Goal: Task Accomplishment & Management: Manage account settings

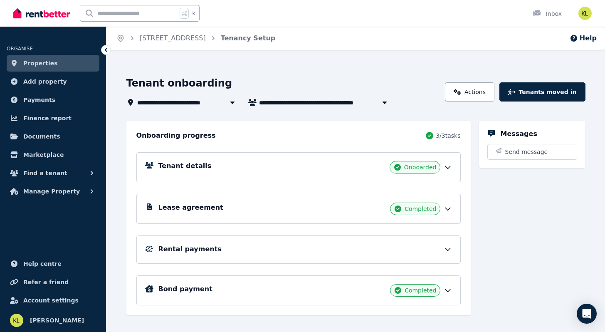
scroll to position [13, 0]
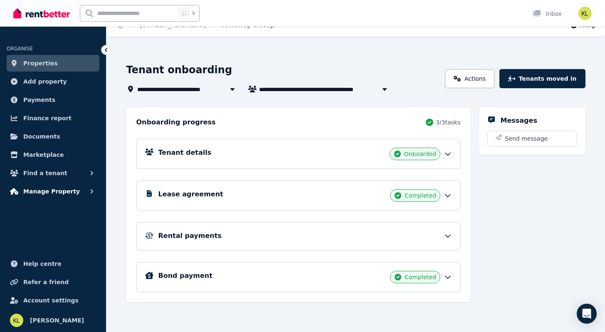
click at [46, 190] on span "Manage Property" at bounding box center [51, 191] width 57 height 10
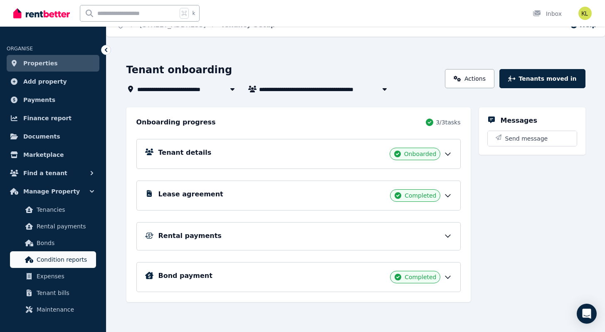
click at [40, 259] on span "Condition reports" at bounding box center [65, 260] width 56 height 10
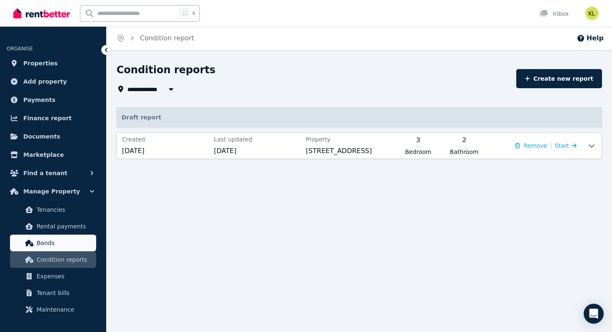
click at [42, 246] on span "Bonds" at bounding box center [65, 243] width 56 height 10
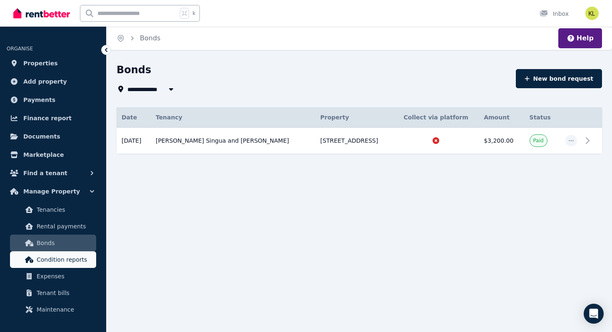
click at [64, 256] on span "Condition reports" at bounding box center [65, 260] width 56 height 10
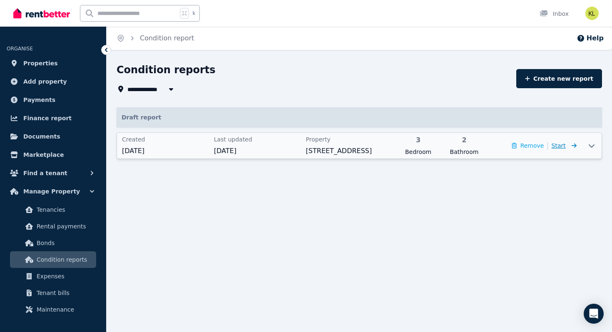
click at [565, 147] on span "Start" at bounding box center [558, 145] width 14 height 7
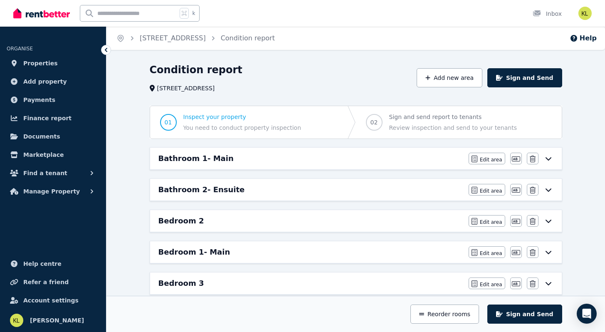
click at [348, 245] on div "Bedroom 1- Main Edit area Edit area Edit name [GEOGRAPHIC_DATA]" at bounding box center [356, 252] width 412 height 22
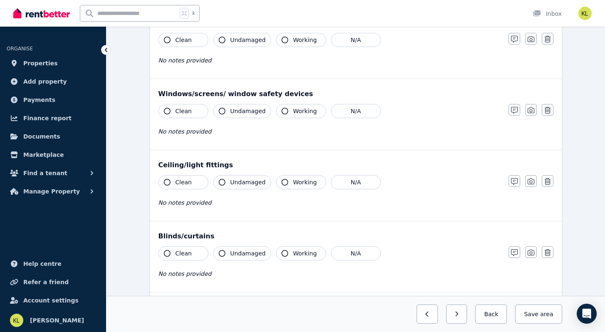
scroll to position [262, 0]
click at [282, 180] on icon "button" at bounding box center [285, 182] width 7 height 7
click at [166, 253] on icon "button" at bounding box center [167, 254] width 7 height 7
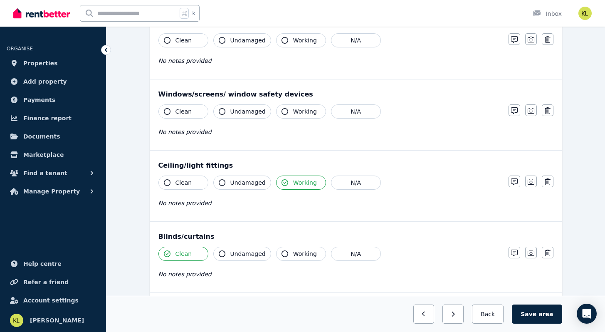
click at [221, 253] on icon "button" at bounding box center [222, 254] width 7 height 7
click at [163, 184] on button "Clean" at bounding box center [184, 183] width 50 height 14
click at [220, 183] on icon "button" at bounding box center [222, 182] width 7 height 7
click at [167, 112] on icon "button" at bounding box center [167, 111] width 7 height 7
click at [223, 112] on icon "button" at bounding box center [222, 111] width 7 height 7
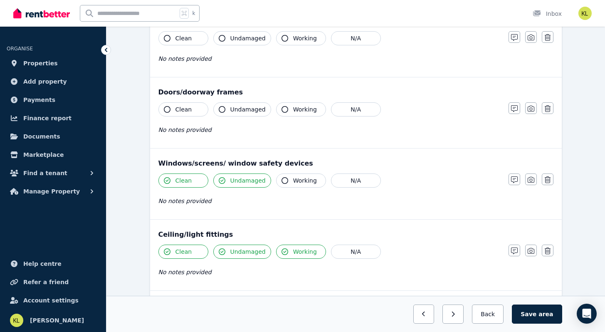
scroll to position [194, 0]
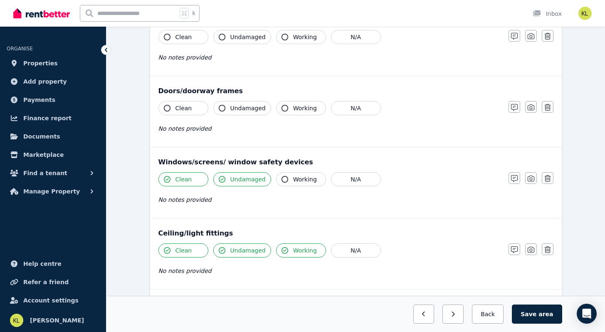
click at [166, 108] on icon "button" at bounding box center [167, 108] width 7 height 7
click at [223, 109] on icon "button" at bounding box center [222, 108] width 7 height 7
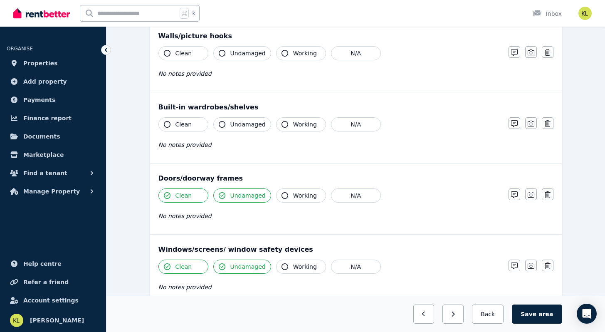
scroll to position [107, 0]
click at [166, 123] on icon "button" at bounding box center [167, 124] width 7 height 7
click at [514, 123] on icon "button" at bounding box center [514, 123] width 7 height 7
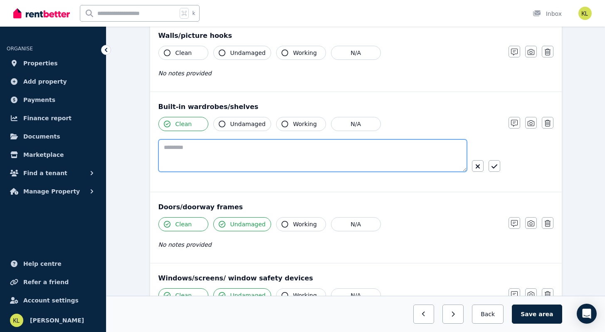
click at [205, 149] on textarea at bounding box center [313, 155] width 309 height 32
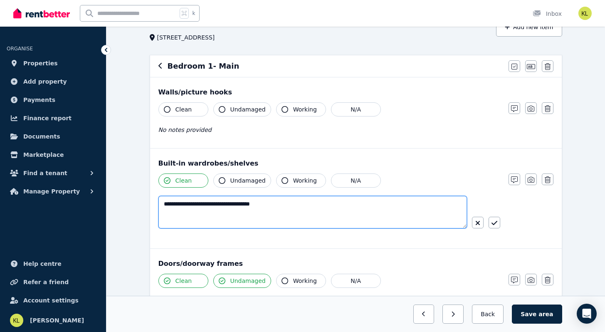
scroll to position [52, 0]
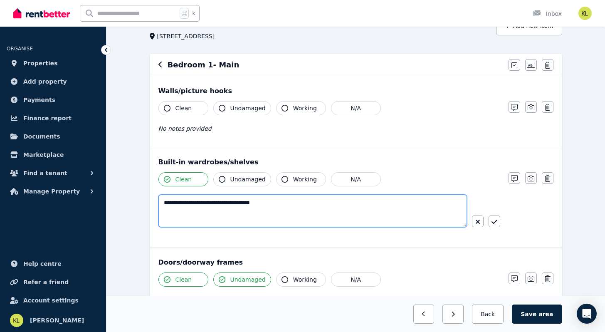
type textarea "**********"
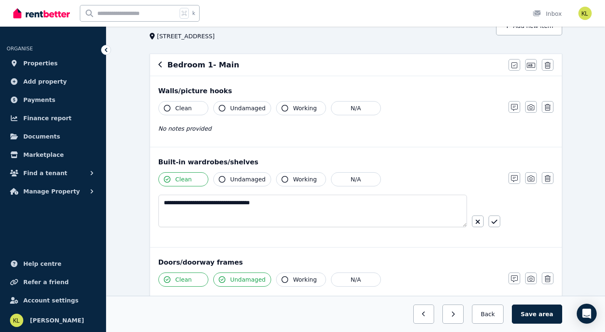
click at [165, 109] on icon "button" at bounding box center [167, 108] width 7 height 7
click at [219, 109] on icon "button" at bounding box center [222, 108] width 7 height 7
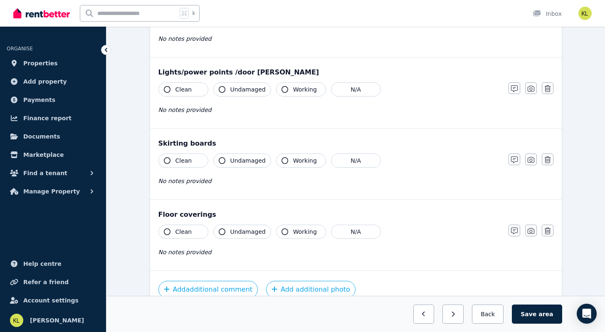
scroll to position [529, 0]
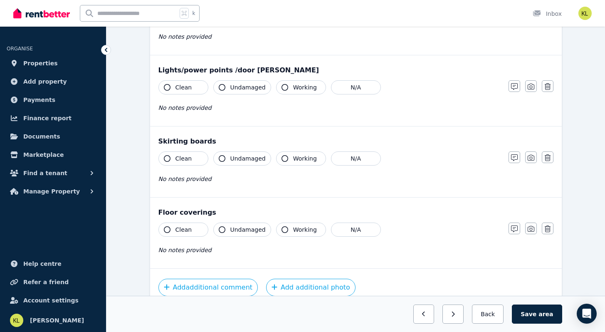
click at [166, 229] on icon "button" at bounding box center [167, 229] width 7 height 7
click at [515, 230] on icon "button" at bounding box center [514, 229] width 7 height 7
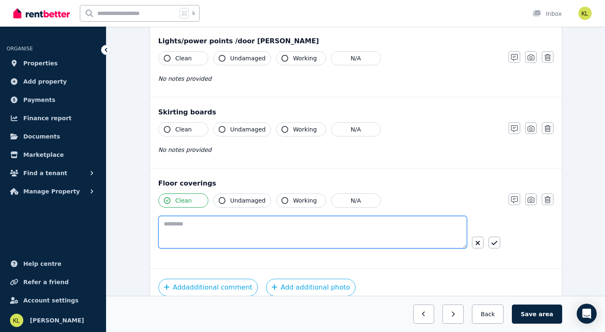
click at [183, 225] on textarea at bounding box center [313, 232] width 309 height 32
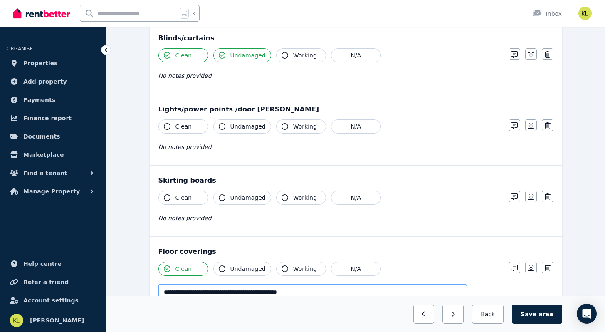
scroll to position [488, 0]
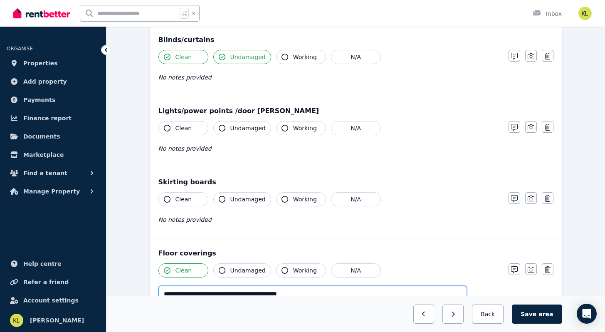
type textarea "**********"
click at [220, 127] on icon "button" at bounding box center [222, 128] width 7 height 7
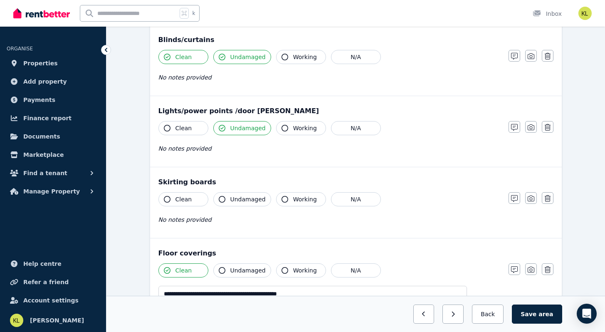
click at [282, 127] on icon "button" at bounding box center [285, 128] width 7 height 7
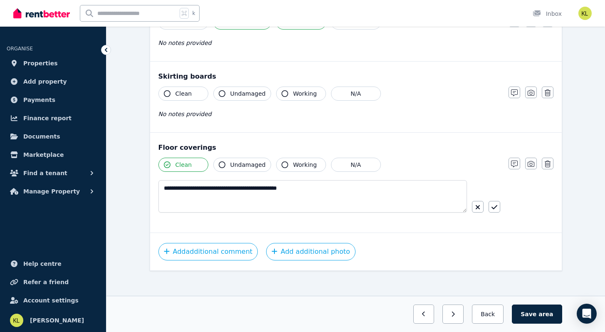
scroll to position [595, 0]
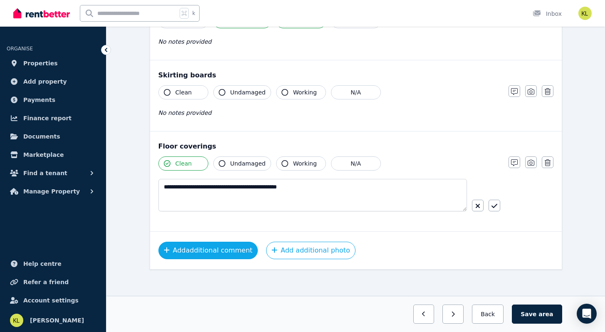
click at [203, 252] on button "Add additional comment" at bounding box center [209, 250] width 100 height 17
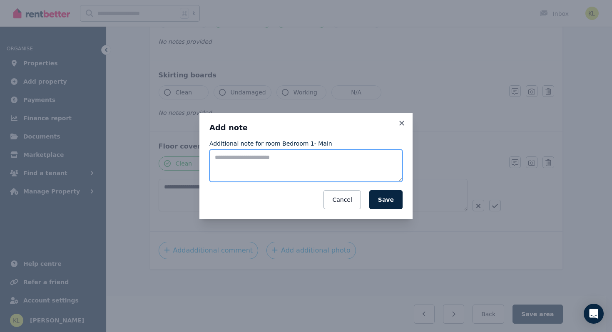
click at [224, 156] on textarea "Additional note for room Bedroom 1- Main" at bounding box center [305, 165] width 193 height 32
type textarea "**********"
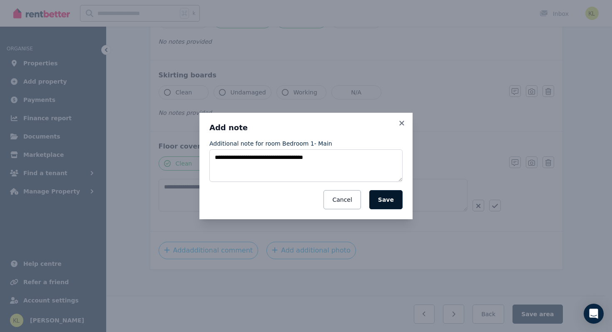
click at [389, 206] on button "Save" at bounding box center [385, 199] width 33 height 19
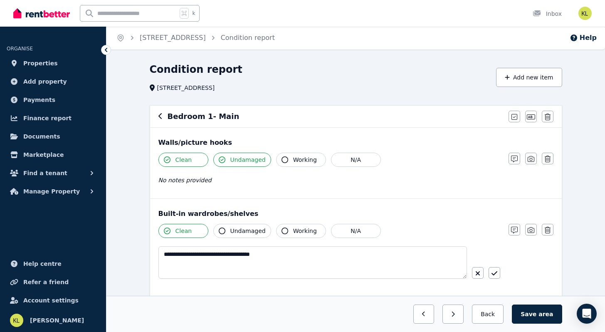
scroll to position [2, 0]
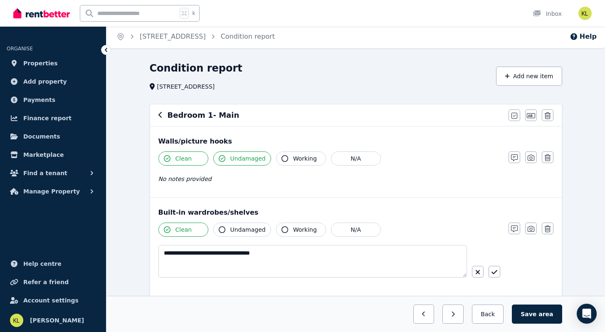
click at [282, 159] on icon "button" at bounding box center [285, 158] width 7 height 7
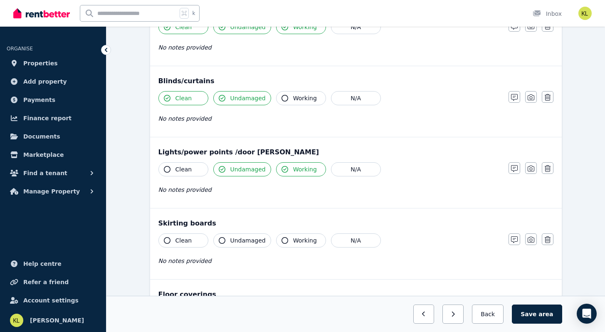
scroll to position [447, 0]
click at [282, 98] on icon "button" at bounding box center [285, 97] width 7 height 7
click at [513, 96] on icon "button" at bounding box center [514, 97] width 7 height 7
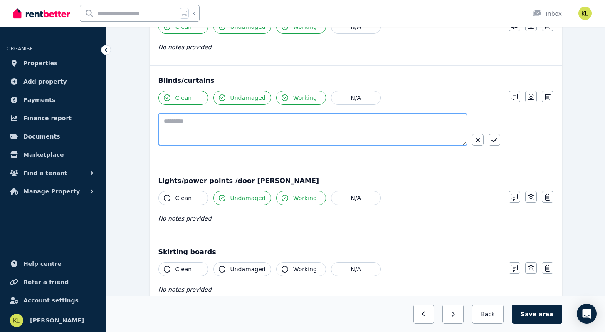
click at [176, 120] on textarea at bounding box center [313, 129] width 309 height 32
type textarea "**********"
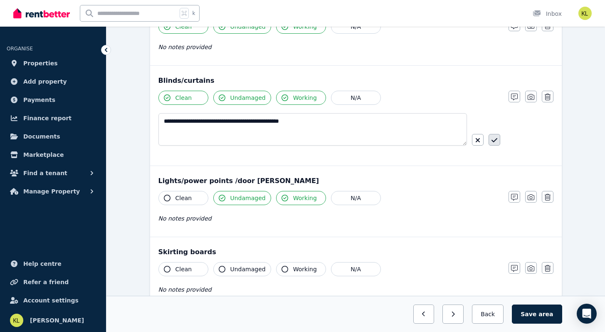
click at [498, 137] on button "button" at bounding box center [495, 140] width 12 height 12
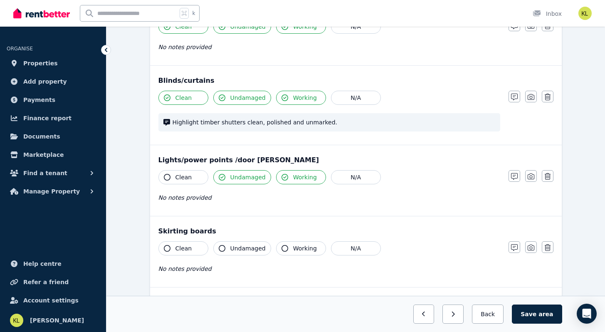
click at [166, 176] on icon "button" at bounding box center [167, 177] width 7 height 7
click at [536, 310] on button "Save area" at bounding box center [537, 314] width 50 height 19
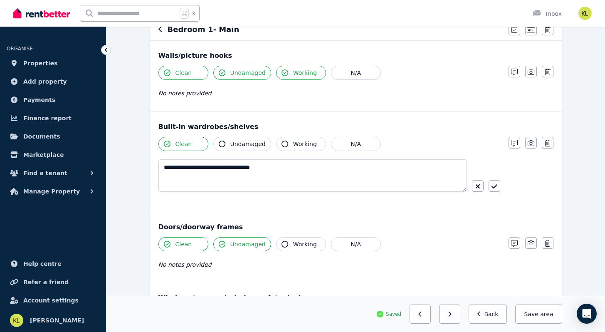
scroll to position [0, 0]
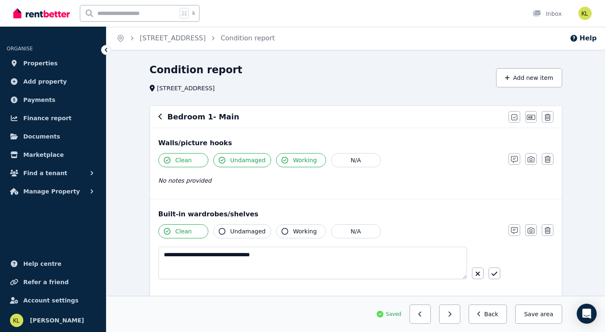
click at [102, 49] on icon at bounding box center [106, 50] width 8 height 8
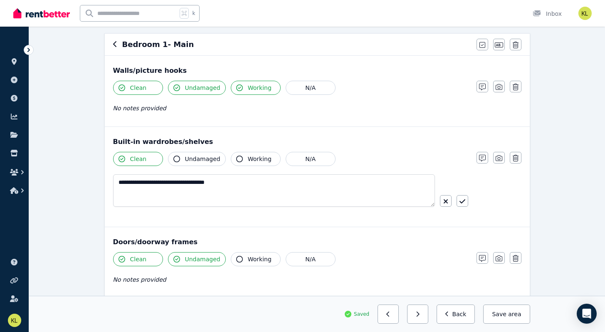
scroll to position [73, 0]
click at [501, 311] on button "Save area" at bounding box center [507, 314] width 47 height 19
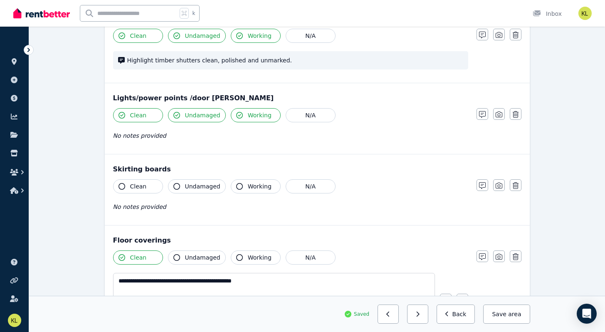
scroll to position [511, 0]
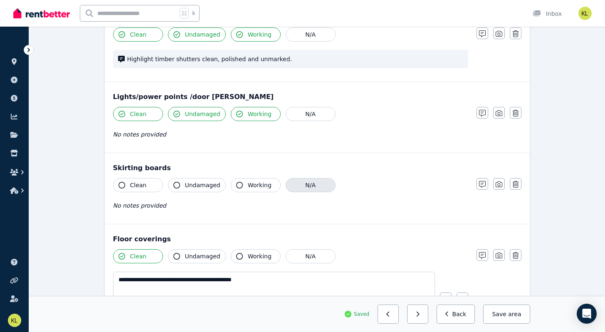
click at [311, 187] on button "N/A" at bounding box center [311, 185] width 50 height 14
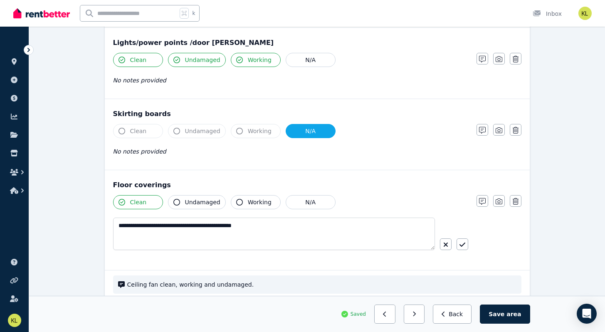
scroll to position [567, 0]
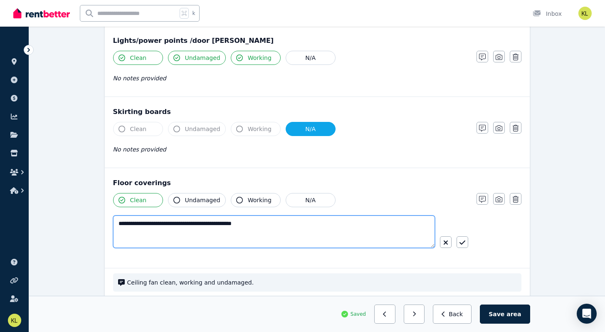
click at [273, 226] on textarea "**********" at bounding box center [274, 232] width 322 height 32
type textarea "**********"
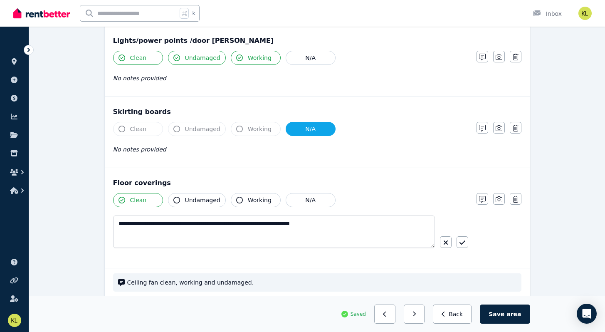
click at [174, 197] on button "Undamaged" at bounding box center [197, 200] width 58 height 14
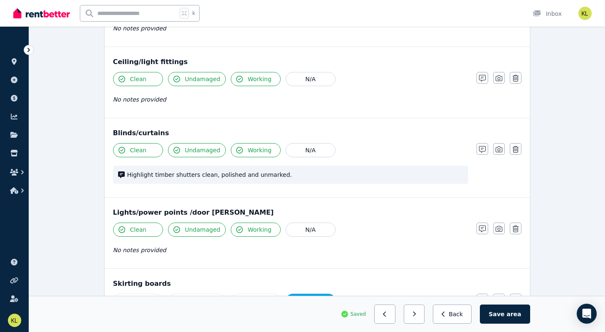
scroll to position [393, 0]
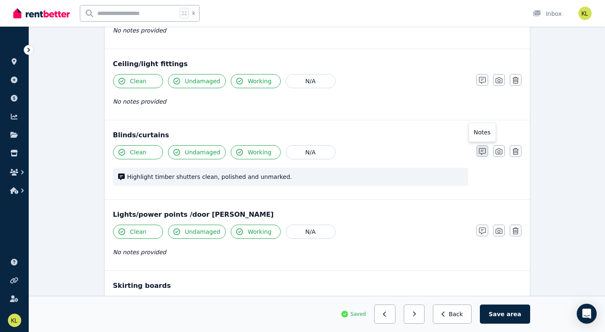
click at [482, 154] on icon "button" at bounding box center [482, 151] width 7 height 7
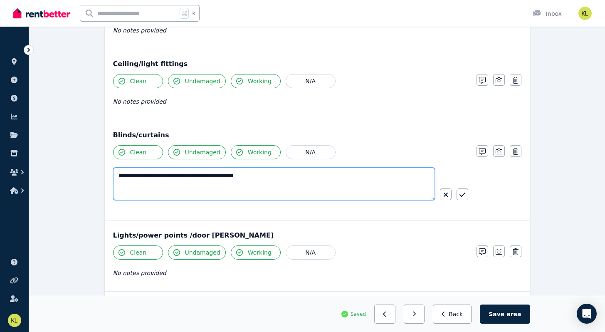
click at [275, 177] on textarea "**********" at bounding box center [274, 184] width 322 height 32
type textarea "**********"
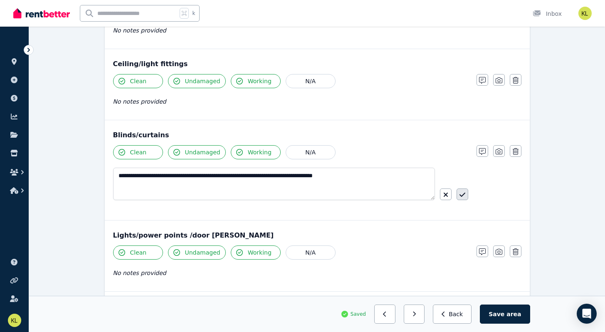
click at [467, 194] on button "button" at bounding box center [463, 195] width 12 height 12
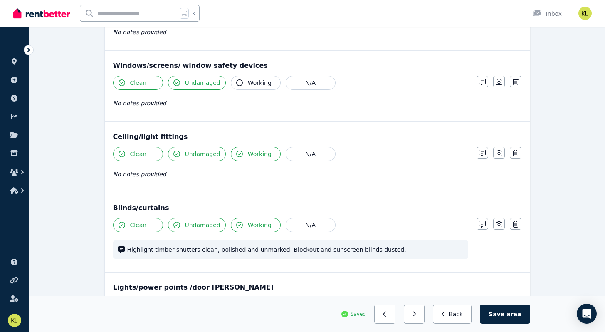
scroll to position [319, 0]
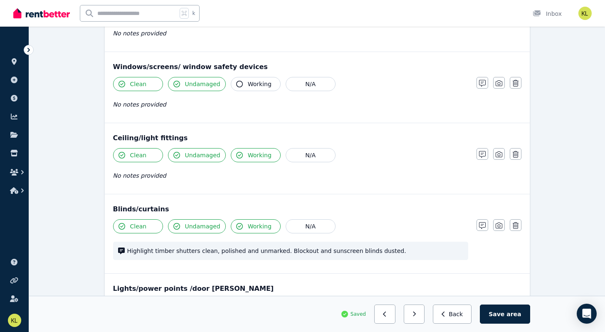
click at [236, 83] on icon "button" at bounding box center [239, 84] width 7 height 7
click at [482, 81] on icon "button" at bounding box center [482, 83] width 7 height 7
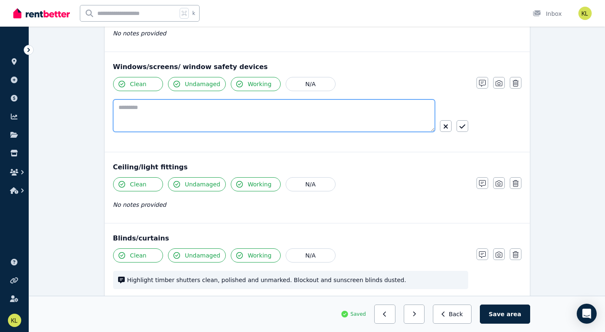
click at [132, 105] on textarea at bounding box center [274, 115] width 322 height 32
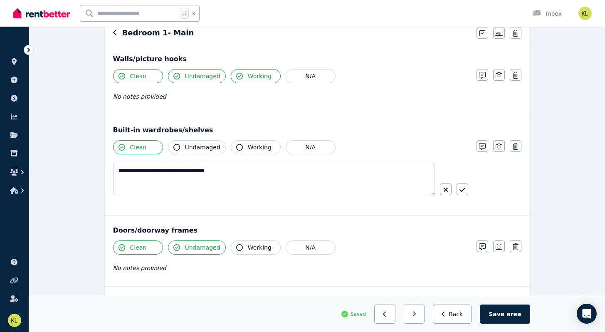
scroll to position [0, 0]
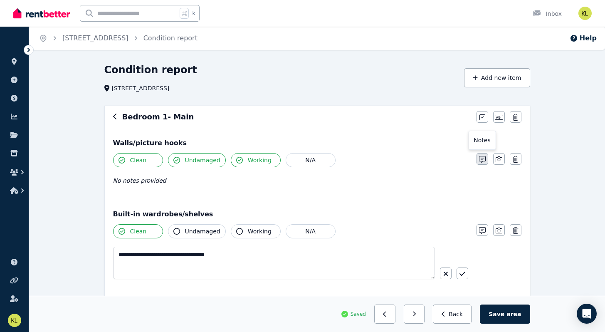
type textarea "**********"
click at [484, 157] on icon "button" at bounding box center [482, 159] width 7 height 7
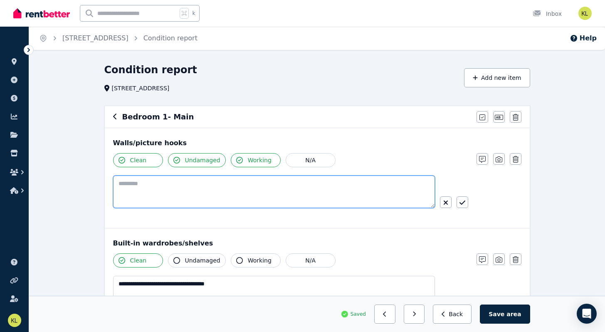
click at [170, 183] on textarea at bounding box center [274, 192] width 322 height 32
click at [148, 186] on textarea "**********" at bounding box center [274, 192] width 322 height 32
click at [206, 185] on textarea "**********" at bounding box center [274, 192] width 322 height 32
click at [244, 184] on textarea "**********" at bounding box center [274, 192] width 322 height 32
type textarea "**********"
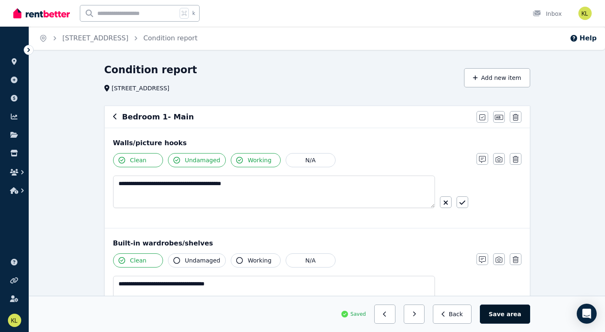
click at [504, 313] on button "Save area" at bounding box center [505, 314] width 50 height 19
click at [113, 116] on icon "button" at bounding box center [114, 117] width 3 height 6
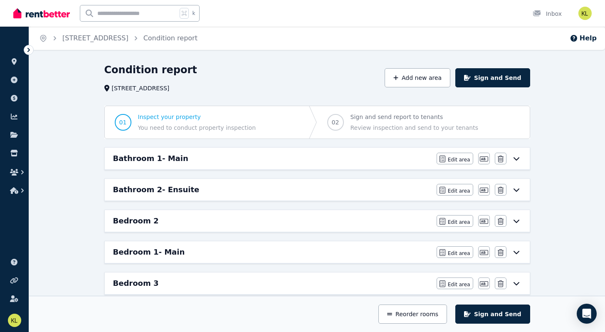
click at [164, 190] on h6 "Bathroom 2- Ensuite" at bounding box center [156, 190] width 87 height 12
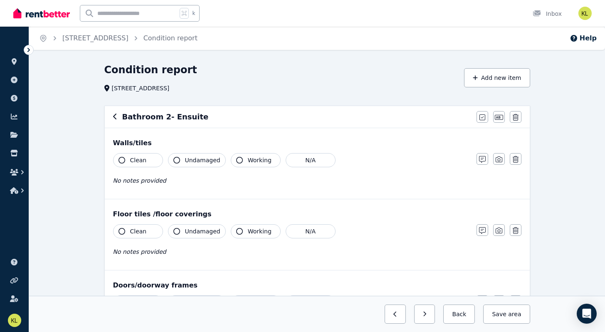
click at [123, 159] on icon "button" at bounding box center [122, 160] width 7 height 7
click at [236, 162] on icon "button" at bounding box center [239, 160] width 7 height 7
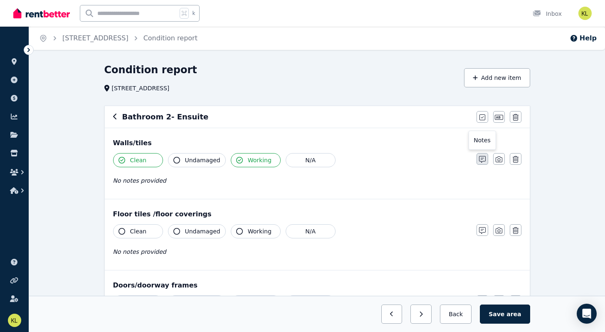
click at [481, 160] on icon "button" at bounding box center [482, 159] width 7 height 7
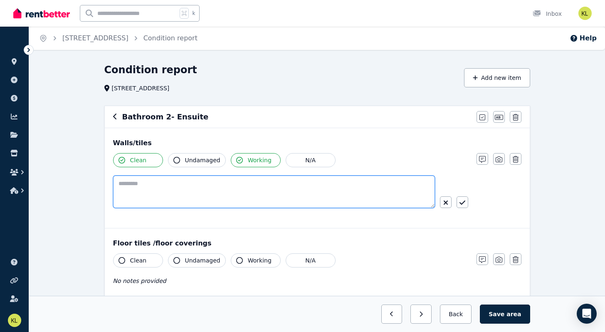
click at [134, 179] on textarea at bounding box center [274, 192] width 322 height 32
type textarea "**********"
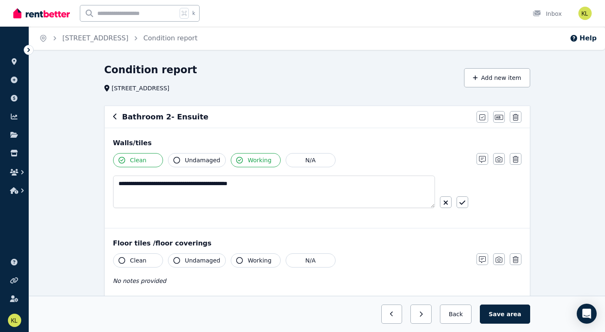
click at [177, 162] on icon "button" at bounding box center [177, 160] width 7 height 7
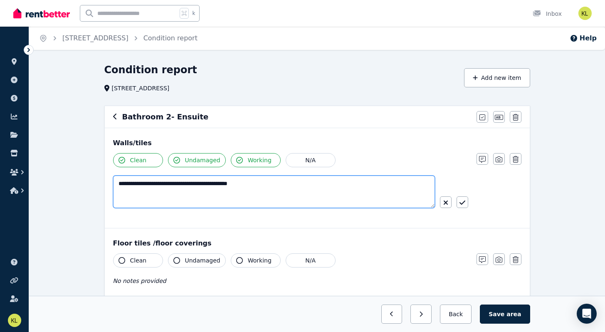
drag, startPoint x: 254, startPoint y: 186, endPoint x: 62, endPoint y: 160, distance: 193.6
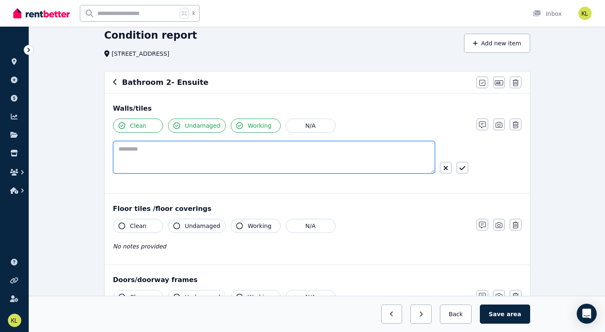
scroll to position [37, 0]
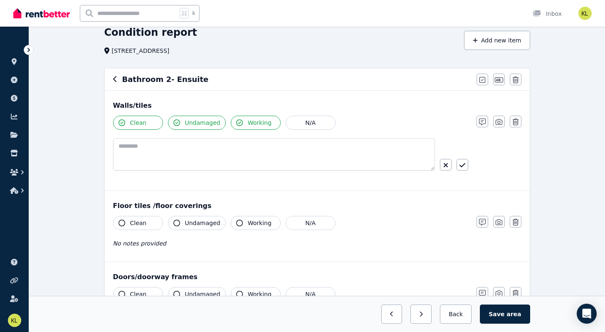
click at [122, 223] on icon "button" at bounding box center [122, 223] width 7 height 7
click at [239, 223] on icon "button" at bounding box center [239, 223] width 7 height 7
click at [480, 223] on icon "button" at bounding box center [482, 222] width 7 height 7
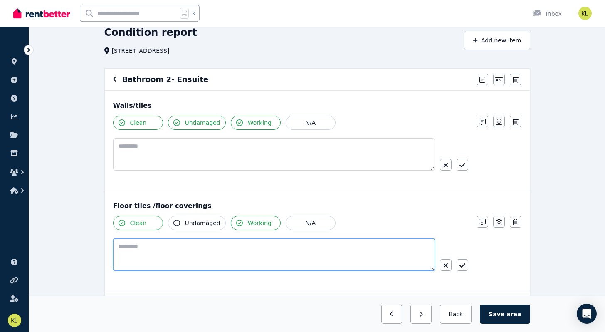
click at [147, 242] on textarea at bounding box center [274, 254] width 322 height 32
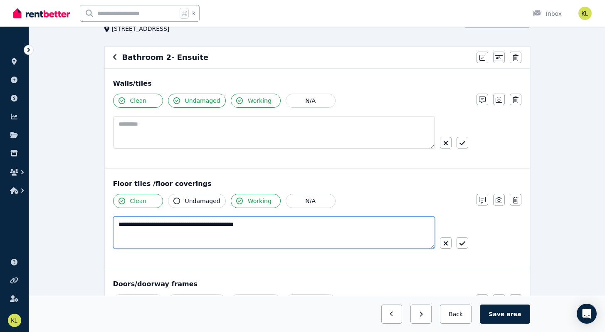
scroll to position [63, 0]
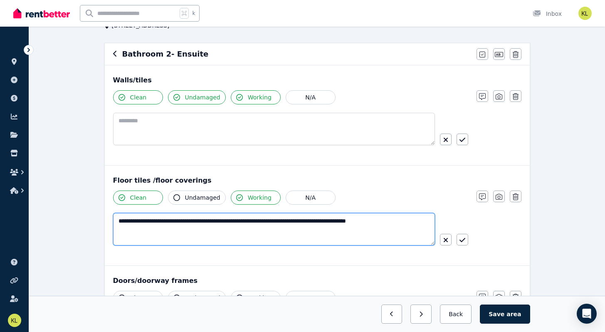
click at [271, 222] on textarea "**********" at bounding box center [274, 229] width 322 height 32
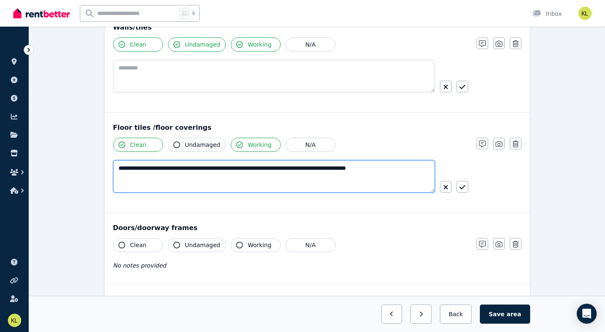
scroll to position [115, 0]
type textarea "**********"
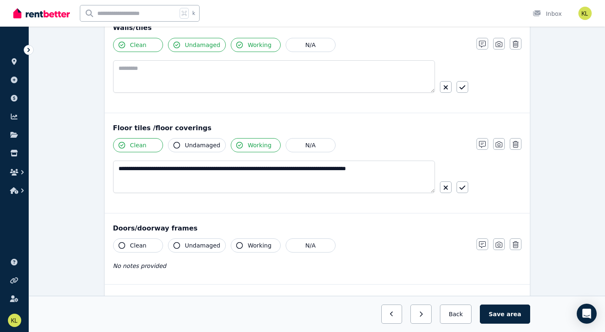
click at [120, 245] on icon "button" at bounding box center [122, 245] width 7 height 7
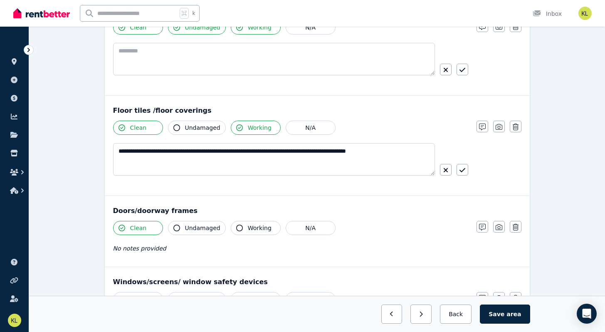
scroll to position [134, 0]
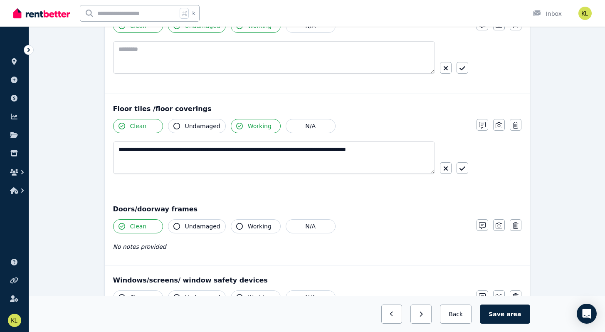
click at [176, 224] on icon "button" at bounding box center [177, 226] width 7 height 7
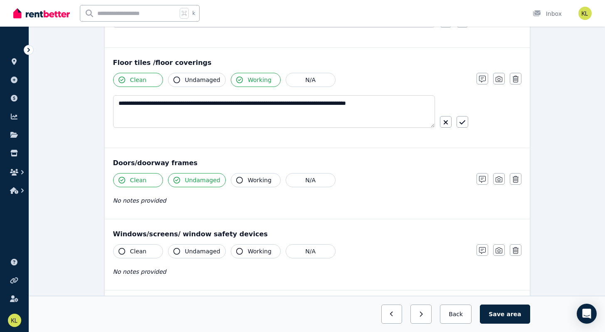
scroll to position [182, 0]
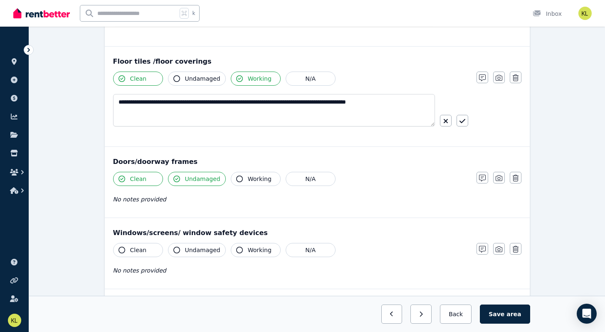
click at [119, 251] on icon "button" at bounding box center [122, 250] width 7 height 7
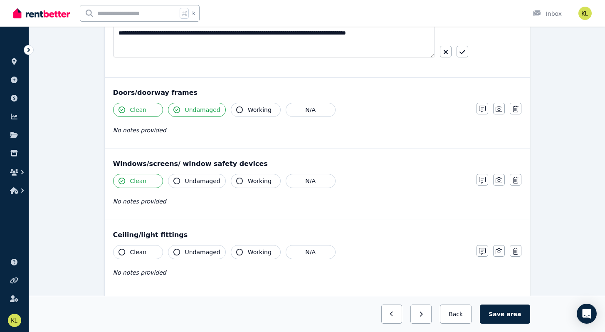
scroll to position [251, 0]
click at [121, 252] on icon "button" at bounding box center [122, 251] width 7 height 7
click at [179, 252] on icon "button" at bounding box center [177, 251] width 7 height 7
click at [236, 252] on icon "button" at bounding box center [239, 251] width 7 height 7
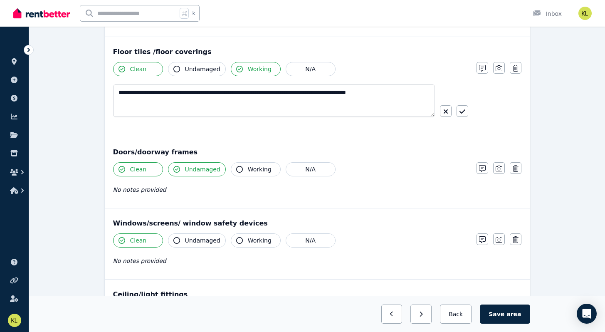
scroll to position [194, 0]
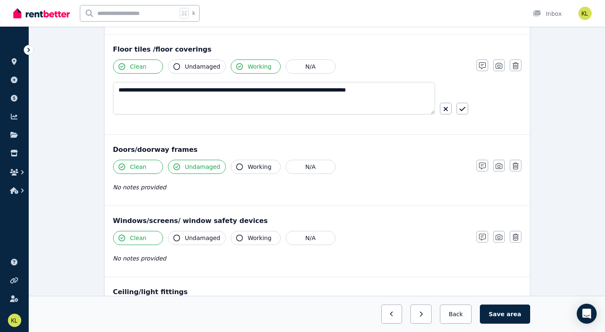
click at [238, 238] on icon "button" at bounding box center [239, 238] width 7 height 7
click at [175, 237] on icon "button" at bounding box center [177, 238] width 7 height 7
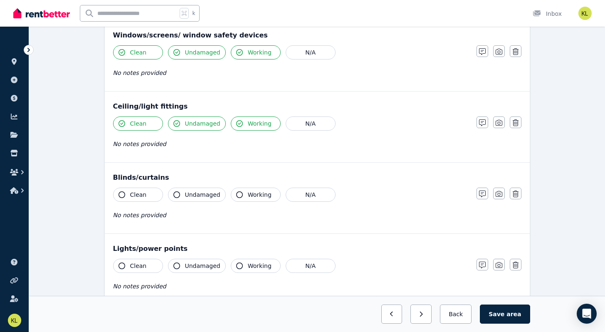
scroll to position [380, 0]
click at [319, 194] on button "N/A" at bounding box center [311, 194] width 50 height 14
click at [123, 266] on icon "button" at bounding box center [122, 265] width 7 height 7
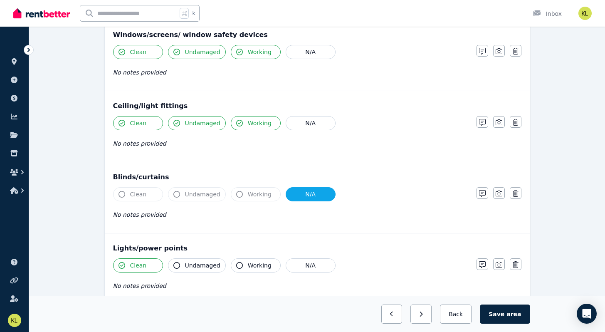
click at [179, 266] on icon "button" at bounding box center [177, 265] width 7 height 7
click at [236, 265] on icon "button" at bounding box center [239, 265] width 7 height 7
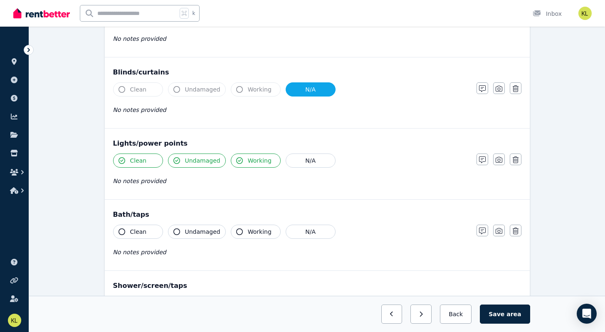
scroll to position [486, 0]
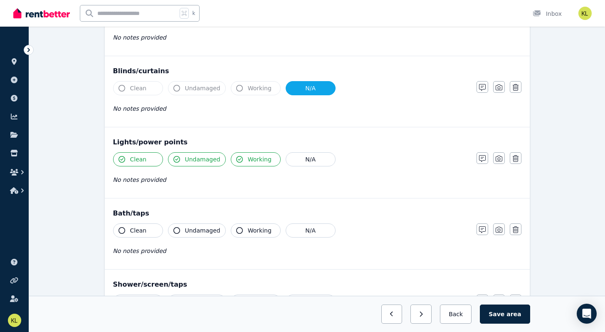
click at [119, 229] on icon "button" at bounding box center [122, 230] width 7 height 7
click at [237, 231] on icon "button" at bounding box center [239, 230] width 7 height 7
click at [483, 231] on icon "button" at bounding box center [482, 229] width 7 height 7
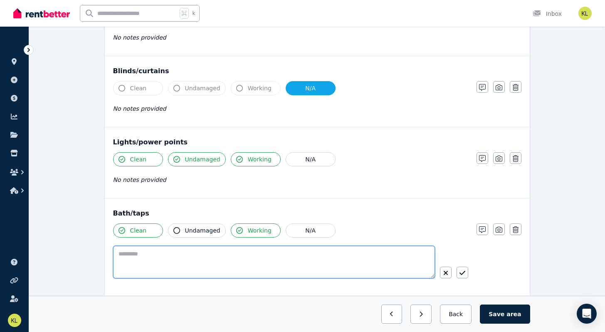
click at [133, 251] on textarea at bounding box center [274, 262] width 322 height 32
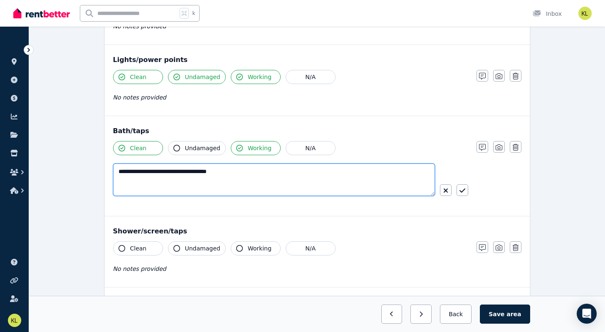
scroll to position [570, 0]
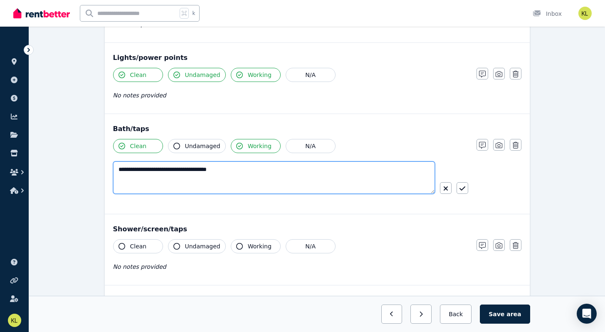
type textarea "**********"
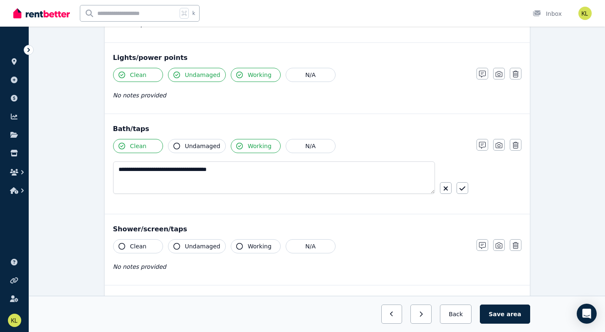
click at [122, 246] on icon "button" at bounding box center [122, 246] width 7 height 7
click at [237, 246] on icon "button" at bounding box center [239, 246] width 7 height 7
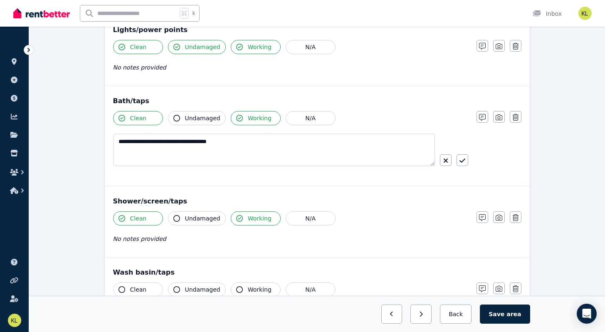
scroll to position [596, 0]
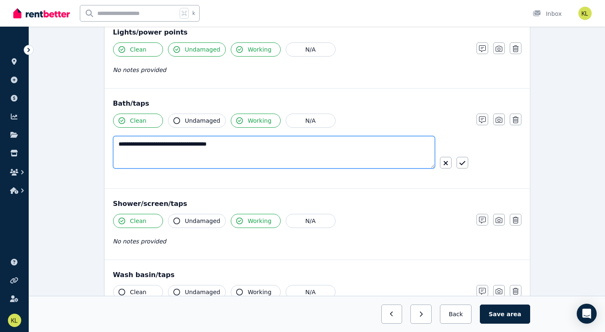
drag, startPoint x: 239, startPoint y: 143, endPoint x: 105, endPoint y: 122, distance: 135.6
click at [105, 122] on div "**********" at bounding box center [317, 139] width 425 height 100
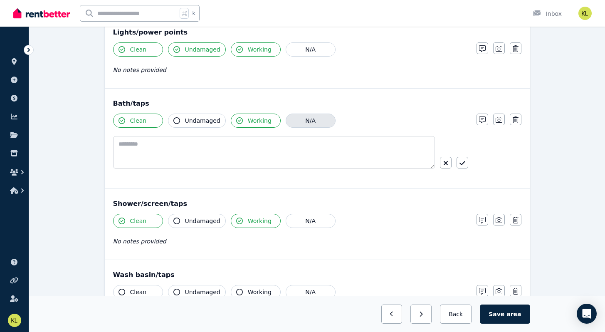
click at [298, 121] on button "N/A" at bounding box center [311, 121] width 50 height 14
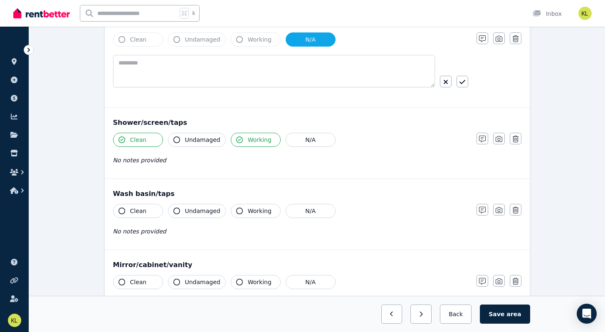
scroll to position [698, 0]
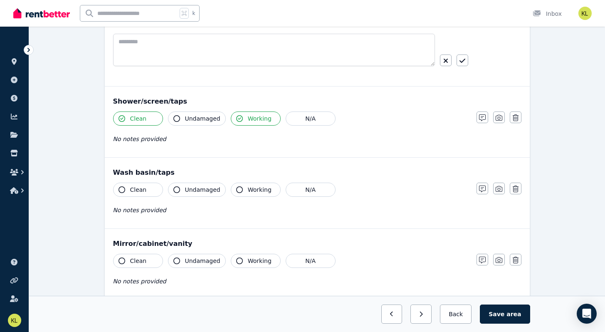
click at [122, 191] on icon "button" at bounding box center [122, 189] width 7 height 7
click at [237, 189] on icon "button" at bounding box center [239, 189] width 7 height 7
click at [191, 212] on div "No notes provided" at bounding box center [290, 210] width 355 height 10
click at [481, 190] on icon "button" at bounding box center [482, 189] width 7 height 7
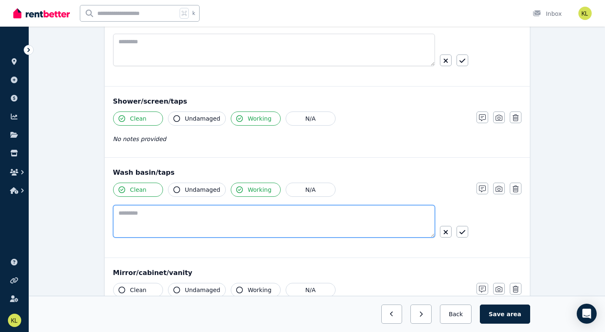
click at [139, 213] on textarea at bounding box center [274, 221] width 322 height 32
paste textarea "**********"
type textarea "**********"
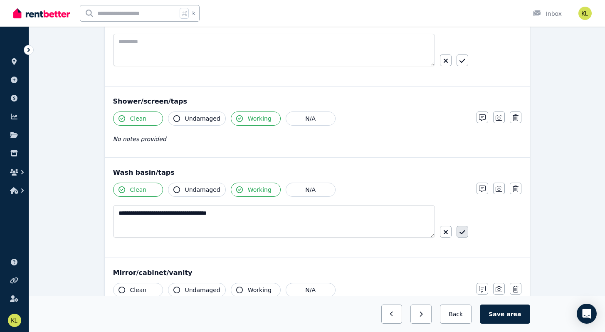
click at [461, 230] on icon "button" at bounding box center [463, 232] width 6 height 7
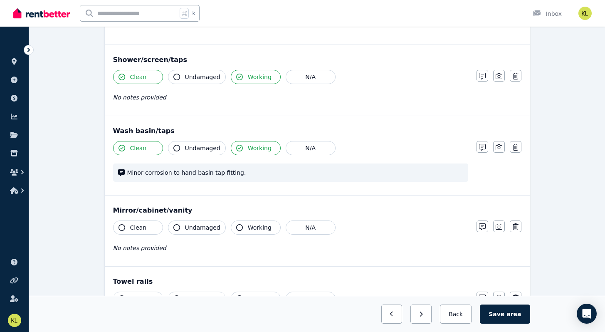
scroll to position [747, 0]
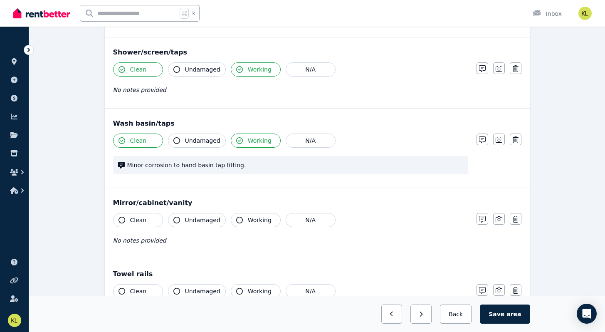
click at [238, 221] on icon "button" at bounding box center [239, 220] width 7 height 7
click at [124, 219] on icon "button" at bounding box center [122, 220] width 7 height 7
click at [483, 219] on icon "button" at bounding box center [482, 219] width 7 height 7
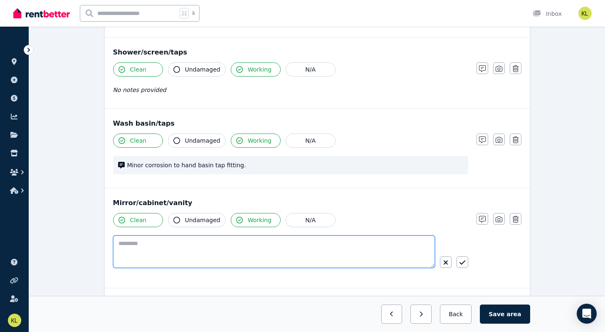
click at [159, 242] on textarea at bounding box center [274, 252] width 322 height 32
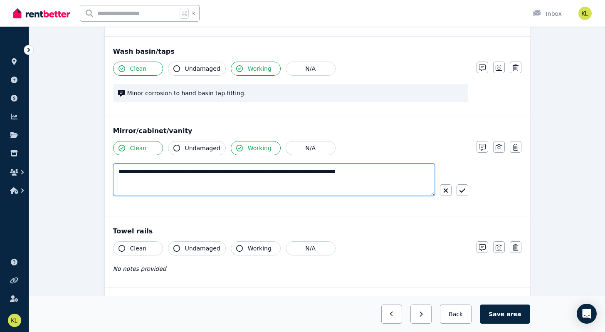
scroll to position [826, 0]
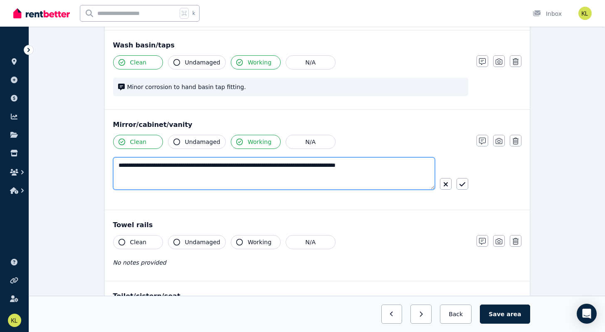
type textarea "**********"
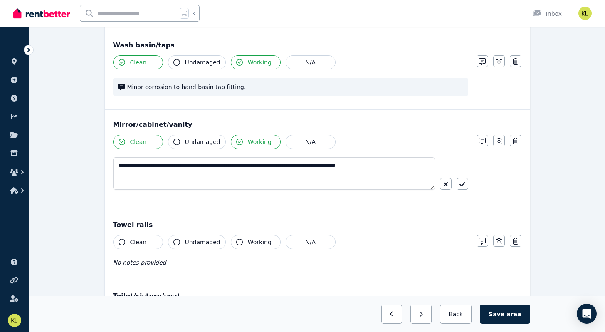
click at [123, 242] on icon "button" at bounding box center [122, 242] width 7 height 7
click at [174, 243] on icon "button" at bounding box center [177, 242] width 7 height 7
click at [236, 242] on icon "button" at bounding box center [239, 242] width 7 height 7
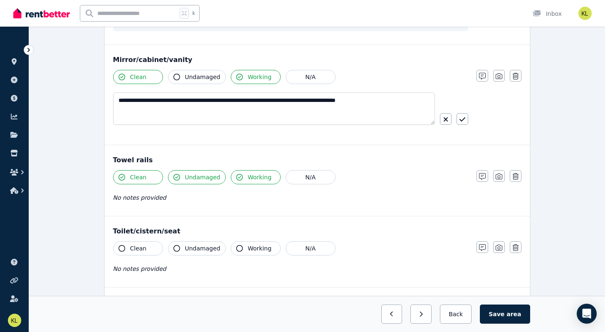
scroll to position [891, 0]
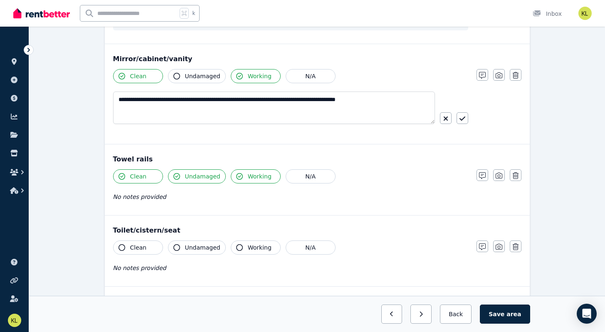
click at [120, 247] on icon "button" at bounding box center [122, 247] width 7 height 7
click at [237, 247] on icon "button" at bounding box center [239, 247] width 7 height 7
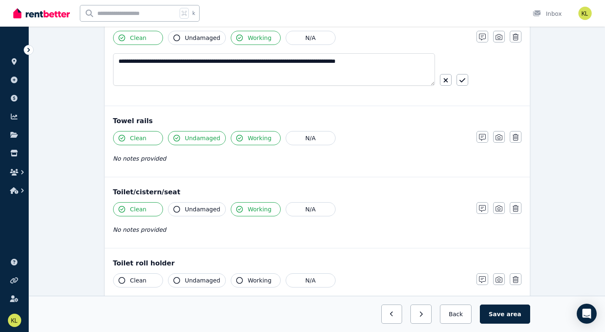
scroll to position [930, 0]
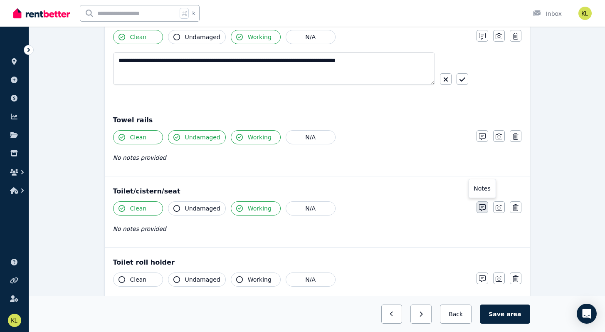
click at [480, 208] on icon "button" at bounding box center [482, 207] width 7 height 7
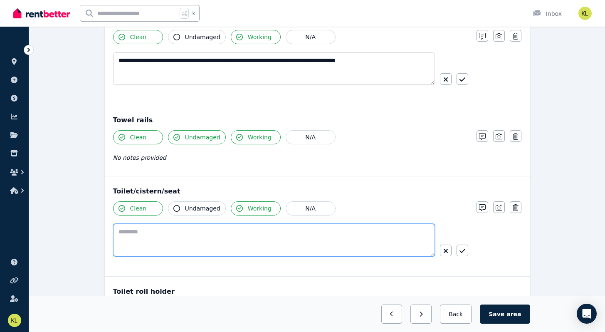
click at [141, 231] on textarea at bounding box center [274, 240] width 322 height 32
click at [337, 232] on textarea "**********" at bounding box center [274, 240] width 322 height 32
click at [418, 230] on textarea "**********" at bounding box center [274, 240] width 322 height 32
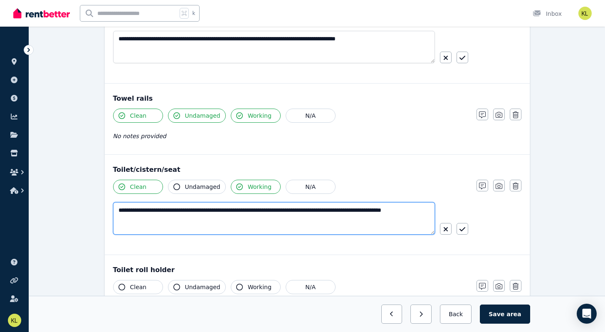
scroll to position [953, 0]
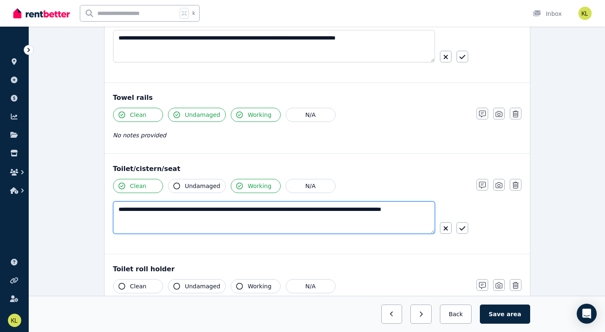
drag, startPoint x: 202, startPoint y: 211, endPoint x: 169, endPoint y: 211, distance: 33.7
click at [169, 211] on textarea "**********" at bounding box center [274, 217] width 322 height 32
drag, startPoint x: 327, startPoint y: 209, endPoint x: 223, endPoint y: 208, distance: 104.0
click at [223, 208] on textarea "**********" at bounding box center [274, 217] width 322 height 32
drag, startPoint x: 348, startPoint y: 211, endPoint x: 414, endPoint y: 210, distance: 65.3
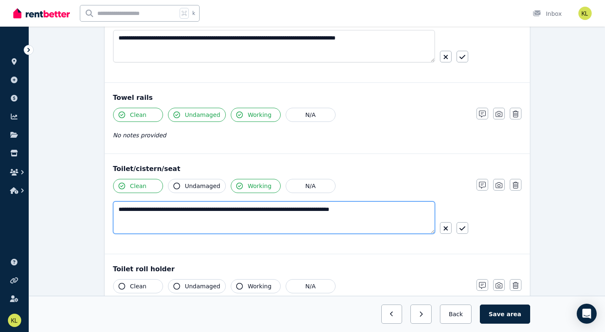
click at [414, 210] on textarea "**********" at bounding box center [274, 217] width 322 height 32
type textarea "**********"
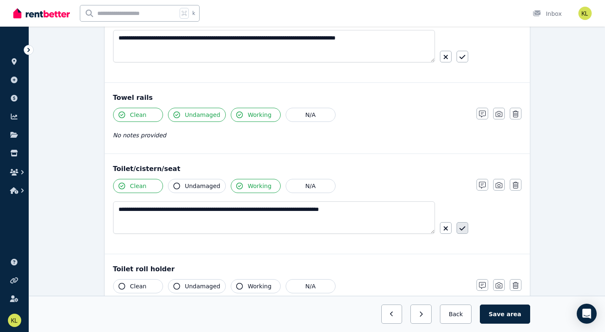
click at [464, 231] on icon "button" at bounding box center [463, 228] width 6 height 7
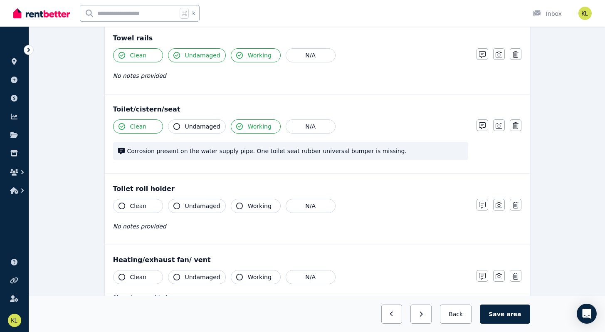
scroll to position [1014, 0]
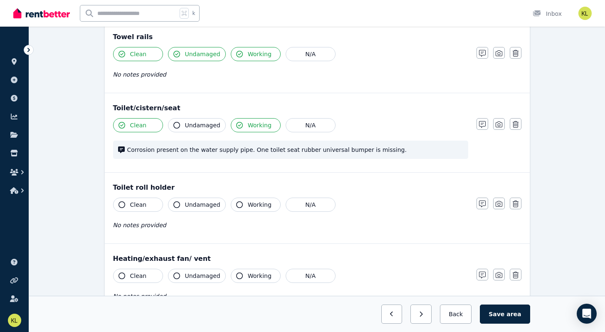
click at [123, 203] on icon "button" at bounding box center [122, 204] width 7 height 7
click at [177, 204] on icon "button" at bounding box center [177, 204] width 7 height 7
click at [236, 206] on icon "button" at bounding box center [239, 204] width 7 height 7
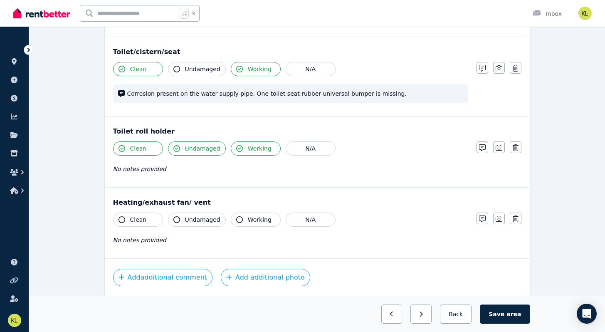
scroll to position [1072, 0]
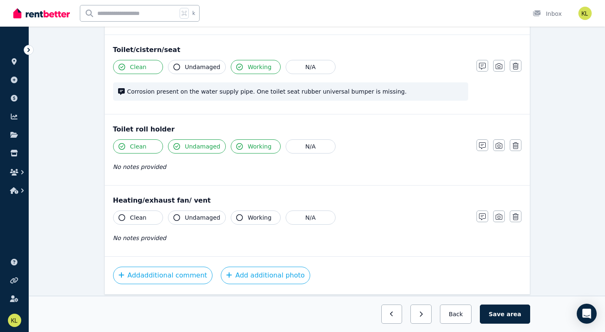
click at [177, 217] on icon "button" at bounding box center [177, 217] width 7 height 7
click at [121, 217] on icon "button" at bounding box center [122, 217] width 7 height 7
click at [236, 217] on icon "button" at bounding box center [239, 217] width 7 height 7
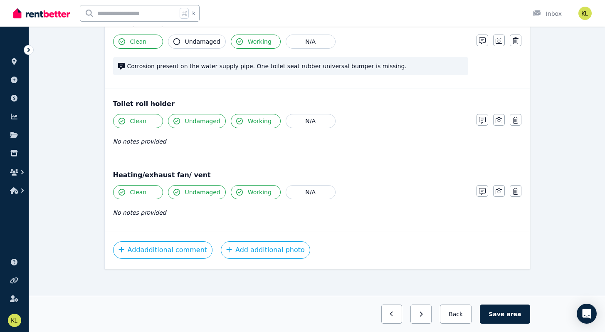
scroll to position [1099, 0]
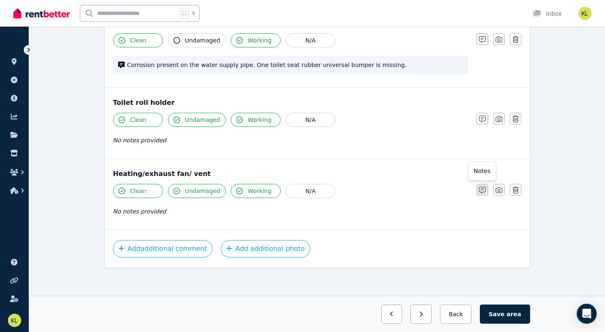
click at [479, 191] on icon "button" at bounding box center [482, 190] width 7 height 7
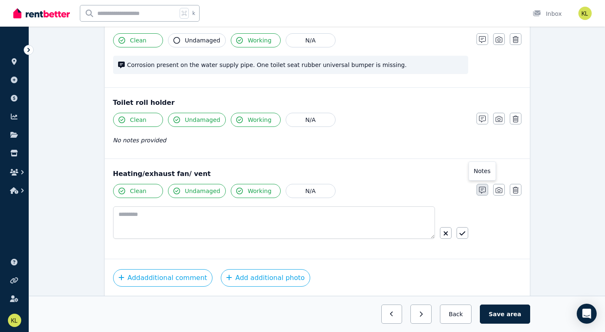
scroll to position [1128, 0]
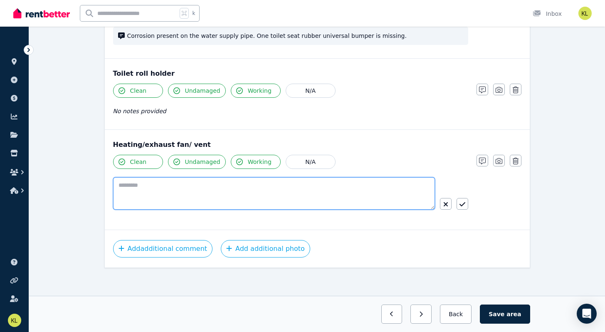
click at [133, 185] on textarea at bounding box center [274, 193] width 322 height 32
click at [169, 186] on textarea "**********" at bounding box center [274, 193] width 322 height 32
click at [223, 185] on textarea "**********" at bounding box center [274, 193] width 322 height 32
type textarea "**********"
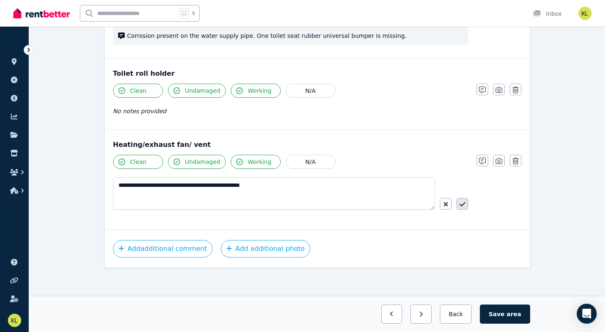
click at [461, 201] on button "button" at bounding box center [463, 204] width 12 height 12
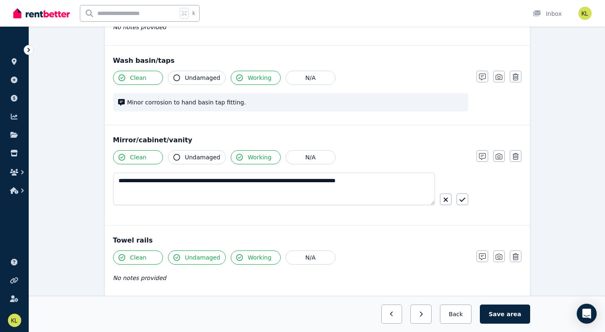
scroll to position [809, 0]
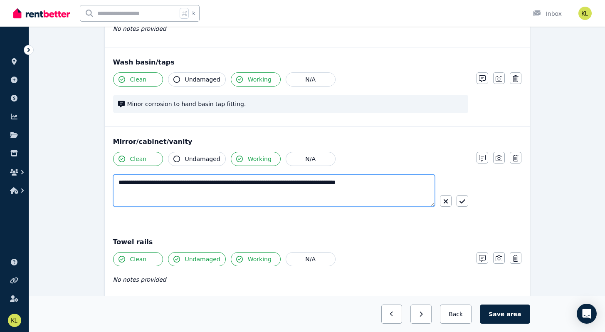
click at [300, 184] on textarea "**********" at bounding box center [274, 190] width 322 height 32
click at [196, 191] on textarea "**********" at bounding box center [274, 190] width 322 height 32
click at [292, 190] on textarea "**********" at bounding box center [274, 190] width 322 height 32
type textarea "**********"
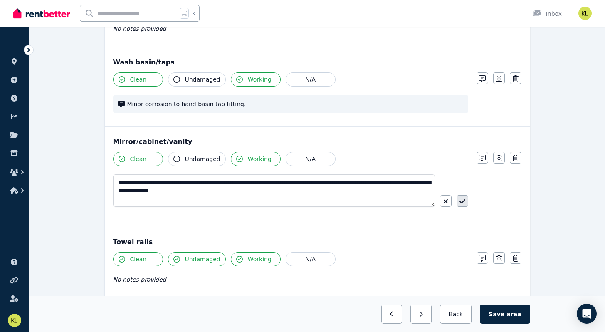
click at [464, 202] on icon "button" at bounding box center [463, 201] width 6 height 7
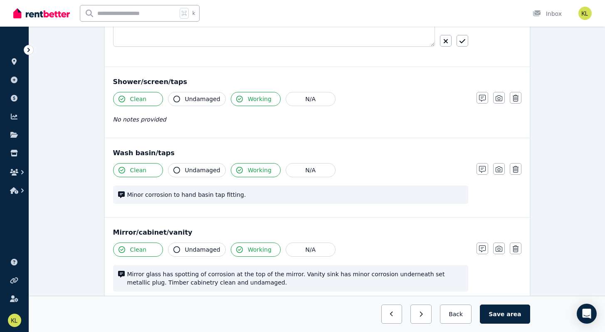
scroll to position [703, 0]
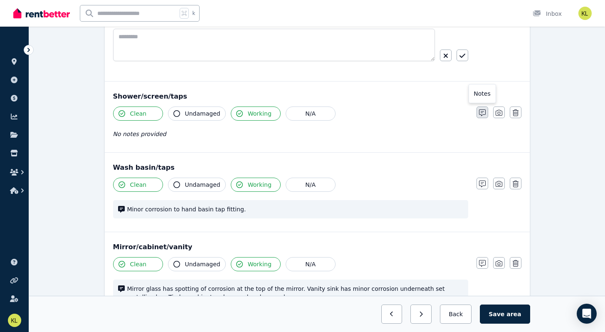
click at [483, 111] on icon "button" at bounding box center [482, 112] width 7 height 7
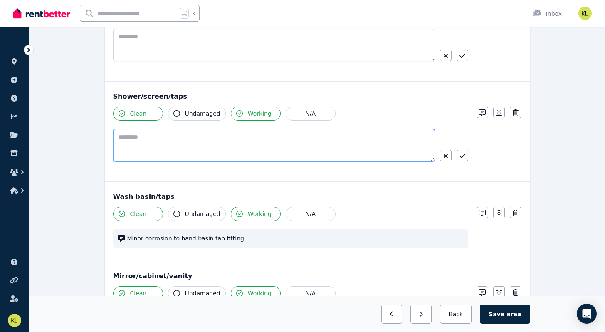
click at [142, 137] on textarea at bounding box center [274, 145] width 322 height 32
click at [145, 136] on textarea "**********" at bounding box center [274, 145] width 322 height 32
click at [274, 139] on textarea "**********" at bounding box center [274, 145] width 322 height 32
click at [327, 134] on textarea "**********" at bounding box center [274, 145] width 322 height 32
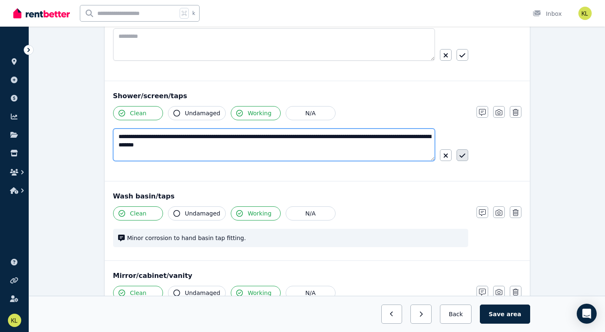
type textarea "**********"
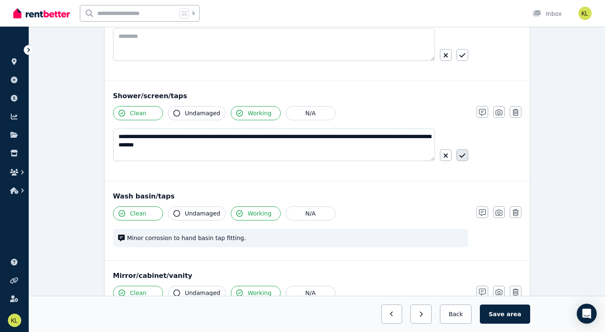
click at [466, 154] on button "button" at bounding box center [463, 155] width 12 height 12
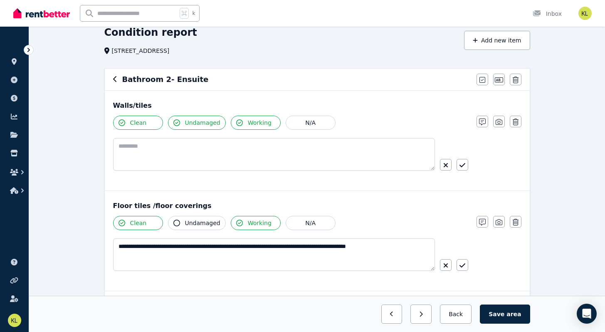
scroll to position [42, 0]
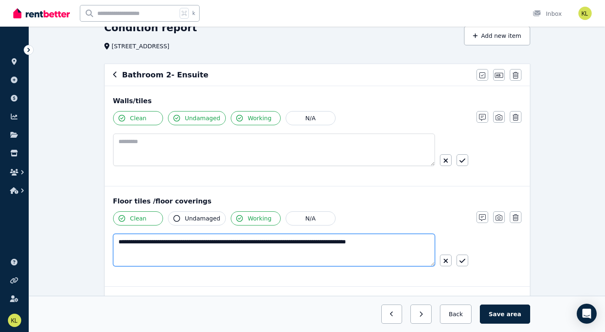
click at [420, 238] on textarea "**********" at bounding box center [274, 250] width 322 height 32
type textarea "**********"
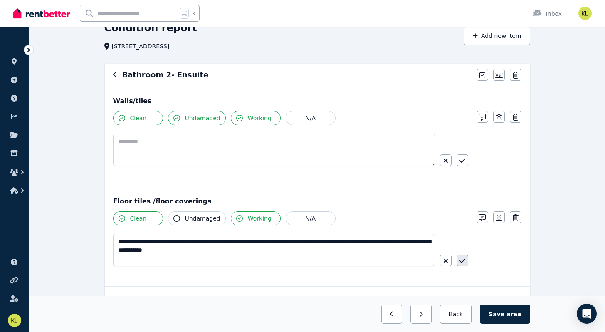
click at [462, 261] on icon "button" at bounding box center [463, 261] width 6 height 7
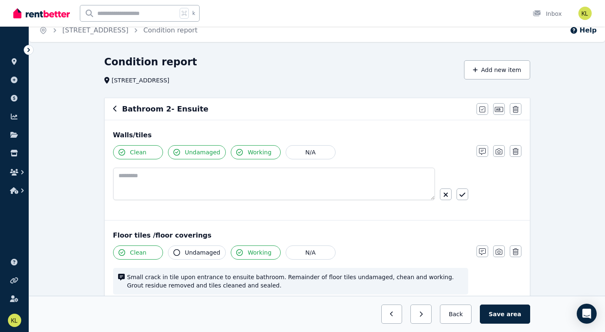
scroll to position [7, 0]
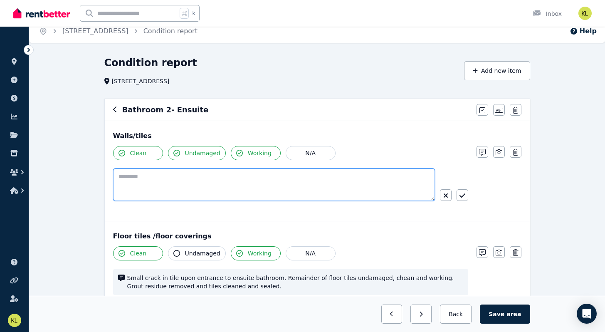
click at [134, 179] on textarea at bounding box center [274, 185] width 322 height 32
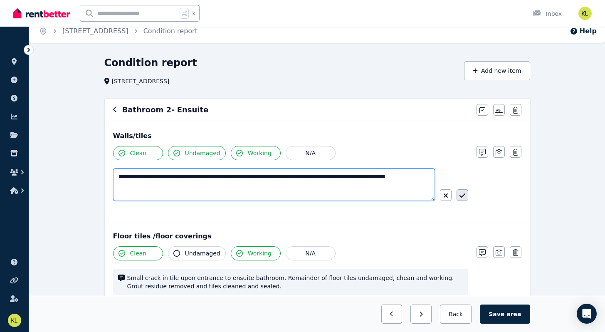
type textarea "**********"
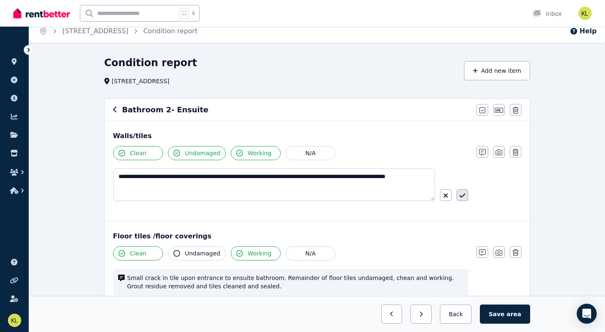
click at [461, 196] on icon "button" at bounding box center [462, 195] width 6 height 4
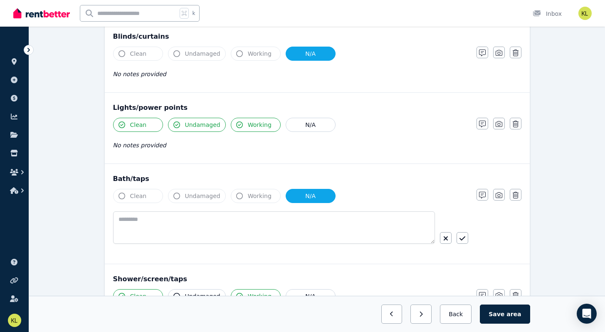
scroll to position [497, 0]
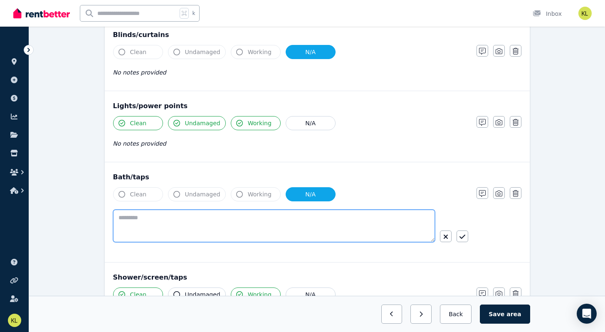
click at [144, 220] on textarea at bounding box center [274, 226] width 322 height 32
type textarea "**********"
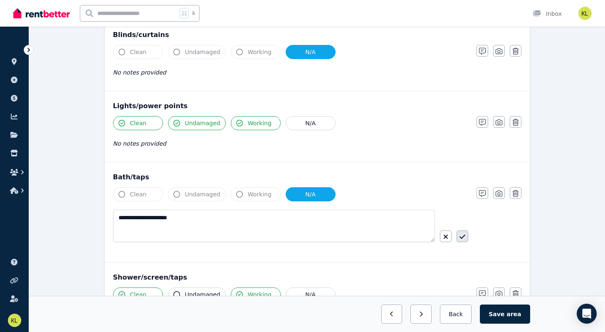
click at [463, 239] on icon "button" at bounding box center [463, 236] width 6 height 7
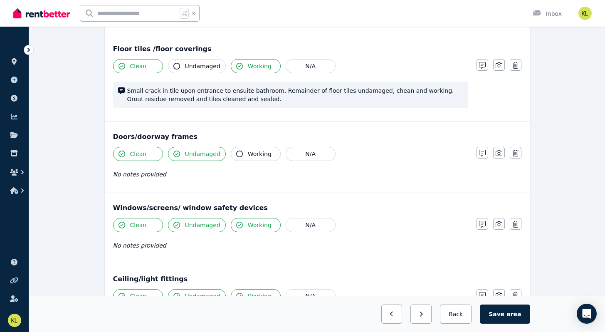
scroll to position [181, 0]
click at [481, 224] on icon "button" at bounding box center [482, 224] width 7 height 7
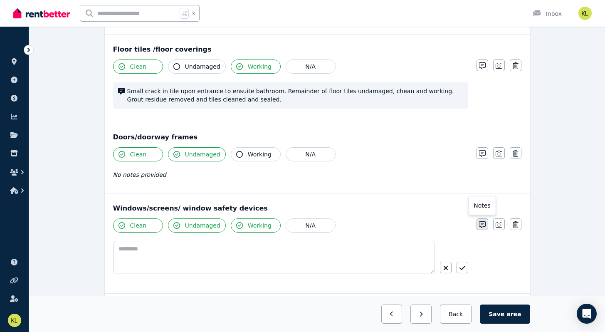
click at [477, 218] on button "button" at bounding box center [483, 224] width 12 height 12
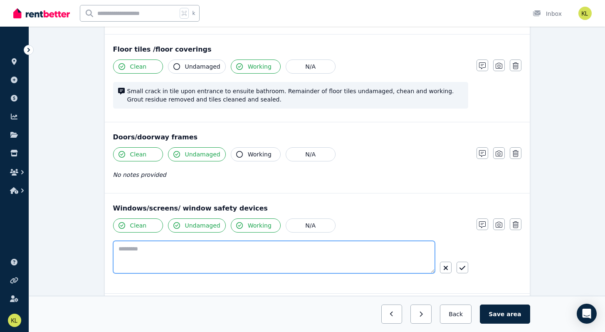
click at [244, 243] on textarea at bounding box center [274, 257] width 322 height 32
type textarea "*"
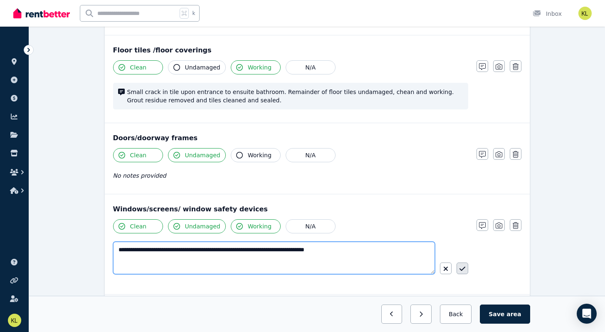
type textarea "**********"
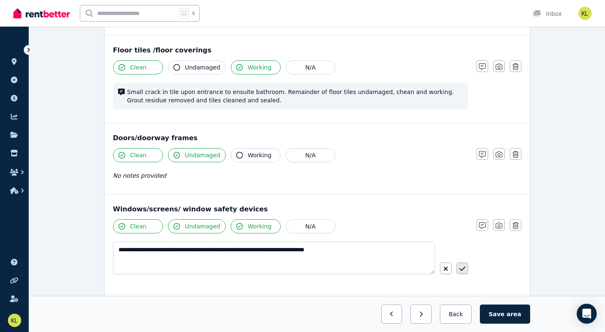
click at [465, 269] on icon "button" at bounding box center [463, 268] width 6 height 7
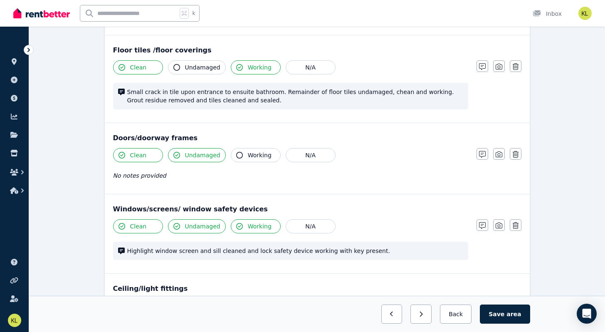
click at [239, 153] on icon "button" at bounding box center [239, 155] width 7 height 7
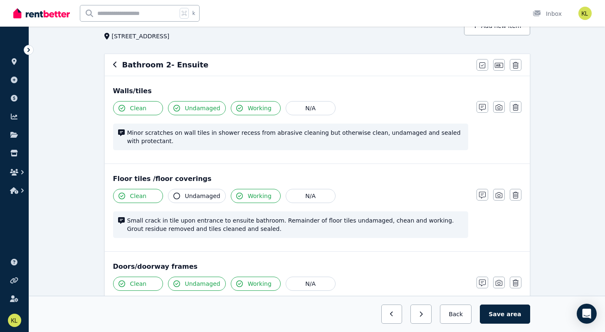
scroll to position [50, 0]
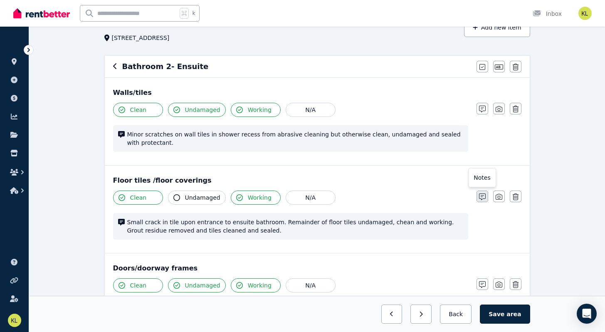
click at [480, 196] on icon "button" at bounding box center [482, 196] width 7 height 7
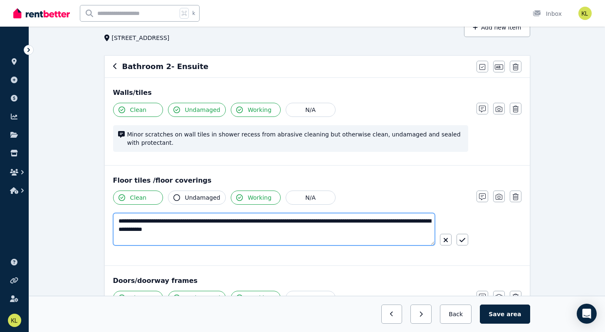
click at [380, 223] on textarea "**********" at bounding box center [274, 229] width 322 height 32
drag, startPoint x: 414, startPoint y: 223, endPoint x: 395, endPoint y: 221, distance: 18.8
click at [395, 221] on textarea "**********" at bounding box center [274, 229] width 322 height 32
drag, startPoint x: 362, startPoint y: 223, endPoint x: 410, endPoint y: 222, distance: 48.7
click at [410, 222] on textarea "**********" at bounding box center [274, 229] width 322 height 32
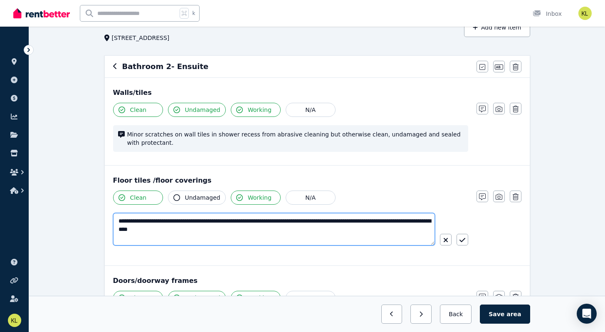
click at [187, 231] on textarea "**********" at bounding box center [274, 229] width 322 height 32
drag, startPoint x: 228, startPoint y: 230, endPoint x: 207, endPoint y: 229, distance: 21.6
click at [207, 229] on textarea "**********" at bounding box center [274, 229] width 322 height 32
type textarea "**********"
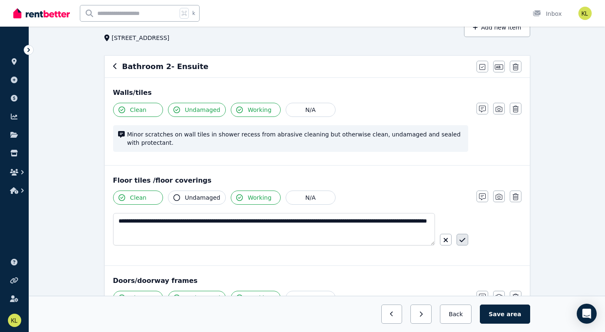
click at [462, 237] on icon "button" at bounding box center [463, 240] width 6 height 7
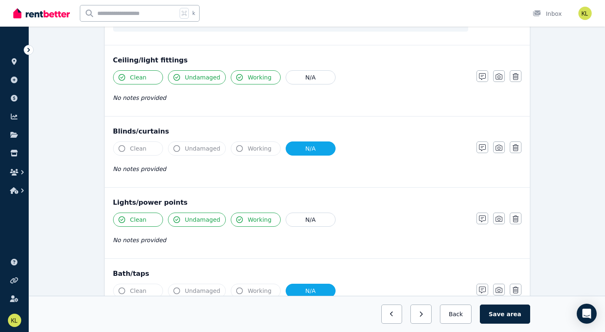
scroll to position [410, 0]
click at [482, 147] on icon "button" at bounding box center [482, 147] width 7 height 7
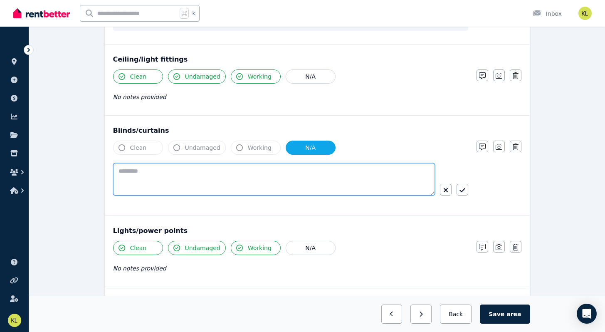
click at [161, 169] on textarea at bounding box center [274, 179] width 322 height 32
type textarea "*"
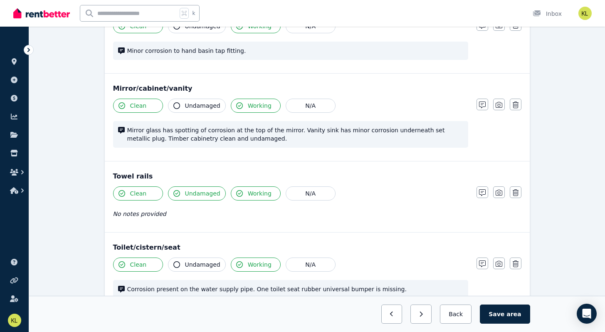
scroll to position [873, 0]
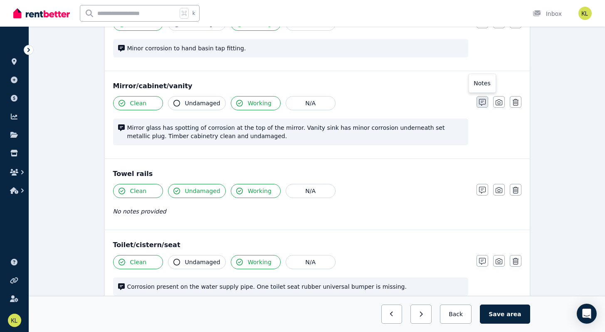
click at [485, 100] on icon "button" at bounding box center [482, 102] width 7 height 7
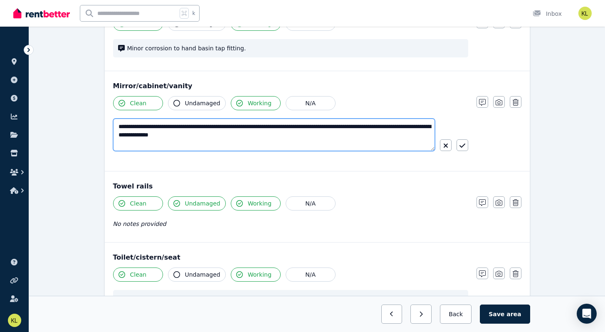
click at [184, 128] on textarea "**********" at bounding box center [274, 135] width 322 height 32
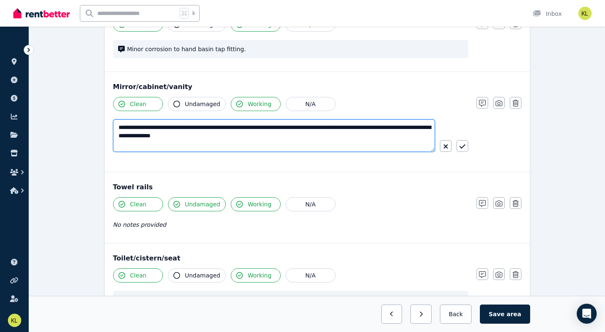
click at [189, 128] on textarea "**********" at bounding box center [274, 135] width 322 height 32
click at [282, 129] on textarea "**********" at bounding box center [274, 135] width 322 height 32
click at [161, 129] on textarea "**********" at bounding box center [274, 135] width 322 height 32
click at [185, 129] on textarea "**********" at bounding box center [274, 135] width 322 height 32
click at [223, 129] on textarea "**********" at bounding box center [274, 135] width 322 height 32
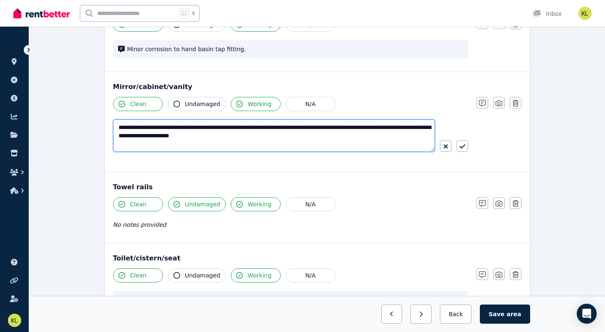
click at [307, 129] on textarea "**********" at bounding box center [274, 135] width 322 height 32
click at [287, 137] on textarea "**********" at bounding box center [274, 135] width 322 height 32
click at [372, 136] on textarea "**********" at bounding box center [274, 135] width 322 height 32
type textarea "**********"
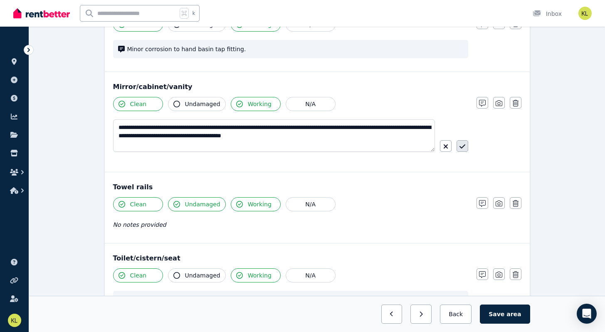
click at [460, 142] on button "button" at bounding box center [463, 146] width 12 height 12
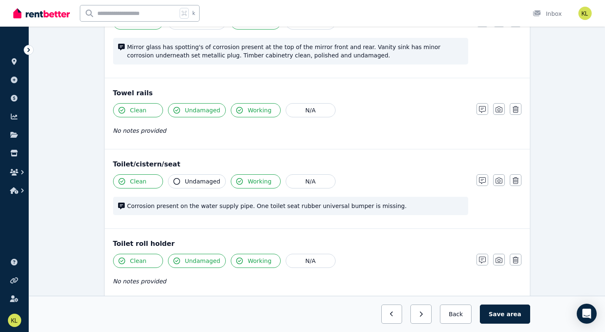
scroll to position [955, 0]
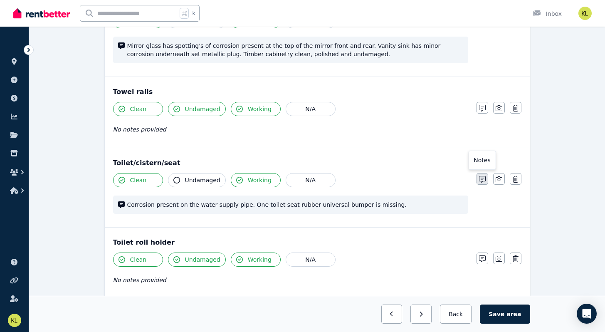
click at [486, 178] on icon "button" at bounding box center [482, 179] width 7 height 7
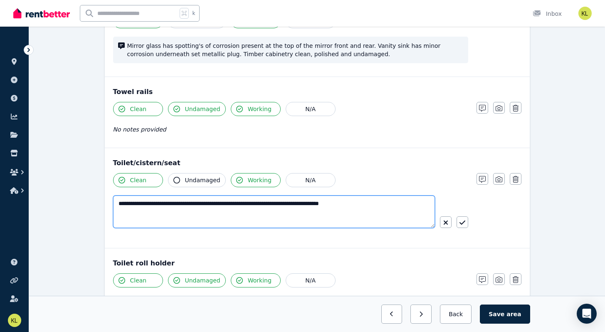
click at [185, 203] on textarea "**********" at bounding box center [274, 212] width 322 height 32
click at [216, 205] on textarea "**********" at bounding box center [274, 212] width 322 height 32
click at [433, 205] on textarea "**********" at bounding box center [274, 212] width 322 height 32
type textarea "**********"
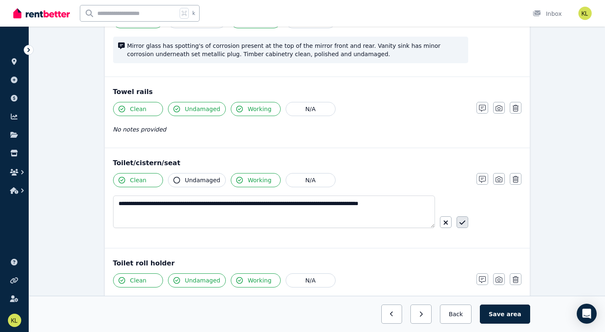
click at [461, 221] on icon "button" at bounding box center [463, 222] width 6 height 7
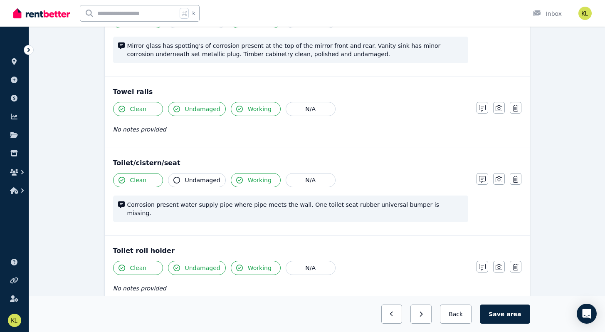
click at [179, 179] on icon "button" at bounding box center [177, 180] width 7 height 7
click at [505, 315] on button "Save area" at bounding box center [505, 314] width 50 height 19
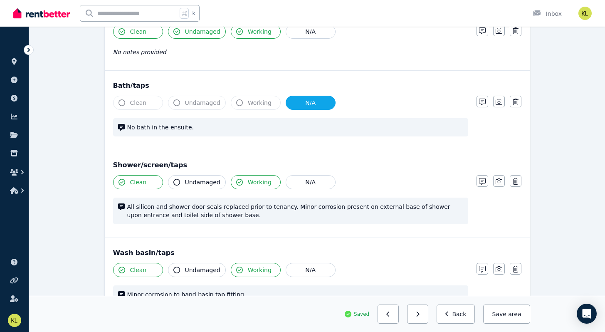
scroll to position [630, 0]
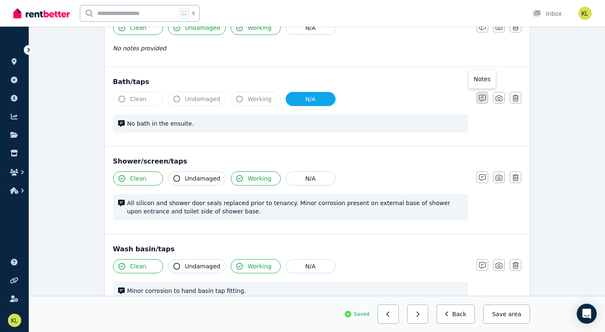
click at [484, 99] on icon "button" at bounding box center [482, 98] width 7 height 7
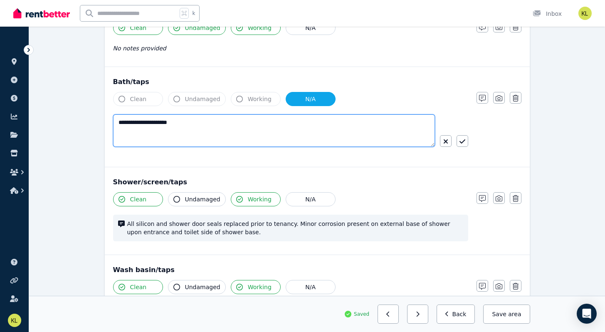
drag, startPoint x: 193, startPoint y: 124, endPoint x: 55, endPoint y: 87, distance: 143.3
click at [55, 87] on div "Condition report 20 Pinehurst Cres, Dunsborough Add new item Bathroom 2- Ensuit…" at bounding box center [317, 134] width 576 height 1403
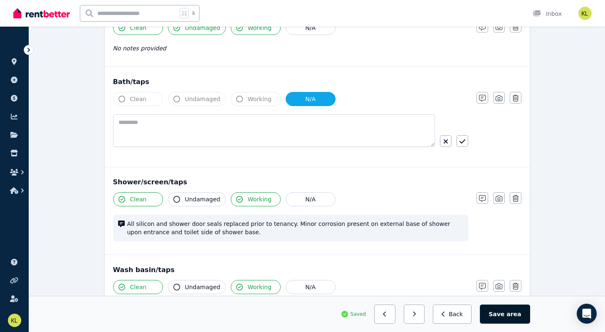
click at [511, 313] on span "area" at bounding box center [514, 314] width 15 height 8
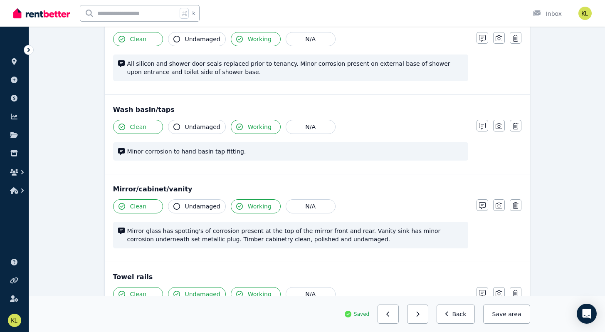
scroll to position [789, 0]
click at [481, 208] on icon "button" at bounding box center [482, 206] width 7 height 7
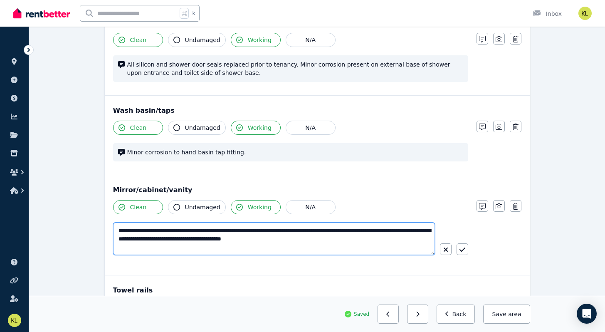
click at [367, 240] on textarea "**********" at bounding box center [274, 239] width 322 height 32
click at [362, 240] on textarea "**********" at bounding box center [274, 239] width 322 height 32
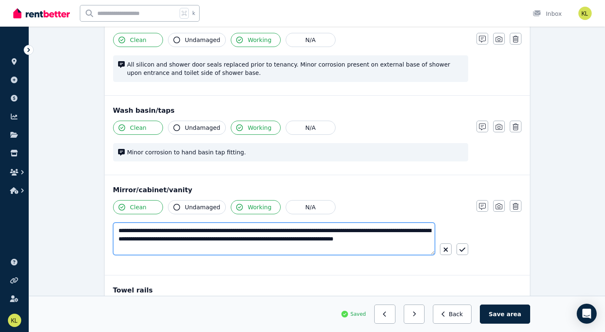
click at [231, 245] on textarea "**********" at bounding box center [274, 239] width 322 height 32
type textarea "**********"
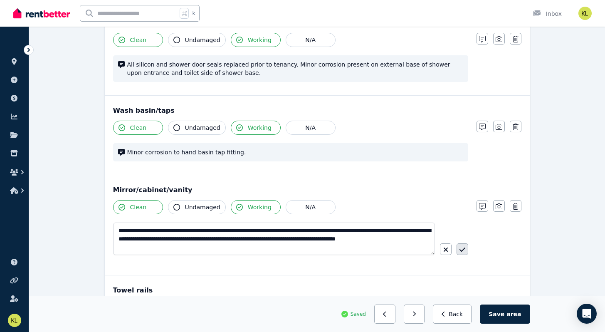
click at [464, 248] on icon "button" at bounding box center [463, 249] width 6 height 7
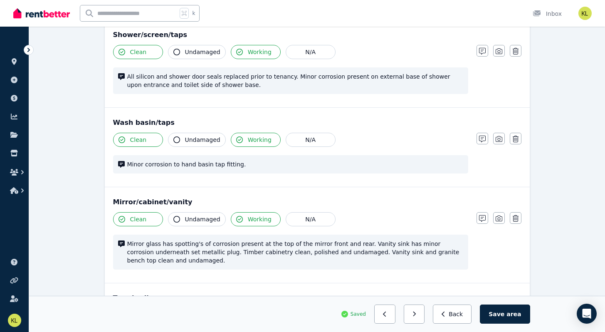
scroll to position [779, 0]
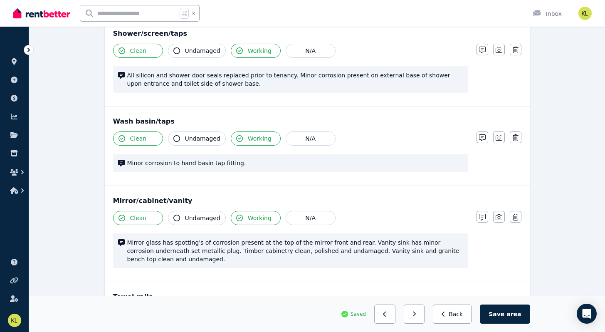
click at [203, 140] on span "Undamaged" at bounding box center [202, 138] width 35 height 8
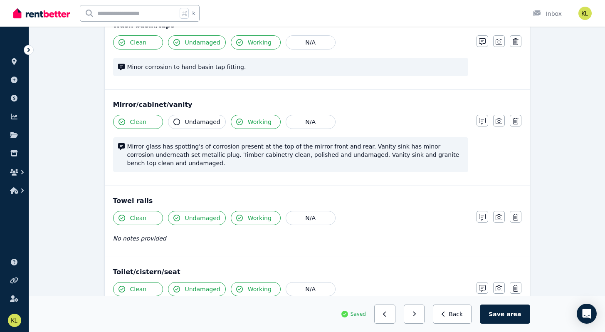
scroll to position [878, 0]
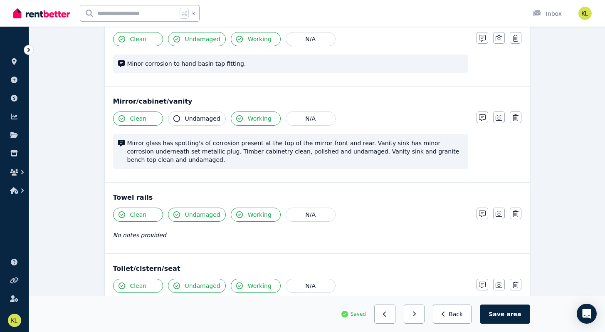
click at [200, 39] on span "Undamaged" at bounding box center [202, 39] width 35 height 8
click at [194, 33] on button "Undamaged" at bounding box center [197, 39] width 58 height 14
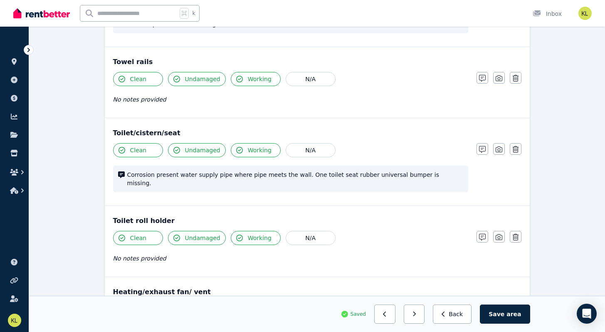
scroll to position [1021, 0]
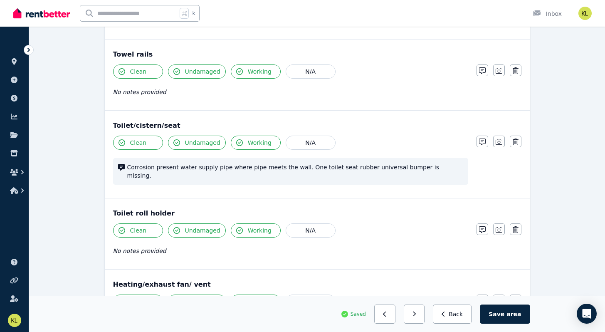
click at [183, 143] on button "Undamaged" at bounding box center [197, 143] width 58 height 14
click at [176, 144] on icon "button" at bounding box center [177, 142] width 7 height 7
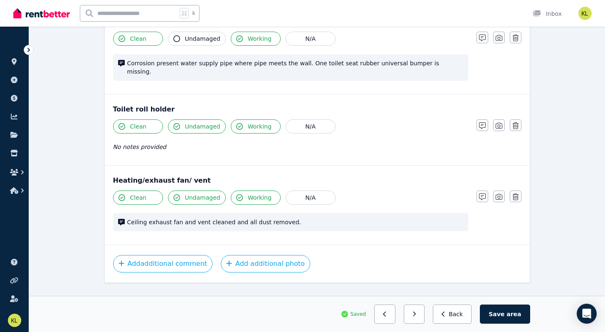
scroll to position [1134, 0]
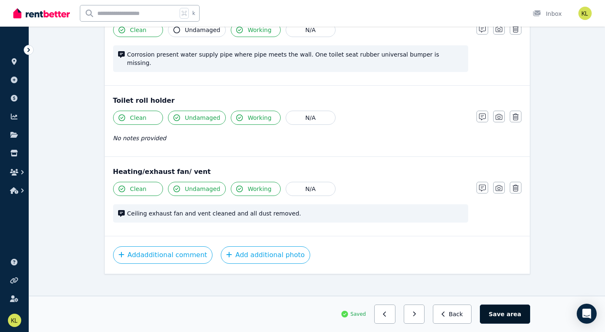
click at [501, 312] on button "Save area" at bounding box center [505, 314] width 50 height 19
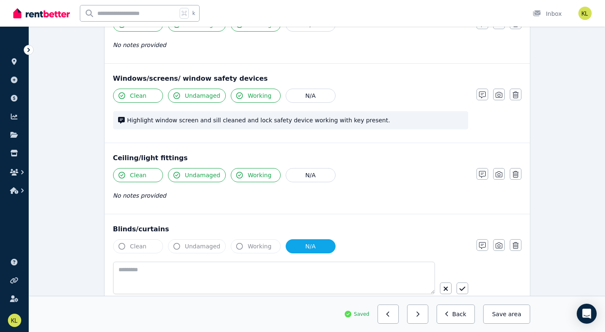
scroll to position [309, 0]
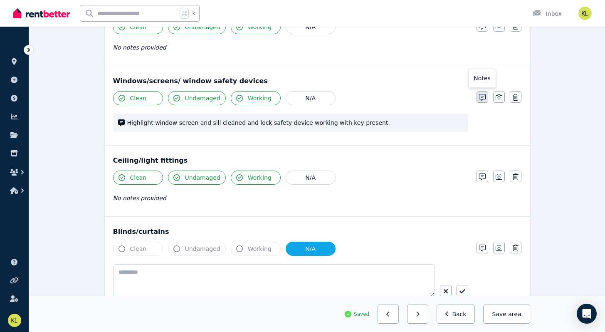
click at [483, 97] on icon "button" at bounding box center [482, 97] width 7 height 7
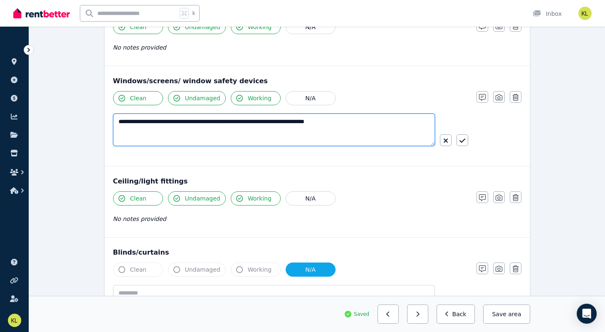
click at [164, 122] on textarea "**********" at bounding box center [274, 130] width 322 height 32
click at [200, 122] on textarea "**********" at bounding box center [274, 130] width 322 height 32
click at [251, 123] on textarea "**********" at bounding box center [274, 130] width 322 height 32
drag, startPoint x: 333, startPoint y: 123, endPoint x: 322, endPoint y: 124, distance: 10.9
click at [322, 124] on textarea "**********" at bounding box center [274, 130] width 322 height 32
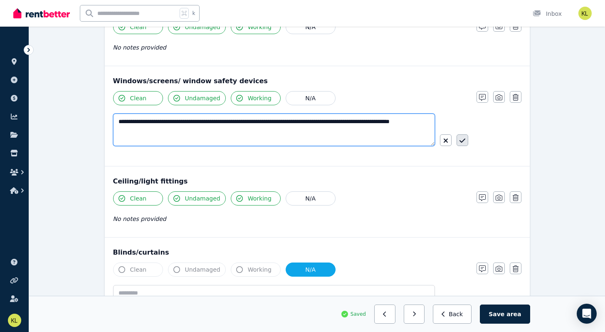
type textarea "**********"
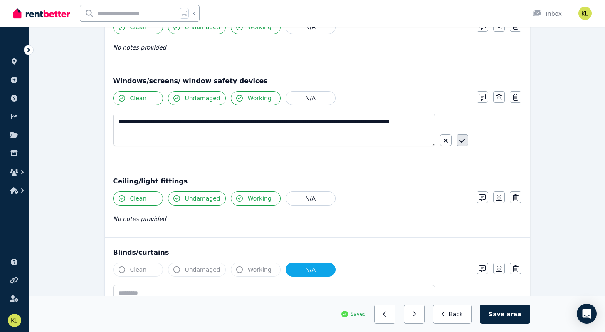
click at [464, 141] on icon "button" at bounding box center [462, 141] width 6 height 4
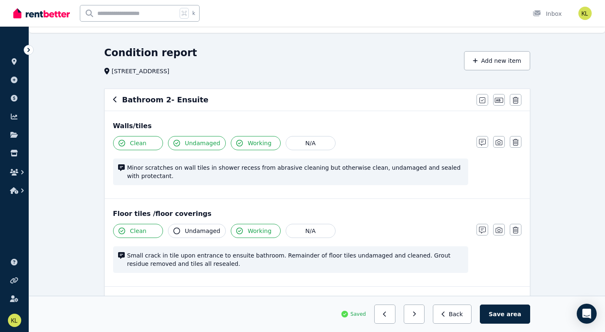
scroll to position [17, 0]
click at [498, 230] on icon "button" at bounding box center [499, 230] width 7 height 7
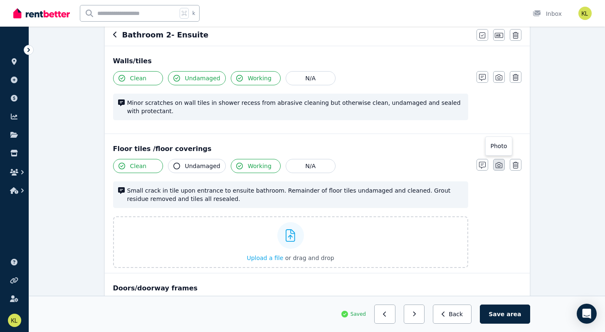
scroll to position [82, 0]
click at [262, 258] on span "Upload a file" at bounding box center [265, 258] width 37 height 7
click at [274, 257] on span "Upload a file" at bounding box center [265, 258] width 37 height 7
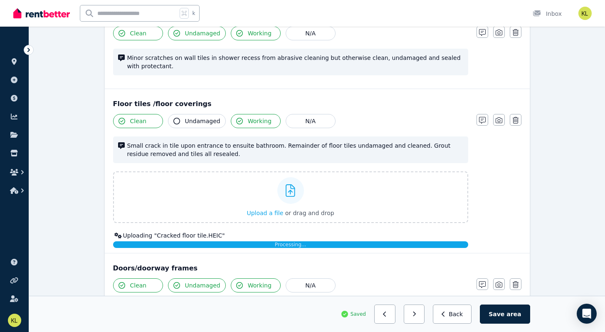
scroll to position [129, 0]
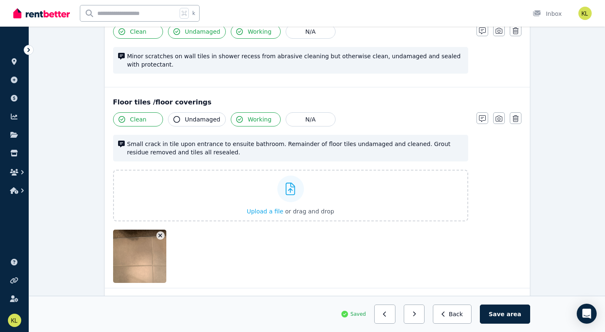
click at [138, 252] on img at bounding box center [148, 256] width 71 height 53
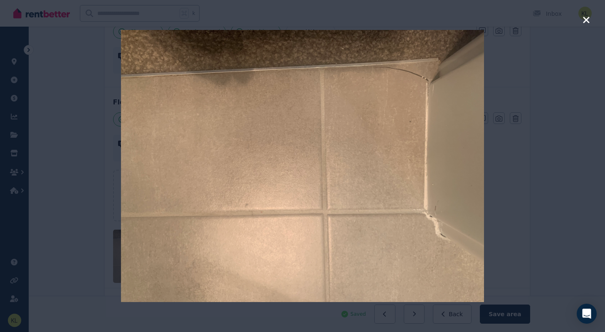
click at [585, 20] on icon "button" at bounding box center [586, 20] width 7 height 10
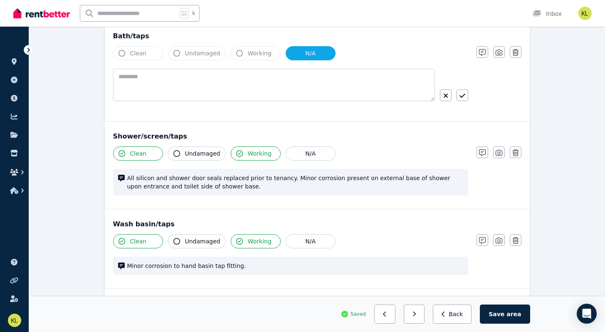
scroll to position [799, 0]
click at [199, 240] on span "Undamaged" at bounding box center [202, 240] width 35 height 8
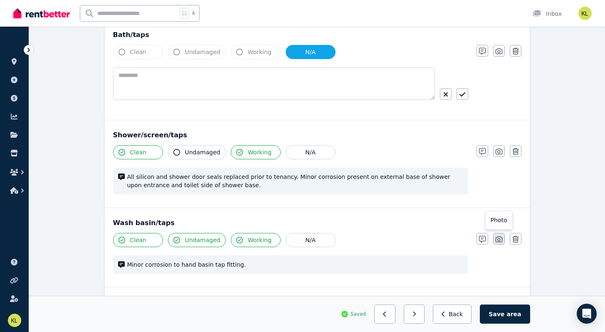
click at [498, 238] on icon "button" at bounding box center [499, 239] width 7 height 7
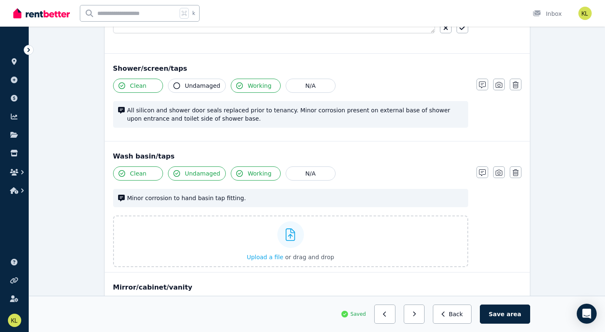
scroll to position [870, 0]
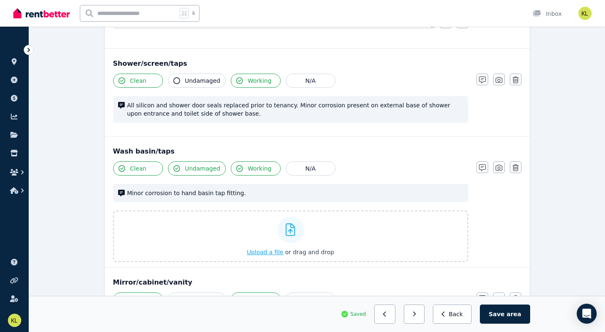
click at [260, 254] on span "Upload a file" at bounding box center [265, 252] width 37 height 7
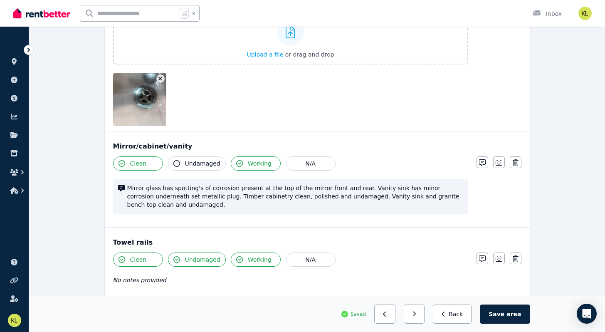
scroll to position [1069, 0]
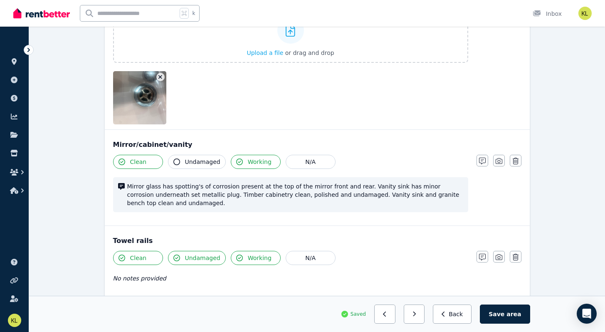
click at [185, 158] on span "Undamaged" at bounding box center [202, 162] width 35 height 8
click at [197, 164] on span "Undamaged" at bounding box center [202, 162] width 35 height 8
click at [191, 170] on div "Clean Undamaged Working N/A Mirror glass has spotting's of corrosion present at…" at bounding box center [290, 188] width 355 height 66
click at [191, 163] on span "Undamaged" at bounding box center [202, 162] width 35 height 8
click at [479, 158] on icon "button" at bounding box center [482, 161] width 7 height 7
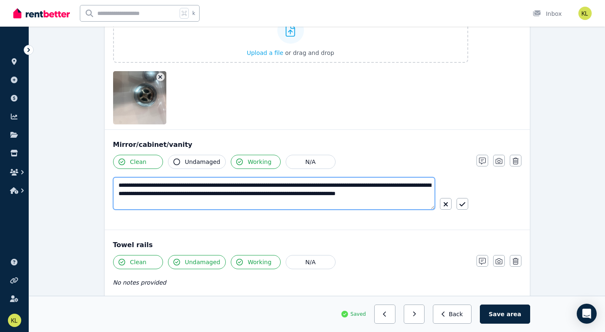
click at [160, 186] on textarea "**********" at bounding box center [274, 193] width 322 height 32
click at [206, 185] on textarea "**********" at bounding box center [274, 193] width 322 height 32
type textarea "**********"
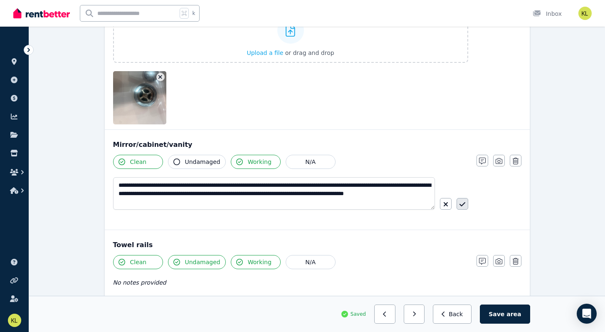
click at [464, 204] on icon "button" at bounding box center [462, 204] width 6 height 4
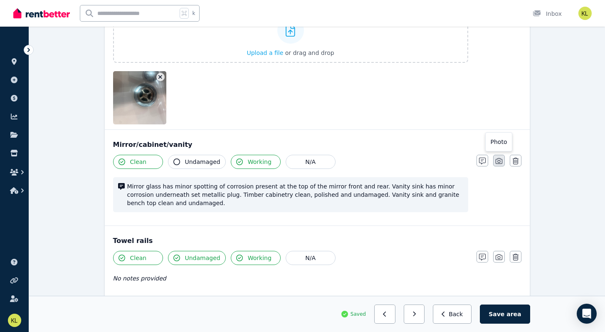
click at [497, 159] on icon "button" at bounding box center [499, 161] width 7 height 7
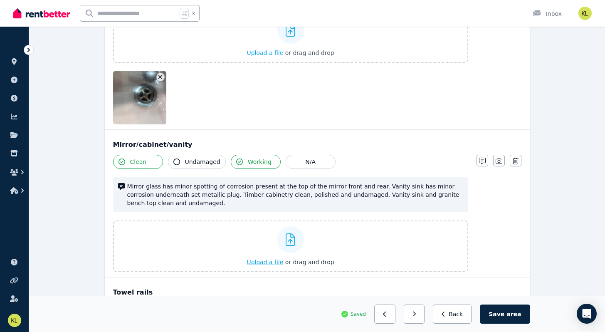
click at [255, 262] on span "Upload a file" at bounding box center [265, 262] width 37 height 7
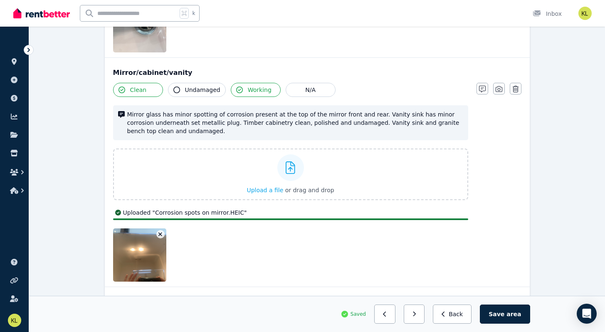
scroll to position [1143, 0]
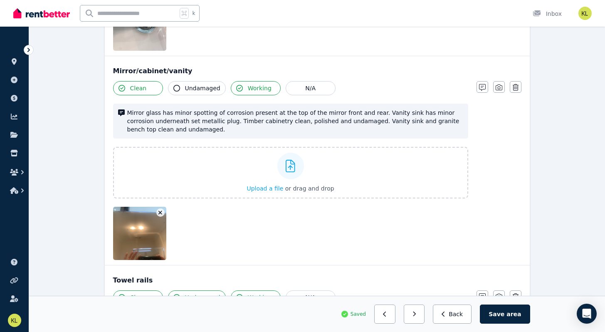
click at [126, 231] on img at bounding box center [148, 233] width 71 height 53
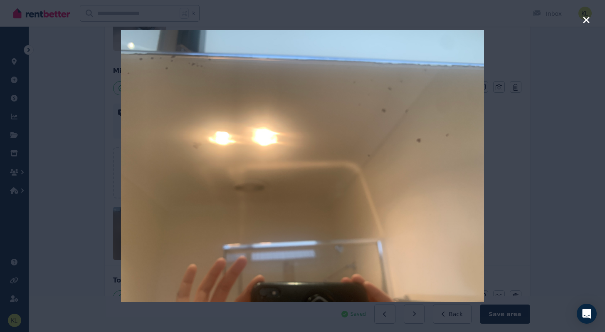
click at [590, 19] on icon "button" at bounding box center [586, 20] width 7 height 10
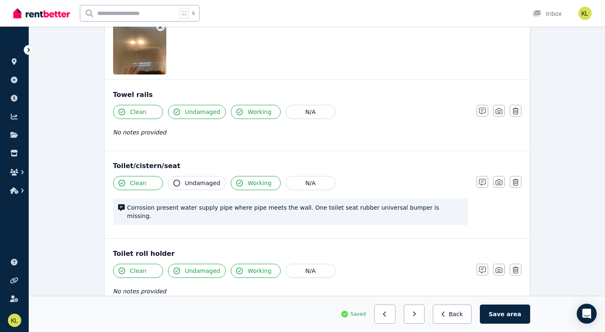
scroll to position [1329, 0]
click at [201, 183] on span "Undamaged" at bounding box center [202, 183] width 35 height 8
click at [500, 182] on icon "button" at bounding box center [499, 182] width 7 height 7
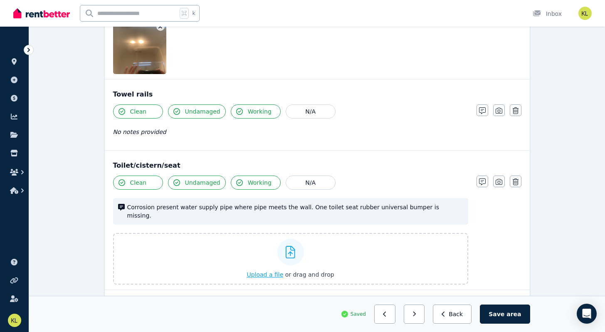
click at [264, 271] on span "Upload a file" at bounding box center [265, 274] width 37 height 7
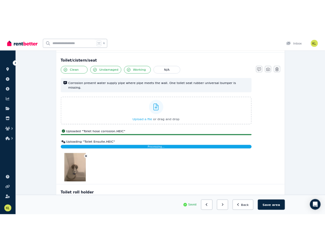
scroll to position [1450, 0]
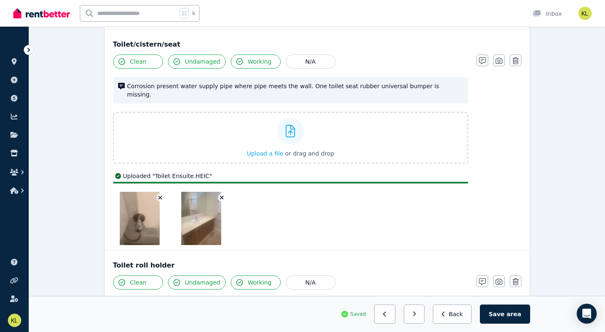
click at [222, 196] on icon "button" at bounding box center [222, 198] width 4 height 4
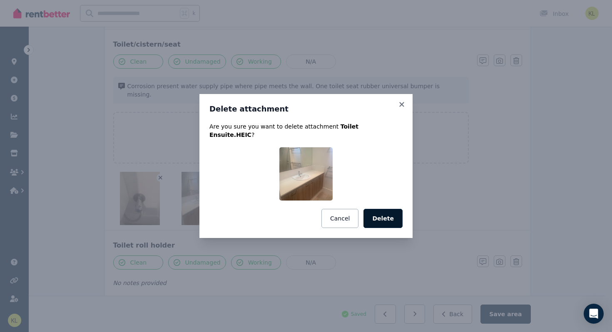
click at [382, 216] on button "Delete" at bounding box center [382, 218] width 39 height 19
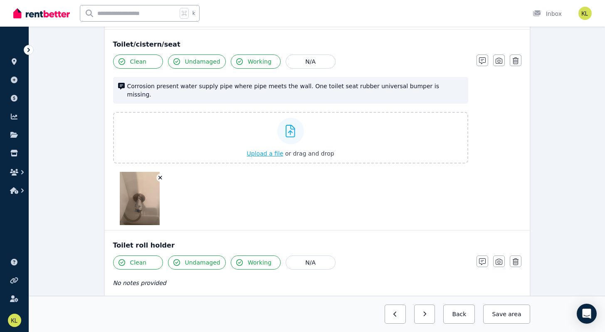
click at [266, 150] on span "Upload a file" at bounding box center [265, 153] width 37 height 7
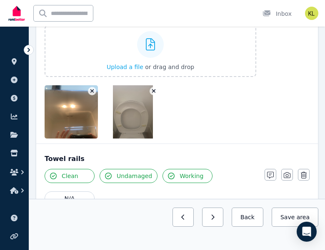
scroll to position [1555, 0]
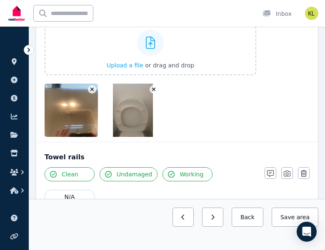
click at [153, 84] on div at bounding box center [132, 110] width 53 height 53
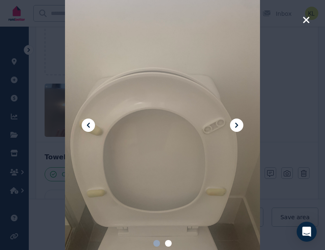
click at [307, 21] on icon "button" at bounding box center [306, 20] width 6 height 6
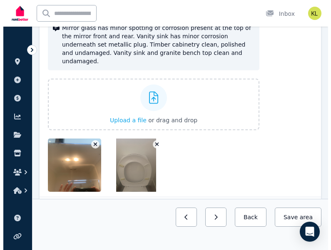
scroll to position [1511, 0]
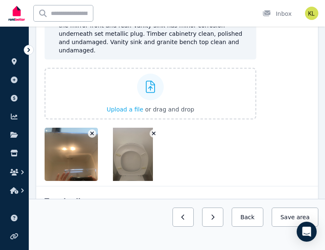
click at [153, 131] on icon "button" at bounding box center [153, 134] width 5 height 6
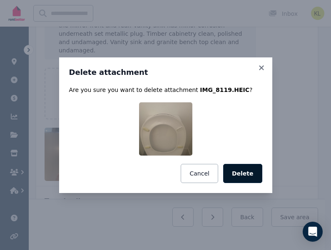
click at [246, 170] on button "Delete" at bounding box center [242, 173] width 39 height 19
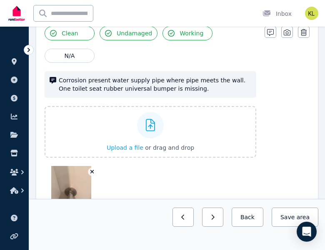
scroll to position [1791, 0]
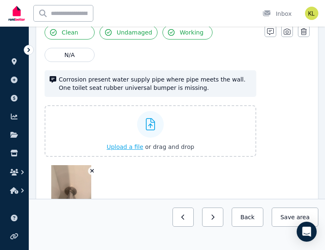
click at [125, 144] on span "Upload a file" at bounding box center [125, 147] width 37 height 7
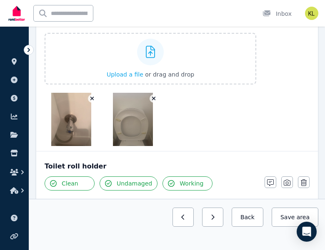
scroll to position [1865, 0]
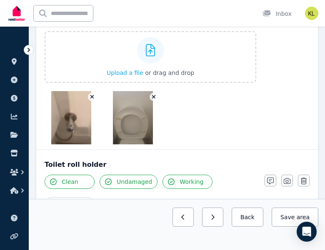
click at [125, 178] on span "Undamaged" at bounding box center [134, 182] width 35 height 8
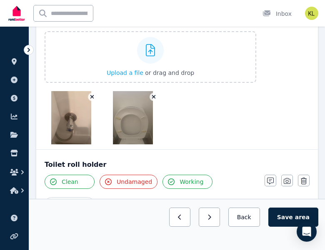
click at [125, 178] on span "Undamaged" at bounding box center [134, 182] width 35 height 8
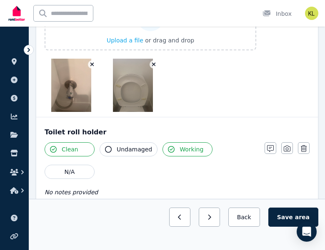
scroll to position [1900, 0]
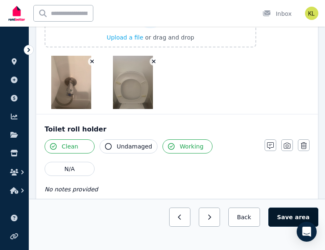
click at [292, 217] on button "Save area" at bounding box center [293, 217] width 50 height 19
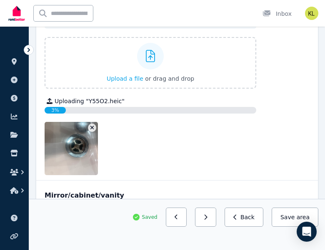
scroll to position [1297, 0]
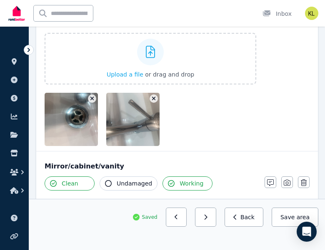
click at [122, 101] on img at bounding box center [141, 119] width 71 height 53
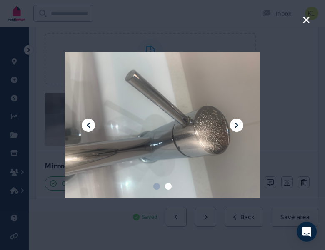
click at [309, 19] on icon "button" at bounding box center [305, 20] width 7 height 10
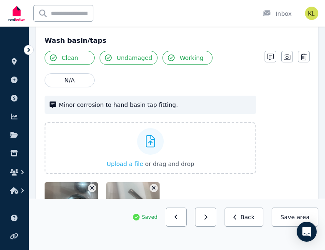
scroll to position [1195, 0]
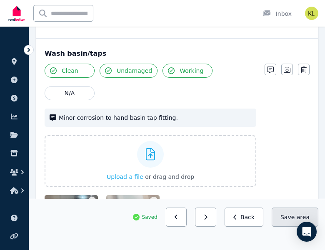
click at [289, 214] on button "Save area" at bounding box center [294, 217] width 47 height 19
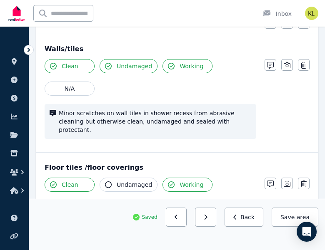
scroll to position [94, 0]
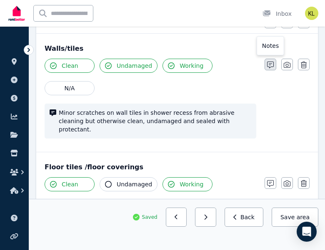
click at [272, 66] on icon "button" at bounding box center [270, 65] width 7 height 7
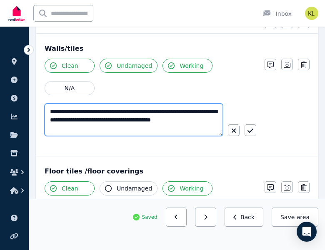
drag, startPoint x: 89, startPoint y: 131, endPoint x: 30, endPoint y: 96, distance: 68.1
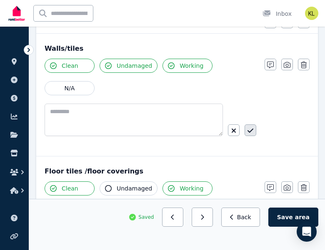
click at [253, 131] on button "button" at bounding box center [250, 130] width 12 height 12
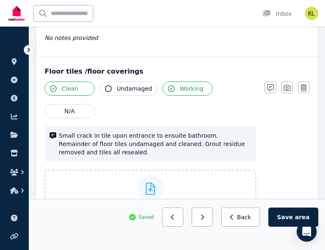
scroll to position [166, 0]
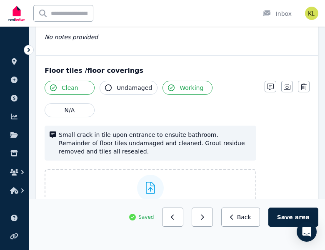
click at [126, 87] on span "Undamaged" at bounding box center [134, 88] width 35 height 8
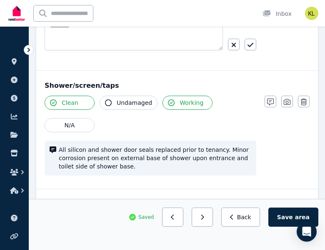
scroll to position [1020, 0]
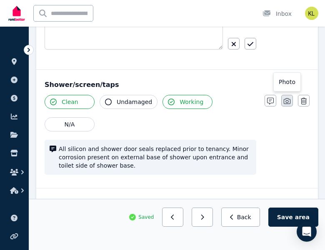
click at [287, 99] on icon "button" at bounding box center [286, 101] width 7 height 7
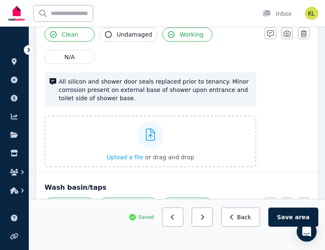
scroll to position [1091, 0]
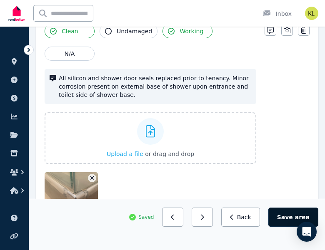
click at [290, 219] on button "Save area" at bounding box center [293, 217] width 50 height 19
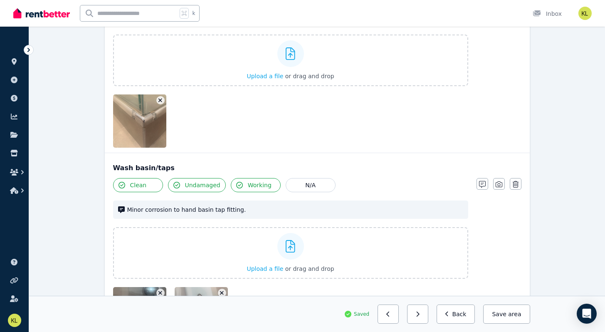
scroll to position [954, 0]
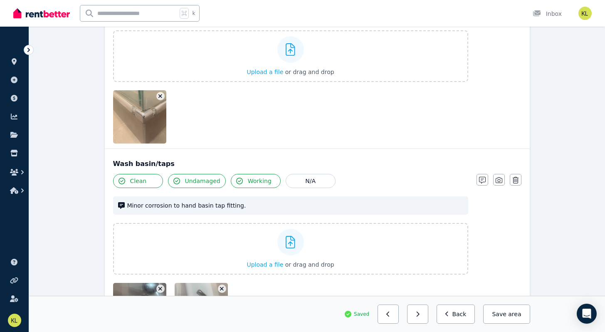
click at [137, 119] on img at bounding box center [148, 116] width 71 height 53
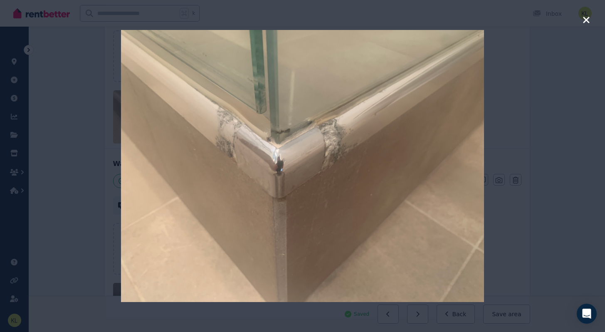
click at [586, 18] on icon "button" at bounding box center [586, 20] width 7 height 10
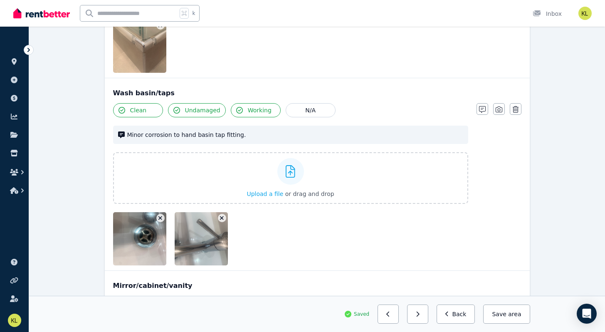
scroll to position [1023, 0]
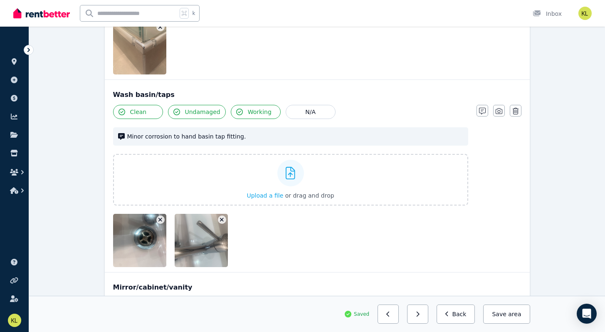
click at [197, 115] on span "Undamaged" at bounding box center [202, 112] width 35 height 8
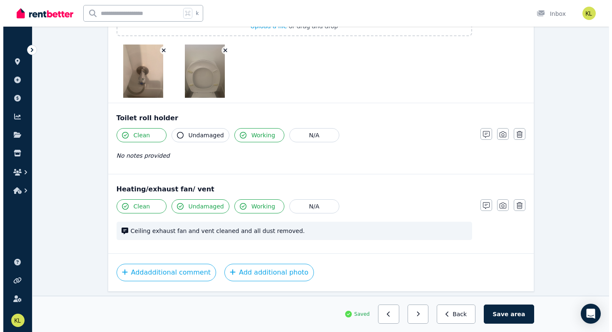
scroll to position [1692, 0]
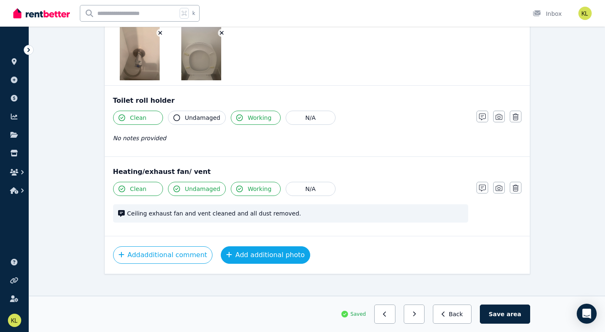
click at [239, 246] on button "Add additional photo" at bounding box center [265, 254] width 89 height 17
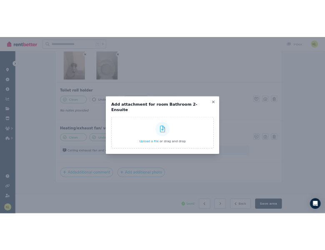
scroll to position [1716, 0]
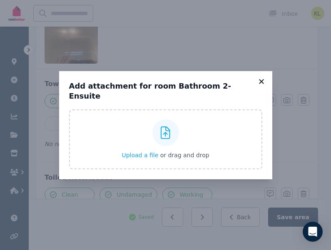
click at [262, 85] on icon at bounding box center [261, 81] width 8 height 7
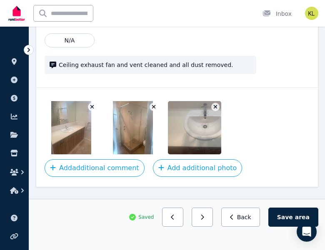
scroll to position [2218, 0]
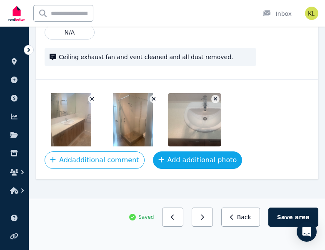
click at [162, 151] on button "Add additional photo" at bounding box center [197, 159] width 89 height 17
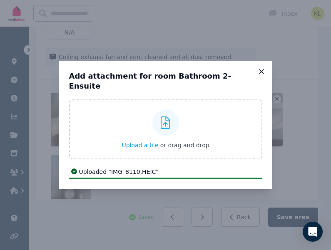
click at [262, 74] on icon at bounding box center [261, 71] width 5 height 5
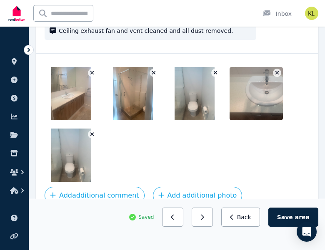
scroll to position [2282, 0]
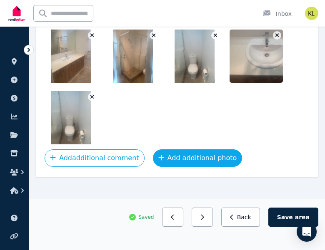
click at [178, 152] on button "Add additional photo" at bounding box center [197, 157] width 89 height 17
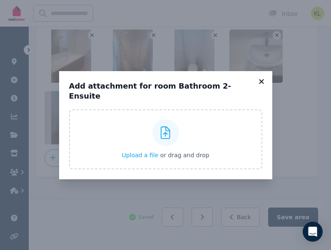
click at [264, 85] on icon at bounding box center [261, 81] width 8 height 7
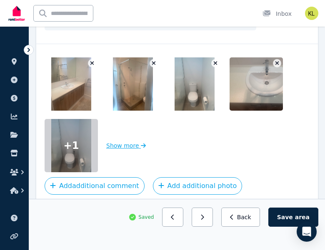
scroll to position [2255, 0]
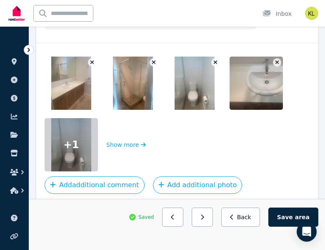
click at [213, 60] on icon "button" at bounding box center [215, 63] width 5 height 6
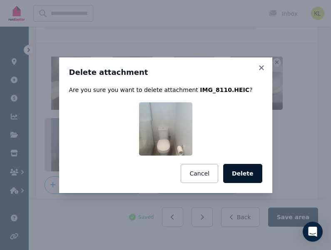
click at [238, 171] on button "Delete" at bounding box center [242, 173] width 39 height 19
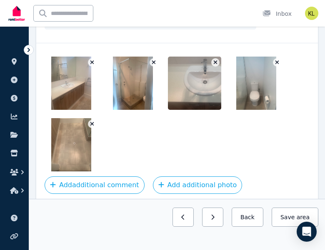
click at [185, 81] on img at bounding box center [203, 83] width 71 height 53
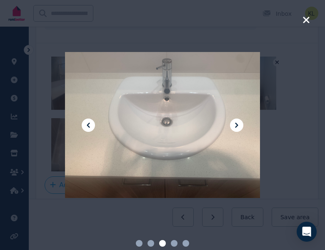
click at [307, 21] on icon "button" at bounding box center [306, 20] width 6 height 6
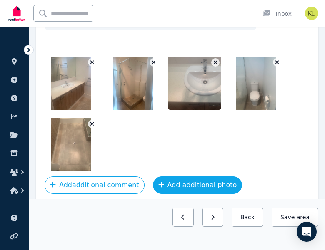
click at [200, 179] on button "Add additional photo" at bounding box center [197, 184] width 89 height 17
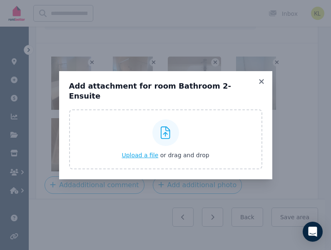
click at [141, 152] on span "Upload a file" at bounding box center [140, 155] width 37 height 7
click at [260, 84] on icon at bounding box center [261, 81] width 8 height 7
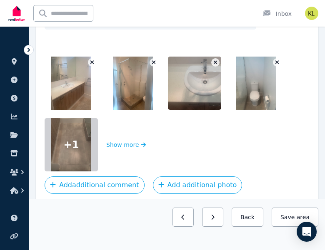
scroll to position [2282, 0]
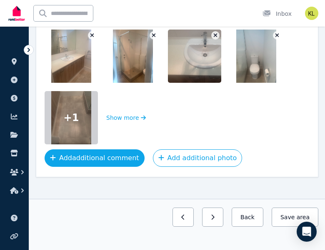
click at [115, 153] on button "Add additional comment" at bounding box center [95, 157] width 100 height 17
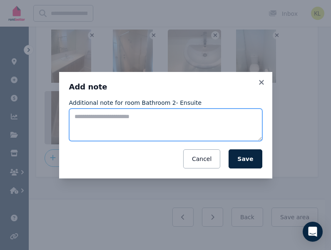
click at [89, 117] on textarea "Additional note for room Bathroom 2- Ensuite" at bounding box center [165, 125] width 193 height 32
type textarea "*"
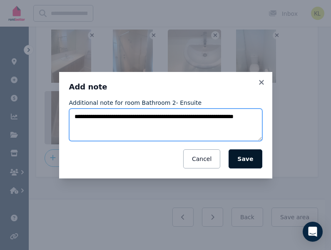
type textarea "**********"
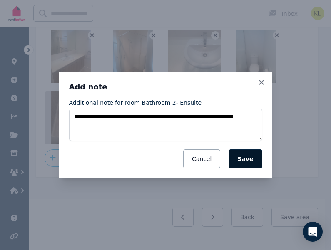
click at [236, 160] on button "Save" at bounding box center [244, 158] width 33 height 19
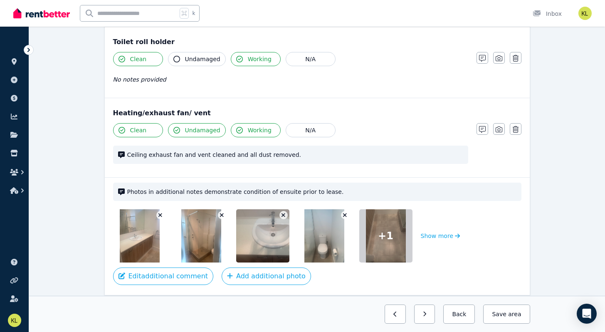
scroll to position [1771, 0]
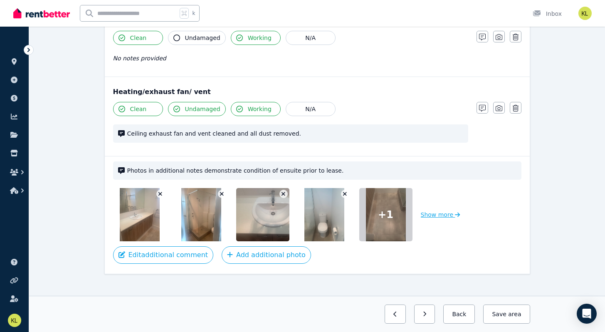
click at [432, 208] on button "Show more" at bounding box center [441, 214] width 40 height 53
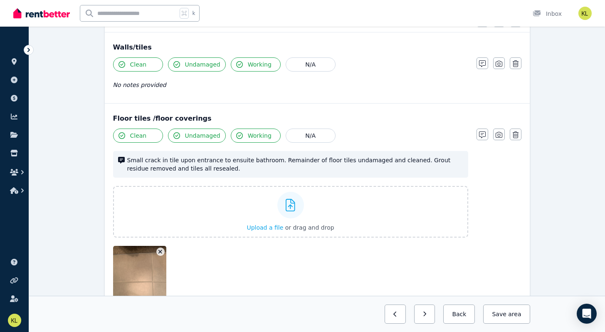
scroll to position [95, 0]
click at [181, 135] on button "Undamaged" at bounding box center [197, 136] width 58 height 14
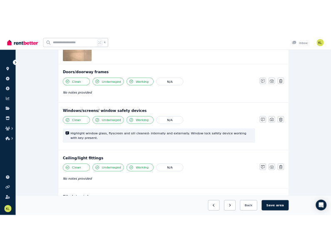
scroll to position [348, 0]
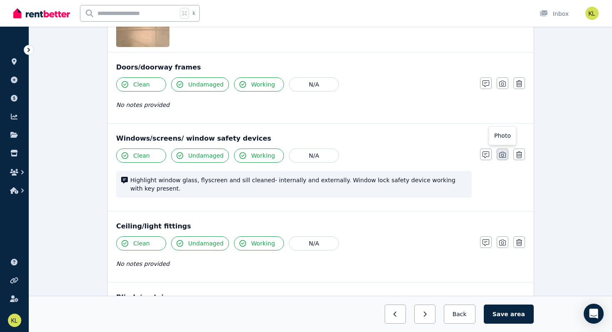
click at [501, 154] on icon "button" at bounding box center [502, 154] width 7 height 7
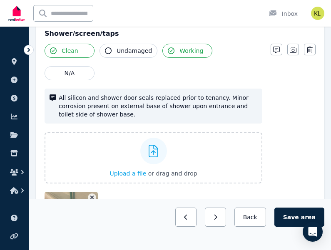
scroll to position [1191, 0]
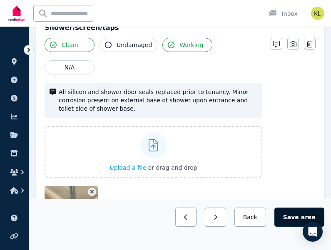
click at [289, 215] on button "Save area" at bounding box center [299, 217] width 50 height 19
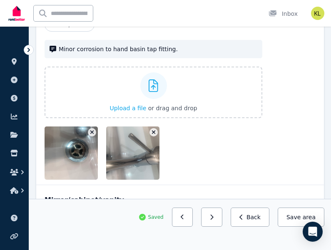
scroll to position [1465, 0]
click at [93, 132] on icon "button" at bounding box center [92, 133] width 5 height 6
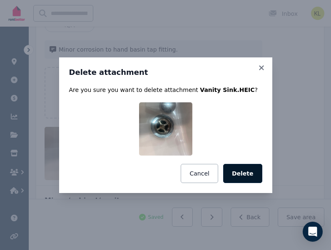
click at [236, 168] on button "Delete" at bounding box center [242, 173] width 39 height 19
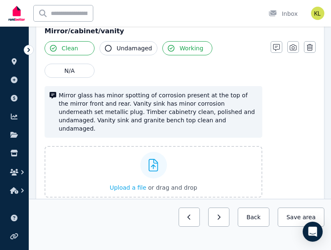
scroll to position [1635, 0]
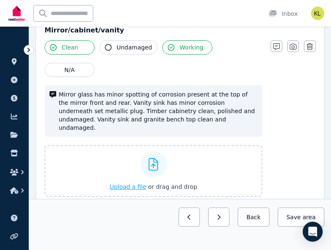
click at [125, 184] on span "Upload a file" at bounding box center [127, 187] width 37 height 7
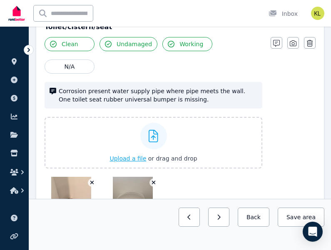
scroll to position [1969, 0]
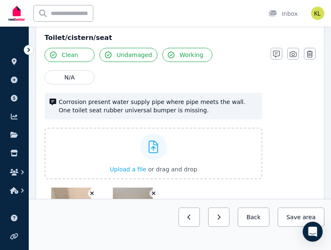
click at [131, 51] on span "Undamaged" at bounding box center [134, 55] width 35 height 8
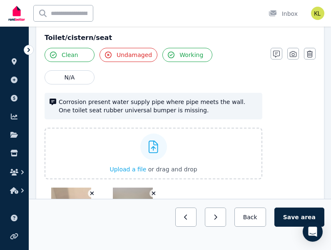
click at [131, 51] on span "Undamaged" at bounding box center [134, 55] width 35 height 8
click at [280, 48] on button "button" at bounding box center [276, 54] width 12 height 12
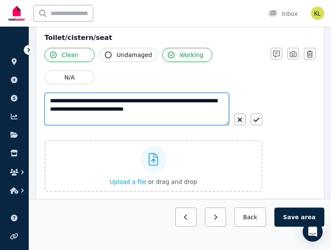
click at [99, 93] on textarea "**********" at bounding box center [137, 109] width 184 height 32
click at [100, 93] on textarea "**********" at bounding box center [137, 109] width 184 height 32
click at [102, 93] on textarea "**********" at bounding box center [137, 109] width 184 height 32
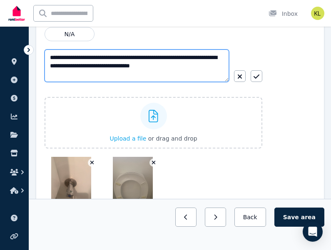
scroll to position [2008, 0]
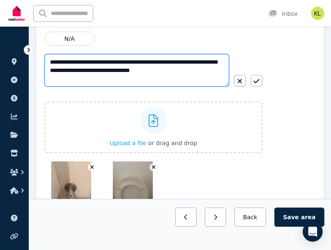
click at [60, 63] on textarea "**********" at bounding box center [137, 70] width 184 height 32
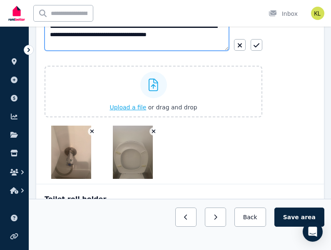
scroll to position [2042, 0]
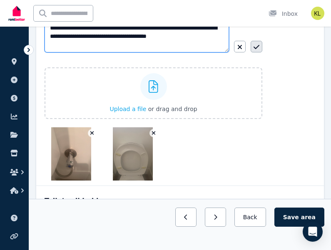
type textarea "**********"
click at [256, 44] on icon "button" at bounding box center [256, 47] width 6 height 7
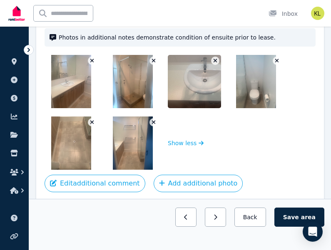
scroll to position [2396, 0]
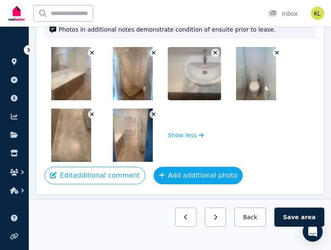
click at [183, 167] on button "Add additional photo" at bounding box center [198, 175] width 89 height 17
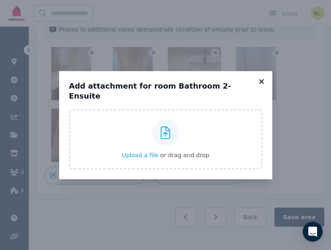
click at [263, 85] on icon at bounding box center [261, 81] width 8 height 7
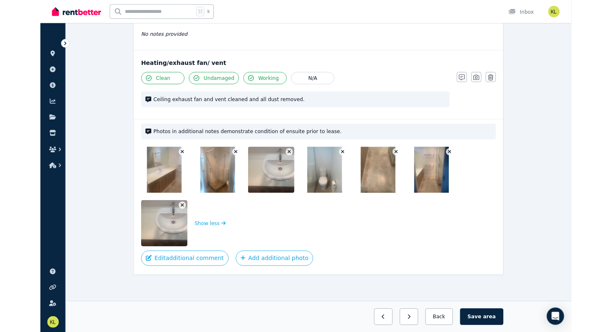
scroll to position [1895, 0]
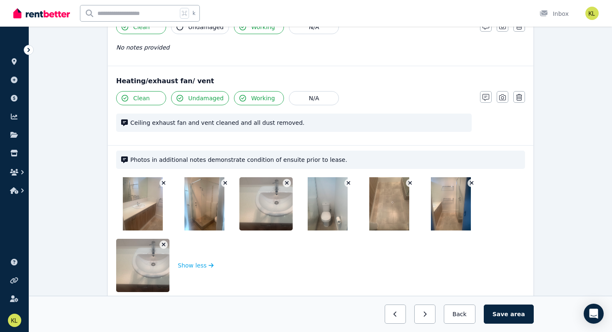
click at [164, 243] on icon "button" at bounding box center [164, 245] width 4 height 4
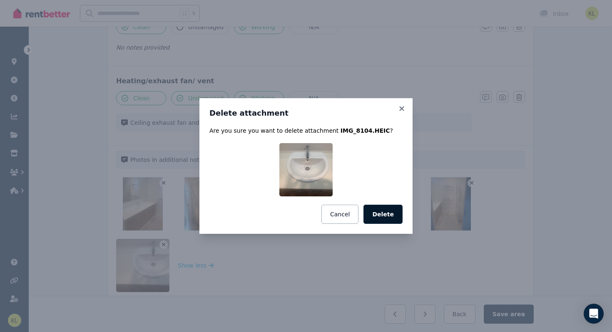
click at [378, 217] on button "Delete" at bounding box center [382, 214] width 39 height 19
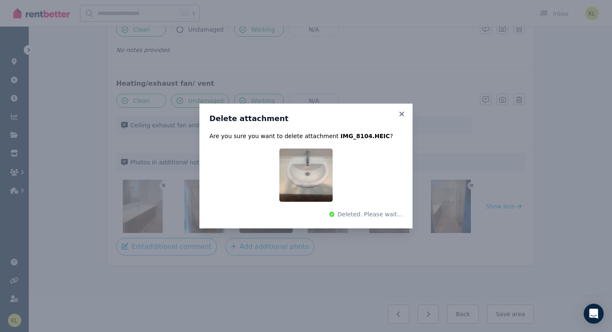
scroll to position [1885, 0]
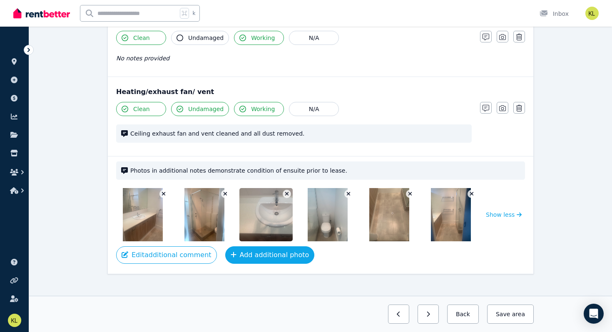
click at [281, 249] on button "Add additional photo" at bounding box center [269, 254] width 89 height 17
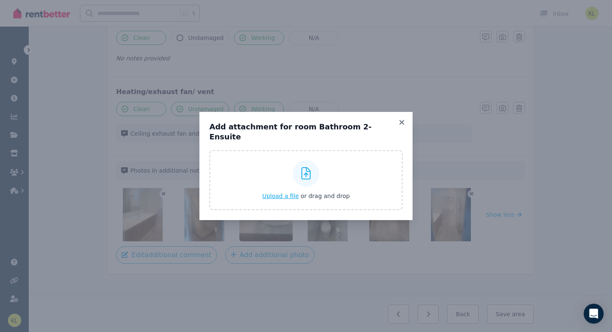
click at [277, 193] on span "Upload a file" at bounding box center [280, 196] width 37 height 7
click at [401, 124] on icon at bounding box center [401, 122] width 5 height 5
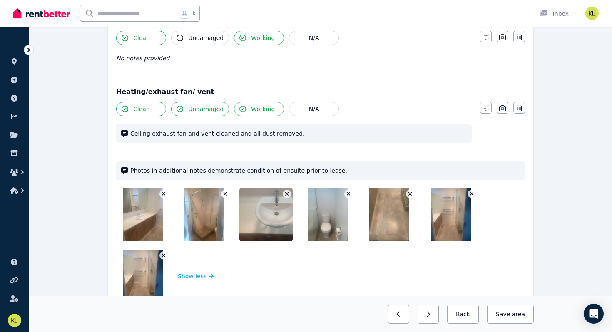
click at [164, 254] on icon "button" at bounding box center [164, 256] width 4 height 4
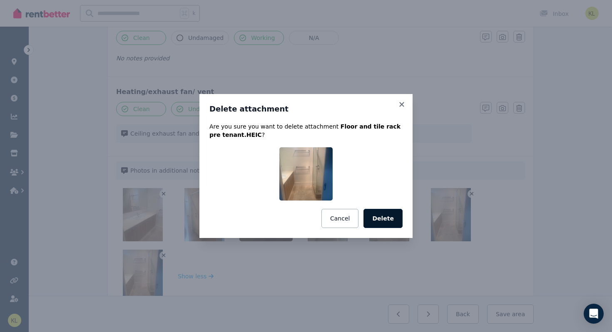
click at [375, 218] on button "Delete" at bounding box center [382, 218] width 39 height 19
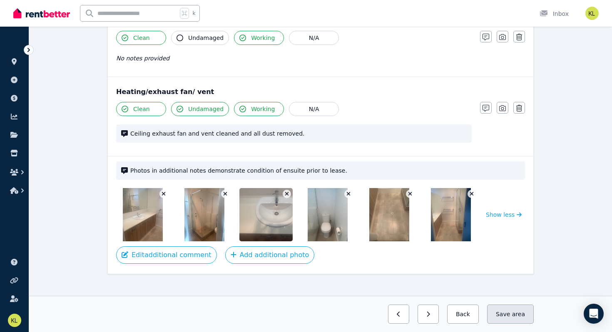
click at [519, 318] on span "area" at bounding box center [518, 314] width 13 height 8
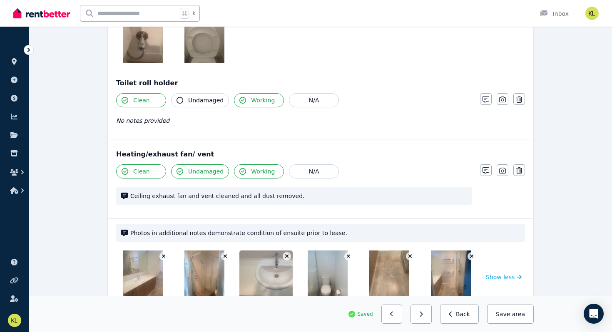
scroll to position [1822, 0]
click at [198, 97] on span "Undamaged" at bounding box center [205, 101] width 35 height 8
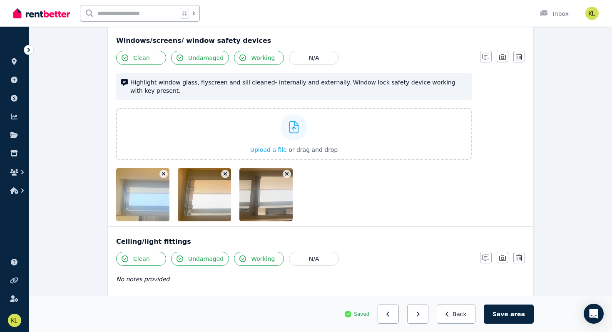
scroll to position [446, 0]
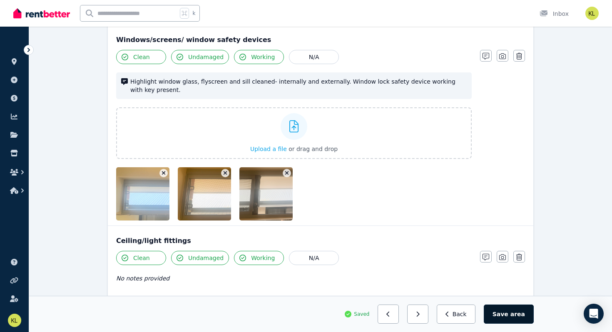
click at [525, 312] on button "Save area" at bounding box center [509, 314] width 50 height 19
click at [462, 308] on button "Back" at bounding box center [459, 314] width 39 height 19
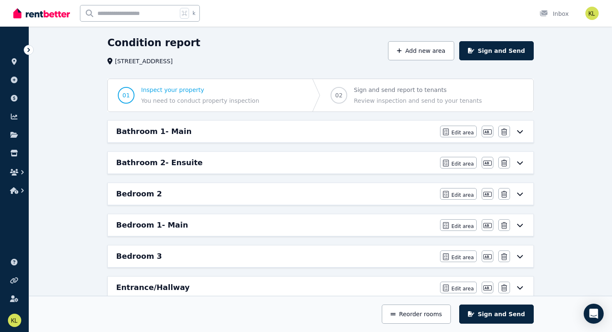
scroll to position [0, 0]
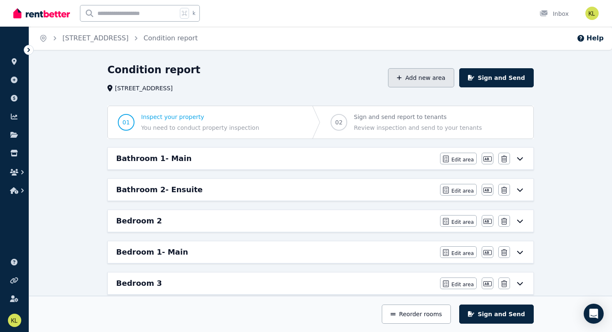
click at [424, 75] on button "Add new area" at bounding box center [421, 77] width 66 height 19
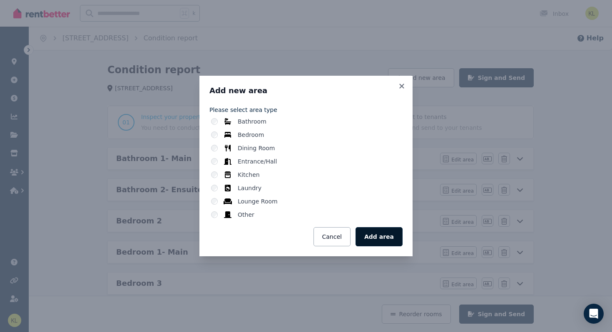
click at [384, 237] on button "Add area" at bounding box center [378, 236] width 47 height 19
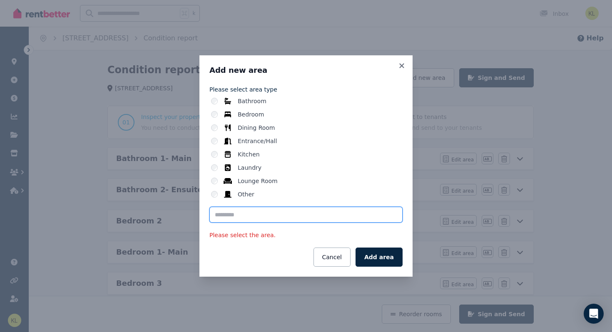
click at [231, 217] on input "text" at bounding box center [305, 215] width 193 height 16
type input "**********"
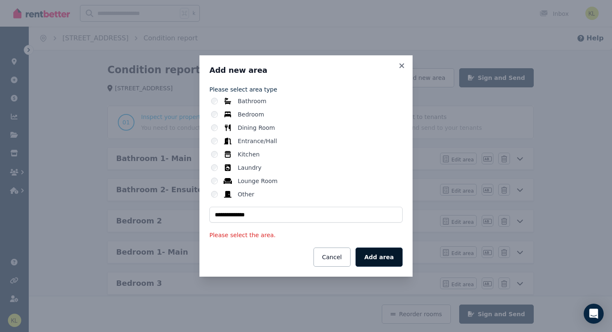
click at [375, 253] on button "Add area" at bounding box center [378, 257] width 47 height 19
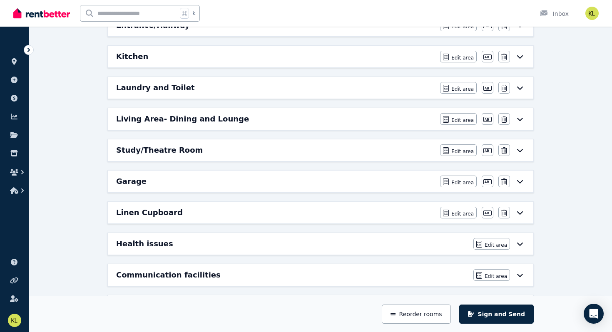
scroll to position [291, 0]
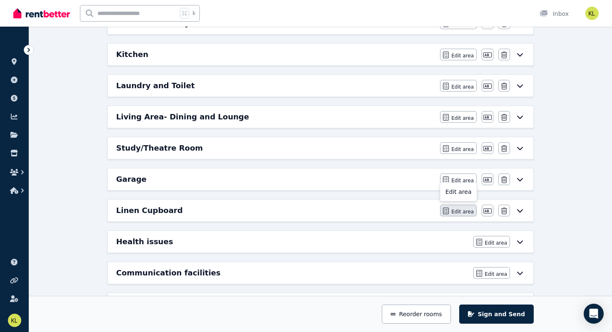
click at [459, 211] on span "Edit area" at bounding box center [462, 211] width 22 height 7
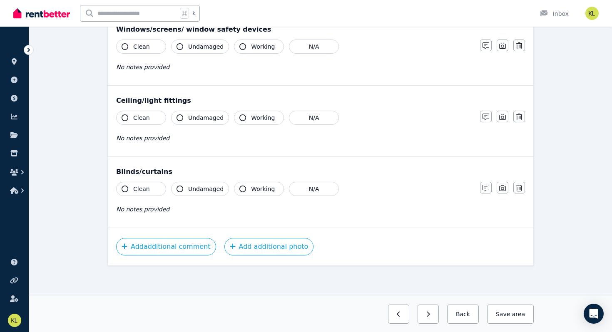
scroll to position [0, 0]
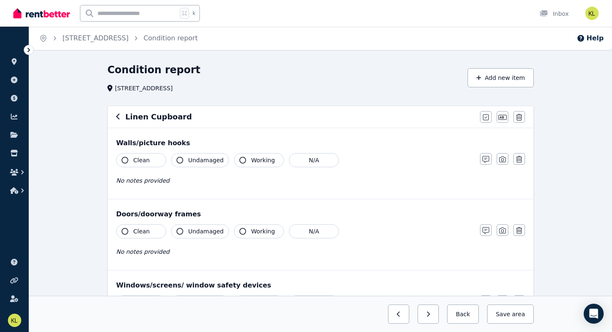
click at [139, 160] on span "Clean" at bounding box center [141, 160] width 17 height 8
click at [208, 160] on span "Undamaged" at bounding box center [205, 160] width 35 height 8
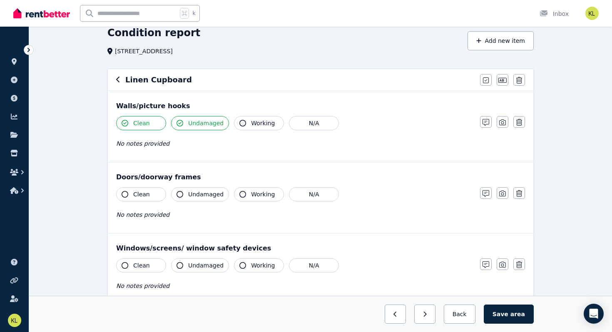
scroll to position [39, 0]
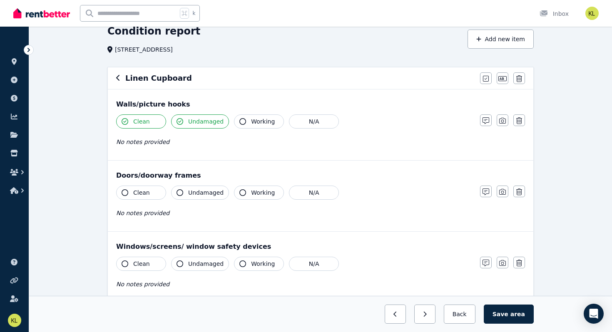
click at [147, 195] on span "Clean" at bounding box center [141, 193] width 17 height 8
click at [205, 195] on span "Undamaged" at bounding box center [205, 193] width 35 height 8
click at [260, 196] on span "Working" at bounding box center [263, 193] width 24 height 8
click at [264, 119] on span "Working" at bounding box center [263, 121] width 24 height 8
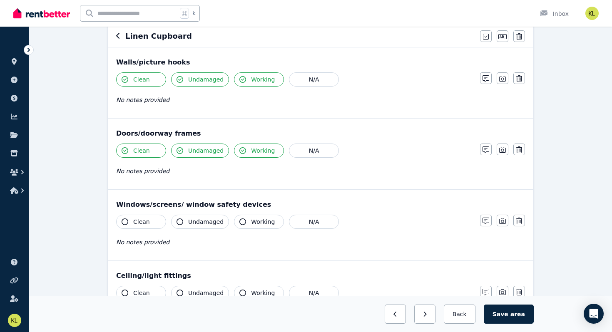
scroll to position [80, 0]
click at [317, 225] on button "N/A" at bounding box center [314, 222] width 50 height 14
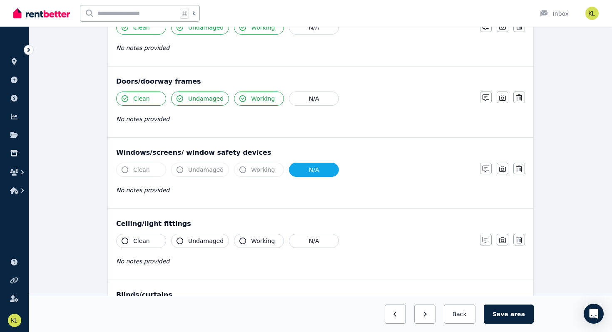
scroll to position [141, 0]
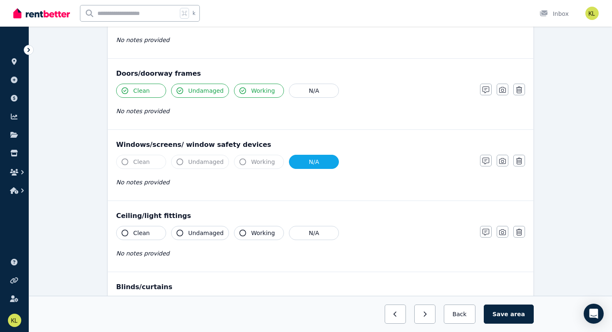
click at [140, 231] on span "Clean" at bounding box center [141, 233] width 17 height 8
click at [196, 233] on span "Undamaged" at bounding box center [205, 233] width 35 height 8
click at [260, 230] on span "Working" at bounding box center [263, 233] width 24 height 8
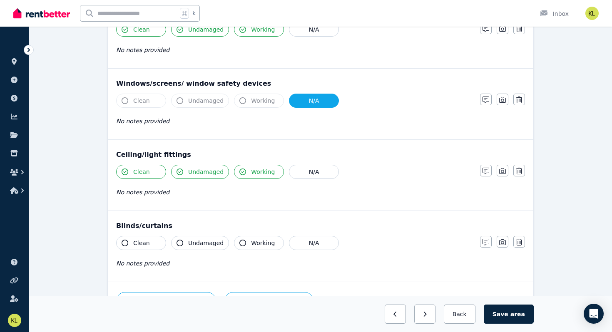
scroll to position [214, 0]
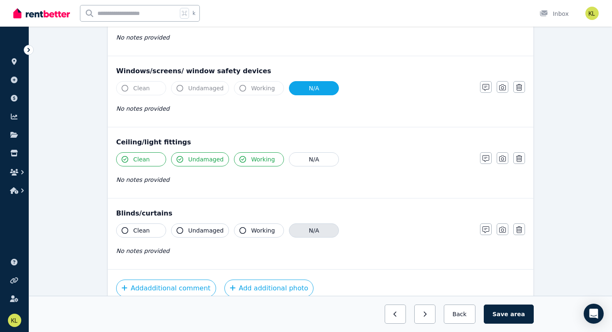
click at [312, 232] on button "N/A" at bounding box center [314, 230] width 50 height 14
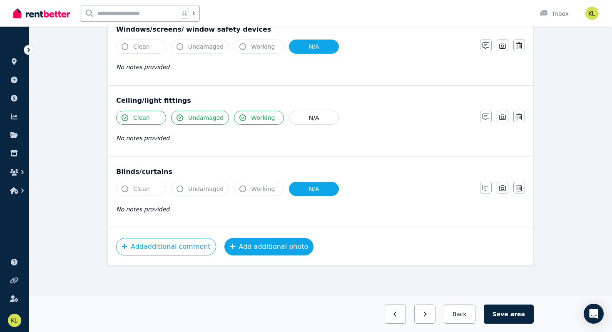
click at [267, 245] on button "Add additional photo" at bounding box center [268, 246] width 89 height 17
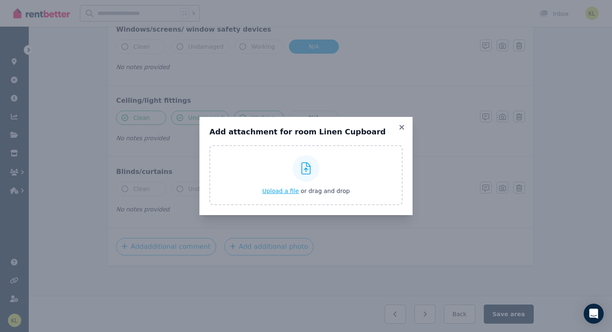
click at [286, 189] on span "Upload a file" at bounding box center [280, 191] width 37 height 7
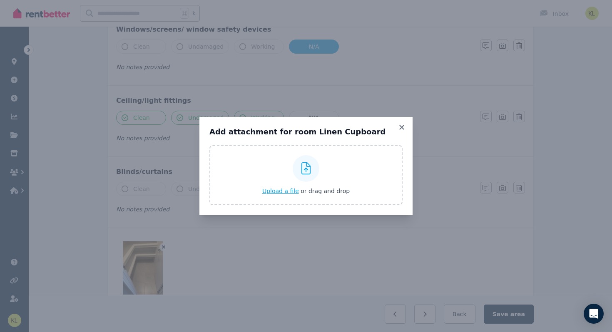
click at [290, 190] on span "Upload a file" at bounding box center [280, 191] width 37 height 7
click at [402, 129] on icon at bounding box center [401, 127] width 8 height 7
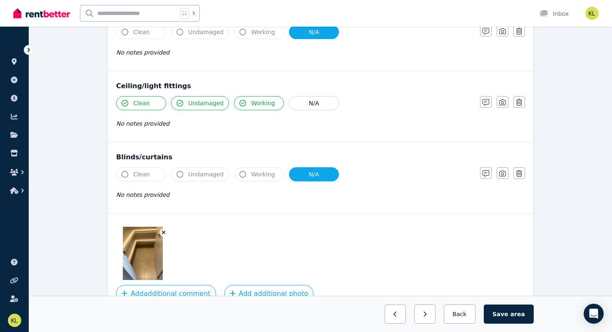
scroll to position [271, 0]
click at [164, 230] on icon "button" at bounding box center [163, 232] width 5 height 6
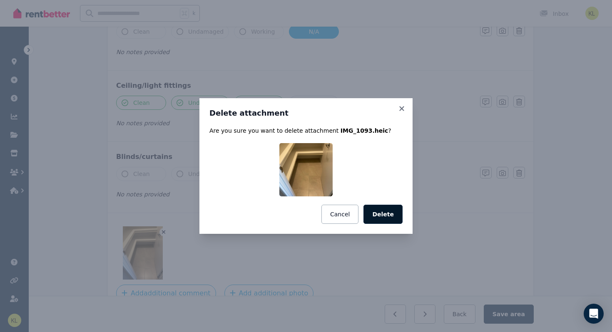
click at [394, 216] on button "Delete" at bounding box center [382, 214] width 39 height 19
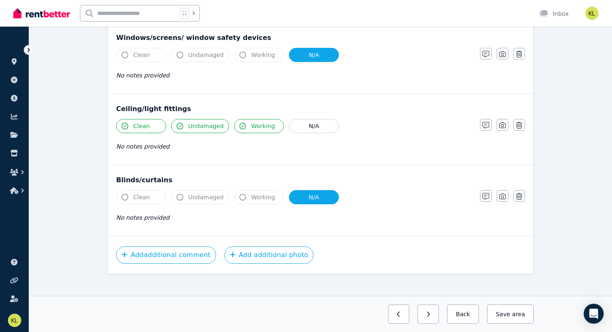
scroll to position [249, 0]
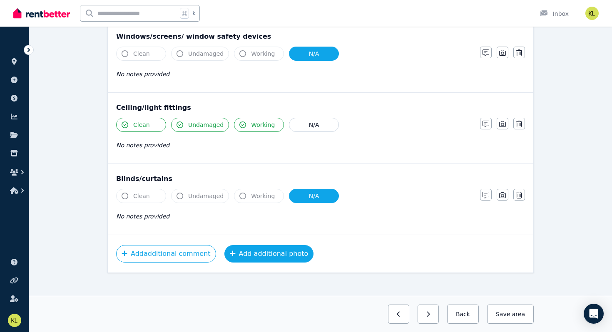
click at [254, 255] on button "Add additional photo" at bounding box center [268, 253] width 89 height 17
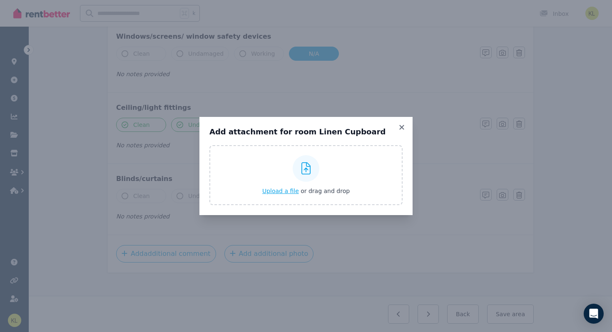
click at [280, 191] on span "Upload a file" at bounding box center [280, 191] width 37 height 7
click at [280, 189] on span "Upload a file" at bounding box center [280, 191] width 37 height 7
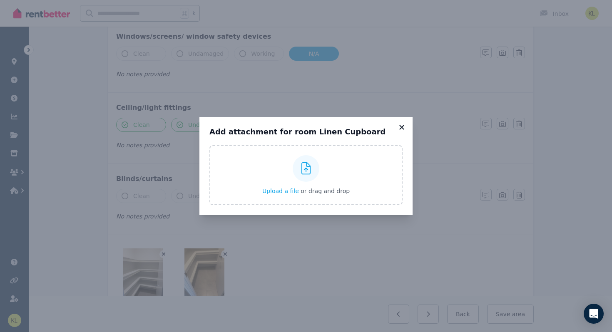
click at [398, 126] on icon at bounding box center [401, 127] width 8 height 7
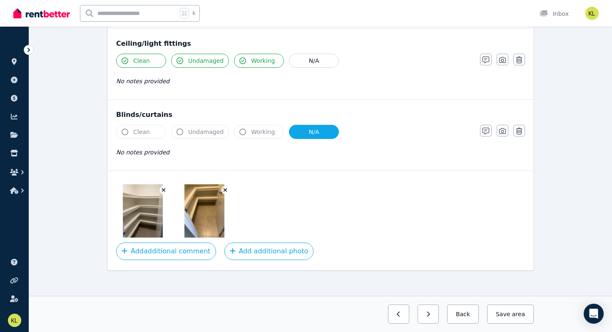
scroll to position [317, 0]
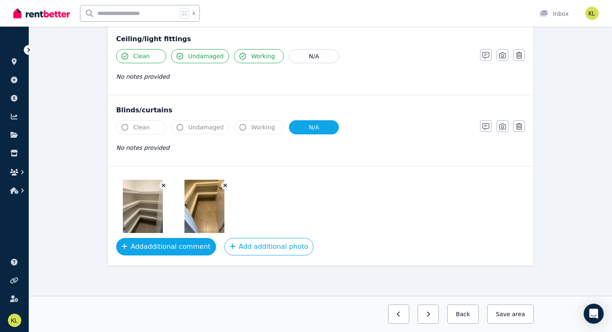
click at [171, 247] on button "Add additional comment" at bounding box center [166, 246] width 100 height 17
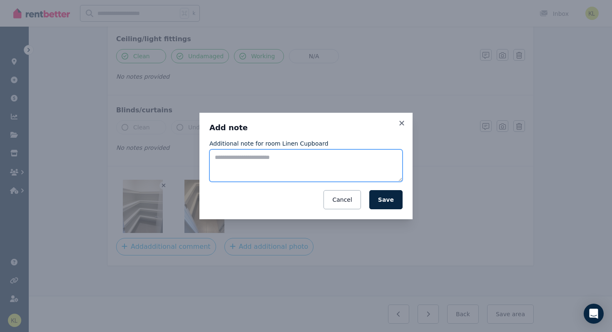
click at [236, 156] on textarea "Additional note for room Linen Cupboard" at bounding box center [305, 165] width 193 height 32
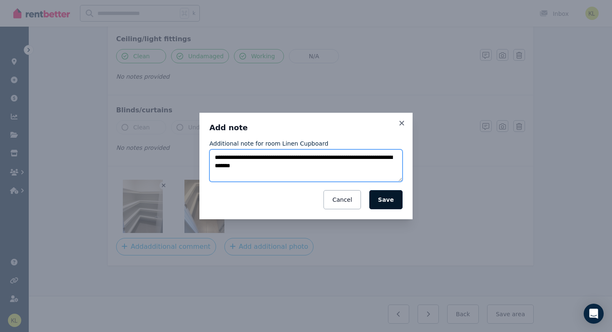
type textarea "**********"
click at [379, 200] on button "Save" at bounding box center [385, 199] width 33 height 19
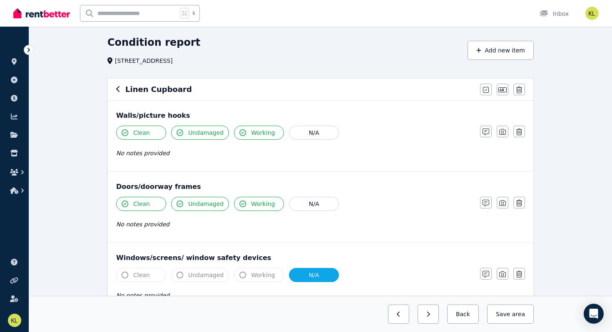
scroll to position [0, 0]
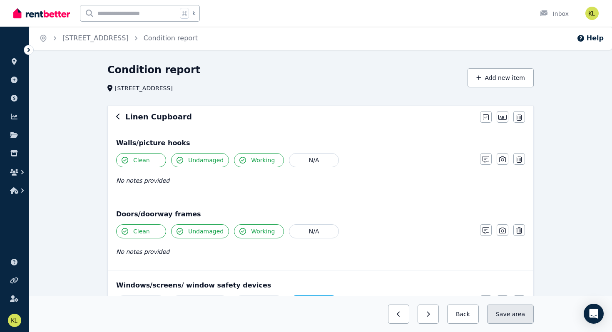
click at [507, 315] on button "Save area" at bounding box center [510, 314] width 47 height 19
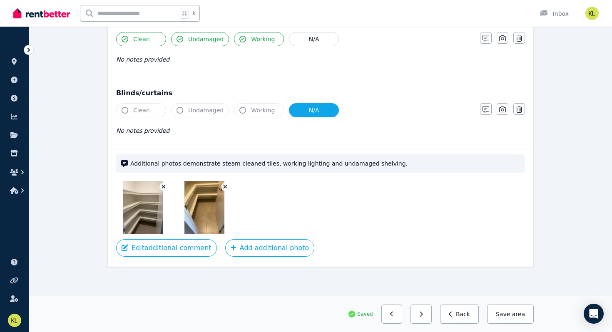
scroll to position [336, 0]
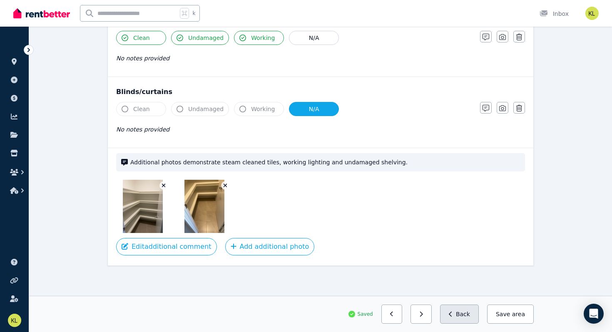
click at [452, 313] on icon "button" at bounding box center [451, 314] width 4 height 6
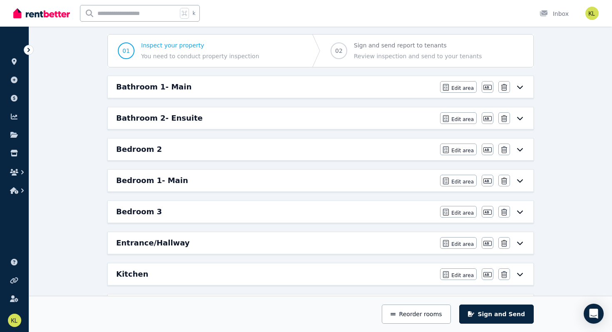
scroll to position [0, 0]
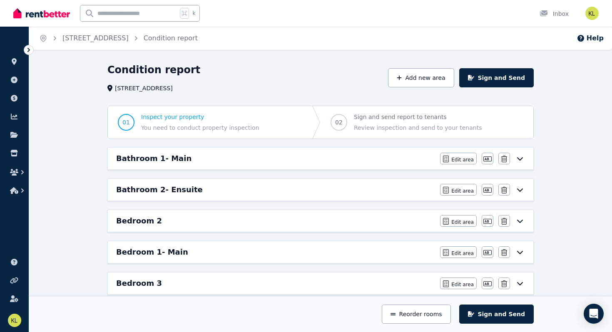
click at [198, 155] on div "Bathroom 1- Main" at bounding box center [275, 159] width 319 height 12
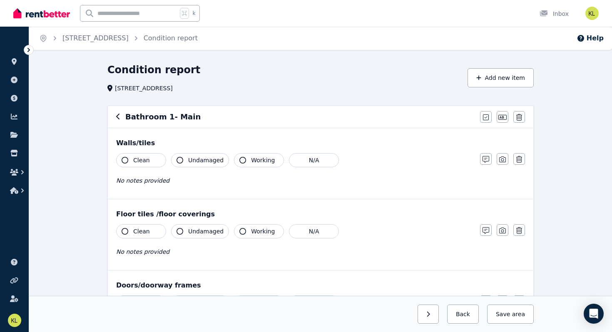
click at [120, 119] on icon "button" at bounding box center [118, 116] width 4 height 7
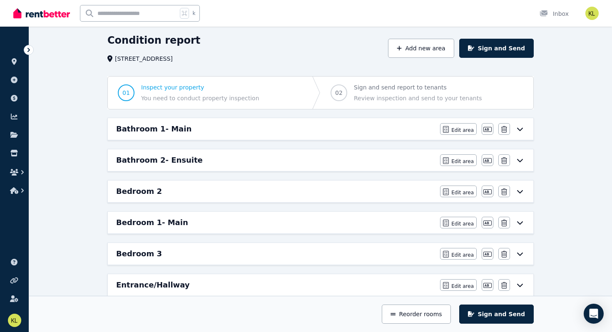
scroll to position [34, 0]
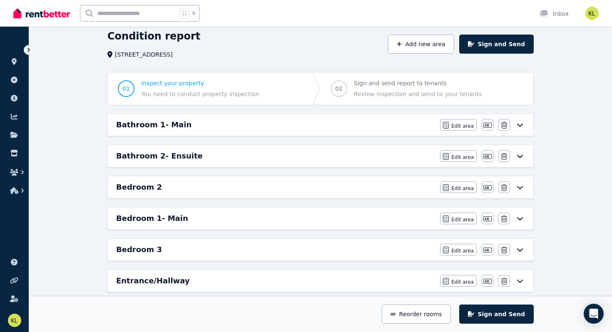
click at [309, 221] on div "Bedroom 1- Main" at bounding box center [275, 219] width 319 height 12
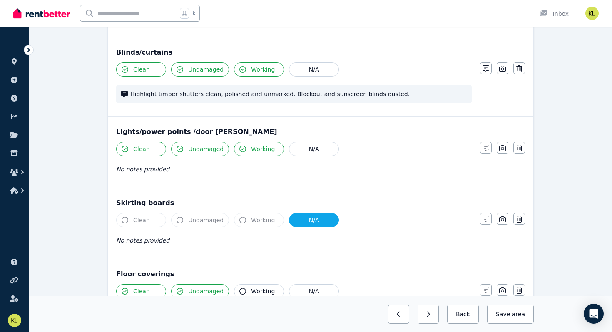
scroll to position [600, 0]
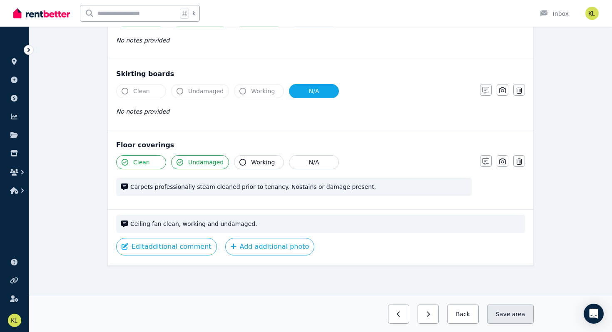
click at [506, 313] on button "Save area" at bounding box center [510, 314] width 47 height 19
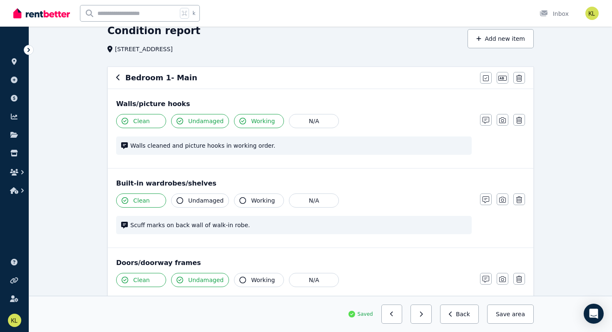
scroll to position [0, 0]
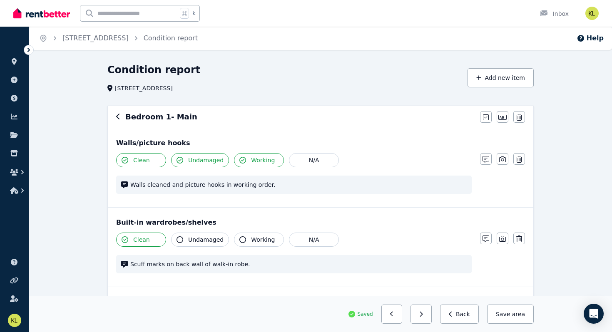
click at [116, 114] on icon "button" at bounding box center [118, 116] width 4 height 7
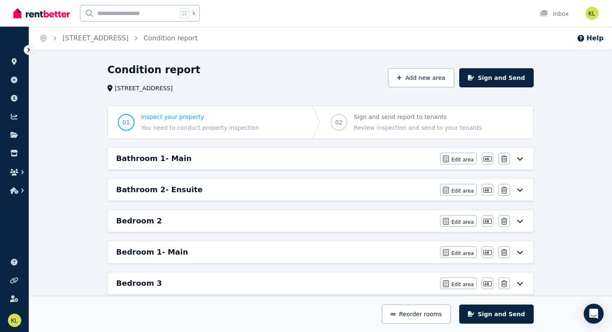
click at [145, 220] on h6 "Bedroom 2" at bounding box center [139, 221] width 46 height 12
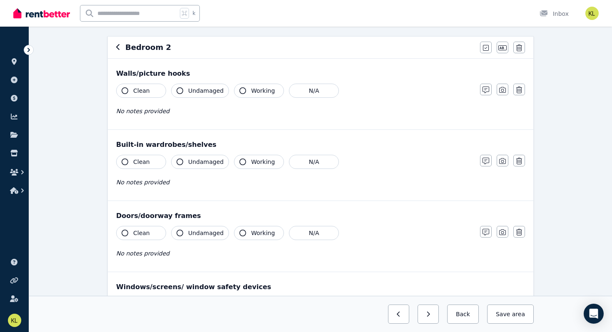
scroll to position [69, 0]
click at [116, 47] on icon "button" at bounding box center [117, 48] width 3 height 6
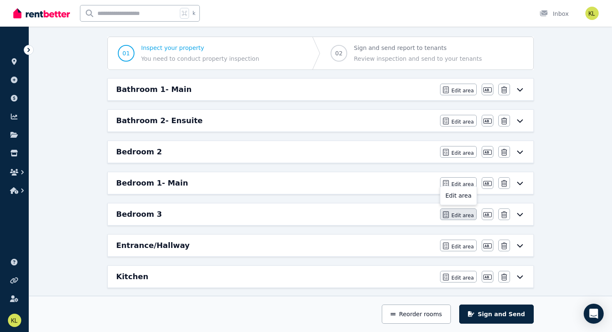
click at [454, 218] on span "Edit area" at bounding box center [462, 215] width 22 height 7
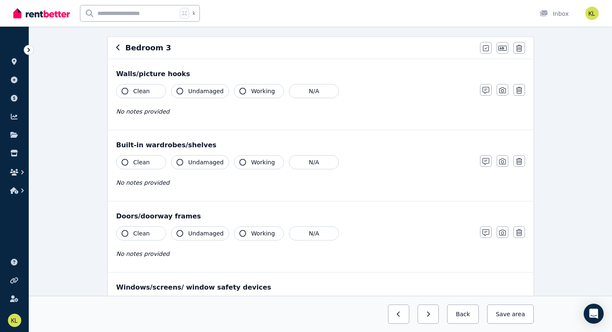
scroll to position [0, 0]
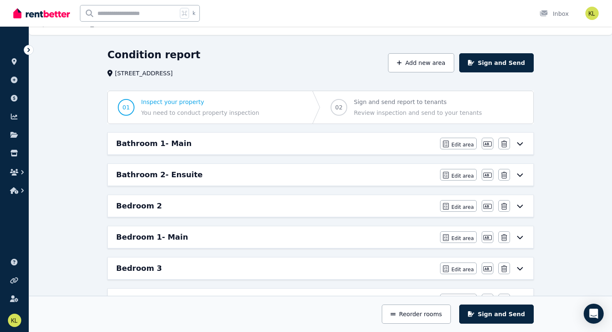
scroll to position [15, 0]
click at [488, 207] on icon "button" at bounding box center [487, 206] width 8 height 5
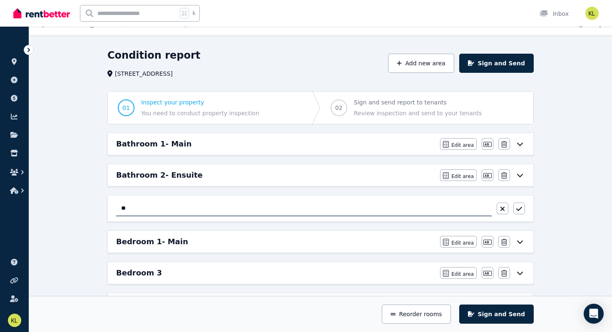
type input "*"
click at [132, 209] on input "**********" at bounding box center [303, 209] width 375 height 16
click at [135, 210] on input "**********" at bounding box center [303, 209] width 375 height 16
click at [120, 207] on input "**********" at bounding box center [303, 209] width 375 height 16
type input "**********"
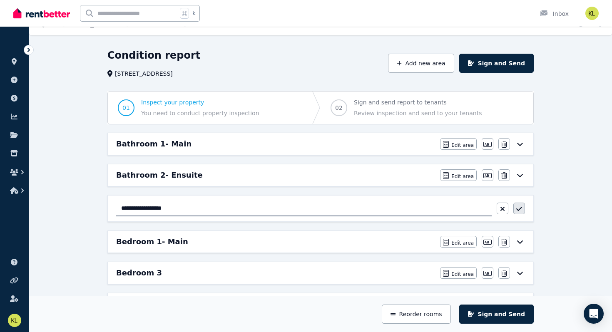
click at [518, 208] on icon "button" at bounding box center [519, 209] width 6 height 7
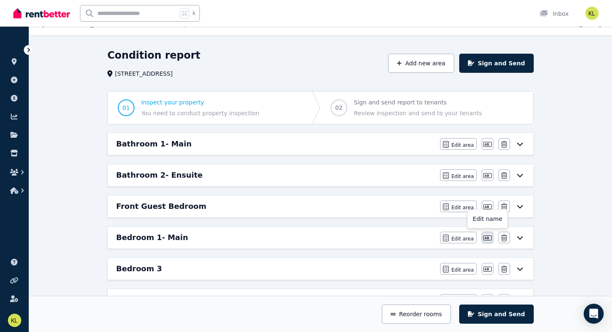
click at [490, 240] on icon "button" at bounding box center [487, 238] width 8 height 7
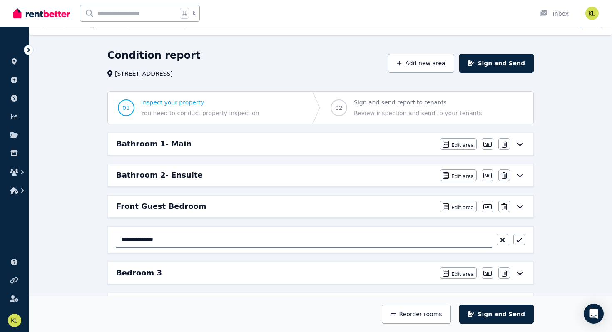
drag, startPoint x: 171, startPoint y: 237, endPoint x: 81, endPoint y: 217, distance: 92.5
type input "**********"
click at [518, 241] on icon "button" at bounding box center [519, 240] width 6 height 7
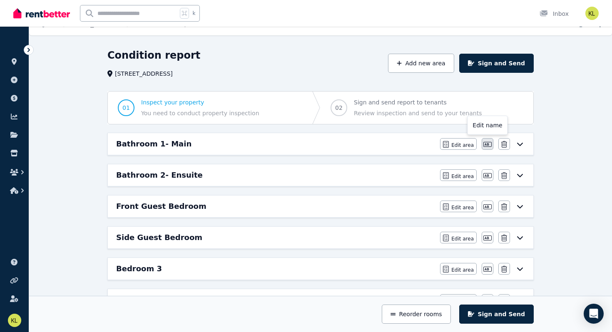
click at [489, 142] on icon "button" at bounding box center [487, 144] width 8 height 5
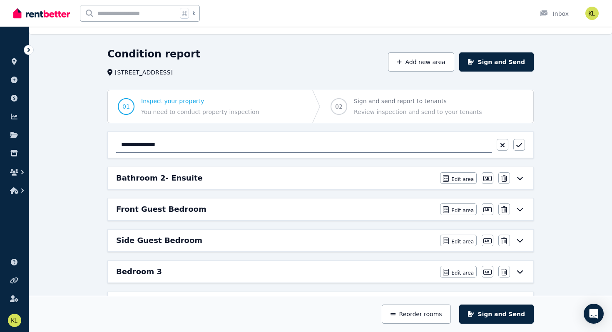
scroll to position [0, 0]
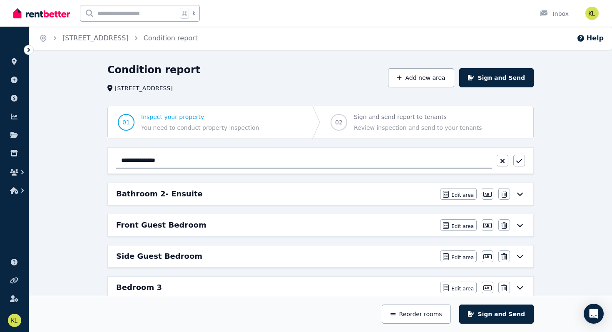
drag, startPoint x: 149, startPoint y: 160, endPoint x: 181, endPoint y: 159, distance: 32.1
click at [181, 159] on input "**********" at bounding box center [303, 161] width 375 height 16
click at [121, 159] on input "********" at bounding box center [303, 161] width 375 height 16
click at [183, 161] on input "**********" at bounding box center [303, 161] width 375 height 16
type input "**********"
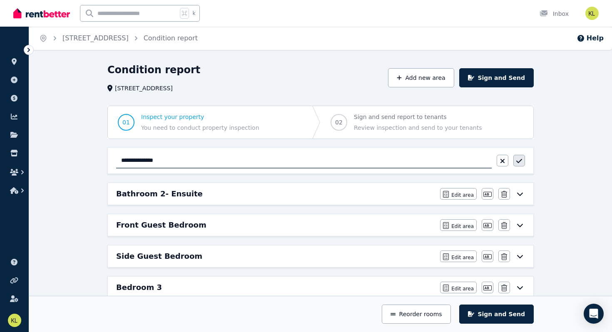
click at [521, 157] on button "button" at bounding box center [519, 161] width 12 height 12
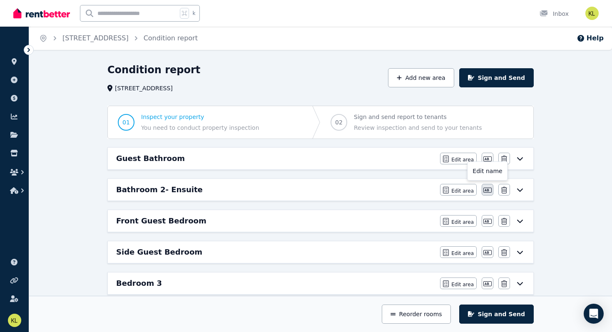
click at [486, 193] on icon "button" at bounding box center [487, 190] width 8 height 7
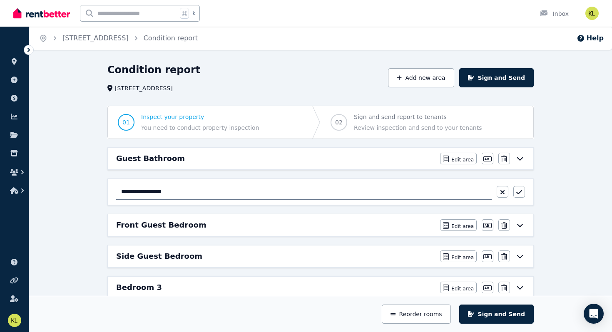
drag, startPoint x: 155, startPoint y: 192, endPoint x: 82, endPoint y: 181, distance: 74.0
click at [159, 192] on input "*******" at bounding box center [303, 192] width 375 height 16
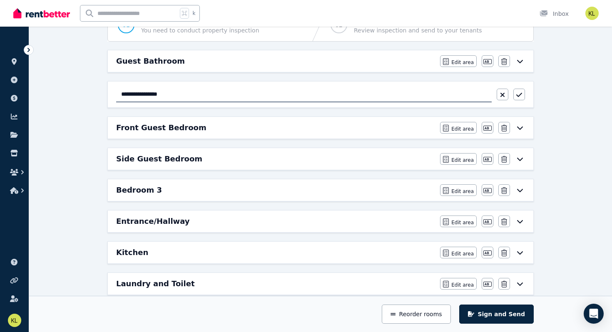
scroll to position [94, 0]
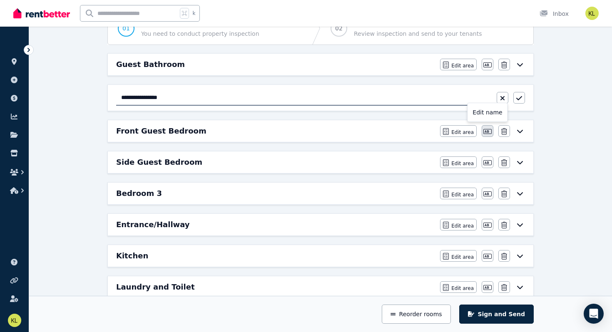
type input "**********"
click at [486, 133] on icon "button" at bounding box center [487, 131] width 8 height 7
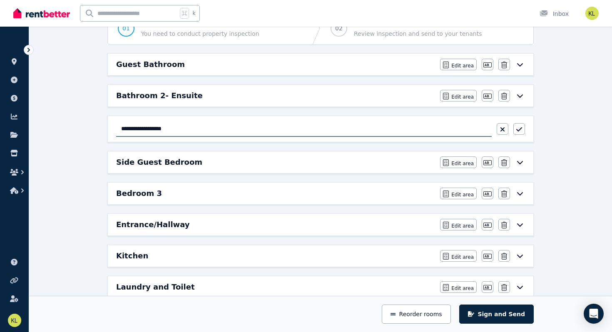
drag, startPoint x: 177, startPoint y: 130, endPoint x: 97, endPoint y: 114, distance: 81.4
click at [97, 114] on div "**********" at bounding box center [320, 284] width 583 height 630
type input "**********"
click at [487, 163] on icon "button" at bounding box center [487, 162] width 8 height 7
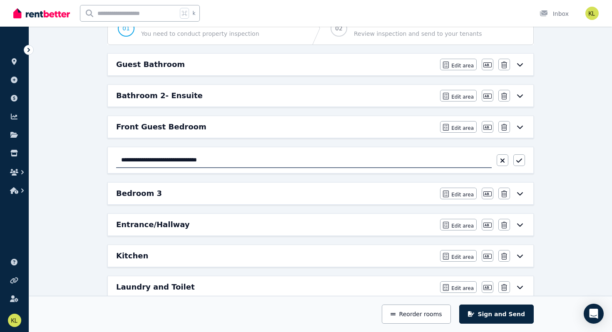
drag, startPoint x: 177, startPoint y: 159, endPoint x: 243, endPoint y: 159, distance: 66.2
click at [243, 159] on input "**********" at bounding box center [303, 160] width 375 height 16
type input "**********"
click at [522, 160] on button "button" at bounding box center [519, 160] width 12 height 12
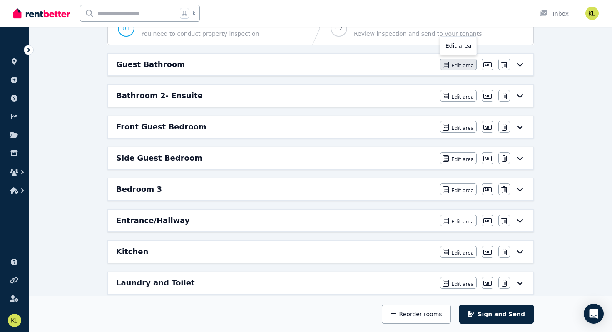
click at [461, 64] on span "Edit area" at bounding box center [462, 65] width 22 height 7
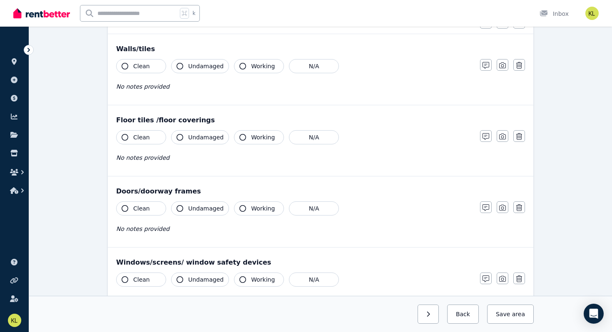
scroll to position [0, 0]
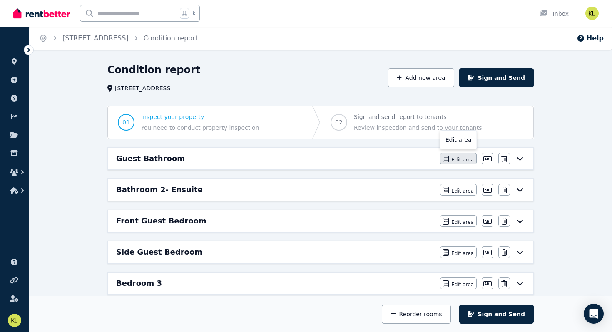
click at [464, 158] on span "Edit area" at bounding box center [462, 159] width 22 height 7
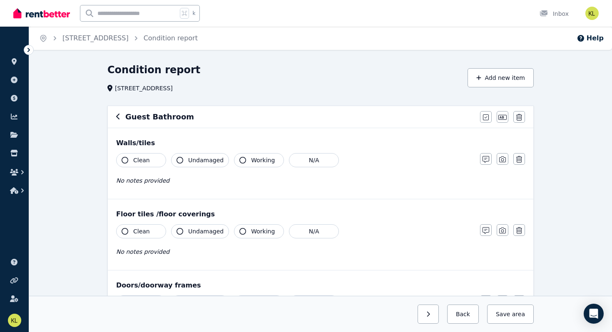
click at [119, 116] on icon "button" at bounding box center [118, 116] width 4 height 7
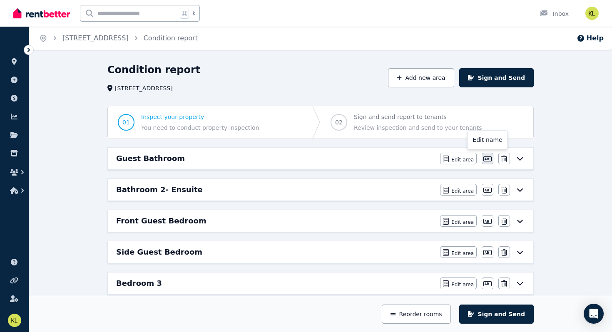
click at [488, 161] on icon "button" at bounding box center [487, 159] width 8 height 7
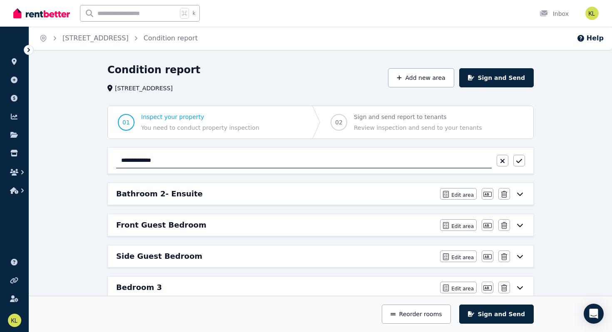
click at [122, 159] on input "**********" at bounding box center [303, 161] width 375 height 16
click at [151, 161] on input "**********" at bounding box center [303, 161] width 375 height 16
type input "**********"
click at [519, 159] on icon "button" at bounding box center [519, 161] width 6 height 7
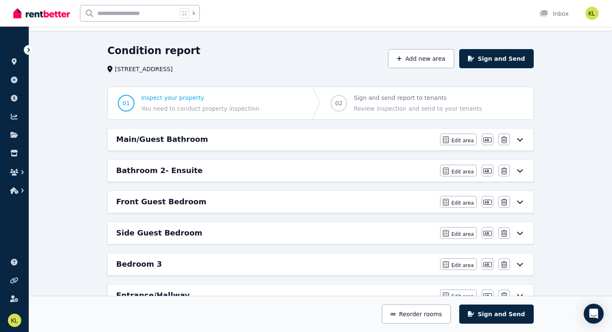
scroll to position [19, 0]
click at [488, 138] on icon "button" at bounding box center [487, 140] width 8 height 7
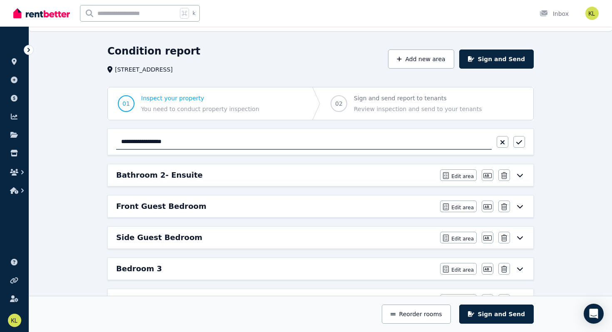
drag, startPoint x: 151, startPoint y: 141, endPoint x: 133, endPoint y: 141, distance: 17.9
click at [133, 141] on input "**********" at bounding box center [303, 142] width 375 height 16
type input "**********"
click at [521, 143] on icon "button" at bounding box center [519, 142] width 6 height 7
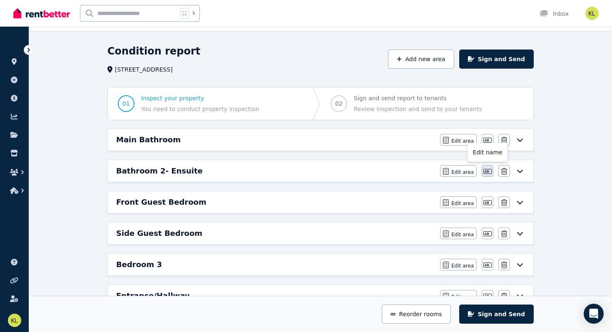
click at [489, 174] on icon "button" at bounding box center [487, 171] width 8 height 7
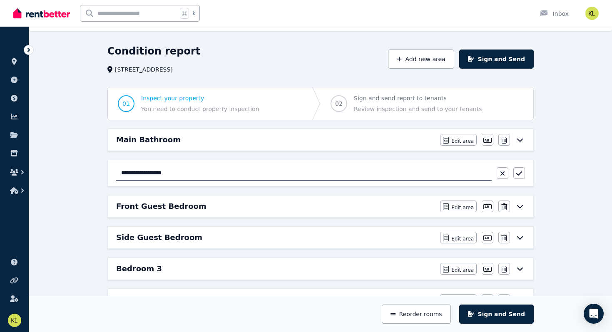
drag, startPoint x: 155, startPoint y: 173, endPoint x: 82, endPoint y: 154, distance: 75.9
click at [160, 170] on input "*******" at bounding box center [303, 173] width 375 height 16
type input "**********"
click at [521, 174] on icon "button" at bounding box center [519, 173] width 6 height 7
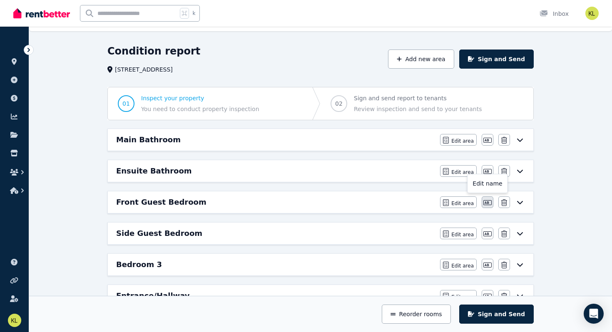
click at [486, 203] on icon "button" at bounding box center [487, 202] width 8 height 7
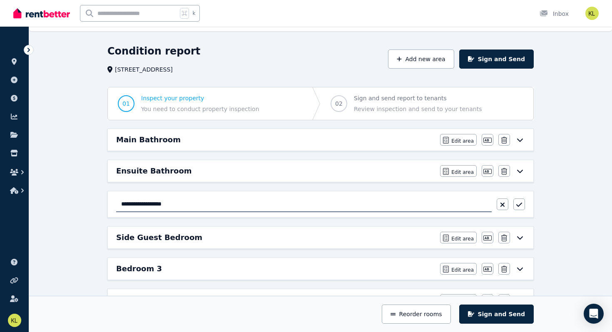
drag, startPoint x: 184, startPoint y: 205, endPoint x: 37, endPoint y: 179, distance: 149.3
type input "**********"
click at [518, 203] on icon "button" at bounding box center [519, 204] width 6 height 7
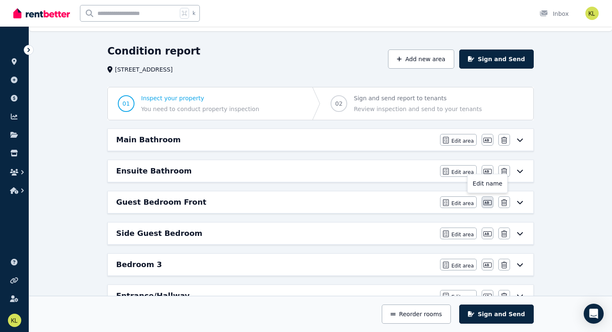
click at [484, 199] on icon "button" at bounding box center [487, 202] width 8 height 7
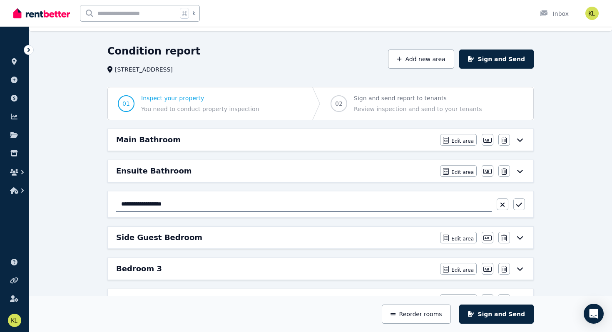
drag, startPoint x: 138, startPoint y: 204, endPoint x: 108, endPoint y: 201, distance: 30.1
click at [108, 201] on div "**********" at bounding box center [320, 204] width 425 height 26
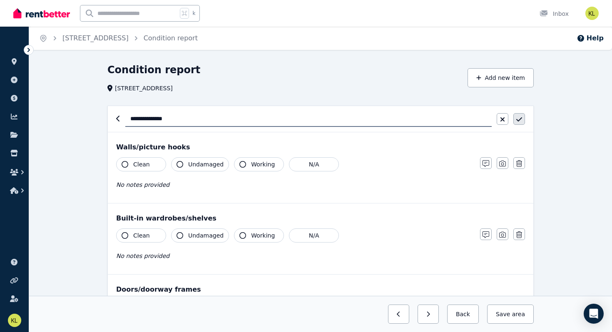
type input "**********"
click at [521, 120] on icon "button" at bounding box center [519, 119] width 6 height 7
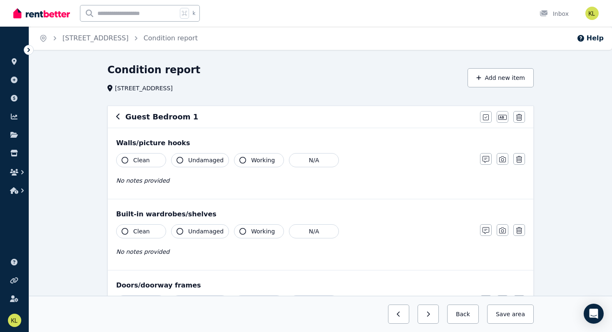
click at [117, 117] on icon "button" at bounding box center [117, 117] width 3 height 6
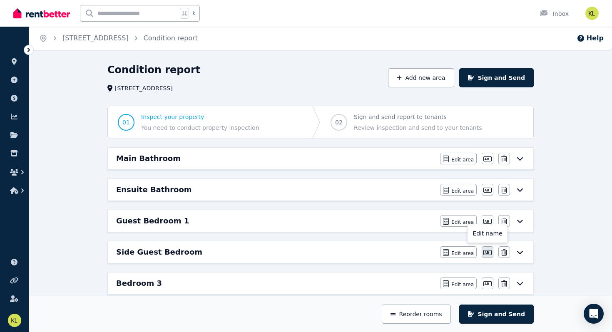
click at [487, 253] on icon "button" at bounding box center [487, 252] width 8 height 5
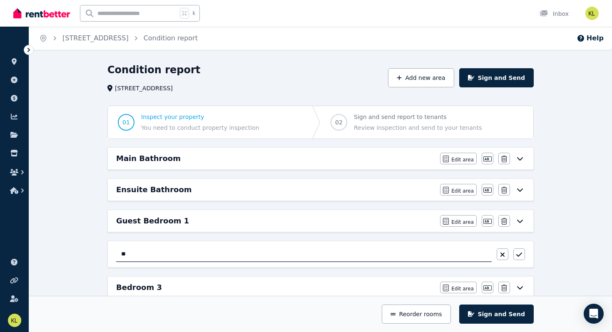
type input "*"
type input "**********"
click at [525, 258] on div "**********" at bounding box center [320, 254] width 425 height 26
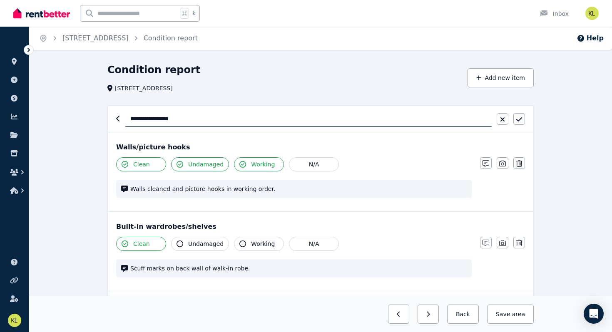
click at [119, 118] on icon "button" at bounding box center [118, 118] width 4 height 7
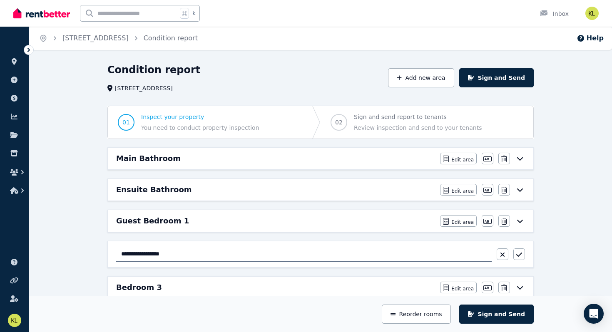
click at [134, 254] on input "**********" at bounding box center [303, 254] width 375 height 16
click at [176, 255] on input "**********" at bounding box center [303, 254] width 375 height 16
type input "**********"
click at [518, 255] on icon "button" at bounding box center [519, 254] width 6 height 7
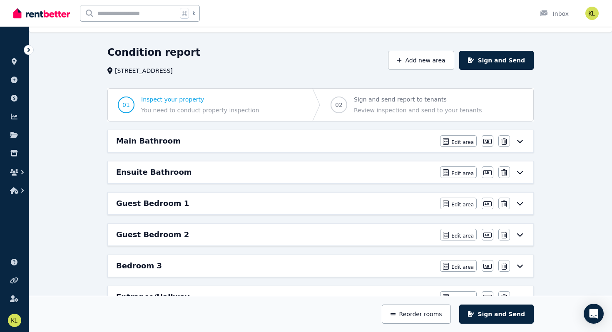
scroll to position [20, 0]
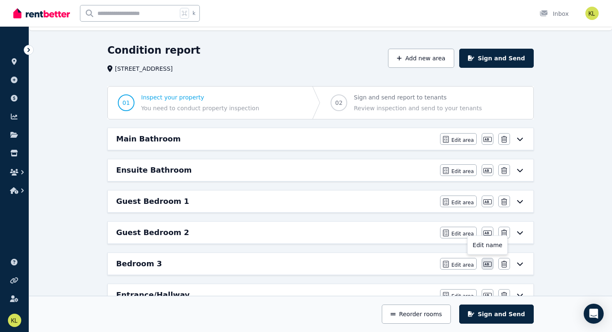
click at [486, 267] on icon "button" at bounding box center [487, 264] width 8 height 5
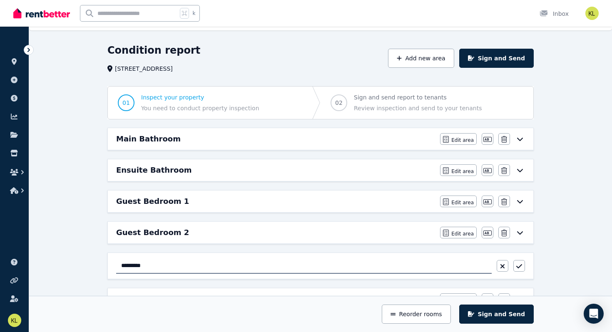
drag, startPoint x: 153, startPoint y: 268, endPoint x: 90, endPoint y: 270, distance: 62.8
drag, startPoint x: 152, startPoint y: 265, endPoint x: 102, endPoint y: 261, distance: 50.1
type input "**********"
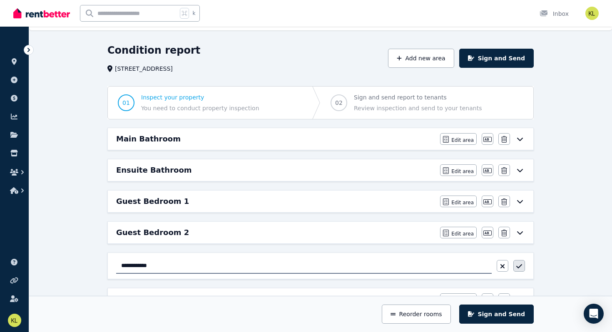
click at [519, 265] on icon "button" at bounding box center [519, 266] width 6 height 7
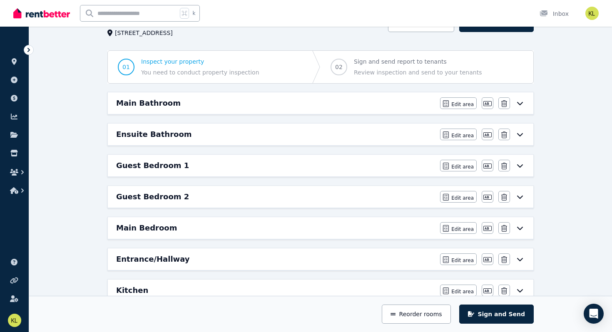
scroll to position [57, 0]
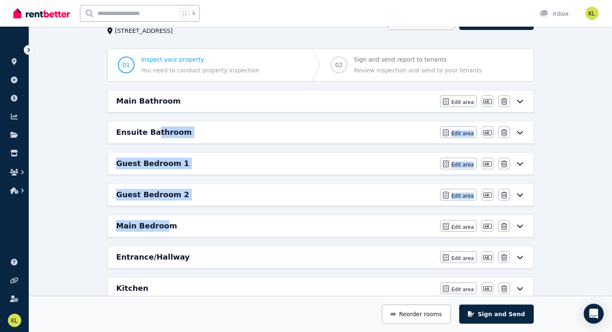
drag, startPoint x: 152, startPoint y: 131, endPoint x: 162, endPoint y: 225, distance: 94.2
click at [162, 226] on div "Main Bathroom Edit area Edit area Edit name Delete Ensuite Bathroom Edit area E…" at bounding box center [320, 335] width 433 height 491
click at [69, 191] on div "Condition report 20 Pinehurst Cres, Dunsborough Add new area Sign and Send 01 I…" at bounding box center [320, 319] width 583 height 626
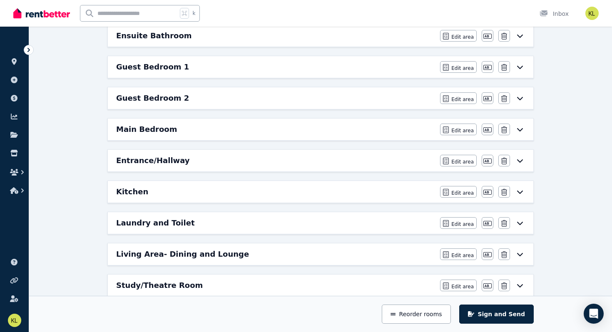
scroll to position [156, 0]
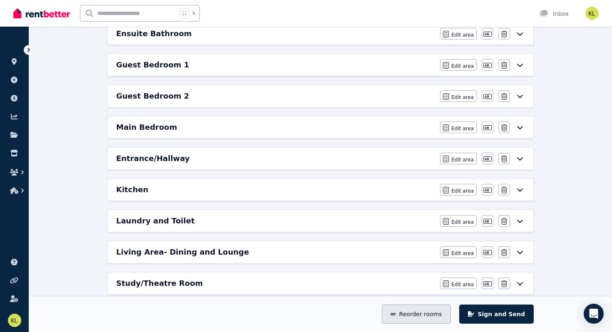
click at [424, 315] on button "Reorder rooms" at bounding box center [416, 314] width 69 height 19
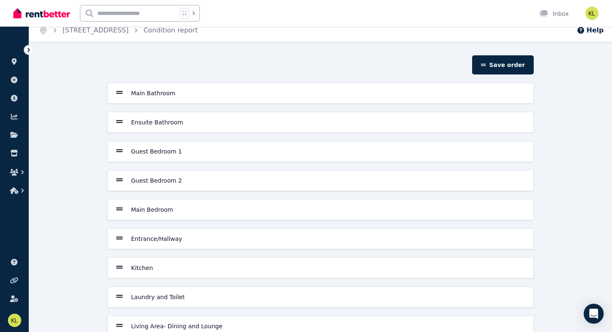
scroll to position [7, 0]
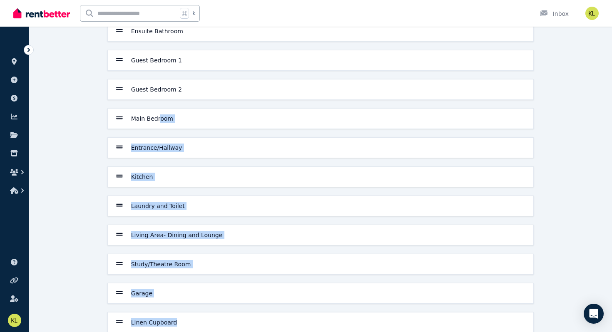
drag, startPoint x: 158, startPoint y: 210, endPoint x: 165, endPoint y: 332, distance: 122.1
click at [165, 332] on section "Save order Main Bathroom Ensuite Bathroom Guest Bedroom 1 Guest Bedroom 2 Main …" at bounding box center [320, 156] width 433 height 384
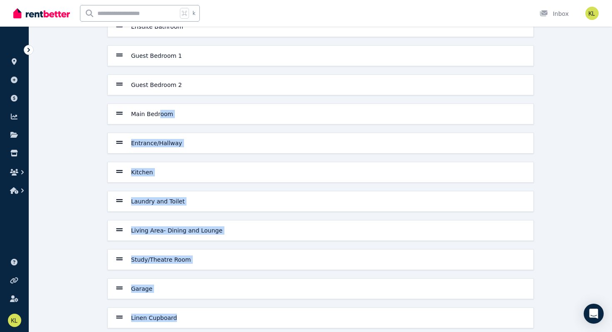
click at [82, 260] on div "Save order Main Bathroom Ensuite Bathroom Guest Bedroom 1 Guest Bedroom 2 Main …" at bounding box center [320, 152] width 583 height 384
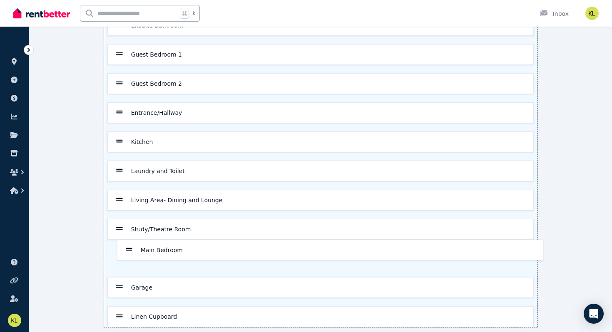
scroll to position [115, 0]
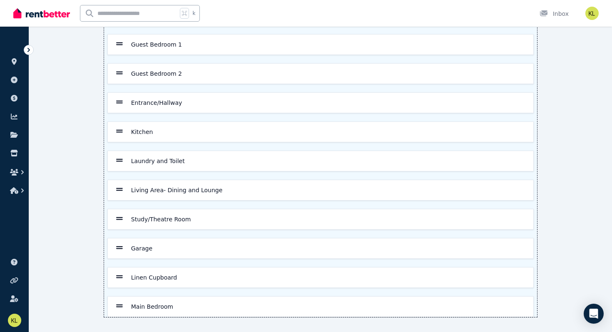
drag, startPoint x: 119, startPoint y: 114, endPoint x: 119, endPoint y: 311, distance: 197.2
drag, startPoint x: 119, startPoint y: 87, endPoint x: 122, endPoint y: 282, distance: 194.8
click at [122, 282] on div "Main Bathroom Ensuite Bathroom Guest Bedroom 1 Guest Bedroom 2 Entrance/Hallway…" at bounding box center [320, 146] width 433 height 341
click at [120, 248] on icon at bounding box center [119, 247] width 7 height 7
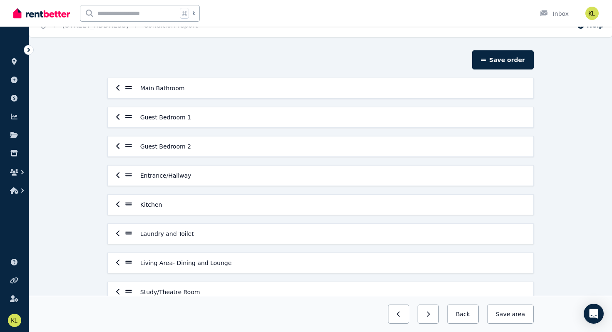
scroll to position [0, 0]
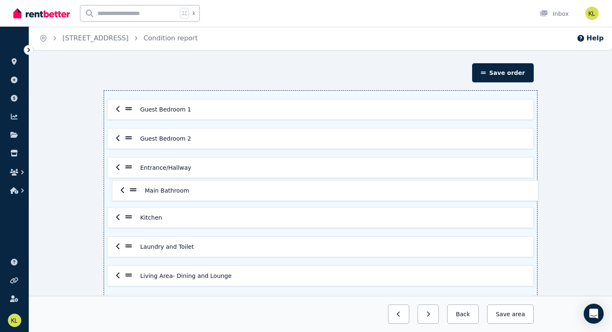
drag, startPoint x: 129, startPoint y: 100, endPoint x: 133, endPoint y: 192, distance: 92.1
click at [133, 192] on div "Main Bathroom Guest Bedroom 1 Guest Bedroom 2 Entrance/Hallway Kitchen Laundry …" at bounding box center [320, 261] width 433 height 341
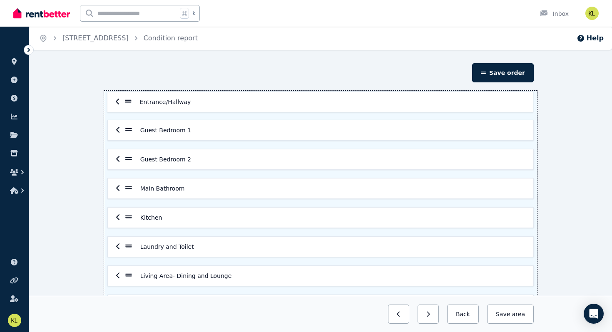
drag, startPoint x: 128, startPoint y: 160, endPoint x: 127, endPoint y: 100, distance: 60.3
click at [127, 100] on div "Guest Bedroom 1 Guest Bedroom 2 Entrance/Hallway Main Bathroom Kitchen Laundry …" at bounding box center [320, 261] width 433 height 341
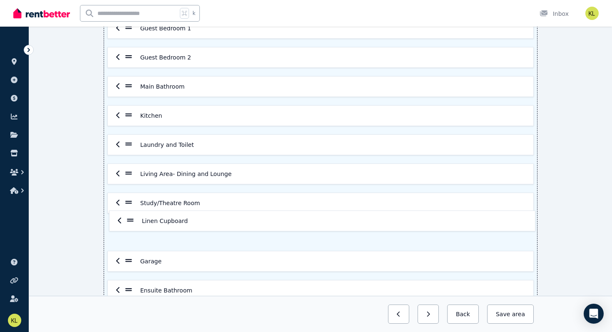
scroll to position [103, 0]
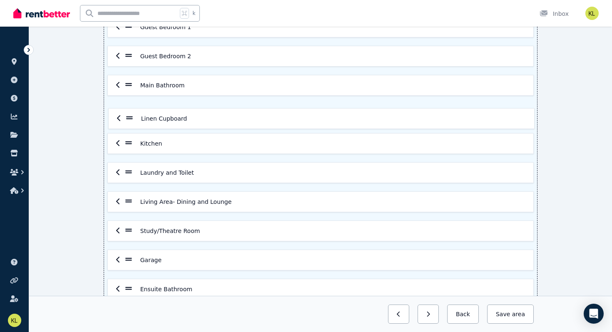
drag, startPoint x: 128, startPoint y: 262, endPoint x: 129, endPoint y: 117, distance: 145.2
click at [129, 117] on div "Entrance/Hallway Guest Bedroom 1 Guest Bedroom 2 Main Bathroom Kitchen Laundry …" at bounding box center [320, 158] width 433 height 341
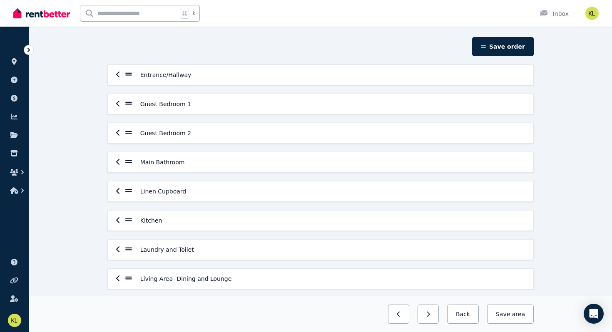
scroll to position [36, 0]
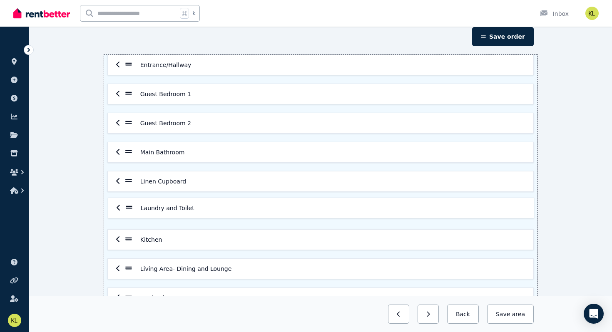
drag, startPoint x: 128, startPoint y: 241, endPoint x: 129, endPoint y: 207, distance: 33.7
click at [129, 207] on div "Entrance/Hallway Guest Bedroom 1 Guest Bedroom 2 Main Bathroom Linen Cupboard K…" at bounding box center [320, 225] width 433 height 341
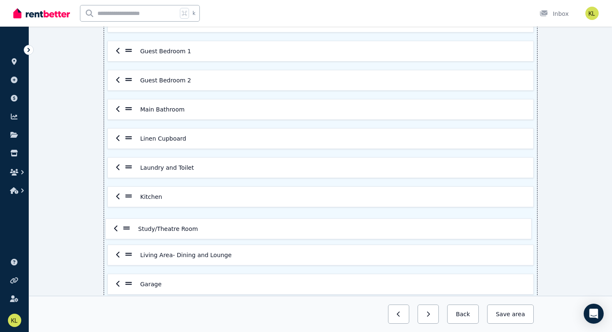
scroll to position [79, 0]
drag, startPoint x: 126, startPoint y: 259, endPoint x: 124, endPoint y: 223, distance: 35.5
click at [124, 223] on div "Entrance/Hallway Guest Bedroom 1 Guest Bedroom 2 Main Bathroom Linen Cupboard L…" at bounding box center [320, 181] width 433 height 341
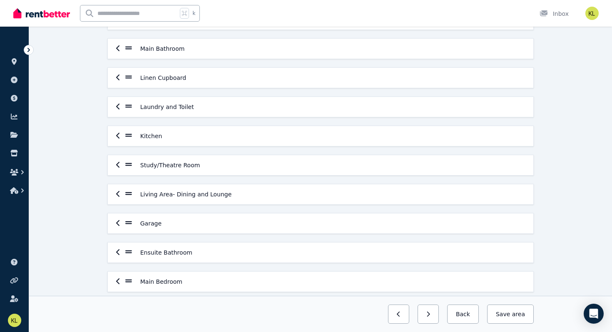
scroll to position [151, 0]
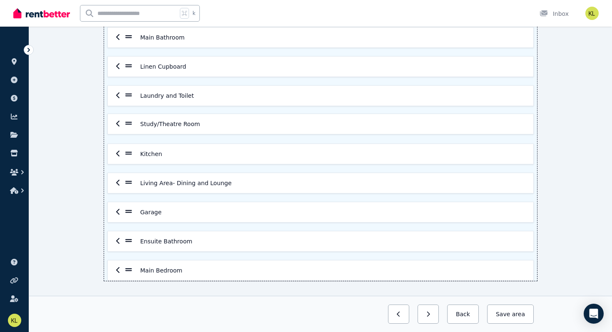
drag, startPoint x: 128, startPoint y: 154, endPoint x: 129, endPoint y: 122, distance: 32.5
click at [129, 122] on div "Entrance/Hallway Guest Bedroom 1 Guest Bedroom 2 Main Bathroom Linen Cupboard L…" at bounding box center [320, 110] width 433 height 341
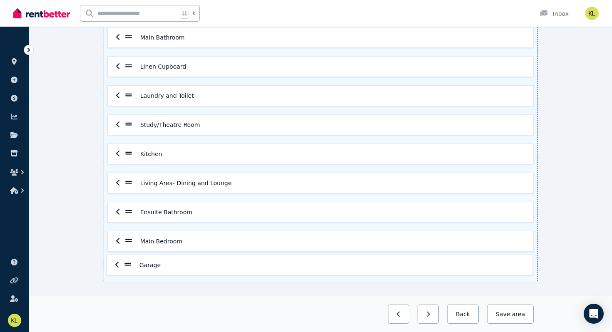
drag, startPoint x: 129, startPoint y: 211, endPoint x: 128, endPoint y: 268, distance: 56.6
click at [128, 268] on div "Entrance/Hallway Guest Bedroom 1 Guest Bedroom 2 Main Bathroom Linen Cupboard L…" at bounding box center [320, 110] width 433 height 341
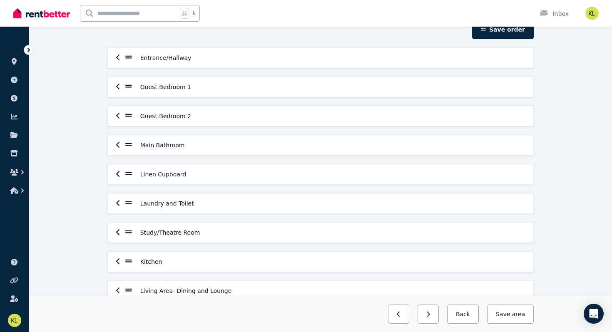
scroll to position [43, 0]
click at [503, 32] on button "Save order" at bounding box center [503, 29] width 62 height 19
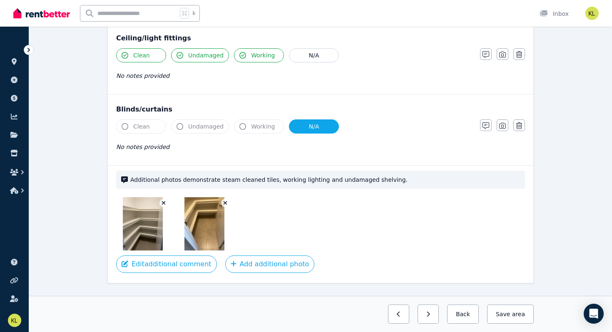
scroll to position [336, 0]
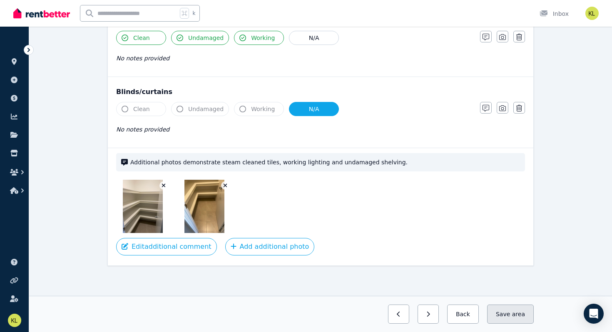
click at [510, 315] on button "Save area" at bounding box center [510, 314] width 47 height 19
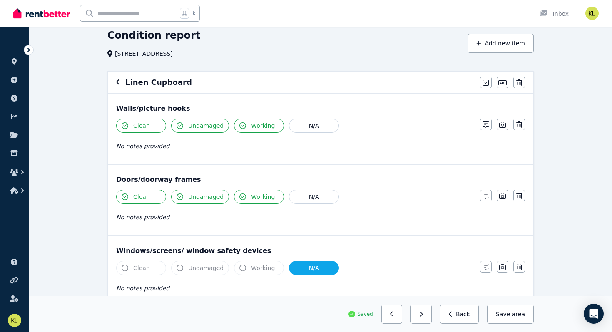
scroll to position [0, 0]
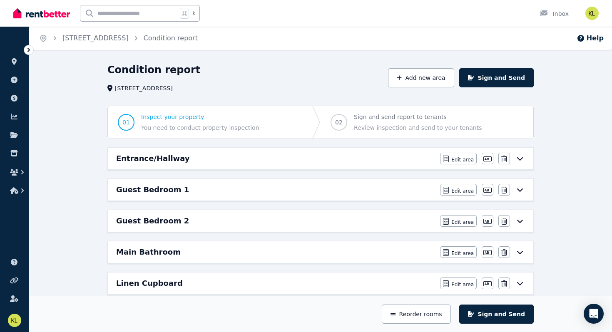
click at [364, 156] on div "Entrance/Hallway" at bounding box center [275, 159] width 319 height 12
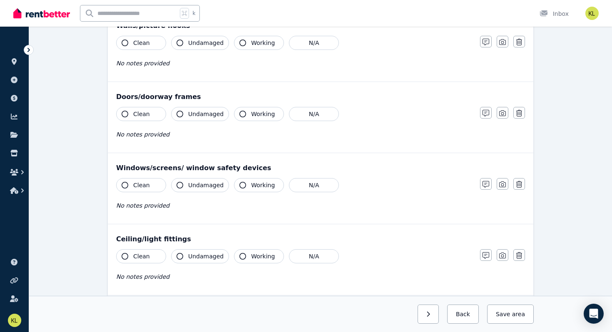
scroll to position [117, 0]
click at [126, 186] on icon "button" at bounding box center [125, 185] width 7 height 7
click at [182, 186] on icon "button" at bounding box center [179, 185] width 7 height 7
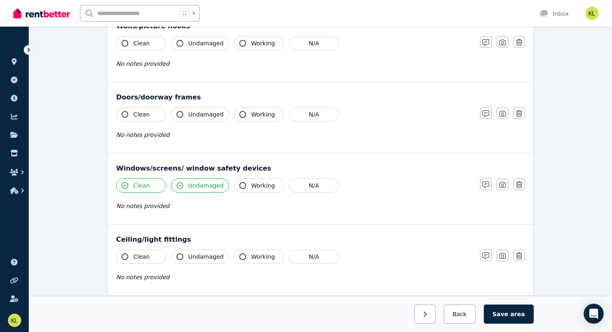
click at [241, 185] on icon "button" at bounding box center [242, 185] width 7 height 7
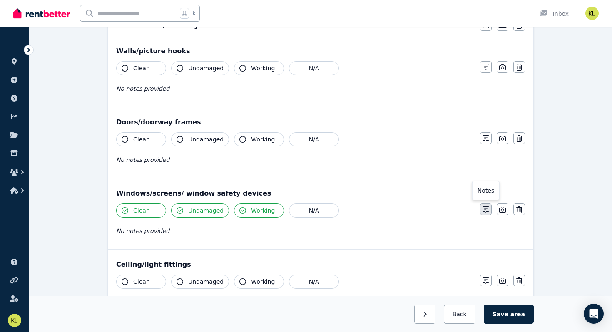
scroll to position [94, 0]
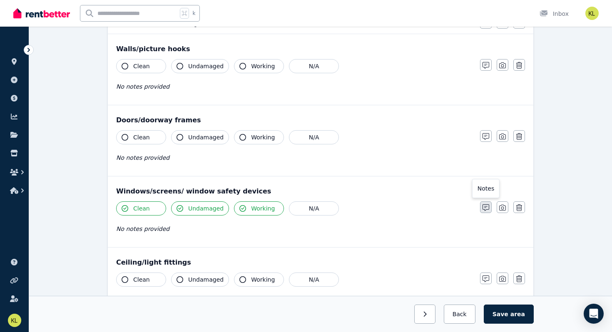
click at [486, 204] on icon "button" at bounding box center [485, 207] width 7 height 7
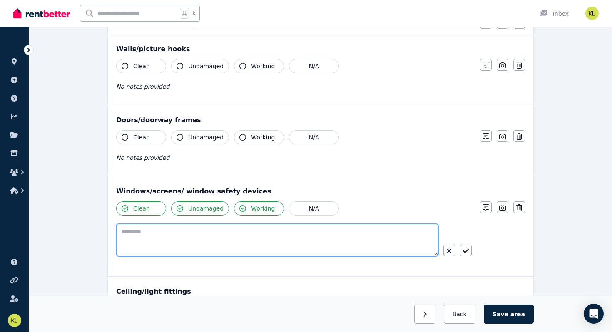
click at [130, 236] on textarea at bounding box center [277, 240] width 322 height 32
click at [144, 232] on textarea "**********" at bounding box center [277, 240] width 322 height 32
click at [162, 233] on textarea "**********" at bounding box center [277, 240] width 322 height 32
drag, startPoint x: 141, startPoint y: 232, endPoint x: 111, endPoint y: 227, distance: 30.0
click at [111, 227] on div "**********" at bounding box center [320, 226] width 425 height 100
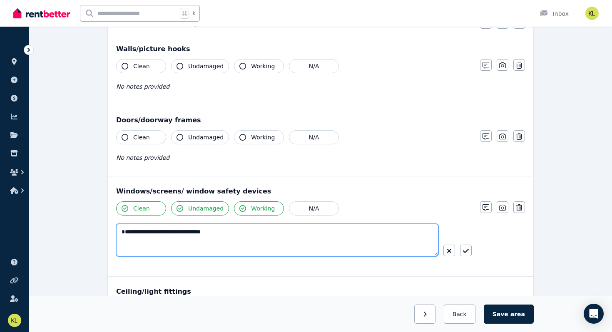
click at [143, 233] on textarea "**********" at bounding box center [277, 240] width 322 height 32
drag, startPoint x: 193, startPoint y: 233, endPoint x: 161, endPoint y: 231, distance: 32.6
click at [161, 231] on textarea "**********" at bounding box center [277, 240] width 322 height 32
click at [238, 232] on textarea "**********" at bounding box center [277, 240] width 322 height 32
click at [186, 234] on textarea "**********" at bounding box center [277, 240] width 322 height 32
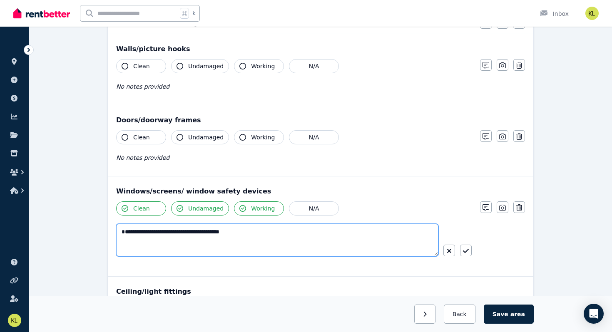
drag, startPoint x: 217, startPoint y: 232, endPoint x: 256, endPoint y: 233, distance: 39.2
click at [256, 233] on textarea "**********" at bounding box center [277, 240] width 322 height 32
type textarea "**********"
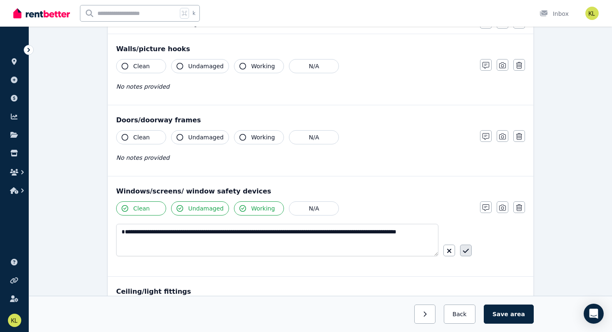
click at [466, 249] on icon "button" at bounding box center [466, 251] width 6 height 7
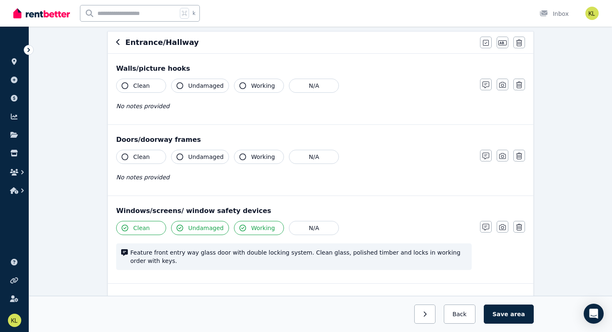
scroll to position [73, 0]
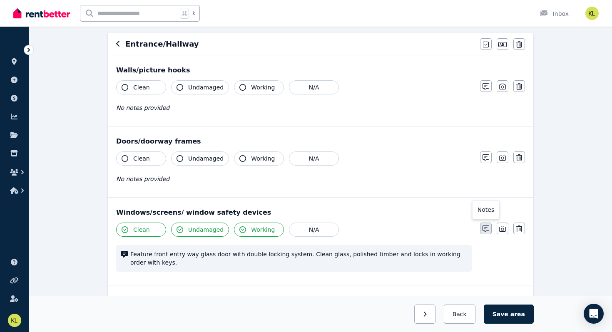
click at [485, 229] on icon "button" at bounding box center [485, 229] width 7 height 7
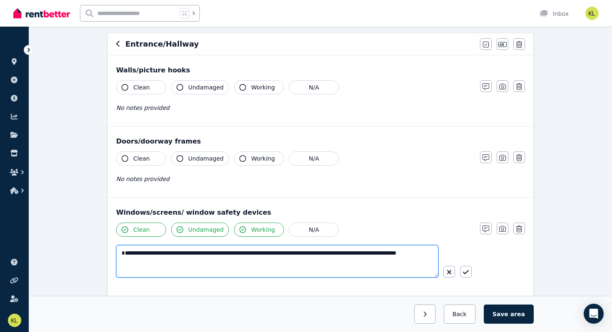
drag, startPoint x: 167, startPoint y: 262, endPoint x: 97, endPoint y: 240, distance: 72.9
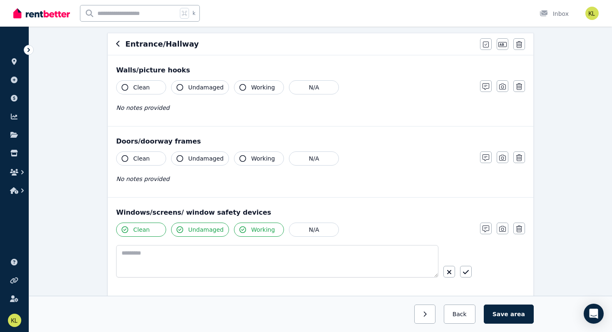
click at [124, 156] on icon "button" at bounding box center [125, 158] width 7 height 7
click at [179, 159] on icon "button" at bounding box center [179, 158] width 7 height 7
click at [239, 159] on icon "button" at bounding box center [242, 158] width 7 height 7
click at [487, 156] on icon "button" at bounding box center [485, 157] width 7 height 7
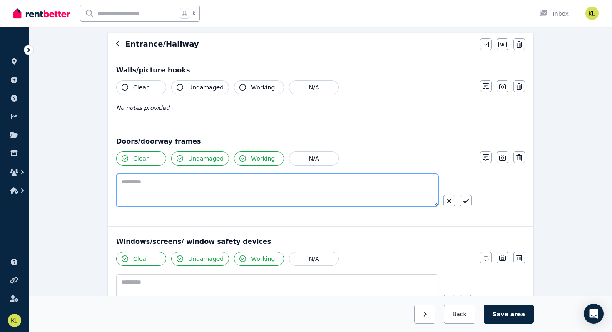
click at [124, 182] on textarea at bounding box center [277, 190] width 322 height 32
paste textarea "**********"
type textarea "**********"
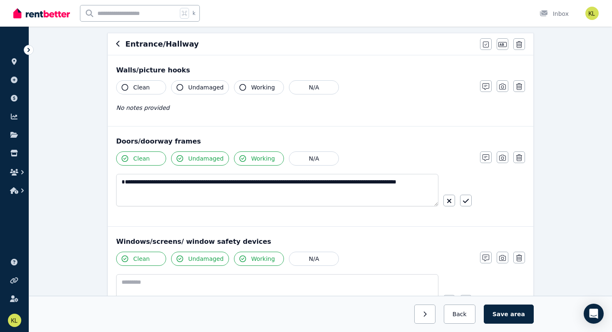
click at [124, 88] on icon "button" at bounding box center [125, 87] width 7 height 7
click at [181, 87] on icon "button" at bounding box center [179, 87] width 7 height 7
click at [239, 87] on icon "button" at bounding box center [242, 87] width 7 height 7
click at [483, 90] on button "button" at bounding box center [486, 86] width 12 height 12
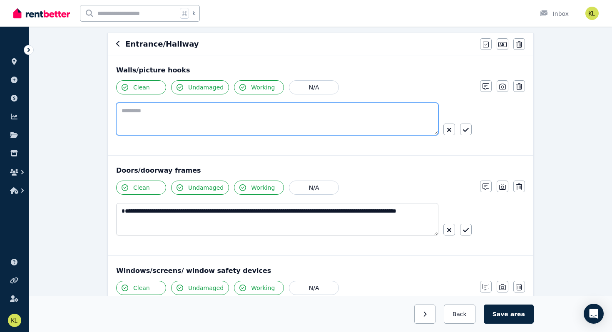
click at [203, 116] on textarea at bounding box center [277, 119] width 322 height 32
drag, startPoint x: 157, startPoint y: 112, endPoint x: 144, endPoint y: 113, distance: 12.9
click at [144, 113] on textarea "**********" at bounding box center [277, 119] width 322 height 32
click at [237, 112] on textarea "**********" at bounding box center [277, 119] width 322 height 32
type textarea "**********"
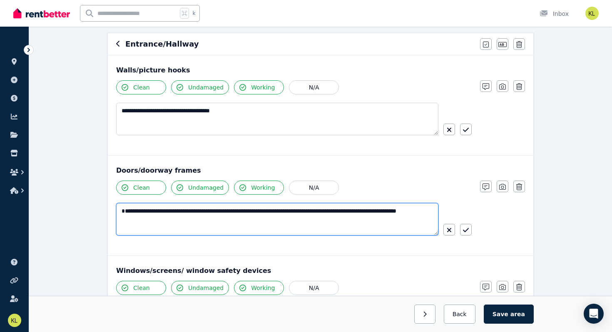
click at [123, 210] on textarea "**********" at bounding box center [277, 219] width 322 height 32
type textarea "**********"
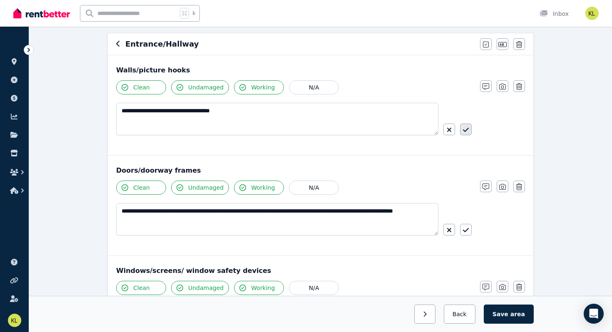
click at [466, 131] on icon "button" at bounding box center [466, 129] width 6 height 7
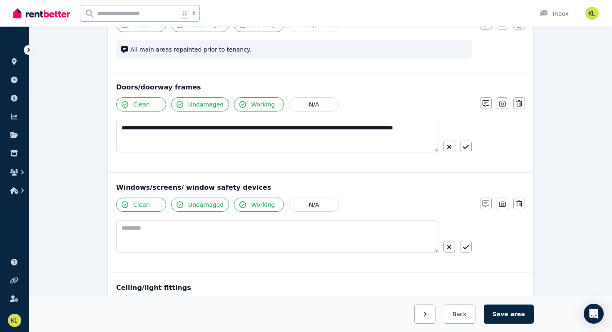
scroll to position [139, 0]
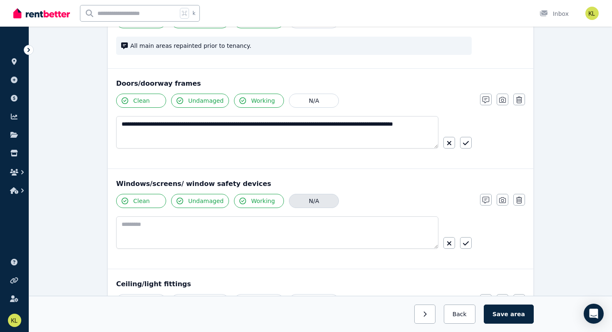
click at [311, 200] on button "N/A" at bounding box center [314, 201] width 50 height 14
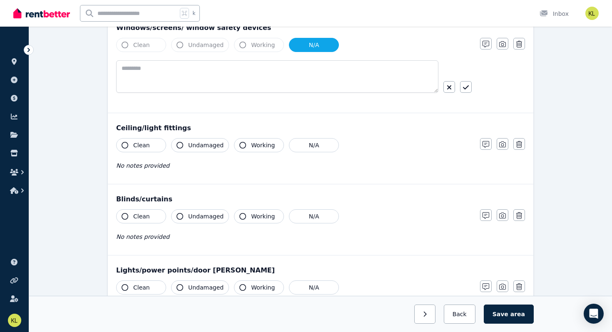
scroll to position [297, 0]
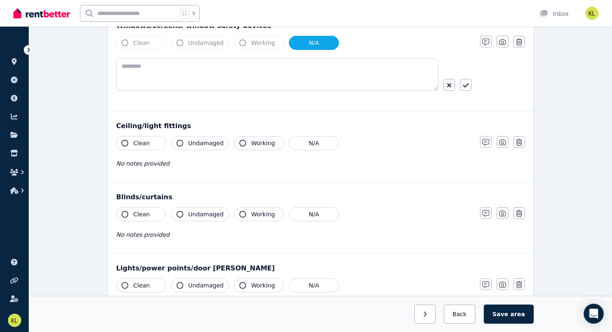
click at [124, 141] on icon "button" at bounding box center [125, 143] width 7 height 7
click at [182, 142] on icon "button" at bounding box center [179, 143] width 7 height 7
click at [241, 144] on icon "button" at bounding box center [242, 143] width 7 height 7
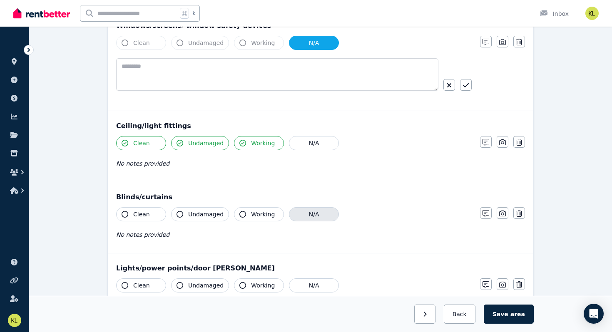
click at [308, 211] on button "N/A" at bounding box center [314, 214] width 50 height 14
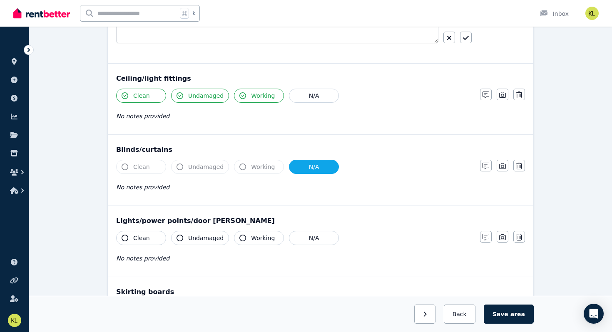
scroll to position [346, 0]
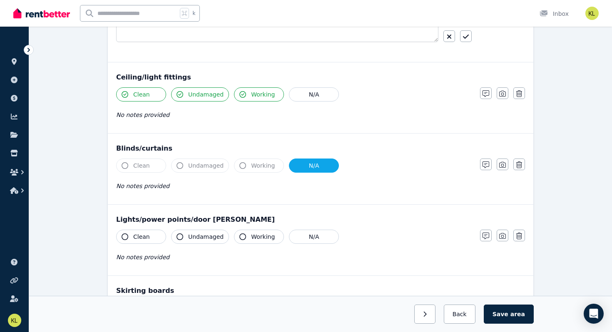
click at [126, 238] on icon "button" at bounding box center [125, 236] width 7 height 7
click at [181, 237] on icon "button" at bounding box center [179, 236] width 7 height 7
click at [241, 238] on icon "button" at bounding box center [242, 236] width 7 height 7
click at [485, 236] on icon "button" at bounding box center [485, 236] width 7 height 7
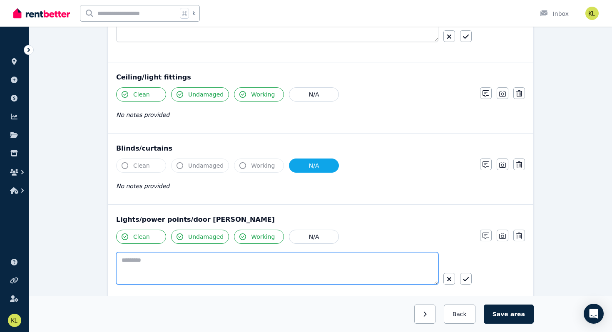
click at [209, 260] on textarea at bounding box center [277, 268] width 322 height 32
type textarea "**********"
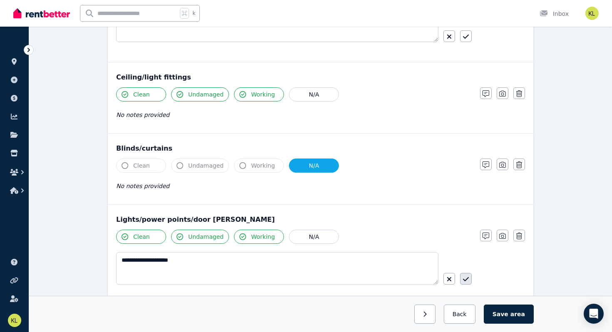
click at [464, 280] on icon "button" at bounding box center [466, 279] width 6 height 4
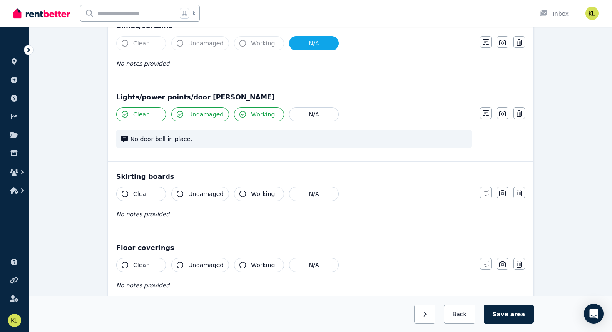
scroll to position [469, 0]
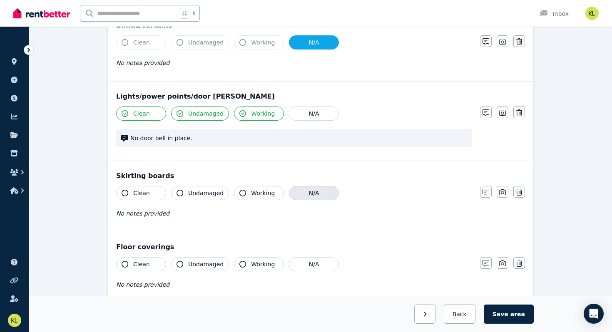
click at [316, 189] on button "N/A" at bounding box center [314, 193] width 50 height 14
click at [124, 263] on icon "button" at bounding box center [125, 264] width 7 height 7
click at [181, 264] on icon "button" at bounding box center [179, 264] width 7 height 7
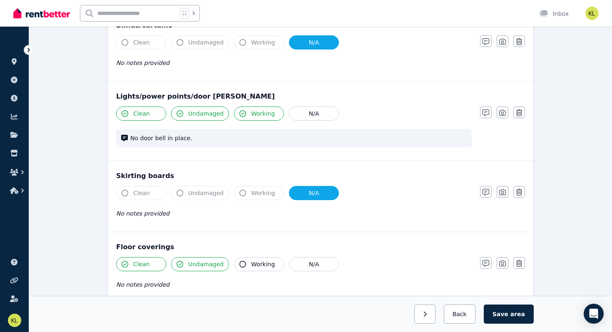
click at [240, 265] on icon "button" at bounding box center [242, 264] width 7 height 7
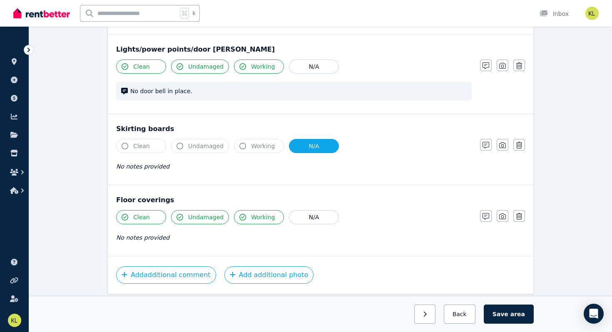
scroll to position [516, 0]
click at [482, 218] on icon "button" at bounding box center [485, 216] width 7 height 7
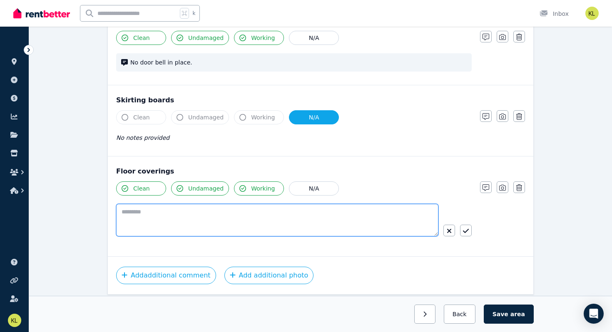
click at [157, 215] on textarea at bounding box center [277, 220] width 322 height 32
click at [203, 212] on textarea "**********" at bounding box center [277, 220] width 322 height 32
drag, startPoint x: 162, startPoint y: 213, endPoint x: 78, endPoint y: 198, distance: 85.5
drag, startPoint x: 279, startPoint y: 213, endPoint x: 340, endPoint y: 215, distance: 60.4
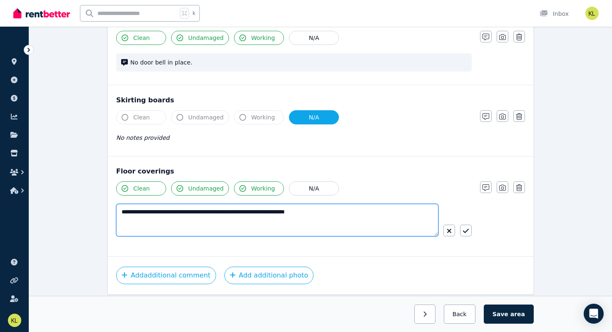
click at [340, 215] on textarea "**********" at bounding box center [277, 220] width 322 height 32
type textarea "**********"
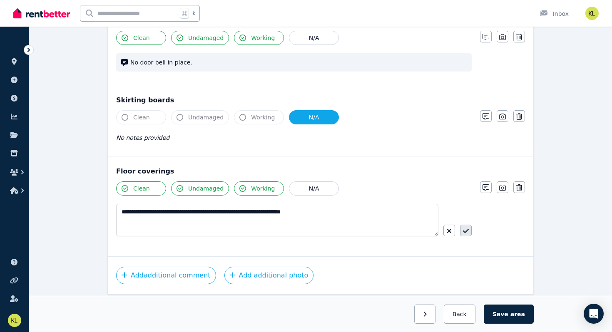
click at [466, 230] on icon "button" at bounding box center [466, 231] width 6 height 7
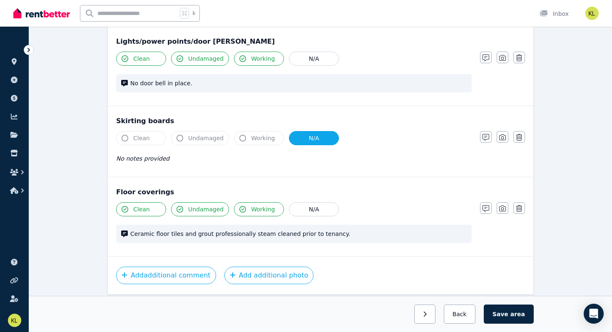
scroll to position [553, 0]
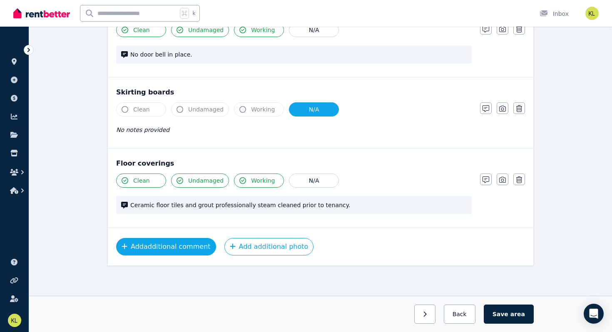
click at [152, 248] on button "Add additional comment" at bounding box center [166, 246] width 100 height 17
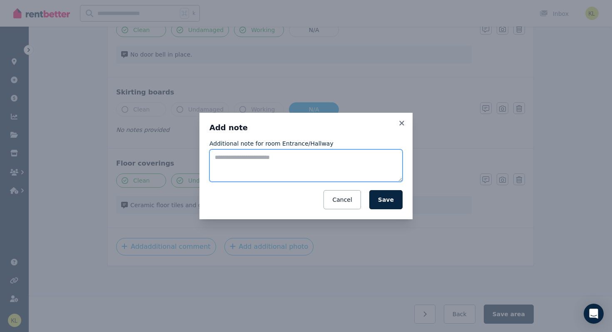
click at [216, 159] on textarea "Additional note for room Entrance/Hallway" at bounding box center [305, 165] width 193 height 32
click at [258, 160] on textarea "**********" at bounding box center [305, 165] width 193 height 32
drag, startPoint x: 292, startPoint y: 158, endPoint x: 279, endPoint y: 158, distance: 13.3
click at [279, 158] on textarea "**********" at bounding box center [305, 165] width 193 height 32
drag, startPoint x: 242, startPoint y: 157, endPoint x: 199, endPoint y: 153, distance: 43.1
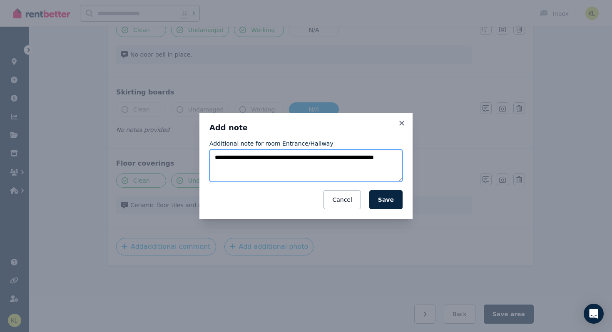
click at [199, 153] on div "**********" at bounding box center [306, 166] width 612 height 332
click at [284, 158] on textarea "**********" at bounding box center [305, 165] width 193 height 32
click at [342, 159] on textarea "**********" at bounding box center [305, 165] width 193 height 32
click at [216, 157] on textarea "**********" at bounding box center [305, 165] width 193 height 32
type textarea "**********"
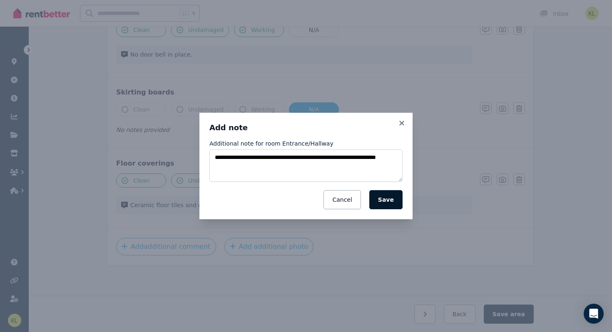
click at [380, 199] on button "Save" at bounding box center [385, 199] width 33 height 19
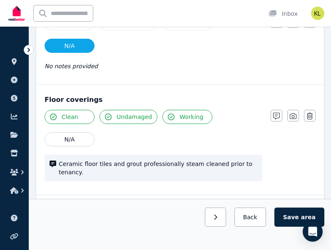
scroll to position [777, 0]
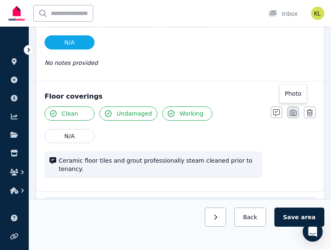
click at [290, 114] on icon "button" at bounding box center [293, 112] width 7 height 7
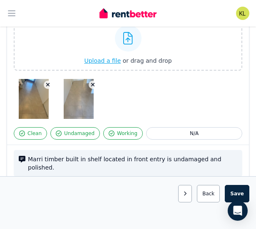
scroll to position [702, 0]
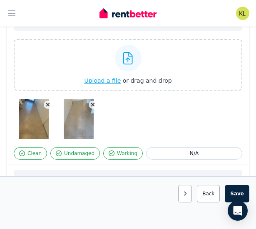
click at [46, 102] on icon "button" at bounding box center [48, 105] width 5 height 6
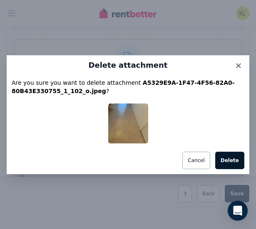
click at [225, 156] on button "Delete" at bounding box center [229, 160] width 29 height 17
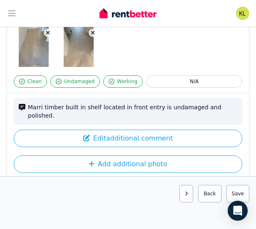
scroll to position [788, 0]
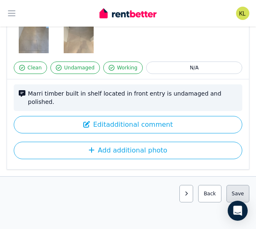
click at [237, 194] on button "Save area" at bounding box center [237, 193] width 23 height 17
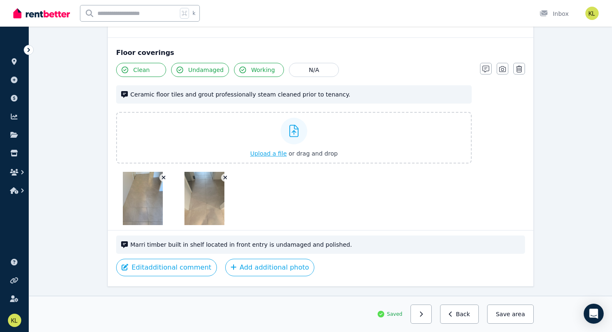
scroll to position [664, 0]
click at [265, 155] on span "Upload a file" at bounding box center [268, 153] width 37 height 7
click at [260, 153] on span "Upload a file" at bounding box center [268, 153] width 37 height 7
click at [269, 154] on span "Upload a file" at bounding box center [268, 153] width 37 height 7
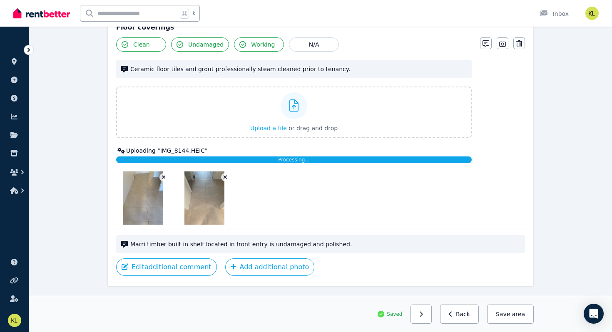
scroll to position [684, 0]
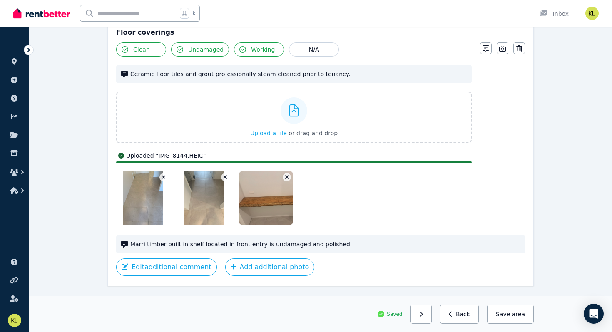
click at [285, 178] on icon "button" at bounding box center [287, 178] width 4 height 4
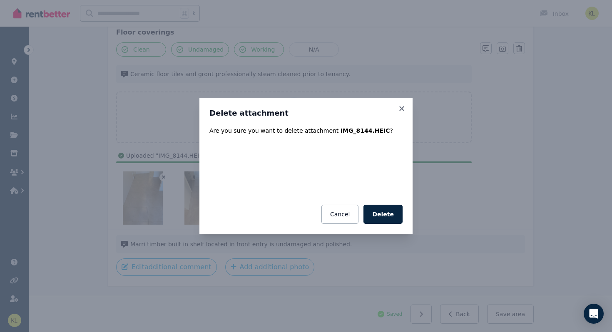
scroll to position [664, 0]
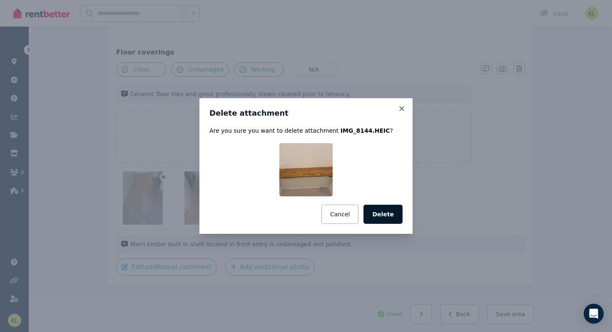
click at [379, 212] on button "Delete" at bounding box center [382, 214] width 39 height 19
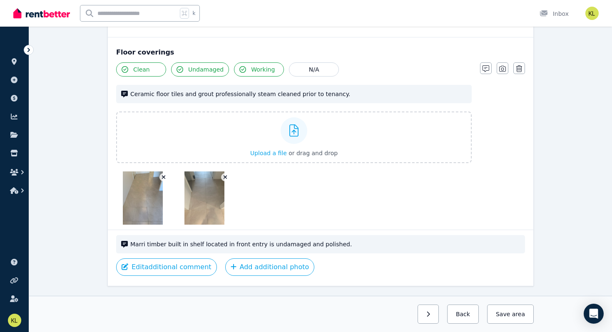
scroll to position [684, 0]
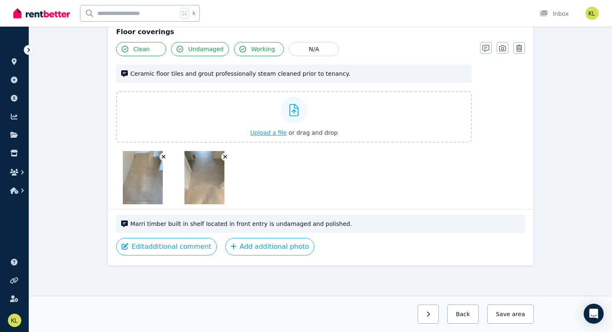
click at [264, 134] on span "Upload a file" at bounding box center [268, 132] width 37 height 7
click at [272, 132] on span "Upload a file" at bounding box center [268, 132] width 37 height 7
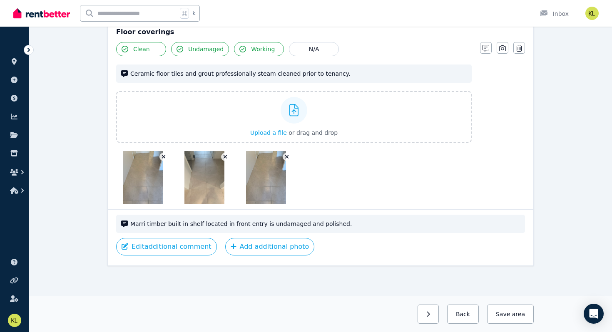
click at [163, 156] on icon "button" at bounding box center [164, 157] width 4 height 4
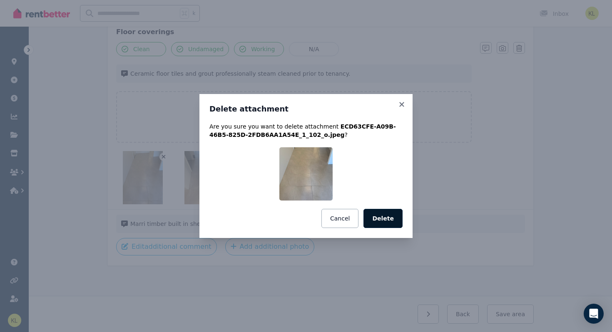
click at [392, 218] on button "Delete" at bounding box center [382, 218] width 39 height 19
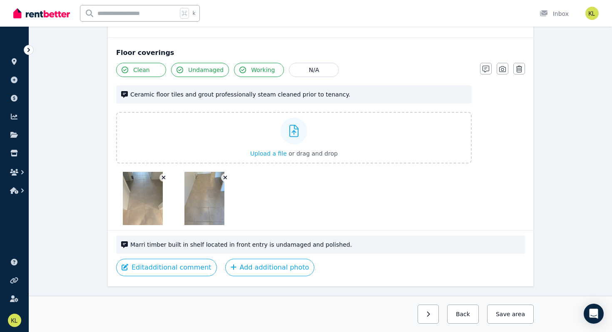
scroll to position [664, 0]
click at [268, 153] on span "Upload a file" at bounding box center [268, 153] width 37 height 7
click at [164, 178] on icon "button" at bounding box center [163, 177] width 5 height 6
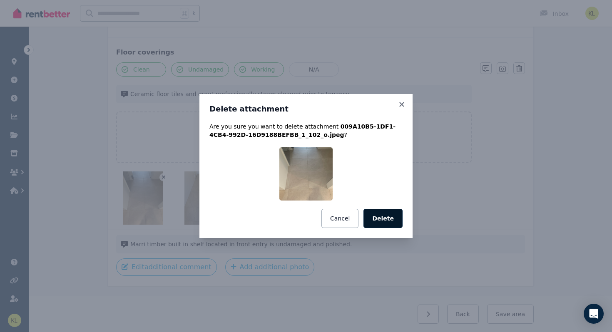
click at [385, 219] on button "Delete" at bounding box center [382, 218] width 39 height 19
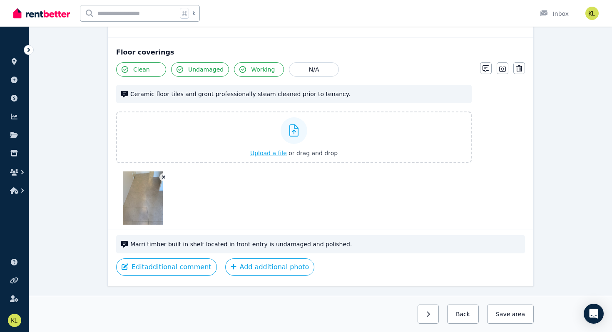
click at [275, 153] on span "Upload a file" at bounding box center [268, 153] width 37 height 7
click at [265, 153] on span "Upload a file" at bounding box center [268, 153] width 37 height 7
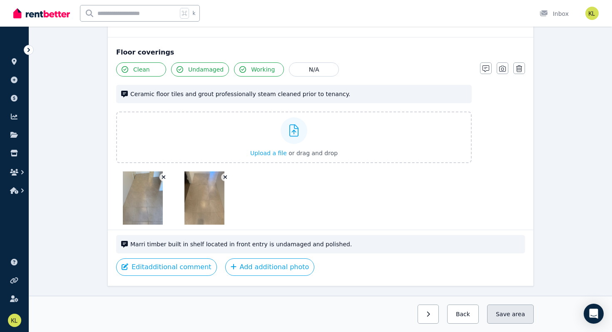
click at [507, 313] on button "Save area" at bounding box center [510, 314] width 47 height 19
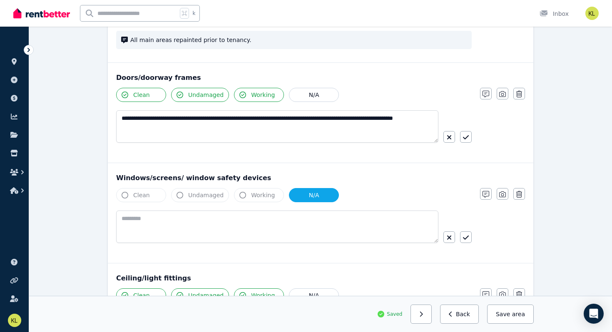
scroll to position [145, 0]
click at [502, 94] on icon "button" at bounding box center [502, 93] width 7 height 7
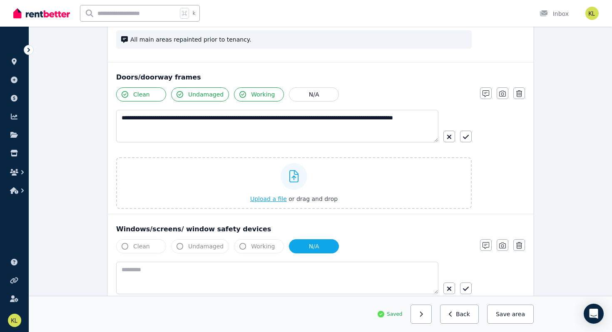
click at [267, 195] on button "Upload a file or drag and drop" at bounding box center [293, 199] width 87 height 8
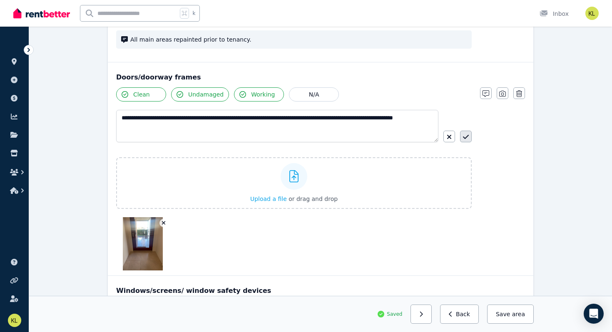
click at [466, 134] on icon "button" at bounding box center [466, 137] width 6 height 7
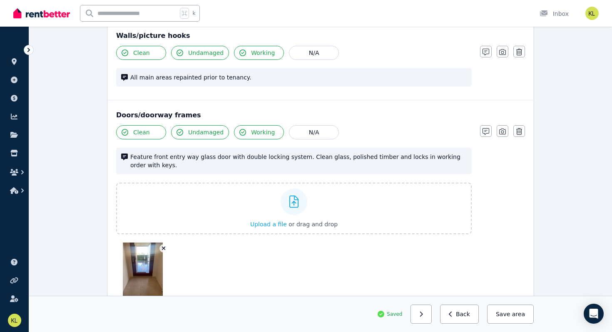
scroll to position [0, 0]
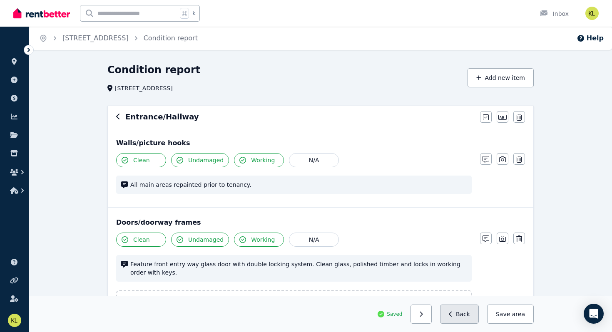
click at [461, 316] on button "Back" at bounding box center [459, 314] width 39 height 19
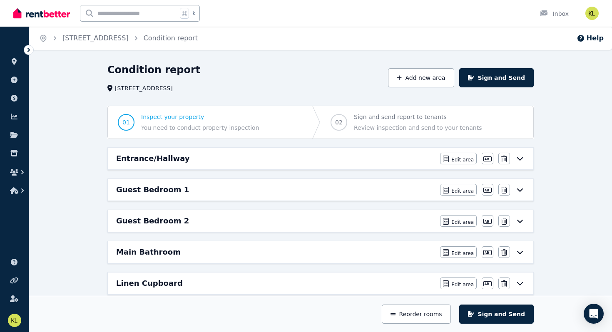
click at [166, 157] on h6 "Entrance/Hallway" at bounding box center [153, 159] width 74 height 12
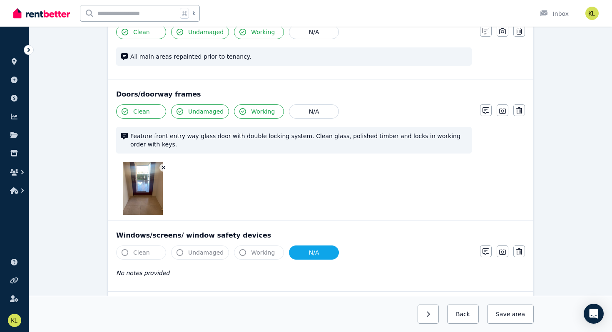
scroll to position [129, 0]
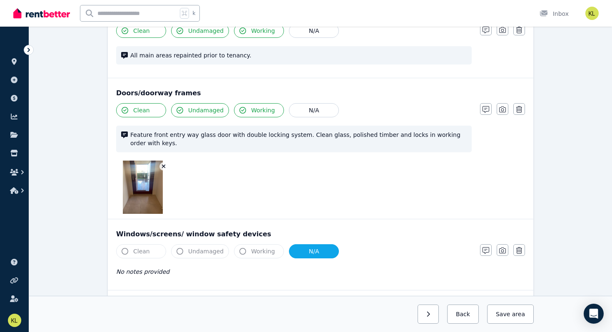
click at [164, 167] on icon "button" at bounding box center [164, 167] width 4 height 4
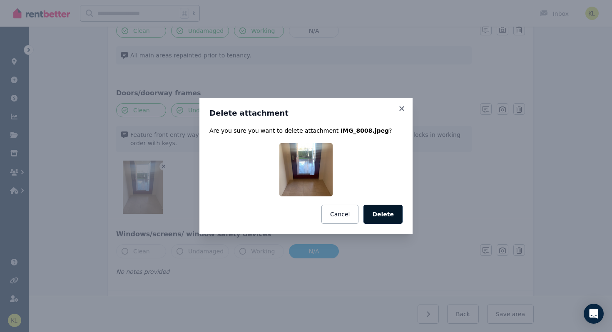
click at [383, 216] on button "Delete" at bounding box center [382, 214] width 39 height 19
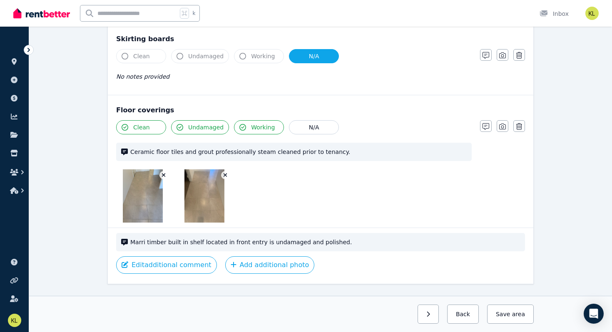
scroll to position [565, 0]
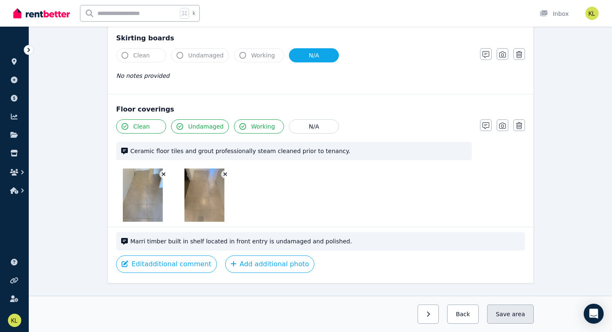
click at [499, 312] on button "Save area" at bounding box center [510, 314] width 47 height 19
click at [459, 314] on button "Back" at bounding box center [459, 314] width 39 height 19
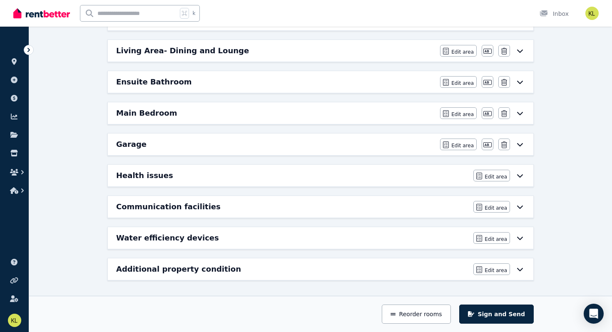
scroll to position [357, 0]
click at [146, 171] on h6 "Health issues" at bounding box center [144, 176] width 57 height 12
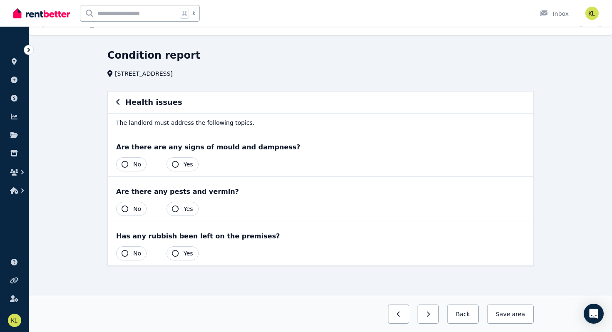
scroll to position [0, 0]
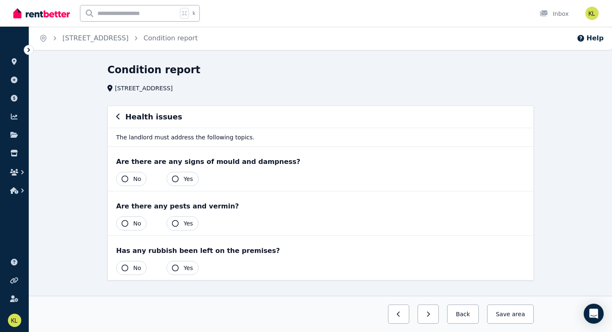
click at [124, 180] on icon "button" at bounding box center [125, 179] width 7 height 7
click at [123, 223] on icon "button" at bounding box center [125, 223] width 7 height 7
click at [126, 268] on icon "button" at bounding box center [125, 268] width 7 height 7
click at [507, 312] on button "Save area" at bounding box center [509, 314] width 50 height 19
click at [461, 312] on button "Back" at bounding box center [459, 314] width 39 height 19
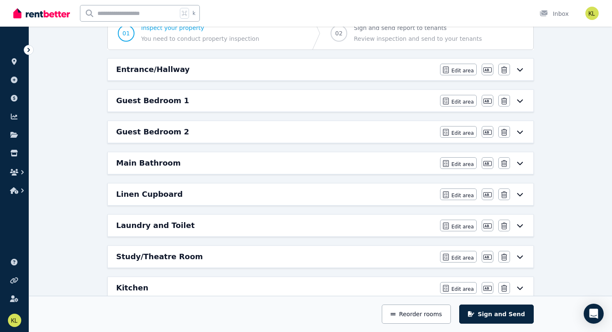
scroll to position [91, 0]
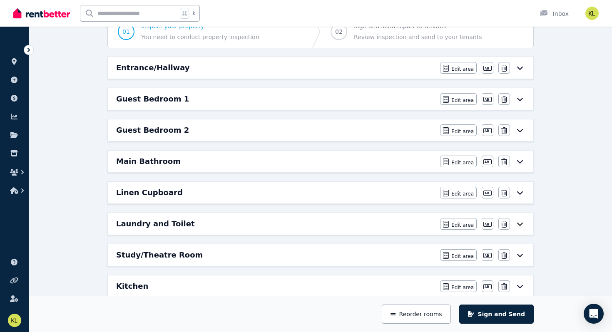
click at [166, 99] on h6 "Guest Bedroom 1" at bounding box center [152, 99] width 73 height 12
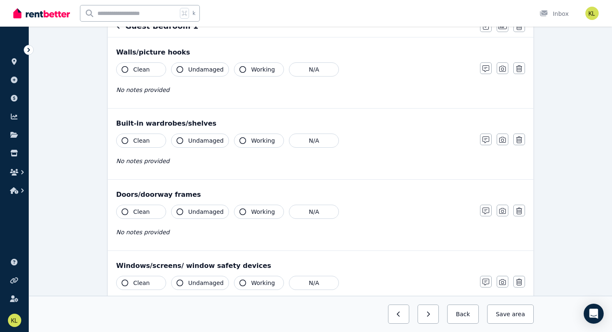
scroll to position [0, 0]
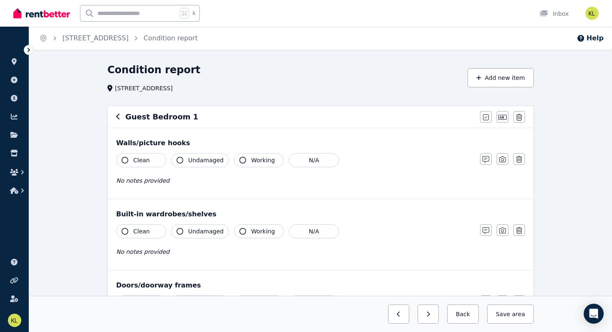
click at [126, 161] on icon "button" at bounding box center [125, 160] width 7 height 7
click at [178, 160] on icon "button" at bounding box center [179, 160] width 7 height 7
click at [239, 160] on icon "button" at bounding box center [242, 160] width 7 height 7
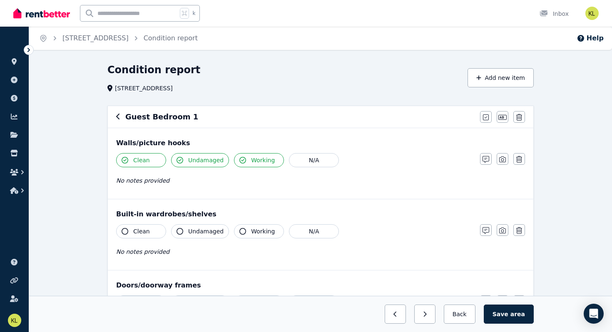
click at [124, 233] on icon "button" at bounding box center [125, 231] width 7 height 7
click at [179, 231] on icon "button" at bounding box center [179, 231] width 7 height 7
click at [239, 233] on icon "button" at bounding box center [242, 231] width 7 height 7
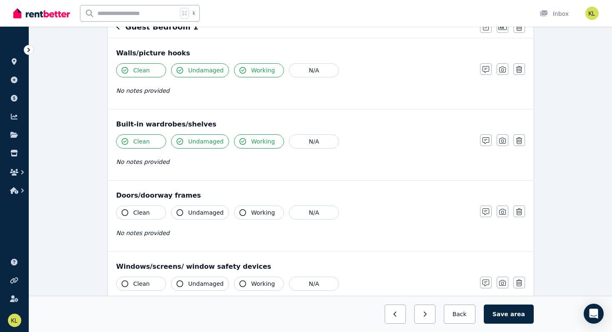
scroll to position [91, 0]
click at [123, 211] on icon "button" at bounding box center [125, 211] width 7 height 7
click at [180, 212] on icon "button" at bounding box center [179, 211] width 7 height 7
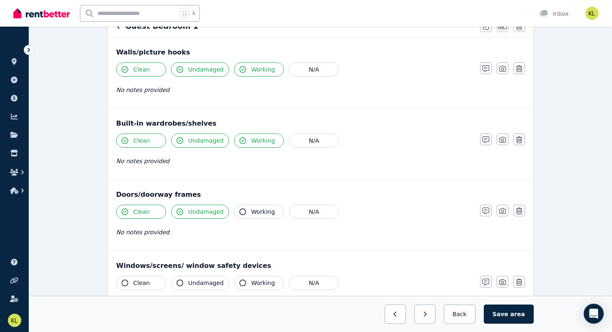
click at [239, 212] on icon "button" at bounding box center [242, 211] width 7 height 7
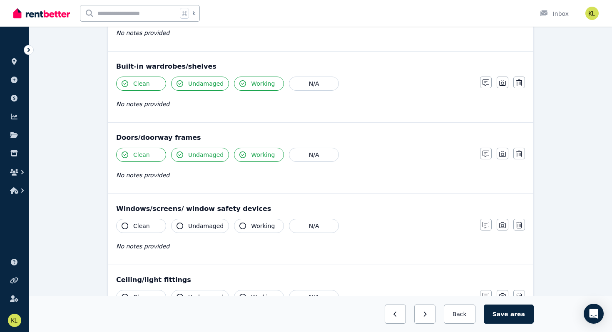
scroll to position [166, 0]
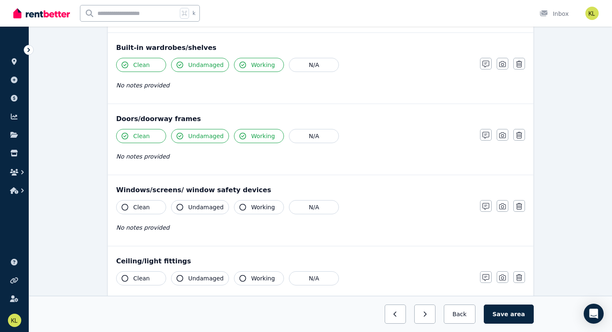
click at [123, 207] on icon "button" at bounding box center [125, 207] width 7 height 7
click at [180, 208] on icon "button" at bounding box center [179, 207] width 7 height 7
click at [239, 208] on icon "button" at bounding box center [242, 207] width 7 height 7
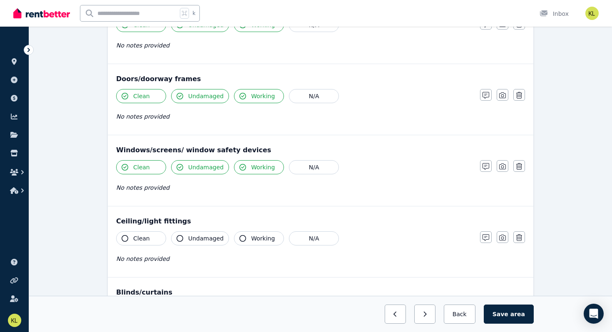
scroll to position [215, 0]
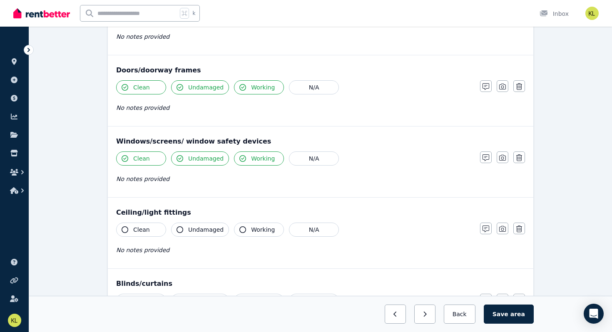
click at [128, 231] on button "Clean" at bounding box center [141, 230] width 50 height 14
click at [181, 230] on icon "button" at bounding box center [179, 229] width 7 height 7
click at [241, 230] on icon "button" at bounding box center [242, 229] width 7 height 7
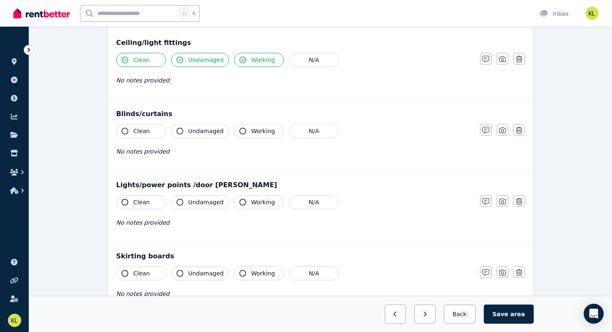
scroll to position [386, 0]
click at [125, 132] on icon "button" at bounding box center [125, 130] width 7 height 7
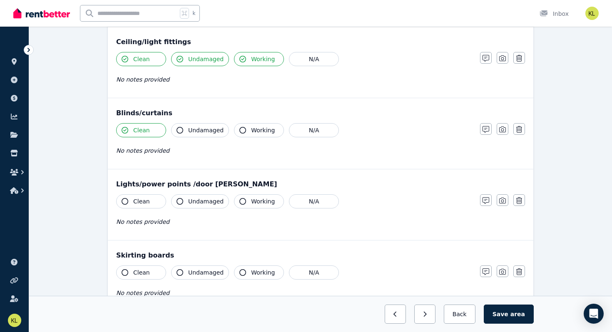
click at [179, 131] on icon "button" at bounding box center [179, 130] width 7 height 7
click at [239, 131] on icon "button" at bounding box center [242, 130] width 7 height 7
click at [124, 202] on icon "button" at bounding box center [125, 201] width 7 height 7
click at [178, 201] on icon "button" at bounding box center [179, 201] width 7 height 7
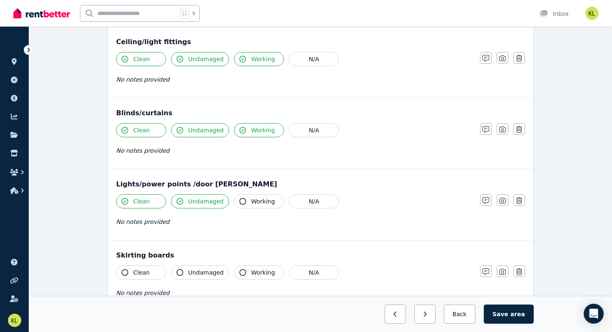
click at [239, 203] on icon "button" at bounding box center [242, 201] width 7 height 7
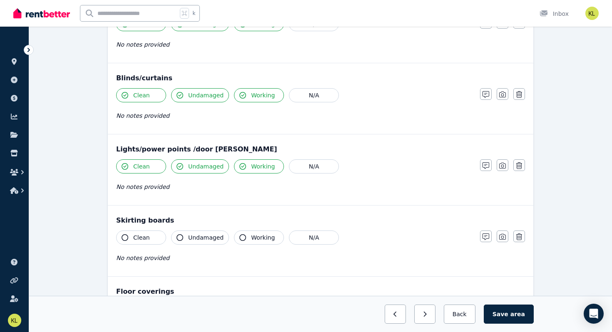
scroll to position [422, 0]
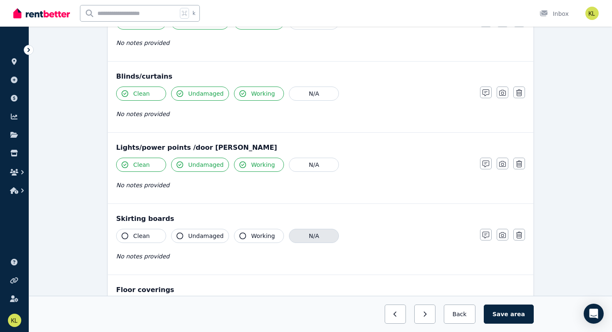
click at [307, 237] on button "N/A" at bounding box center [314, 236] width 50 height 14
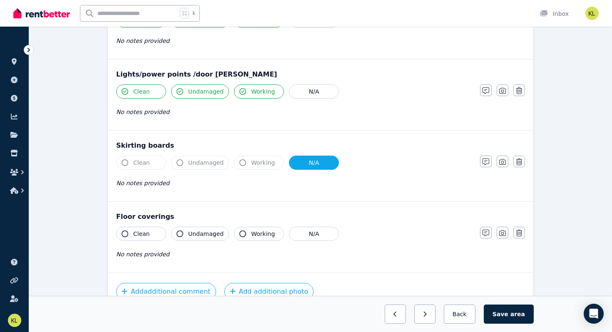
scroll to position [496, 0]
click at [124, 233] on icon "button" at bounding box center [125, 233] width 7 height 7
click at [179, 235] on icon "button" at bounding box center [179, 233] width 7 height 7
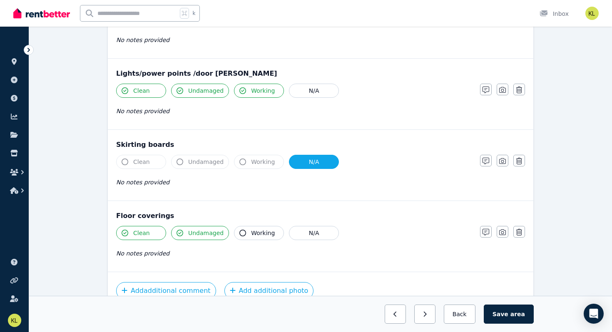
click at [239, 234] on icon "button" at bounding box center [242, 233] width 7 height 7
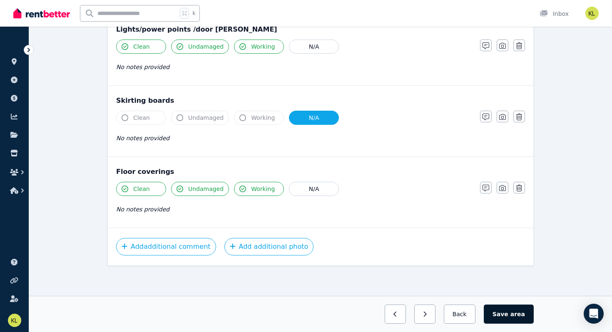
click at [508, 317] on button "Save area" at bounding box center [509, 314] width 50 height 19
click at [461, 310] on button "Back" at bounding box center [459, 314] width 39 height 19
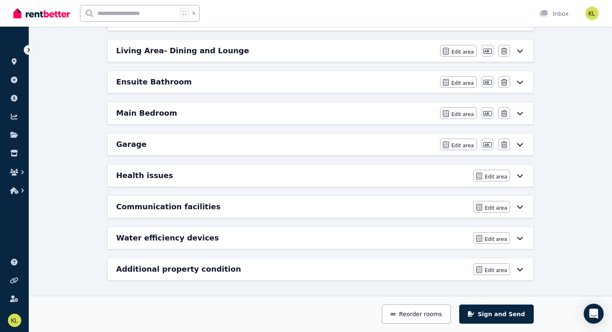
click at [167, 246] on div "Water efficiency devices Edit area Edit area" at bounding box center [320, 238] width 425 height 22
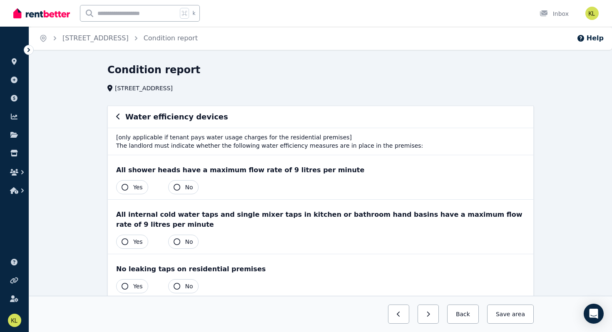
click at [126, 188] on icon "button" at bounding box center [125, 187] width 7 height 7
click at [124, 243] on icon "button" at bounding box center [125, 241] width 7 height 7
click at [126, 286] on icon "button" at bounding box center [125, 286] width 7 height 7
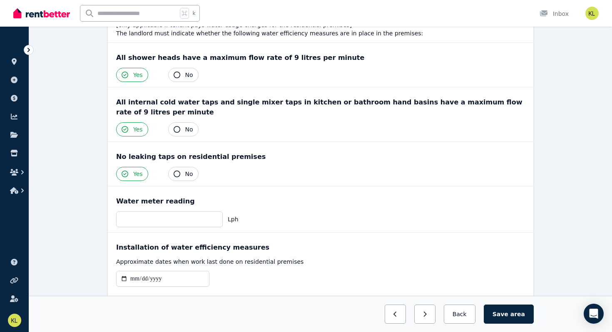
scroll to position [132, 0]
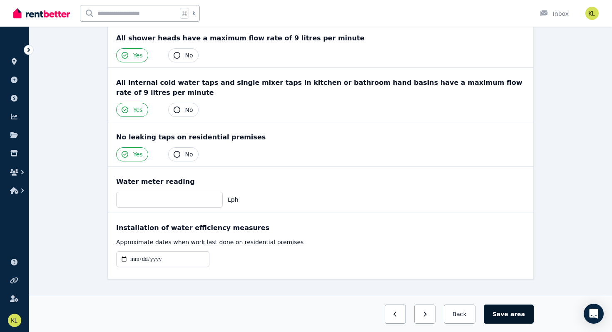
click at [504, 313] on button "Save area" at bounding box center [509, 314] width 50 height 19
click at [470, 320] on button "Back" at bounding box center [459, 314] width 39 height 19
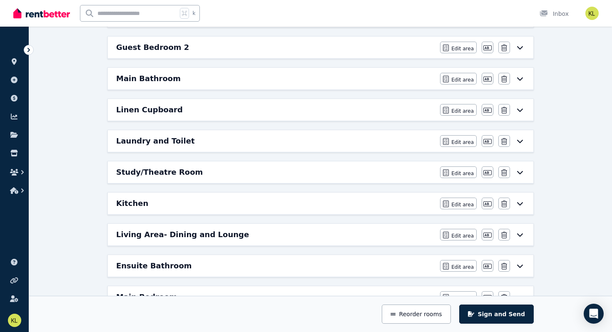
click at [182, 141] on div "Laundry and Toilet" at bounding box center [275, 141] width 319 height 12
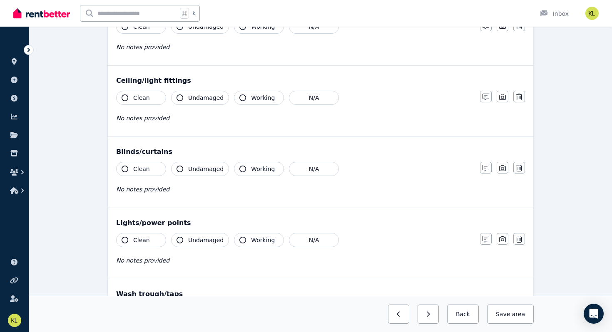
scroll to position [279, 0]
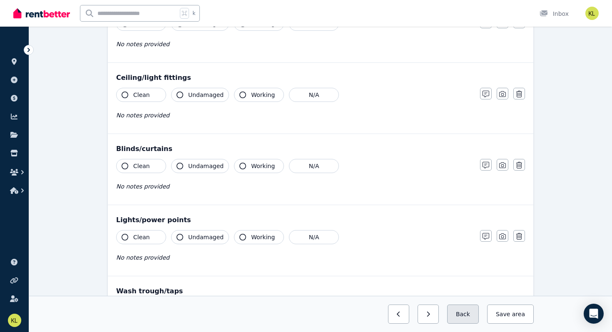
click at [461, 309] on button "Back" at bounding box center [463, 314] width 32 height 19
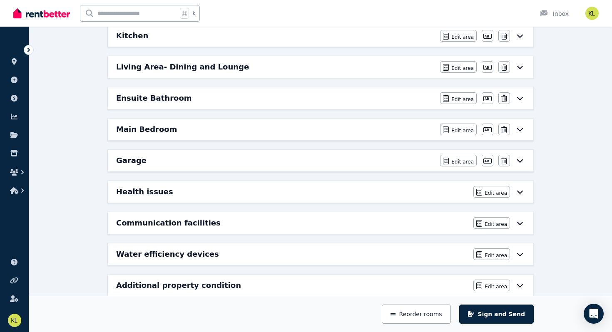
scroll to position [357, 0]
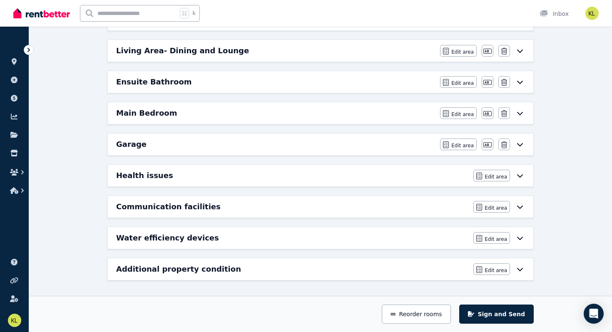
click at [300, 270] on div "Additional property condition" at bounding box center [292, 269] width 352 height 12
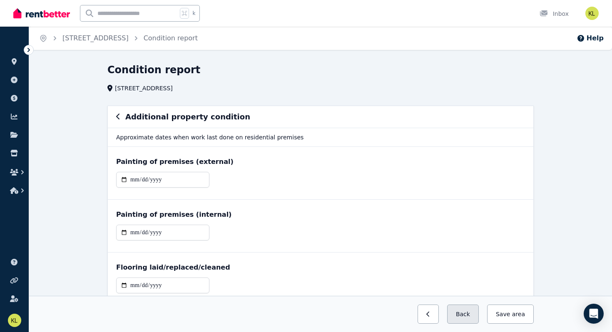
click at [465, 314] on button "Back" at bounding box center [463, 314] width 32 height 19
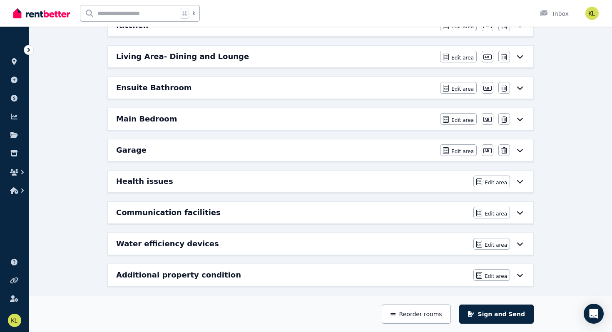
scroll to position [356, 0]
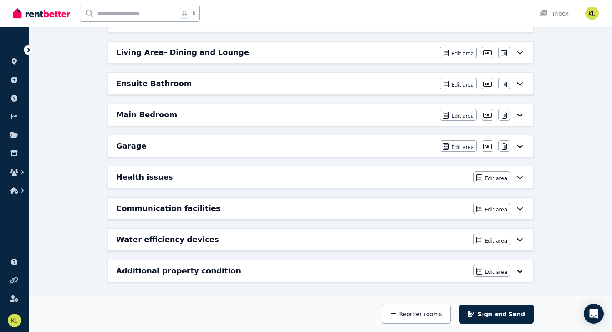
click at [191, 274] on h6 "Additional property condition" at bounding box center [178, 271] width 125 height 12
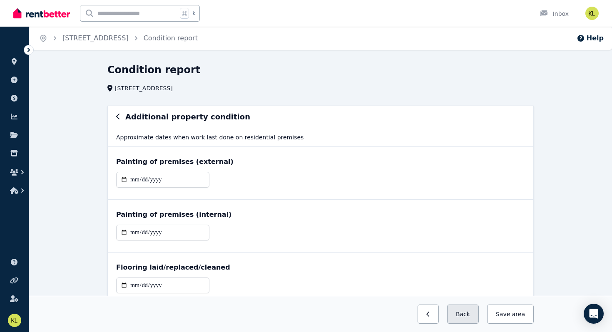
click at [456, 310] on button "Back" at bounding box center [463, 314] width 32 height 19
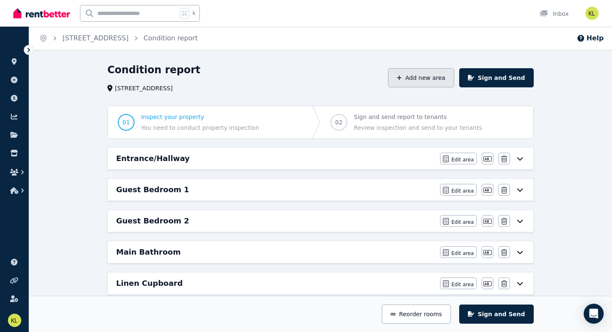
click at [433, 87] on button "Add new area" at bounding box center [421, 77] width 66 height 19
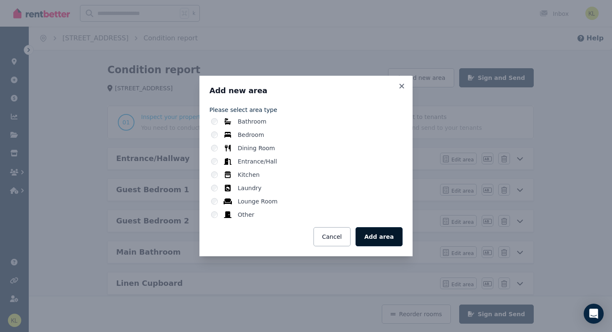
click at [382, 235] on button "Add area" at bounding box center [378, 236] width 47 height 19
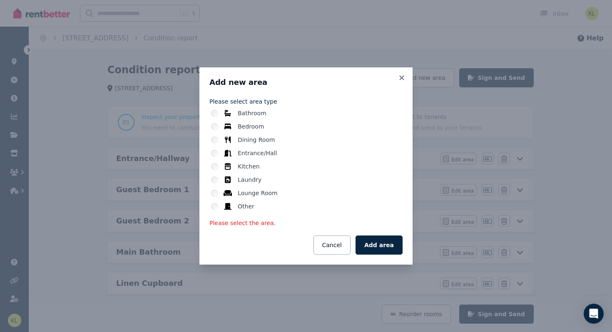
click at [246, 207] on label "Other" at bounding box center [246, 206] width 17 height 8
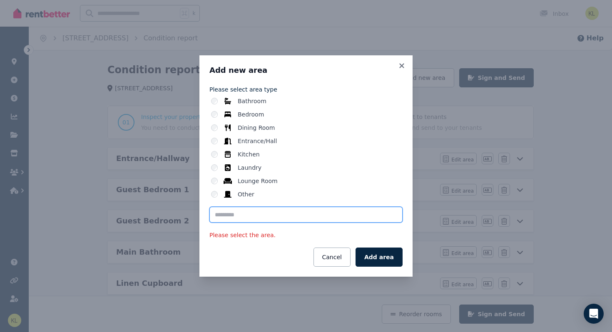
click at [240, 221] on input "text" at bounding box center [305, 215] width 193 height 16
type input "**********"
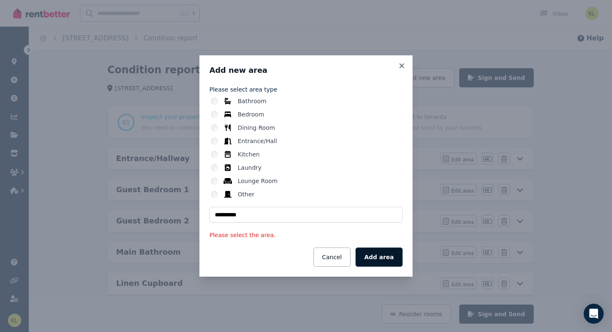
click at [377, 255] on button "Add area" at bounding box center [378, 257] width 47 height 19
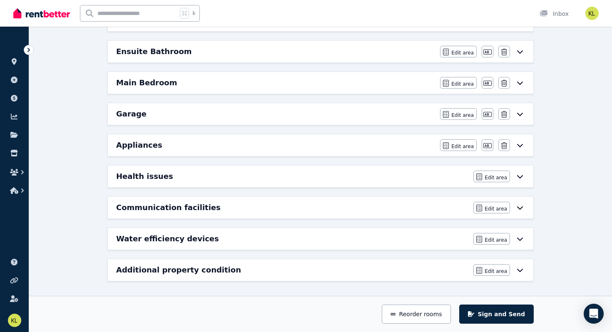
scroll to position [389, 0]
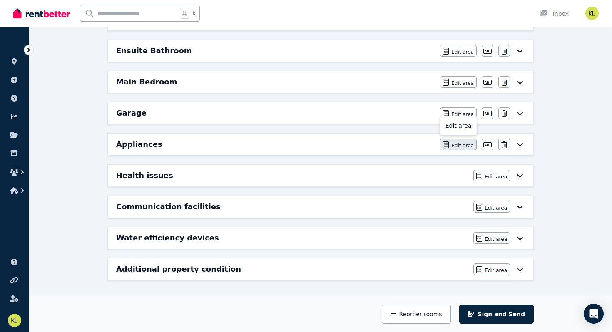
click at [460, 146] on span "Edit area" at bounding box center [462, 145] width 22 height 7
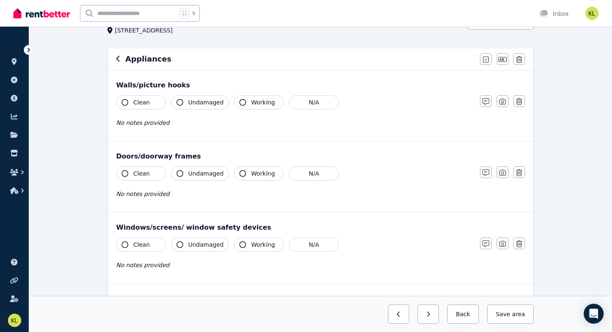
scroll to position [0, 0]
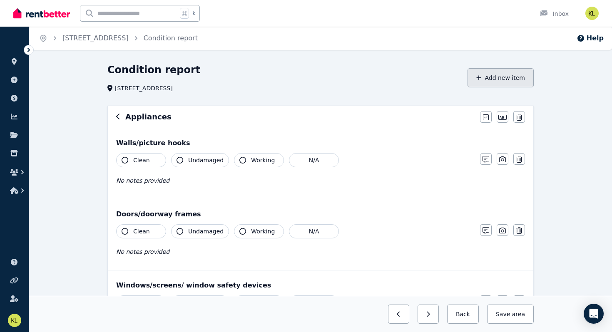
click at [506, 81] on button "Add new item" at bounding box center [500, 77] width 66 height 19
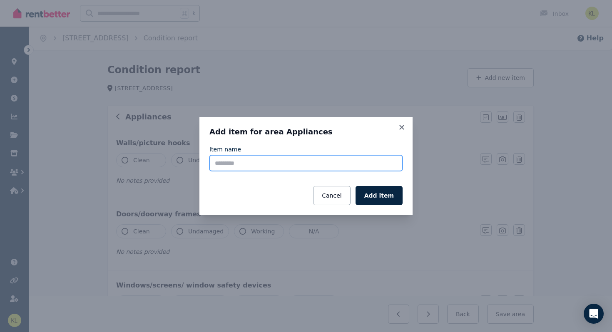
click at [254, 166] on input "Item name" at bounding box center [305, 163] width 193 height 16
type input "*"
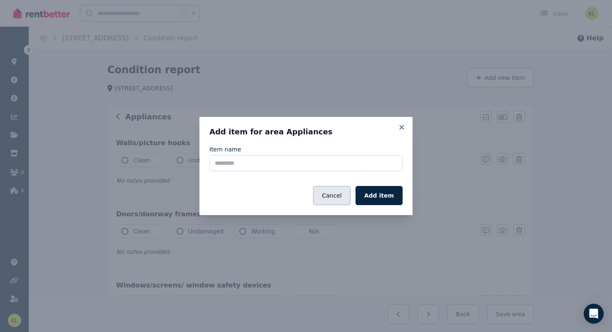
click at [347, 195] on button "Cancel" at bounding box center [331, 195] width 37 height 19
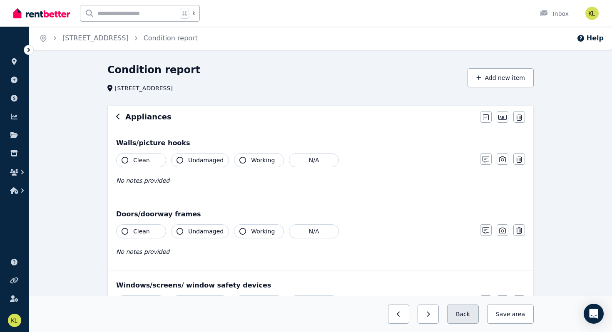
click at [468, 317] on button "Back" at bounding box center [463, 314] width 32 height 19
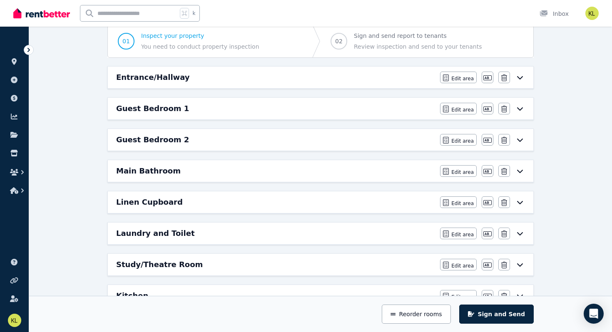
scroll to position [81, 0]
click at [456, 234] on span "Edit area" at bounding box center [462, 235] width 22 height 7
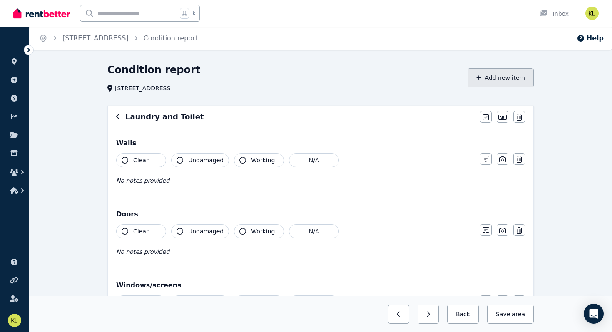
click at [502, 79] on button "Add new item" at bounding box center [500, 77] width 66 height 19
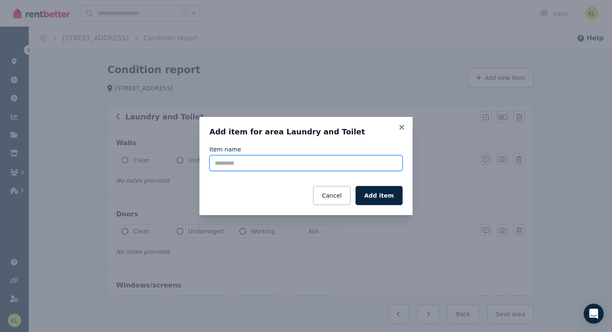
click at [239, 164] on input "Item name" at bounding box center [305, 163] width 193 height 16
type input "**********"
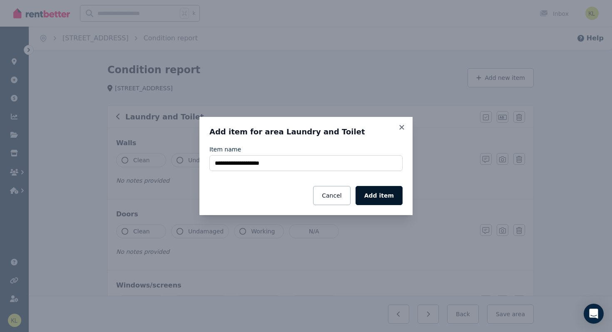
click at [382, 195] on button "Add item" at bounding box center [378, 195] width 47 height 19
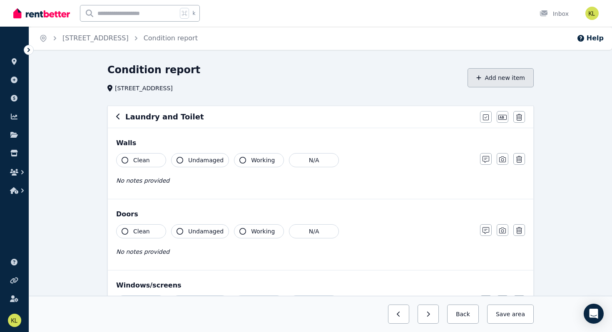
click at [498, 78] on button "Add new item" at bounding box center [500, 77] width 66 height 19
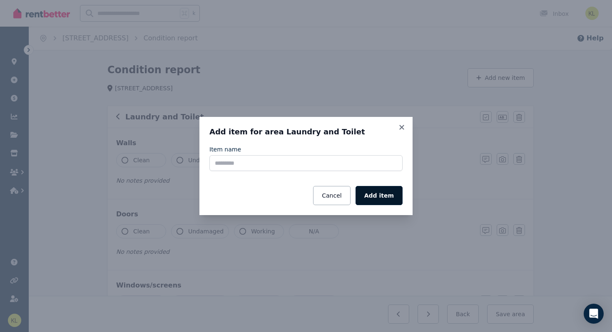
click at [373, 196] on button "Add item" at bounding box center [378, 195] width 47 height 19
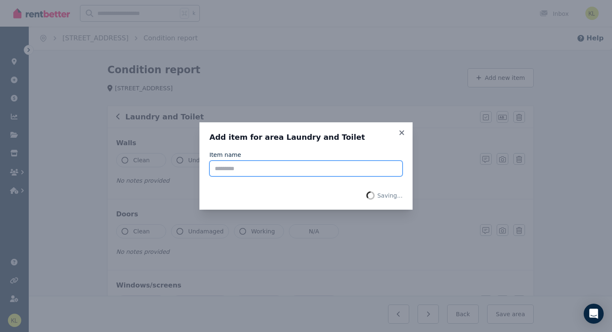
click at [301, 168] on input "Item name" at bounding box center [305, 169] width 193 height 16
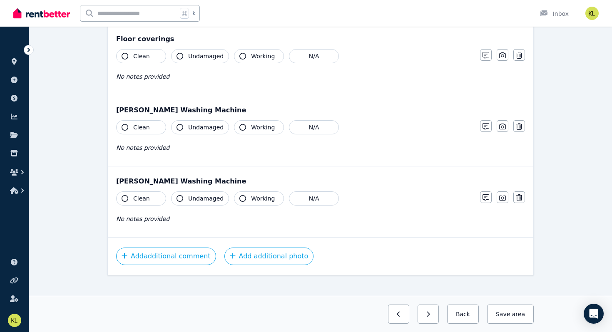
scroll to position [748, 0]
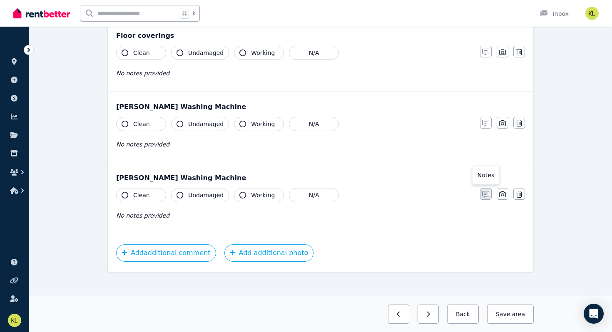
click at [486, 194] on icon "button" at bounding box center [485, 194] width 7 height 7
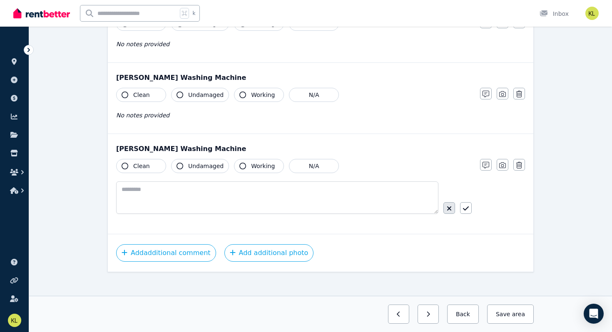
click at [451, 210] on button "button" at bounding box center [449, 208] width 12 height 12
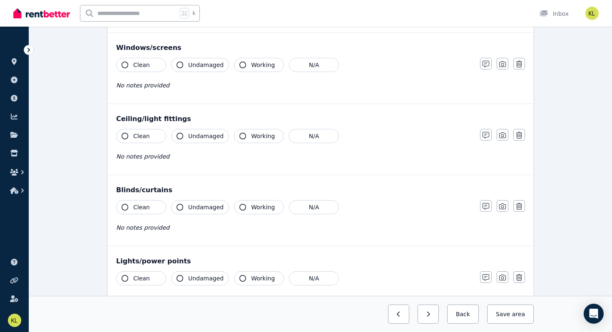
scroll to position [0, 0]
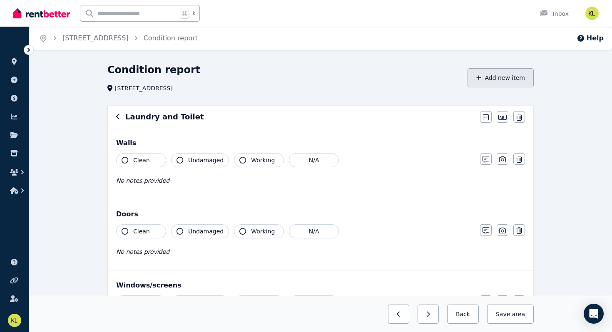
click at [506, 80] on button "Add new item" at bounding box center [500, 77] width 66 height 19
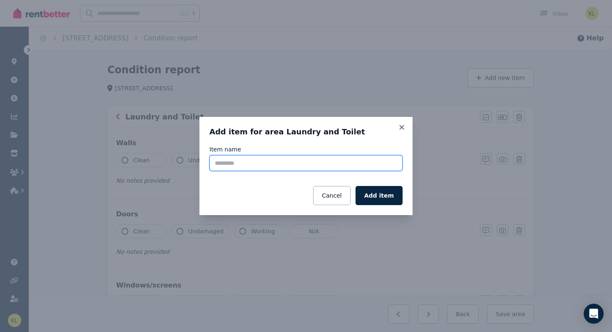
click at [323, 163] on input "Item name" at bounding box center [305, 163] width 193 height 16
type input "**********"
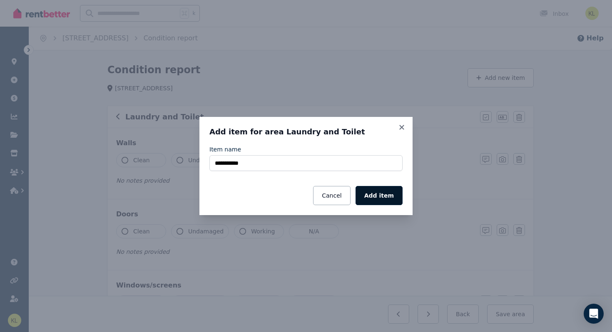
click at [390, 196] on button "Add item" at bounding box center [378, 195] width 47 height 19
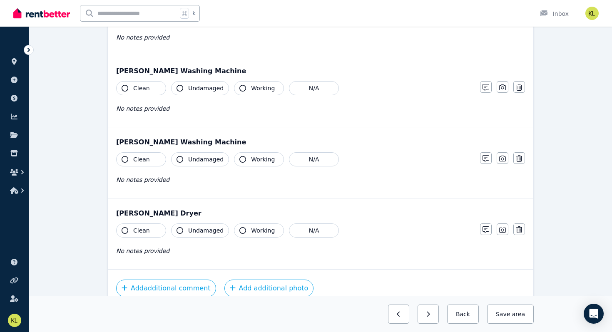
scroll to position [772, 0]
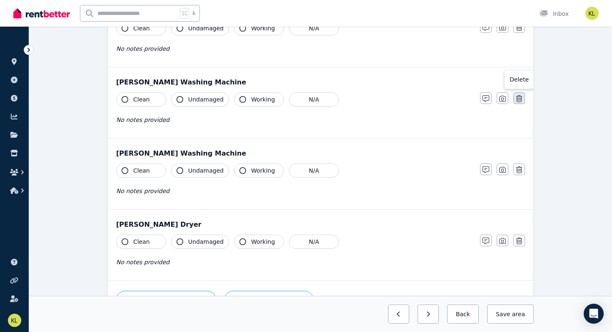
click at [521, 99] on icon "button" at bounding box center [519, 98] width 6 height 7
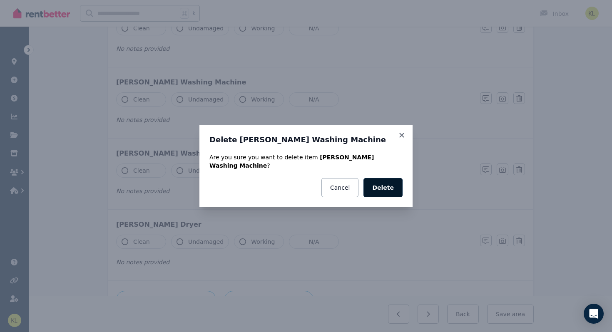
click at [390, 184] on button "Delete" at bounding box center [382, 187] width 39 height 19
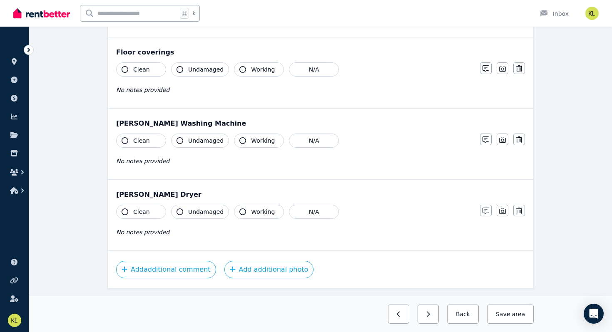
scroll to position [754, 0]
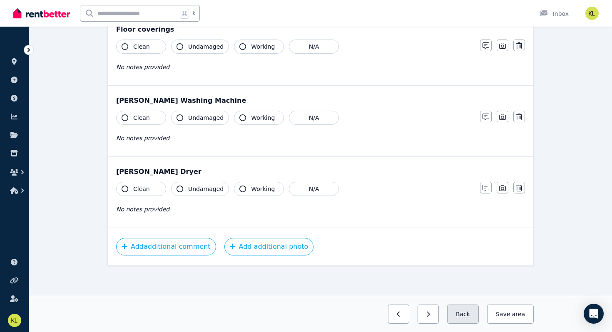
click at [459, 319] on button "Back" at bounding box center [463, 314] width 32 height 19
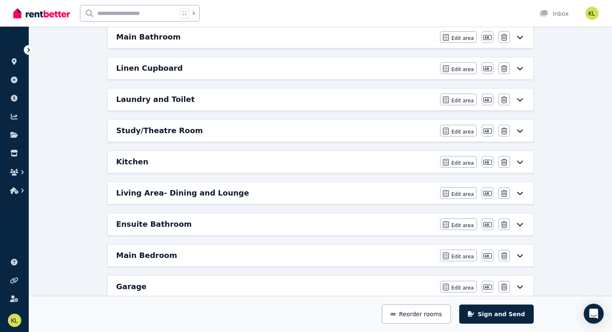
scroll to position [214, 0]
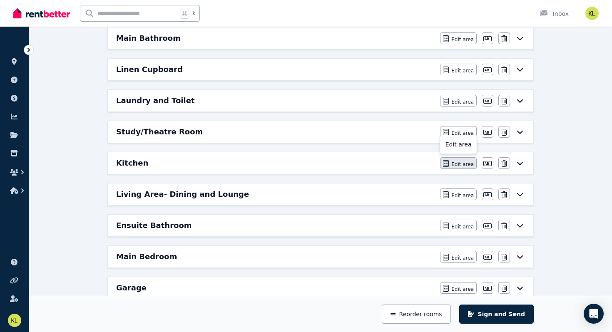
click at [456, 165] on span "Edit area" at bounding box center [462, 164] width 22 height 7
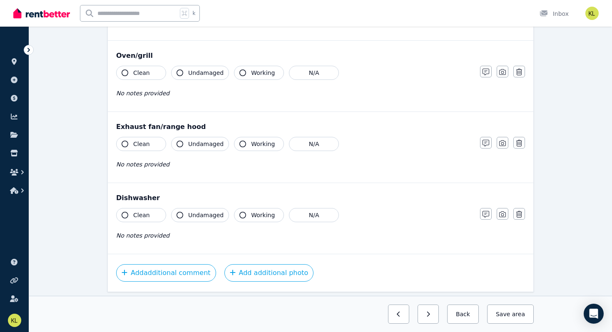
scroll to position [943, 0]
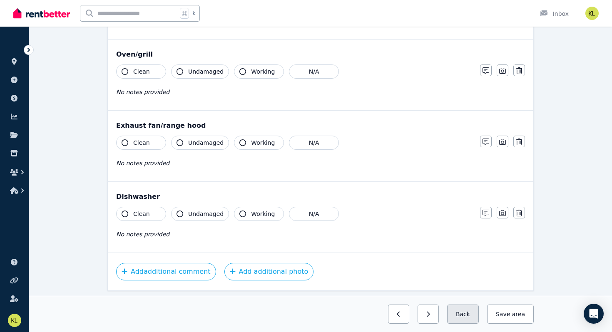
click at [466, 312] on button "Back" at bounding box center [463, 314] width 32 height 19
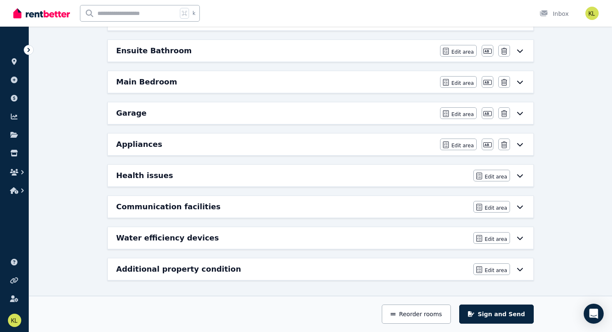
scroll to position [389, 0]
click at [242, 269] on div "Additional property condition" at bounding box center [292, 269] width 352 height 12
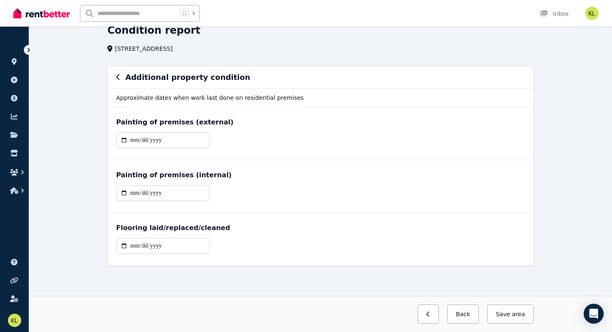
scroll to position [0, 0]
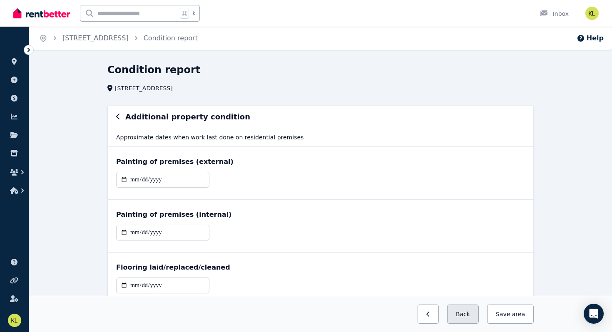
click at [470, 315] on button "Back" at bounding box center [463, 314] width 32 height 19
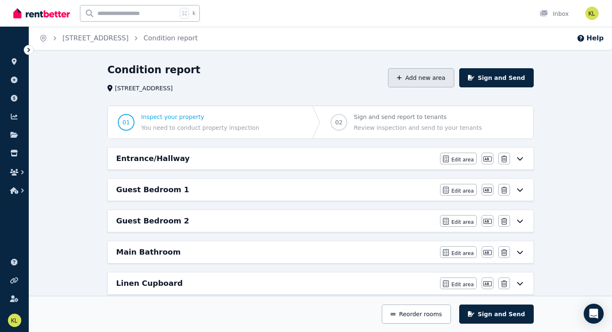
click at [436, 73] on button "Add new area" at bounding box center [421, 77] width 66 height 19
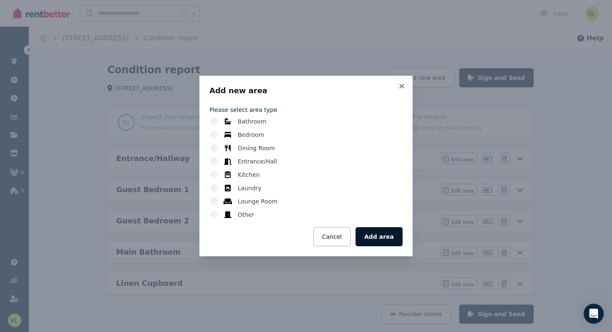
click at [388, 236] on button "Add area" at bounding box center [378, 236] width 47 height 19
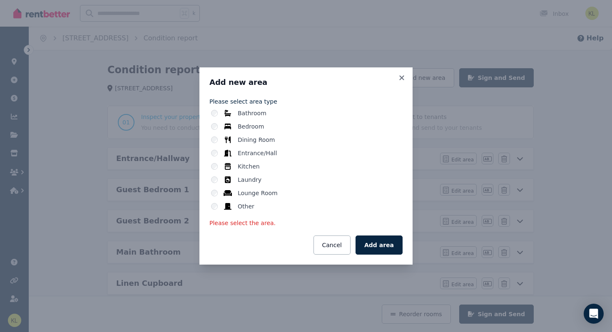
click at [246, 207] on label "Other" at bounding box center [246, 206] width 17 height 8
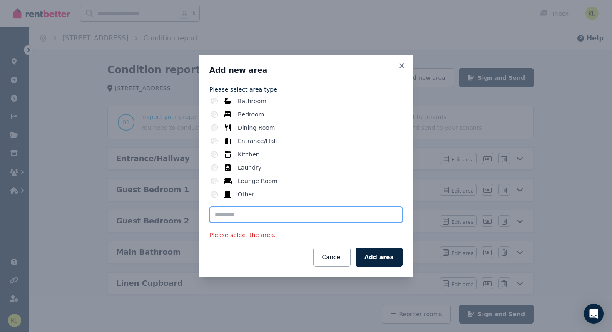
click at [245, 217] on input "text" at bounding box center [305, 215] width 193 height 16
drag, startPoint x: 238, startPoint y: 216, endPoint x: 351, endPoint y: 216, distance: 113.2
click at [351, 216] on input "**********" at bounding box center [305, 215] width 193 height 16
type input "**********"
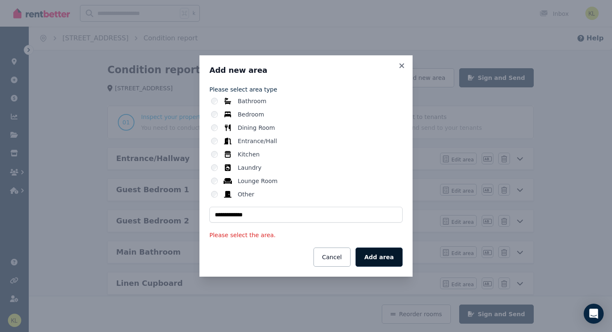
click at [387, 258] on button "Add area" at bounding box center [378, 257] width 47 height 19
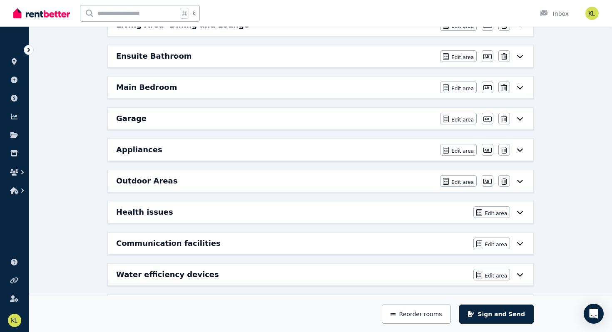
scroll to position [420, 0]
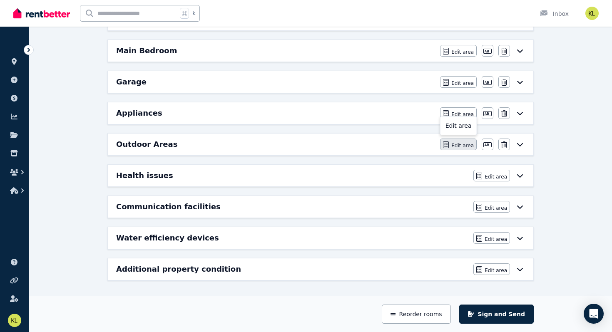
click at [472, 146] on span "Edit area" at bounding box center [462, 145] width 22 height 7
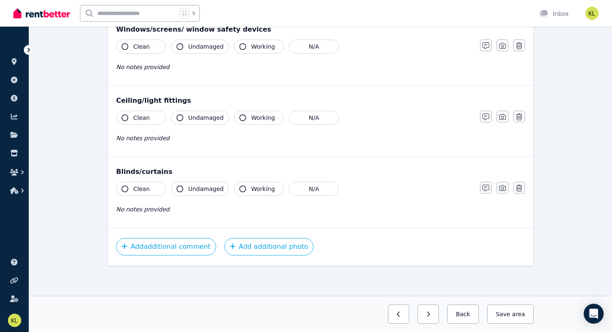
scroll to position [0, 0]
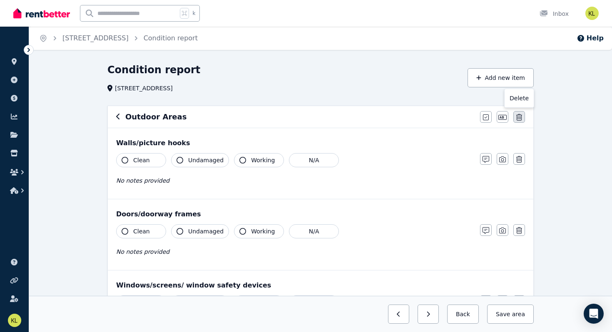
click at [519, 116] on icon "button" at bounding box center [519, 117] width 6 height 7
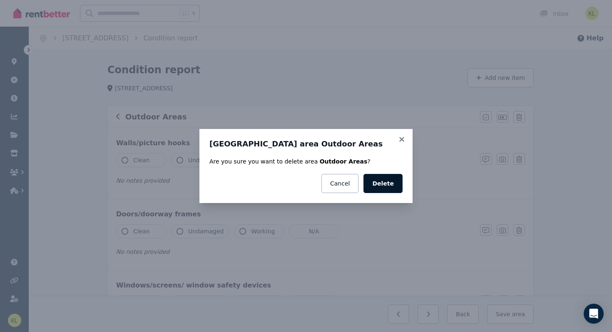
click at [386, 189] on button "Delete" at bounding box center [382, 183] width 39 height 19
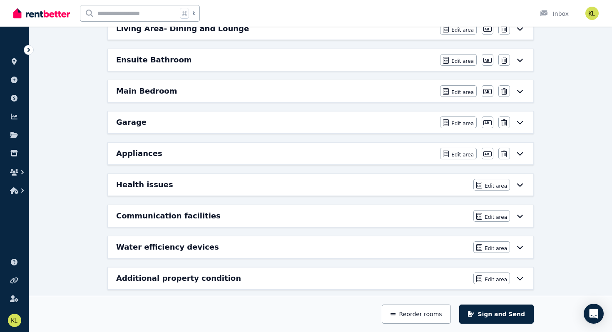
scroll to position [389, 0]
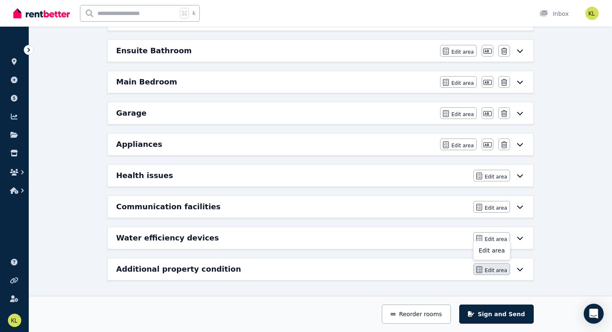
click at [496, 265] on button "Edit area" at bounding box center [491, 269] width 37 height 12
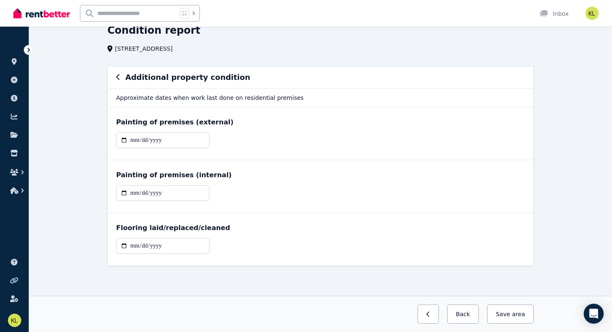
scroll to position [0, 0]
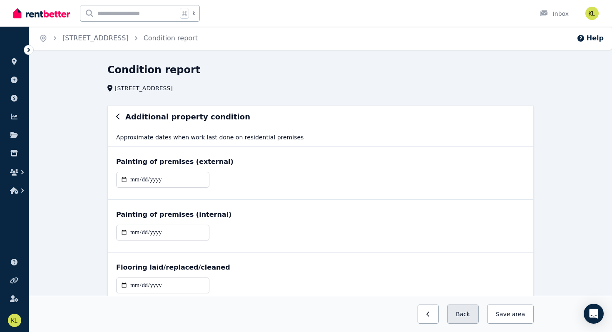
click at [476, 309] on button "Back" at bounding box center [463, 314] width 32 height 19
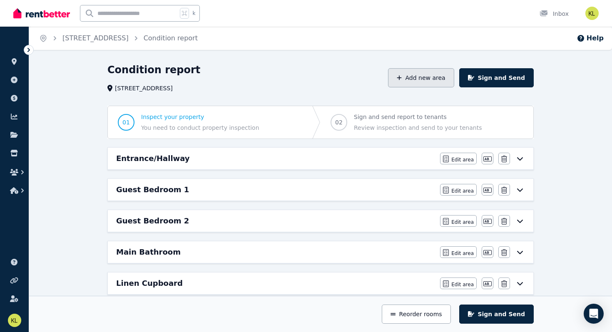
click at [440, 77] on button "Add new area" at bounding box center [421, 77] width 66 height 19
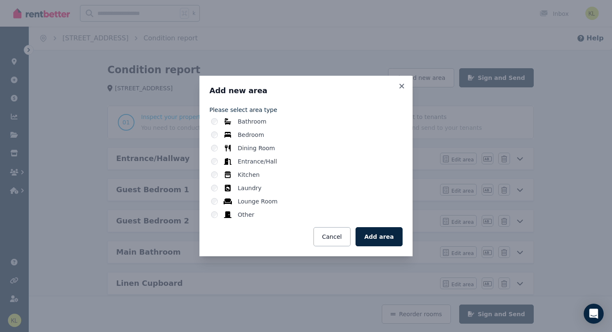
click at [244, 216] on label "Other" at bounding box center [246, 215] width 17 height 8
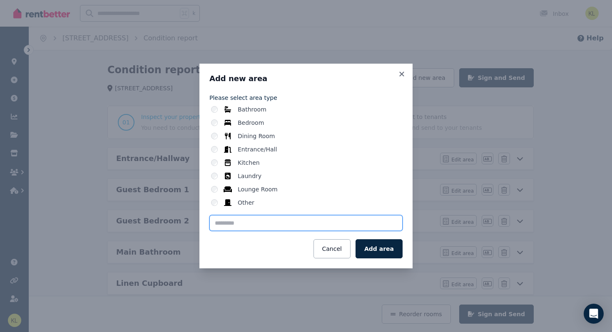
click at [243, 223] on input "text" at bounding box center [305, 223] width 193 height 16
type input "**********"
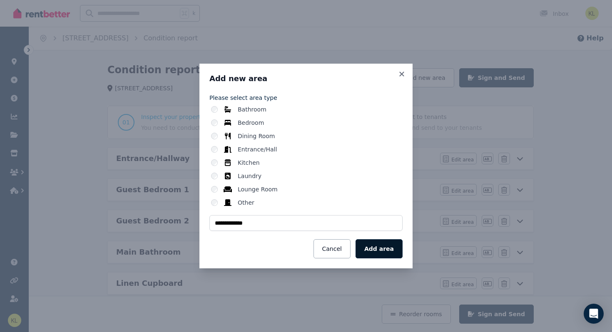
click at [372, 246] on button "Add area" at bounding box center [378, 248] width 47 height 19
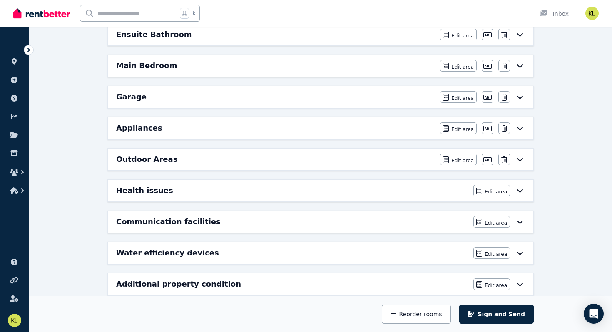
scroll to position [406, 0]
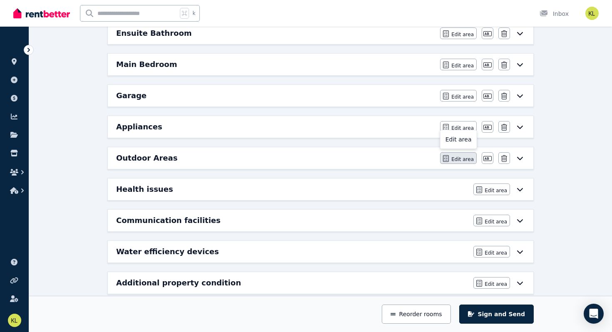
click at [469, 160] on span "Edit area" at bounding box center [462, 159] width 22 height 7
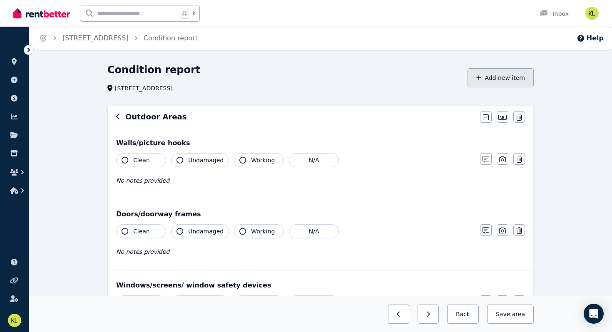
click at [506, 79] on button "Add new item" at bounding box center [500, 77] width 66 height 19
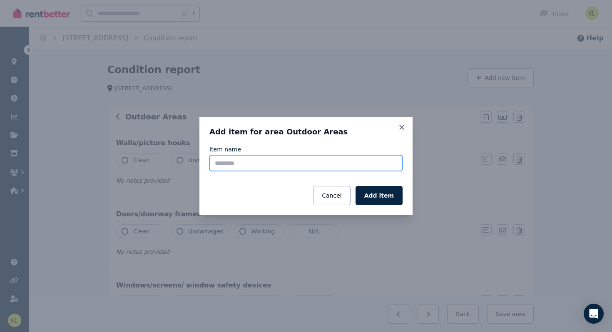
click at [259, 165] on input "Item name" at bounding box center [305, 163] width 193 height 16
type input "*"
type input "**********"
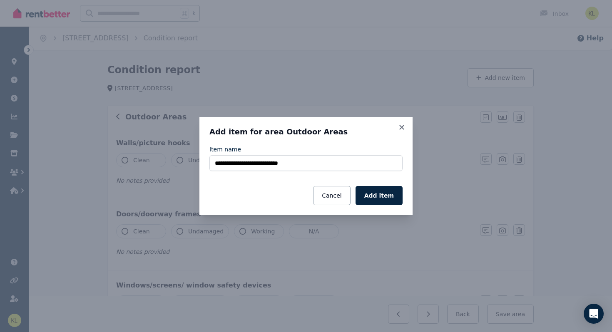
click at [258, 193] on div "Cancel Add item" at bounding box center [305, 195] width 193 height 19
click at [383, 195] on button "Add item" at bounding box center [378, 195] width 47 height 19
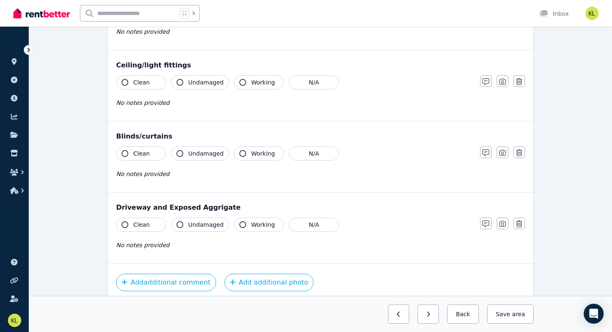
scroll to position [327, 0]
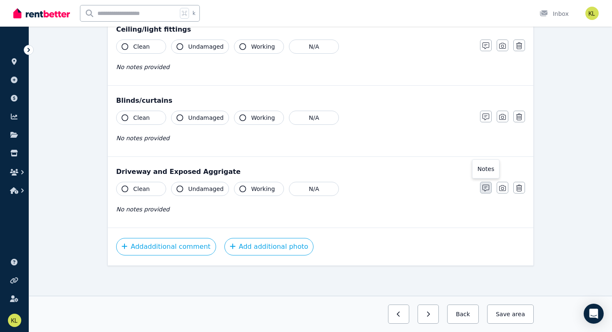
click at [486, 189] on icon "button" at bounding box center [485, 188] width 7 height 7
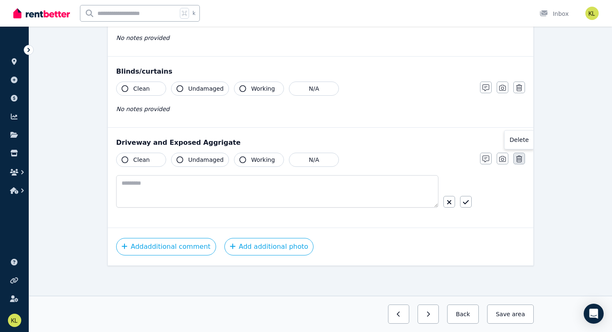
click at [518, 160] on icon "button" at bounding box center [519, 159] width 6 height 7
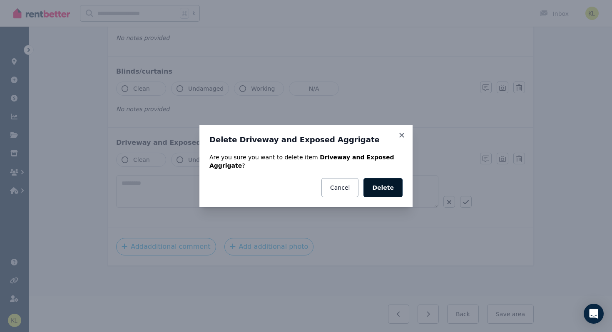
click at [380, 190] on button "Delete" at bounding box center [382, 187] width 39 height 19
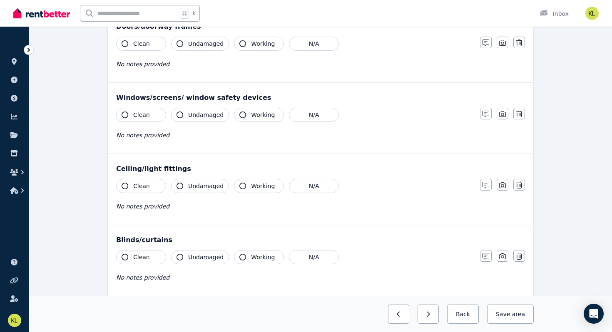
scroll to position [0, 0]
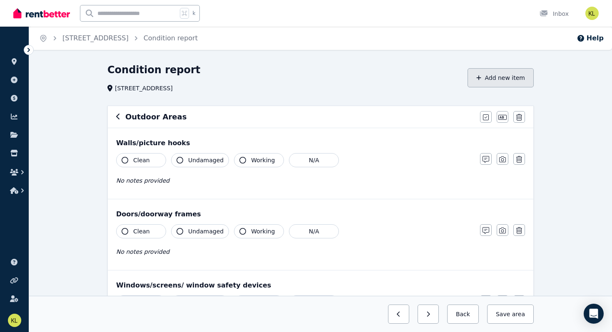
click at [494, 81] on button "Add new item" at bounding box center [500, 77] width 66 height 19
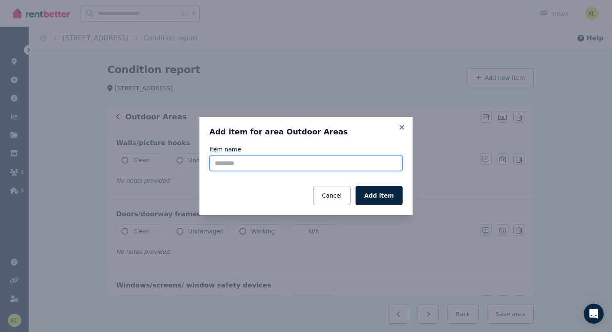
click at [263, 167] on input "Item name" at bounding box center [305, 163] width 193 height 16
type input "**********"
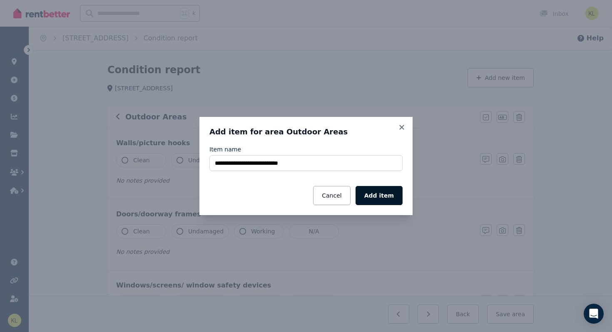
click at [375, 196] on button "Add item" at bounding box center [378, 195] width 47 height 19
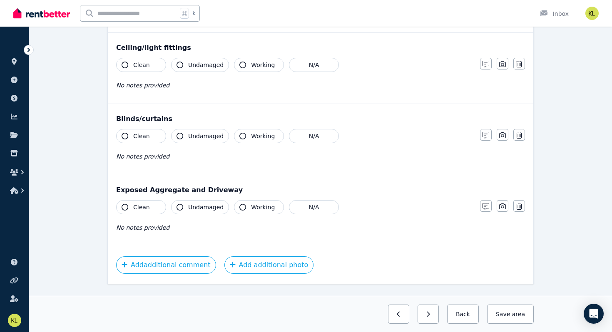
scroll to position [327, 0]
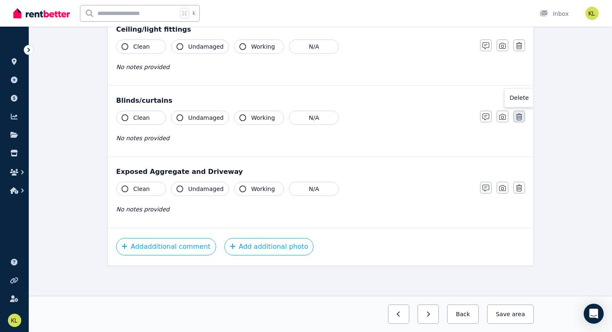
click at [518, 118] on icon "button" at bounding box center [519, 117] width 6 height 7
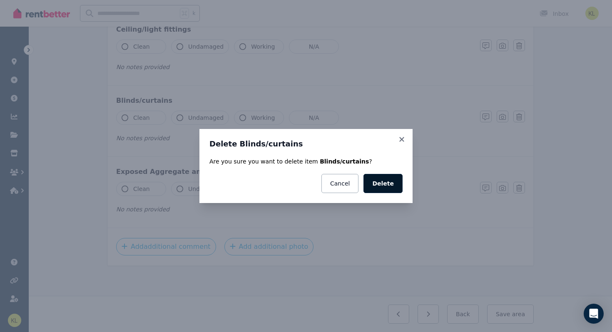
click at [385, 183] on button "Delete" at bounding box center [382, 183] width 39 height 19
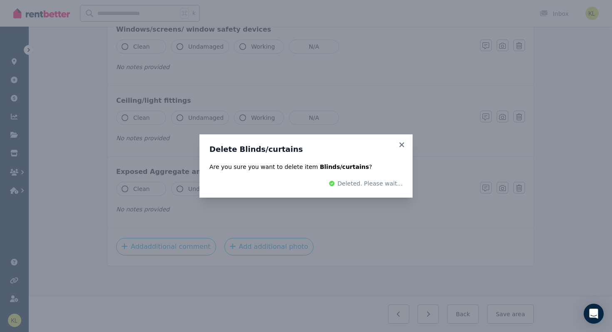
scroll to position [256, 0]
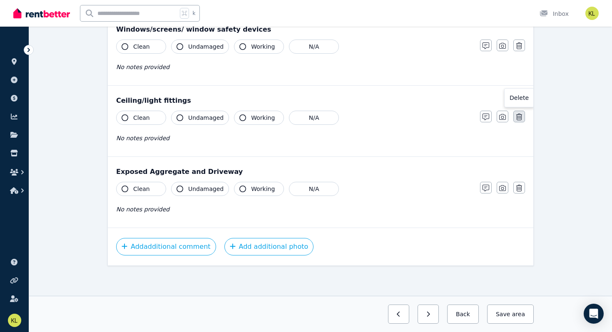
click at [519, 118] on icon "button" at bounding box center [519, 117] width 6 height 7
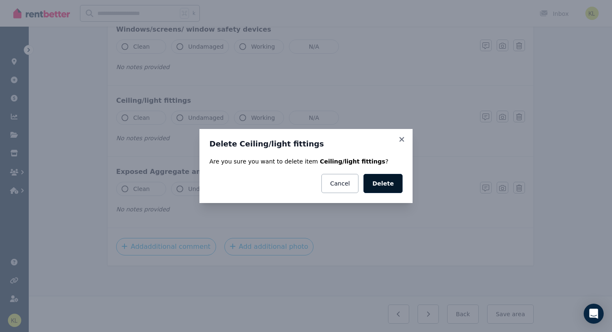
click at [389, 186] on button "Delete" at bounding box center [382, 183] width 39 height 19
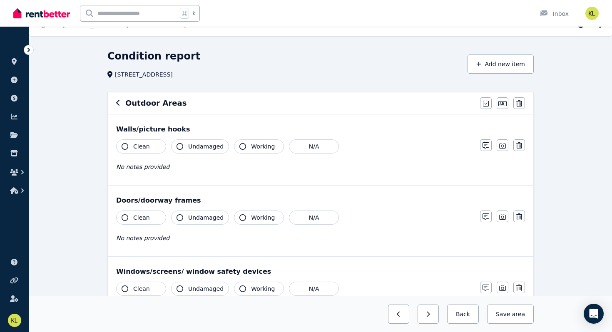
scroll to position [10, 0]
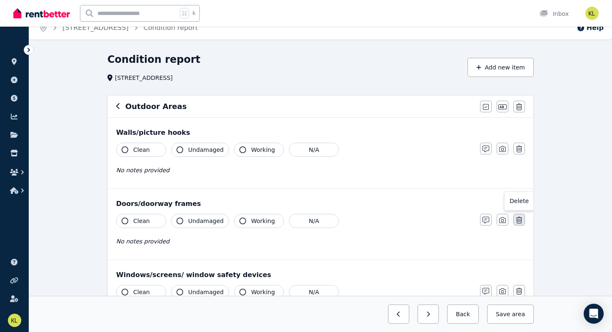
click at [519, 217] on icon "button" at bounding box center [519, 220] width 6 height 7
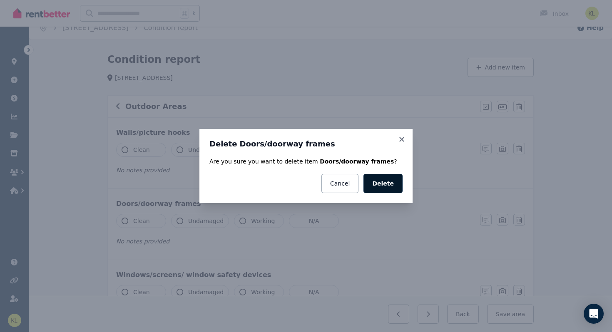
click at [389, 183] on button "Delete" at bounding box center [382, 183] width 39 height 19
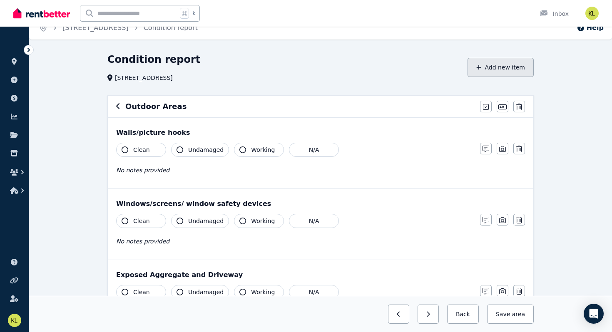
click at [502, 69] on button "Add new item" at bounding box center [500, 67] width 66 height 19
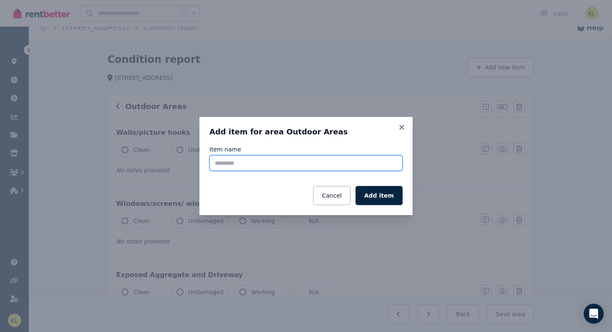
click at [278, 163] on input "Item name" at bounding box center [305, 163] width 193 height 16
click at [237, 164] on input "**********" at bounding box center [305, 163] width 193 height 16
type input "**********"
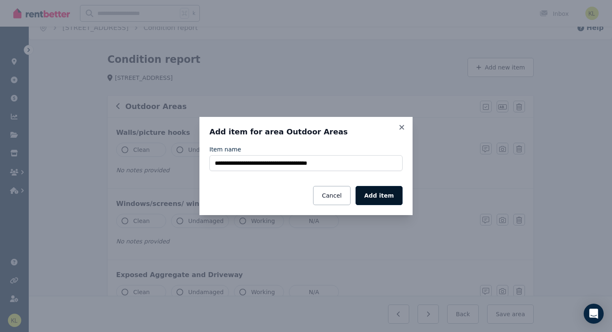
click at [375, 189] on button "Add item" at bounding box center [378, 195] width 47 height 19
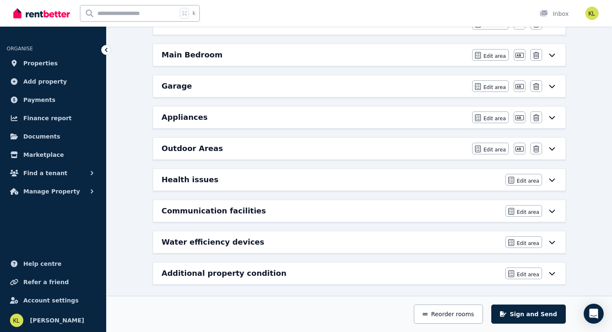
scroll to position [420, 0]
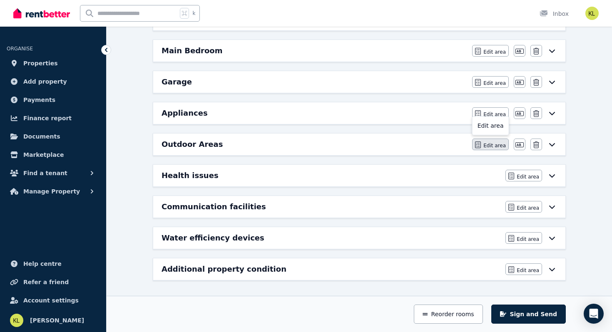
click at [490, 145] on span "Edit area" at bounding box center [494, 145] width 22 height 7
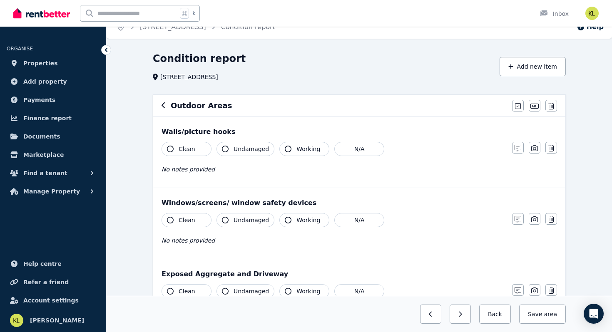
scroll to position [0, 0]
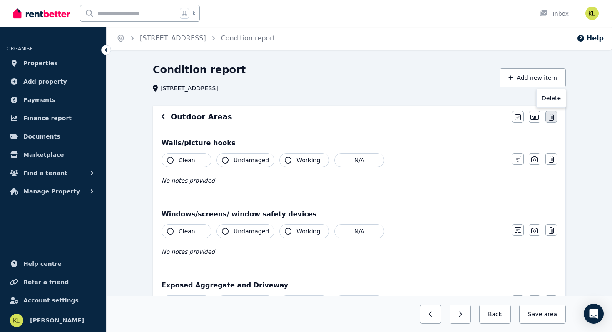
click at [551, 119] on icon "button" at bounding box center [551, 117] width 6 height 7
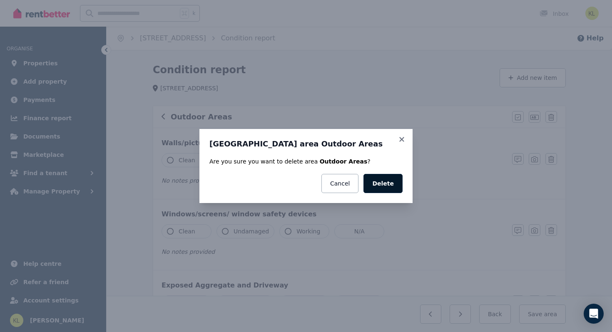
click at [387, 183] on button "Delete" at bounding box center [382, 183] width 39 height 19
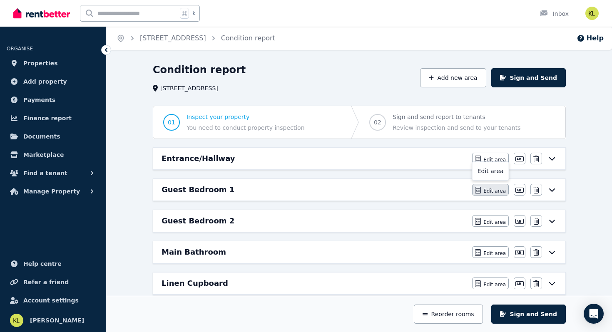
click at [482, 192] on button "Edit area" at bounding box center [490, 190] width 37 height 12
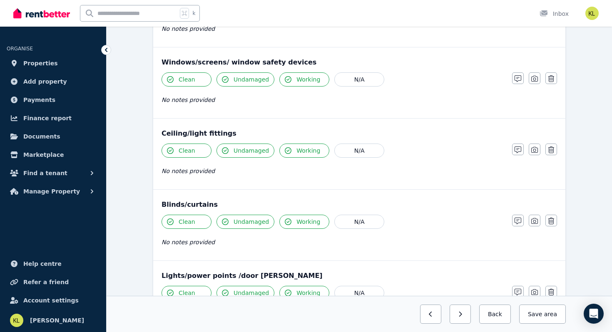
scroll to position [295, 0]
click at [550, 221] on icon "button" at bounding box center [551, 220] width 6 height 7
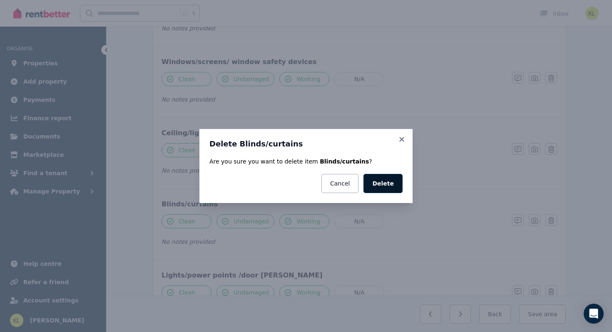
click at [393, 187] on button "Delete" at bounding box center [382, 183] width 39 height 19
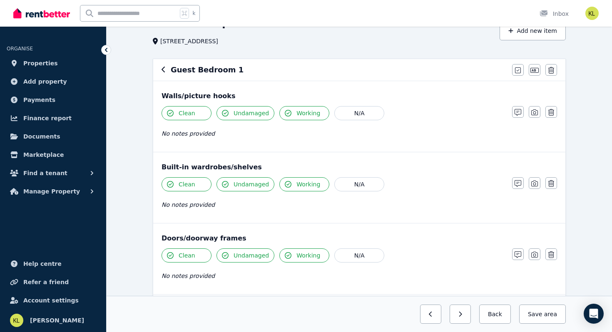
scroll to position [0, 0]
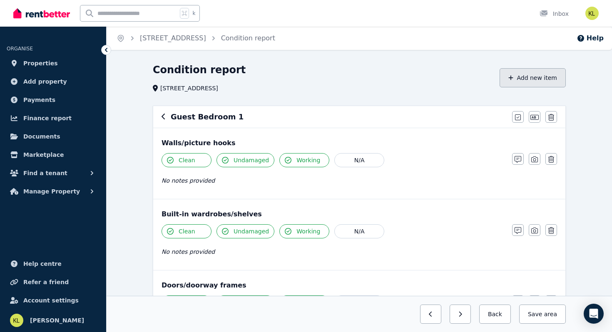
click at [544, 77] on button "Add new item" at bounding box center [532, 77] width 66 height 19
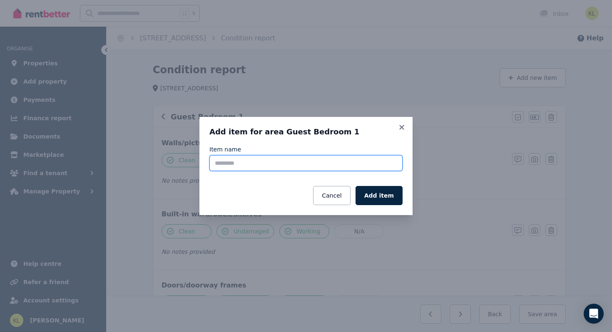
click at [301, 162] on input "Item name" at bounding box center [305, 163] width 193 height 16
type input "**********"
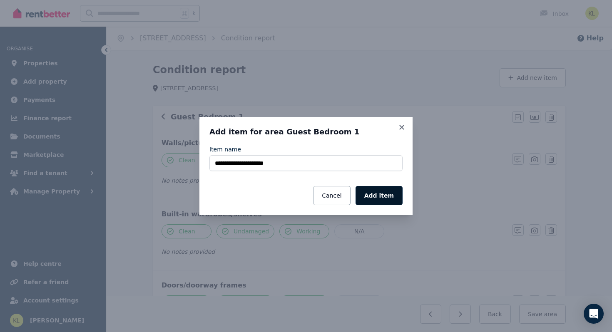
click at [389, 194] on button "Add item" at bounding box center [378, 195] width 47 height 19
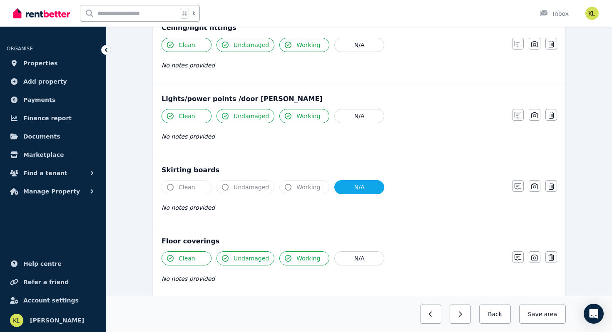
scroll to position [401, 0]
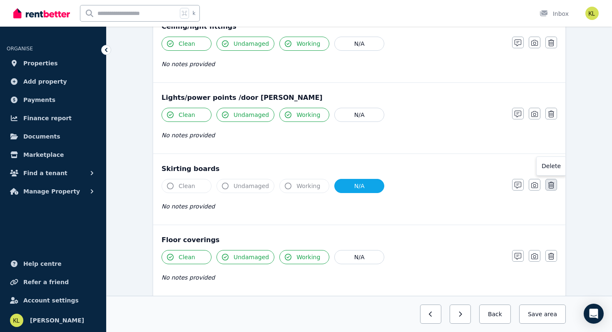
click at [555, 184] on button "button" at bounding box center [551, 185] width 12 height 12
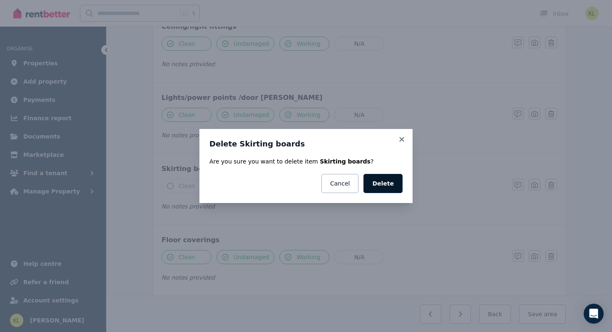
click at [395, 185] on button "Delete" at bounding box center [382, 183] width 39 height 19
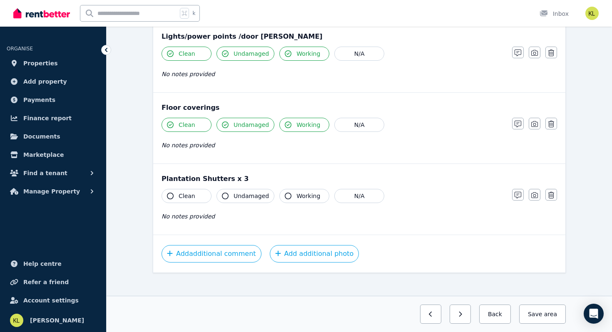
scroll to position [469, 0]
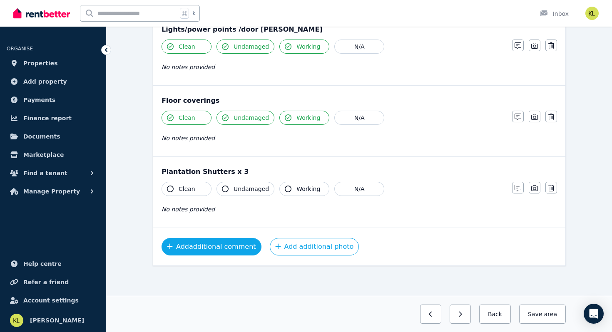
click at [211, 246] on button "Add additional comment" at bounding box center [211, 246] width 100 height 17
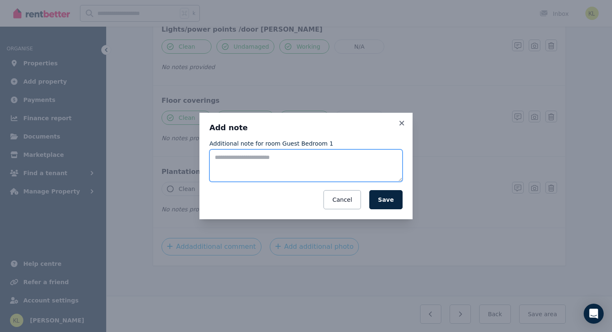
click at [223, 156] on textarea "Additional note for room Guest Bedroom 1" at bounding box center [305, 165] width 193 height 32
type textarea "***"
drag, startPoint x: 229, startPoint y: 156, endPoint x: 186, endPoint y: 139, distance: 45.9
click at [186, 139] on div "Add note Additional note for room Guest Bedroom 1 *** Cancel Save" at bounding box center [306, 166] width 612 height 332
click at [253, 159] on textarea "**********" at bounding box center [305, 165] width 193 height 32
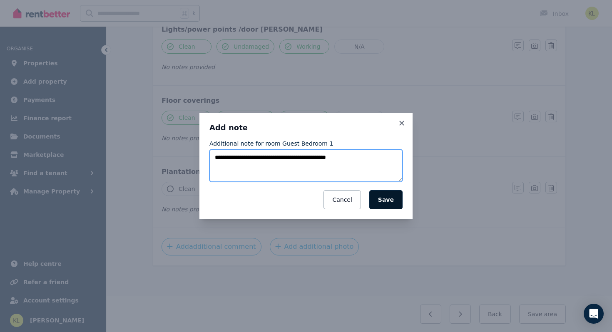
type textarea "**********"
click at [385, 200] on button "Save" at bounding box center [385, 199] width 33 height 19
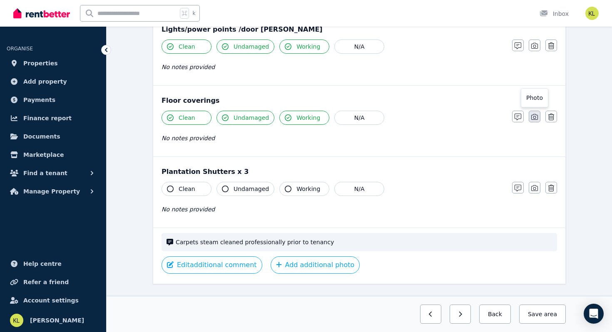
click at [532, 117] on icon "button" at bounding box center [534, 117] width 7 height 7
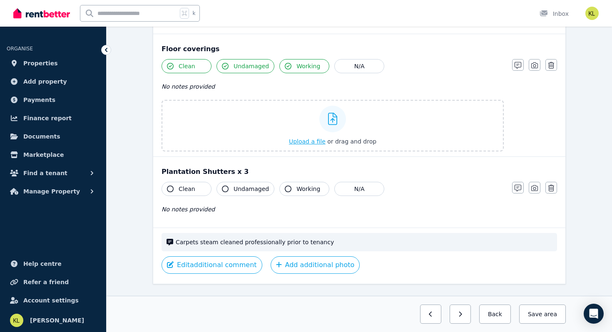
click at [308, 139] on span "Upload a file" at bounding box center [307, 141] width 37 height 7
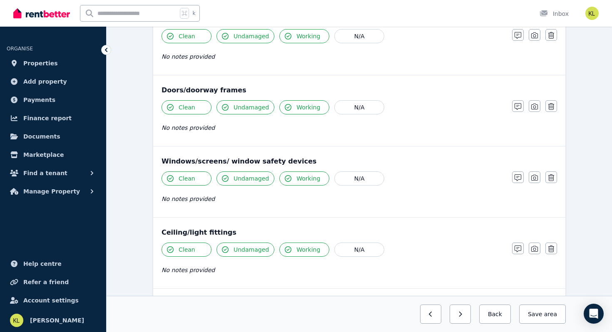
scroll to position [196, 0]
click at [517, 177] on icon "button" at bounding box center [517, 177] width 7 height 7
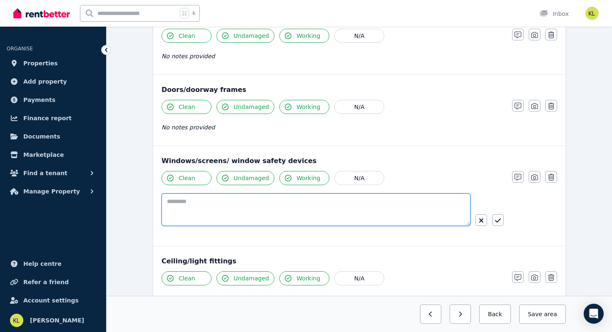
click at [184, 201] on textarea at bounding box center [315, 209] width 309 height 32
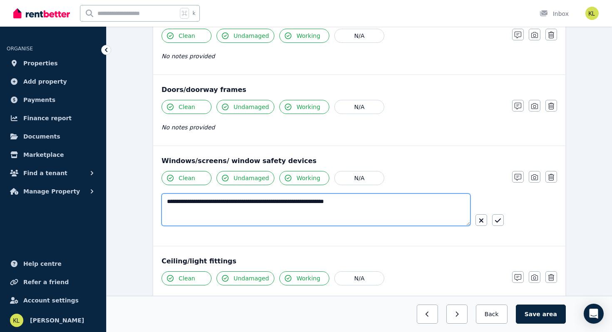
drag, startPoint x: 196, startPoint y: 202, endPoint x: 158, endPoint y: 199, distance: 38.4
click at [158, 199] on div "**********" at bounding box center [359, 196] width 412 height 100
drag, startPoint x: 367, startPoint y: 202, endPoint x: 348, endPoint y: 201, distance: 19.2
click at [348, 201] on textarea "**********" at bounding box center [315, 209] width 309 height 32
type textarea "**********"
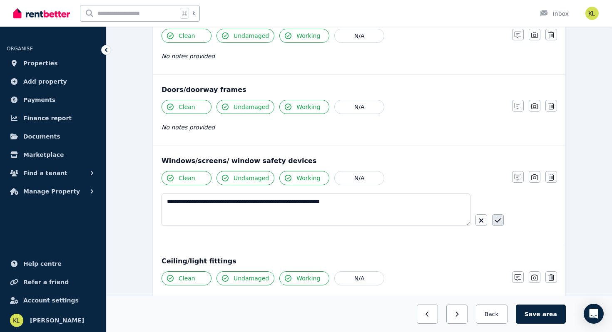
click at [497, 220] on icon "button" at bounding box center [498, 220] width 6 height 7
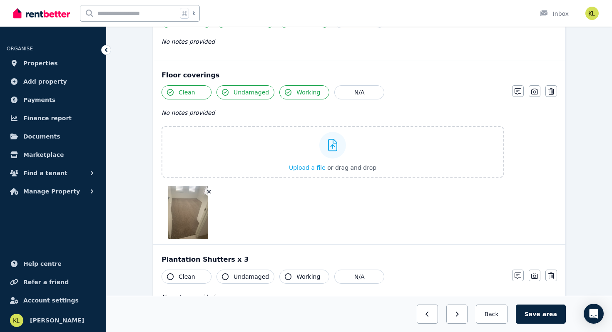
scroll to position [507, 0]
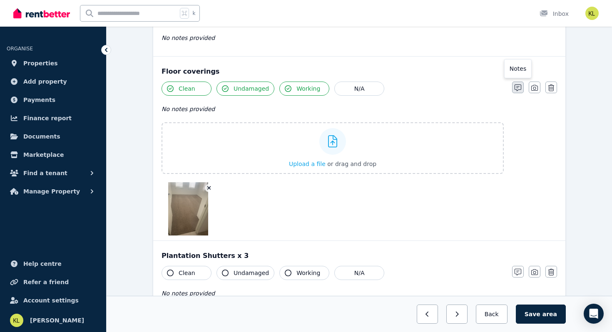
click at [516, 88] on icon "button" at bounding box center [517, 87] width 7 height 7
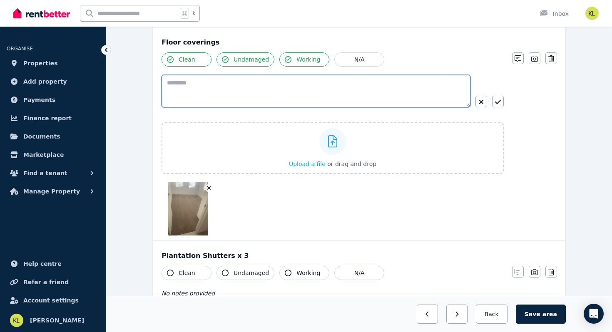
click at [213, 83] on textarea at bounding box center [315, 91] width 309 height 32
type textarea "**********"
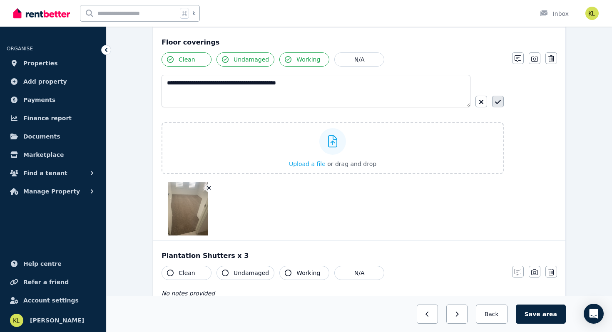
click at [497, 103] on icon "button" at bounding box center [498, 102] width 6 height 7
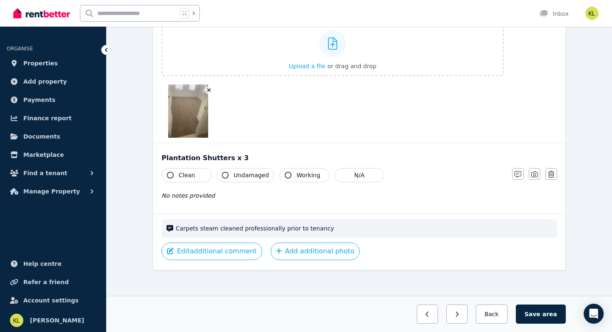
scroll to position [618, 0]
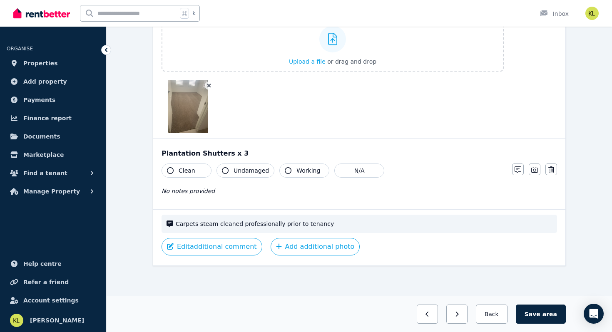
click at [170, 171] on icon "button" at bounding box center [170, 170] width 7 height 7
click at [224, 170] on icon "button" at bounding box center [225, 170] width 7 height 7
click at [285, 170] on icon "button" at bounding box center [288, 170] width 7 height 7
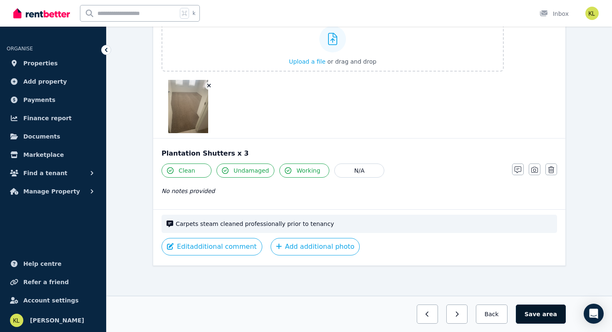
click at [542, 313] on button "Save area" at bounding box center [541, 314] width 50 height 19
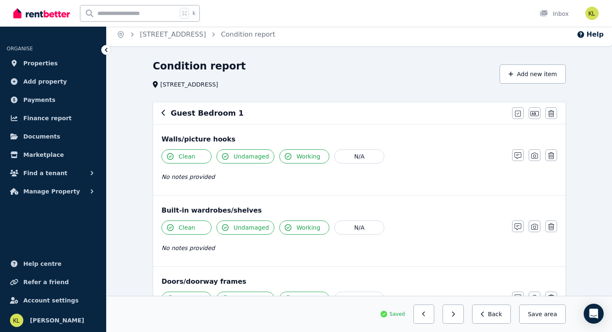
scroll to position [0, 0]
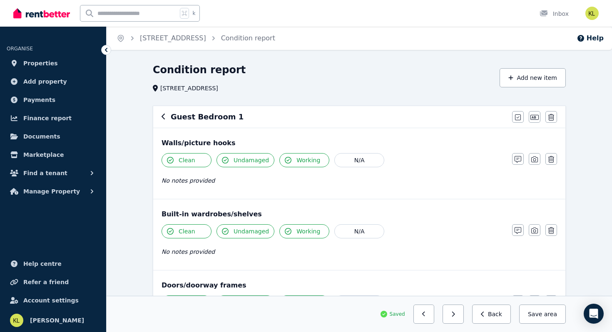
click at [107, 51] on icon at bounding box center [106, 50] width 2 height 4
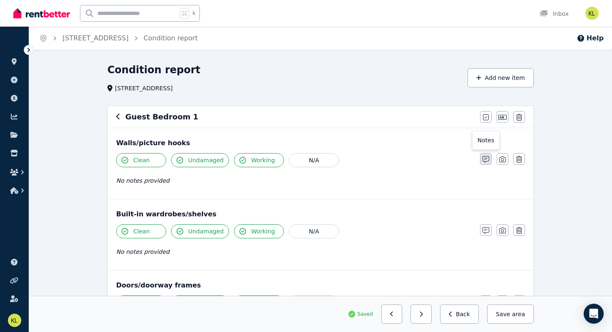
click at [484, 158] on icon "button" at bounding box center [485, 159] width 7 height 7
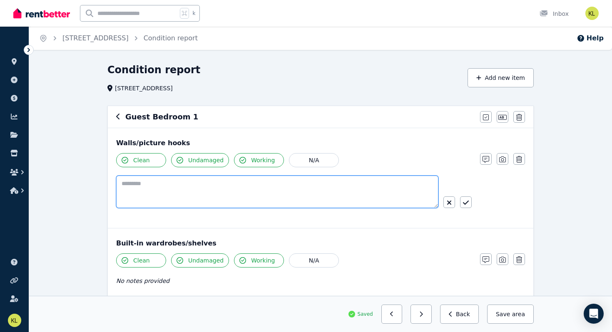
click at [169, 179] on textarea at bounding box center [277, 192] width 322 height 32
type textarea "**********"
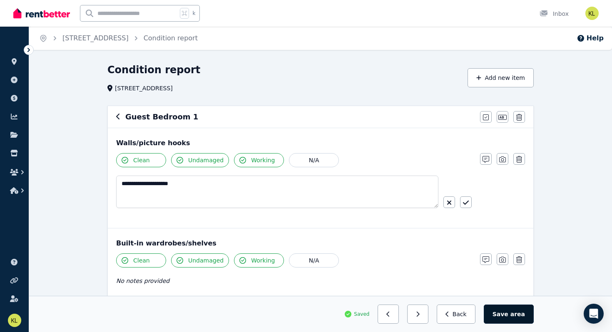
click at [512, 314] on button "Save area" at bounding box center [509, 314] width 50 height 19
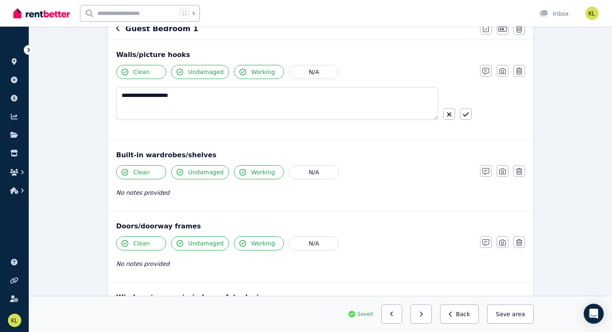
scroll to position [93, 0]
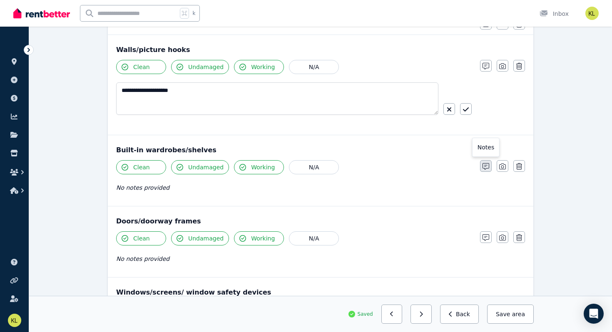
click at [487, 164] on icon "button" at bounding box center [485, 166] width 7 height 7
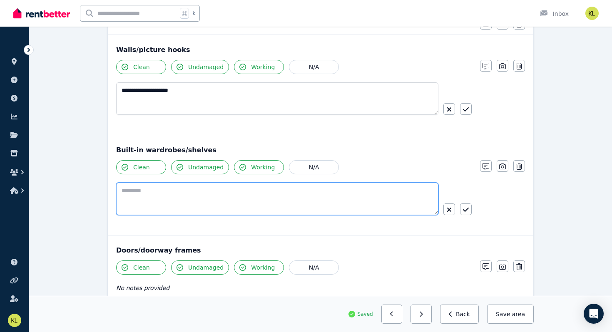
click at [166, 192] on textarea at bounding box center [277, 199] width 322 height 32
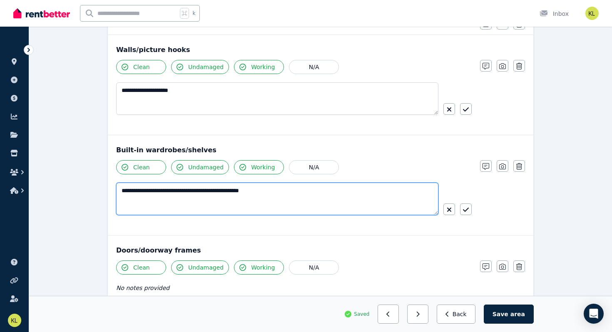
click at [181, 191] on textarea "**********" at bounding box center [277, 199] width 322 height 32
click at [213, 191] on textarea "**********" at bounding box center [277, 199] width 322 height 32
click at [265, 190] on textarea "**********" at bounding box center [277, 199] width 322 height 32
type textarea "**********"
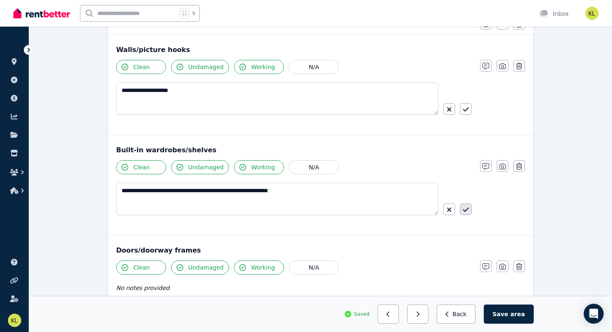
click at [465, 207] on icon "button" at bounding box center [466, 209] width 6 height 7
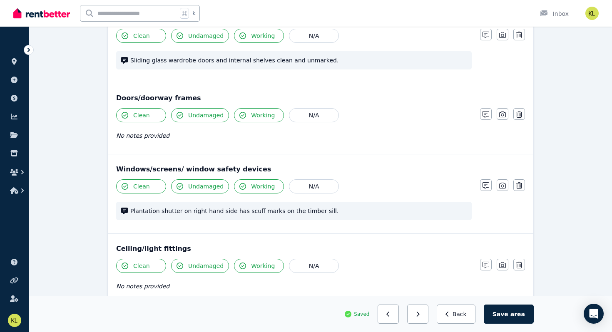
scroll to position [225, 0]
click at [485, 184] on icon "button" at bounding box center [485, 185] width 7 height 7
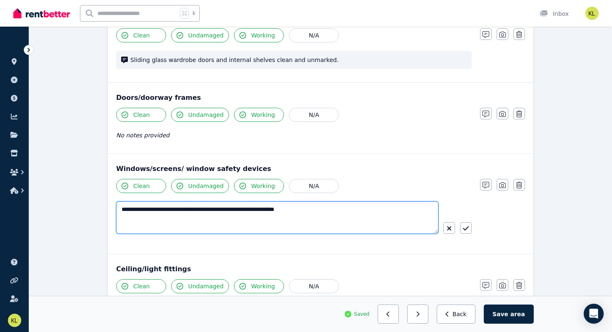
click at [360, 211] on textarea "**********" at bounding box center [277, 217] width 322 height 32
type textarea "**********"
drag, startPoint x: 317, startPoint y: 209, endPoint x: 115, endPoint y: 208, distance: 202.2
click at [115, 208] on div "**********" at bounding box center [320, 204] width 425 height 100
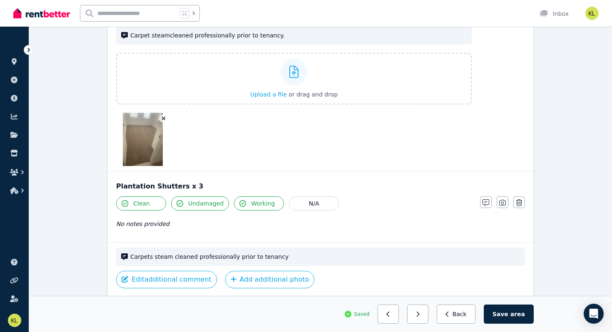
scroll to position [645, 0]
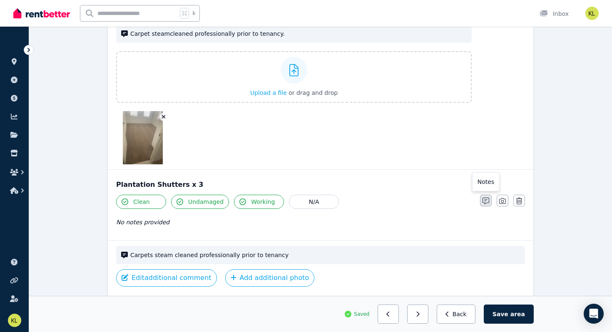
click at [485, 202] on icon "button" at bounding box center [485, 201] width 7 height 7
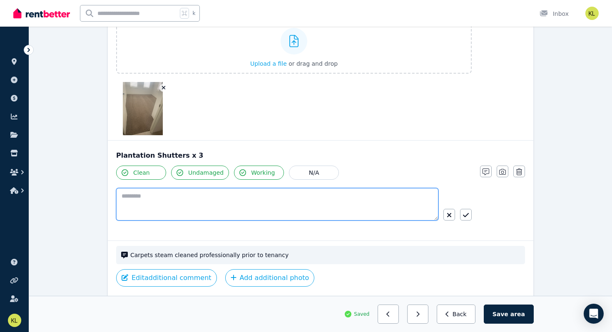
click at [137, 191] on textarea at bounding box center [277, 204] width 322 height 32
paste textarea "**********"
type textarea "**********"
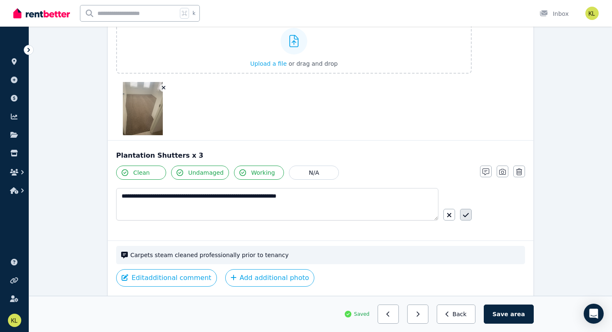
click at [466, 216] on icon "button" at bounding box center [466, 215] width 6 height 7
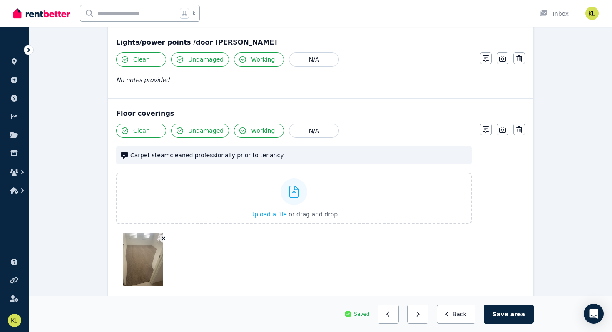
scroll to position [517, 0]
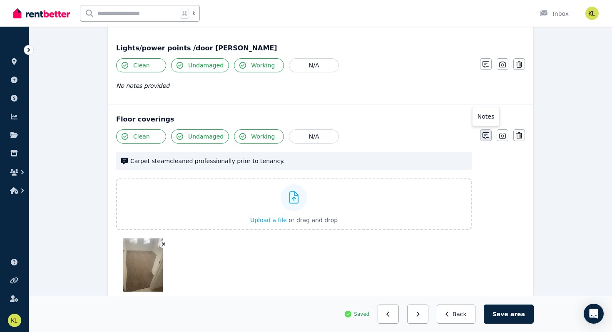
click at [486, 135] on icon "button" at bounding box center [485, 135] width 7 height 7
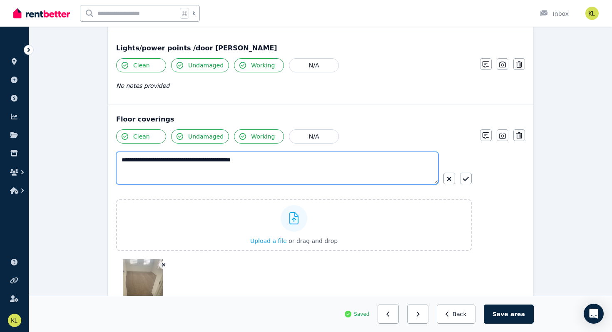
click at [292, 157] on textarea "**********" at bounding box center [277, 168] width 322 height 32
type textarea "**********"
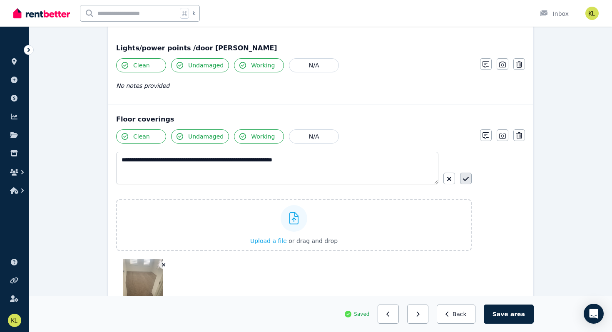
click at [466, 179] on icon "button" at bounding box center [466, 179] width 6 height 4
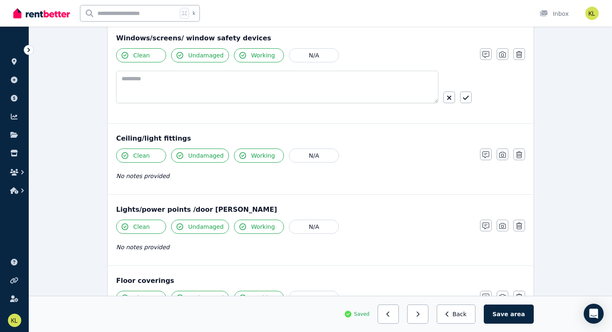
scroll to position [357, 0]
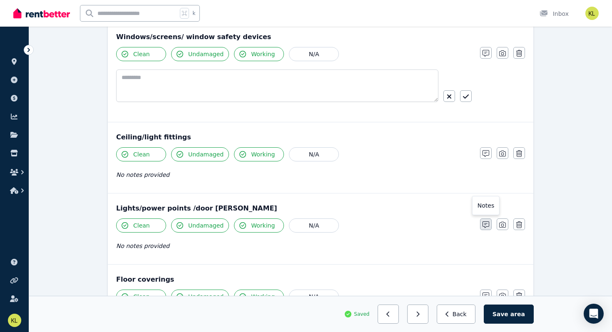
click at [487, 223] on icon "button" at bounding box center [485, 224] width 7 height 7
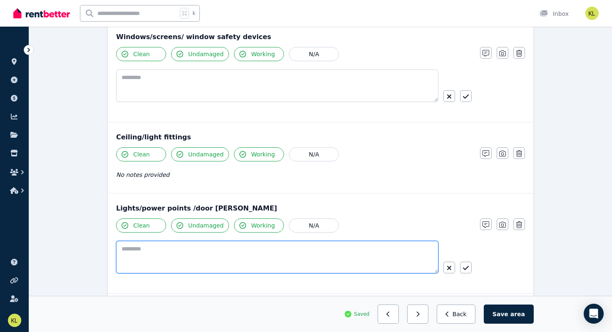
click at [155, 253] on textarea at bounding box center [277, 257] width 322 height 32
type textarea "**********"
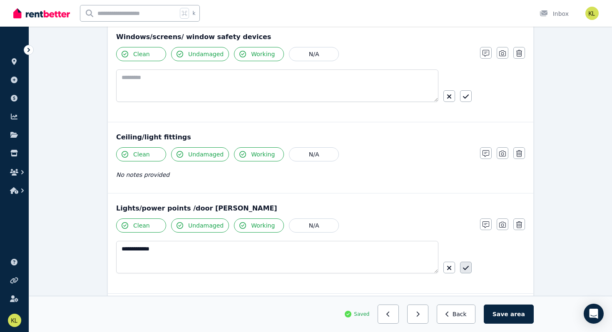
click at [464, 266] on icon "button" at bounding box center [466, 268] width 6 height 7
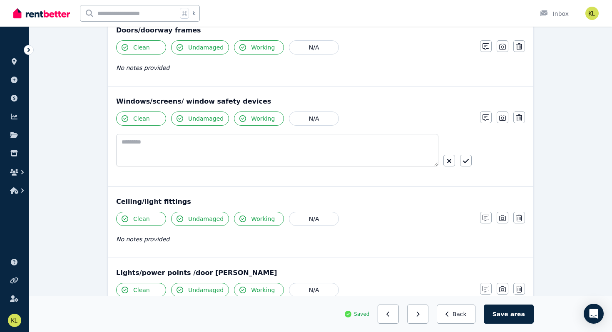
scroll to position [288, 0]
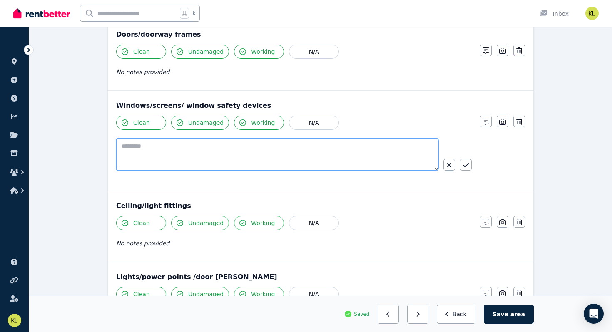
click at [189, 151] on textarea at bounding box center [277, 154] width 322 height 32
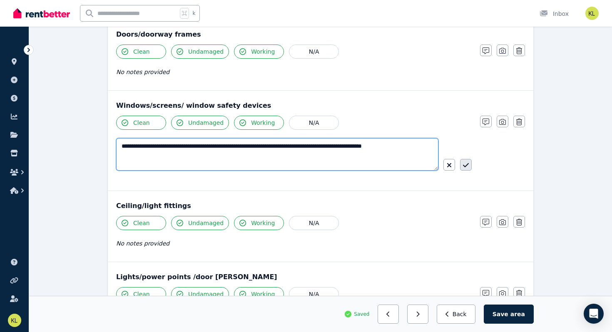
type textarea "**********"
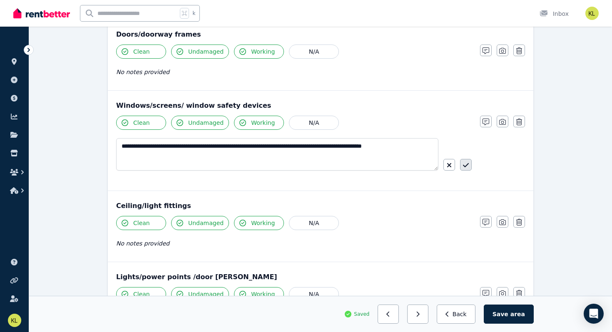
click at [465, 164] on icon "button" at bounding box center [466, 165] width 6 height 7
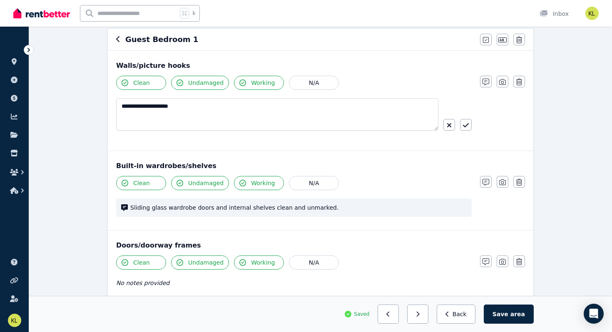
scroll to position [80, 0]
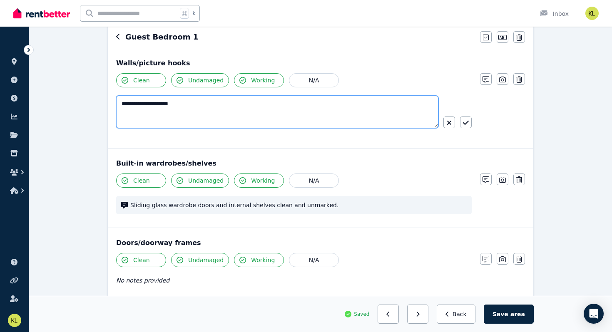
drag, startPoint x: 189, startPoint y: 105, endPoint x: 85, endPoint y: 100, distance: 104.1
type textarea "**********"
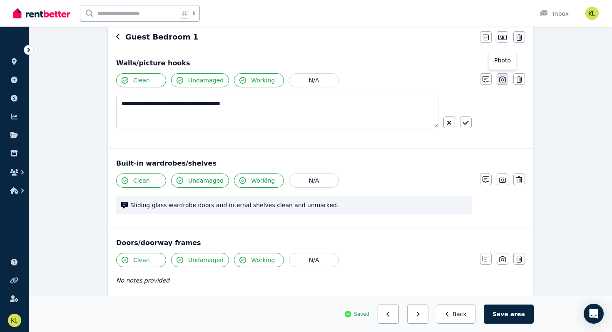
click at [500, 80] on icon "button" at bounding box center [502, 79] width 7 height 7
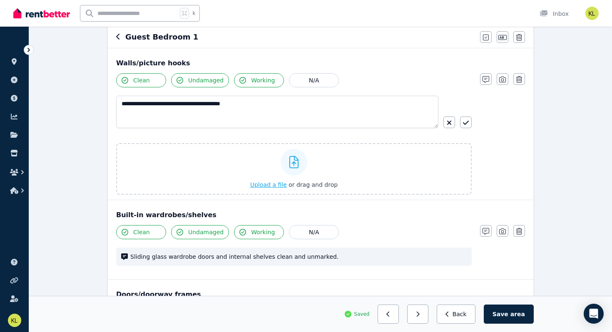
click at [271, 184] on span "Upload a file" at bounding box center [268, 184] width 37 height 7
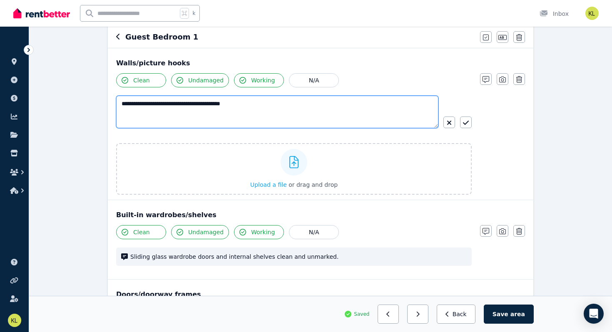
drag, startPoint x: 250, startPoint y: 104, endPoint x: 111, endPoint y: 98, distance: 138.7
click at [111, 98] on div "**********" at bounding box center [320, 123] width 425 height 151
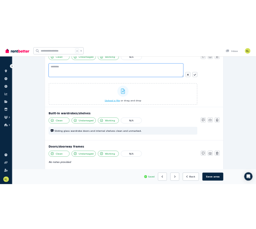
scroll to position [156, 0]
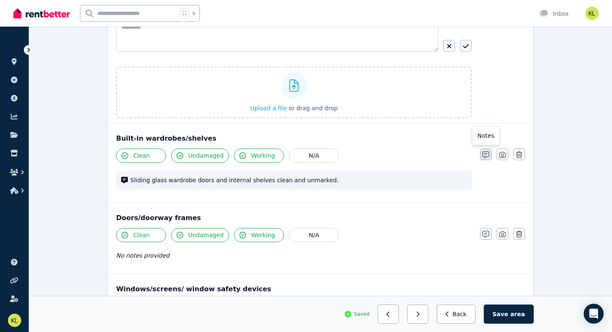
click at [484, 156] on icon "button" at bounding box center [485, 154] width 7 height 7
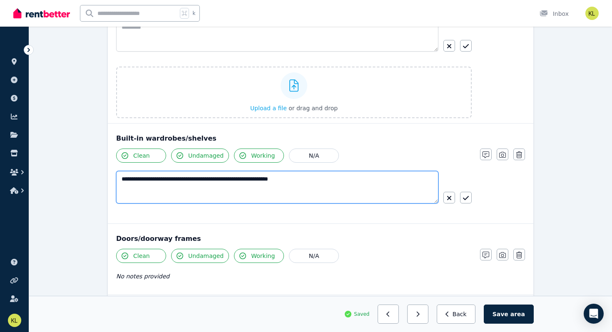
click at [329, 178] on textarea "**********" at bounding box center [277, 187] width 322 height 32
paste textarea "**********"
click at [313, 179] on textarea "**********" at bounding box center [277, 187] width 322 height 32
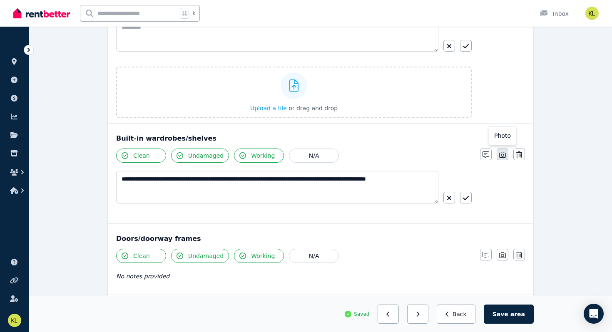
click at [502, 154] on icon "button" at bounding box center [502, 155] width 7 height 6
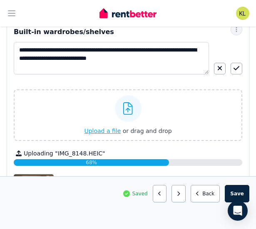
scroll to position [251, 0]
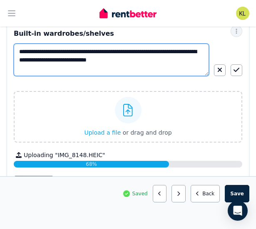
click at [171, 62] on textarea "**********" at bounding box center [111, 60] width 195 height 32
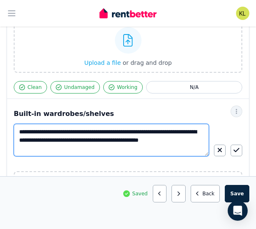
scroll to position [171, 0]
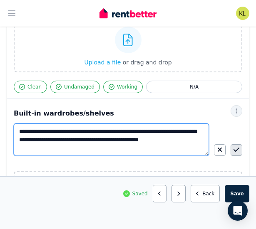
type textarea "**********"
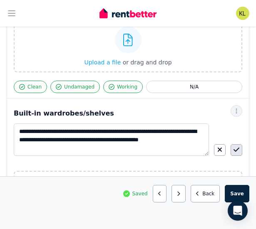
click at [234, 149] on icon "button" at bounding box center [236, 149] width 6 height 7
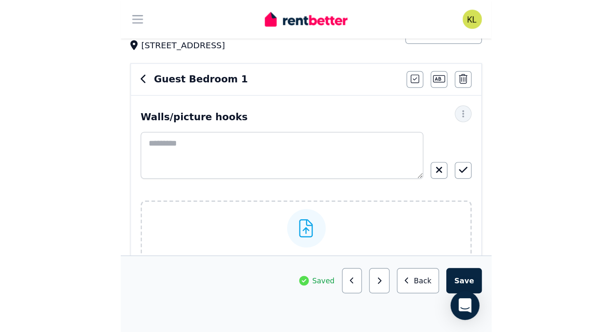
scroll to position [53, 0]
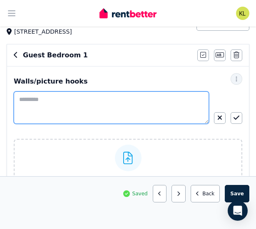
click at [38, 97] on textarea at bounding box center [111, 108] width 195 height 32
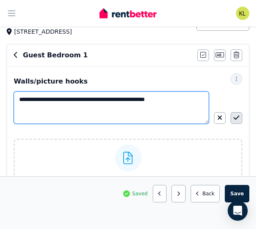
type textarea "**********"
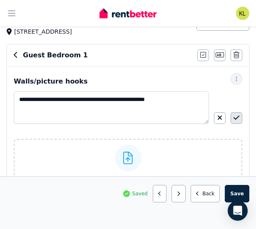
click at [238, 119] on icon "button" at bounding box center [236, 117] width 6 height 7
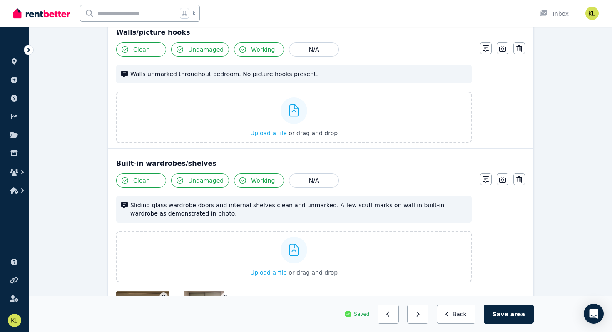
scroll to position [111, 0]
click at [203, 181] on span "Undamaged" at bounding box center [205, 180] width 35 height 8
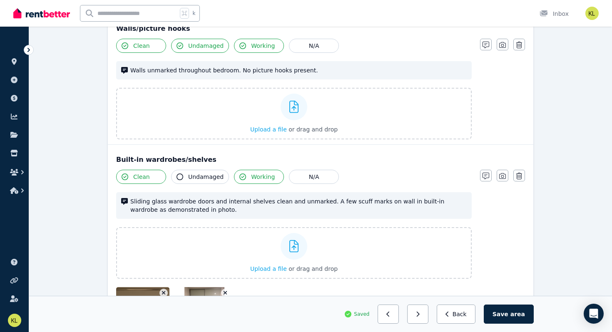
scroll to position [116, 0]
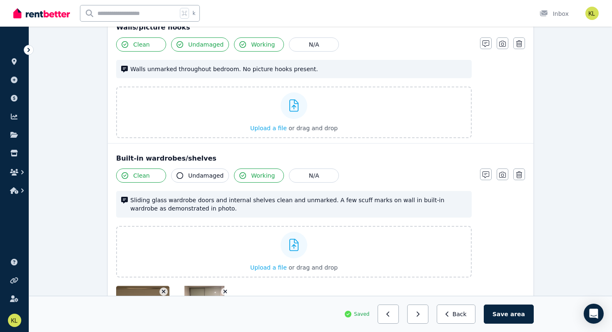
click at [180, 177] on icon "button" at bounding box center [179, 175] width 7 height 7
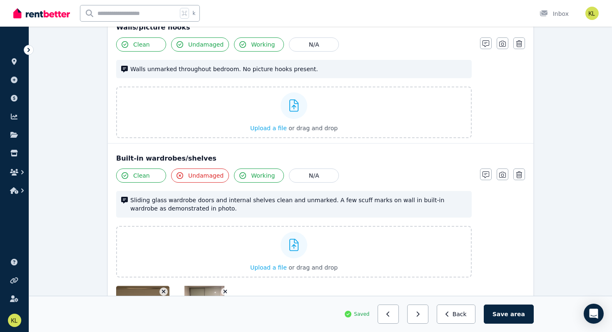
click at [180, 177] on icon "button" at bounding box center [179, 175] width 7 height 7
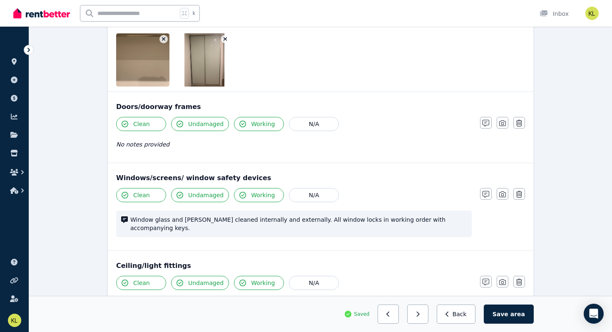
scroll to position [378, 0]
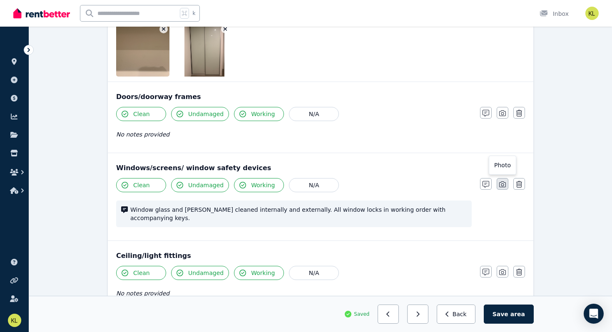
click at [503, 183] on icon "button" at bounding box center [502, 184] width 7 height 7
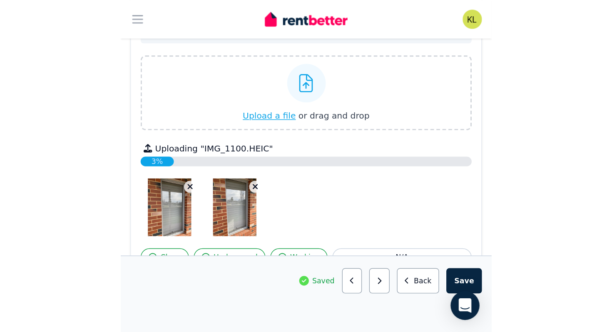
scroll to position [536, 0]
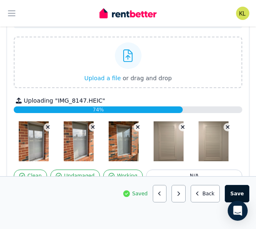
click at [236, 192] on button "Save area" at bounding box center [237, 193] width 25 height 17
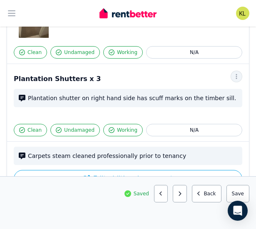
scroll to position [982, 0]
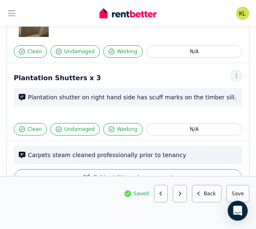
click at [103, 103] on div "Clean Undamaged Working N/A Plantation shutter on right hand side has scuff mar…" at bounding box center [128, 111] width 228 height 47
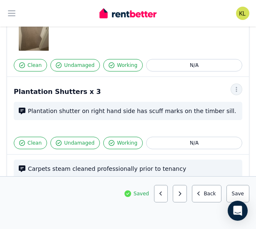
scroll to position [968, 0]
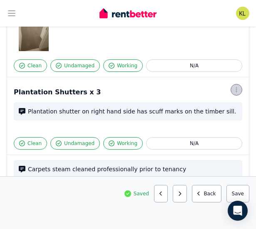
click at [236, 87] on icon "button" at bounding box center [236, 90] width 7 height 6
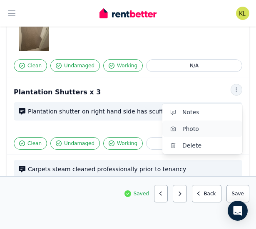
click at [193, 124] on span "Photo" at bounding box center [208, 129] width 53 height 10
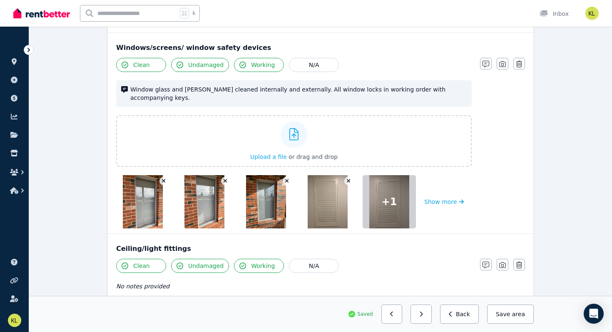
scroll to position [500, 0]
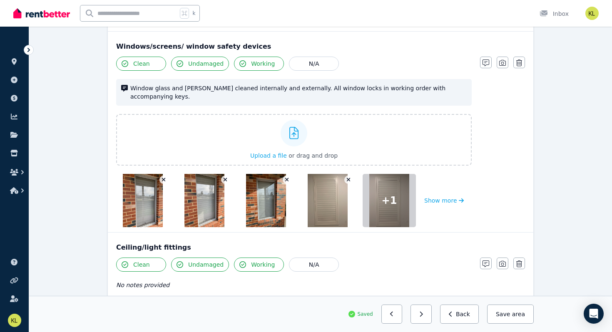
click at [345, 176] on button "button" at bounding box center [348, 180] width 8 height 8
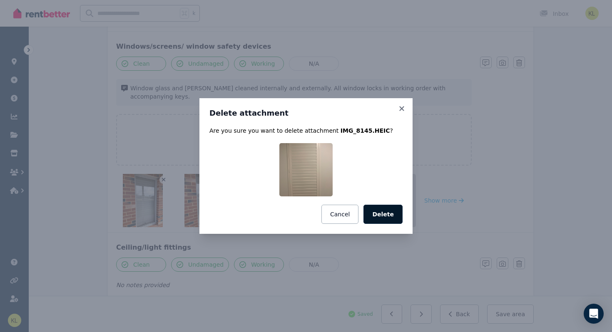
click at [381, 218] on button "Delete" at bounding box center [382, 214] width 39 height 19
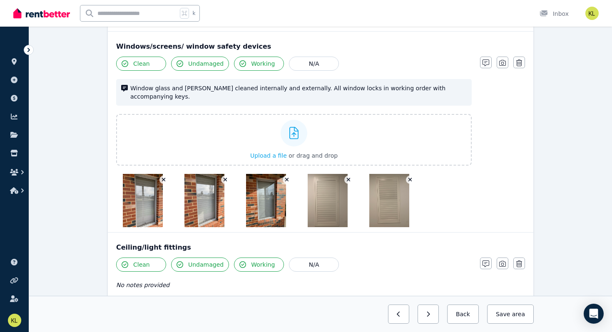
click at [408, 178] on icon "button" at bounding box center [410, 180] width 4 height 4
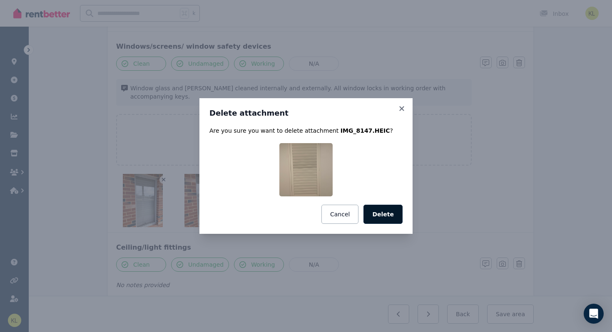
click at [386, 208] on button "Delete" at bounding box center [382, 214] width 39 height 19
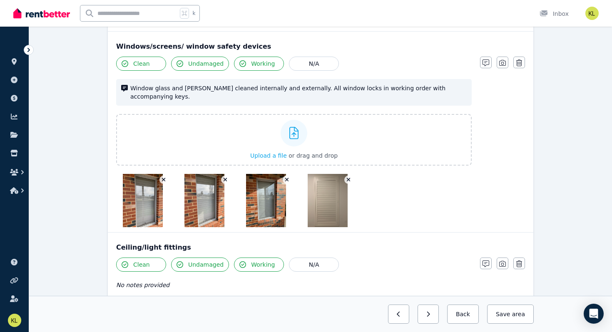
click at [349, 177] on icon "button" at bounding box center [348, 180] width 5 height 6
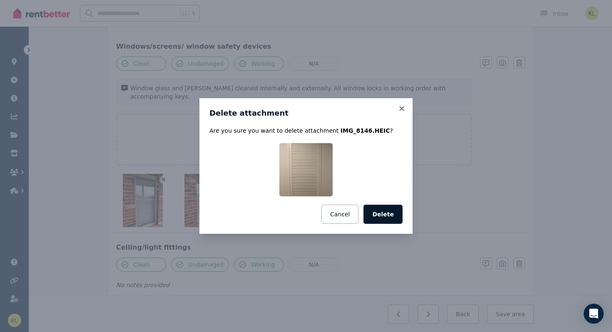
click at [378, 213] on button "Delete" at bounding box center [382, 214] width 39 height 19
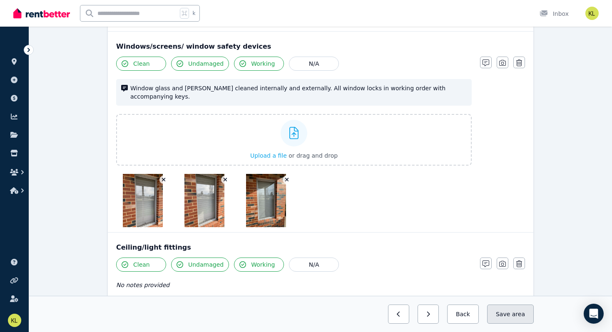
click at [506, 318] on button "Save area" at bounding box center [510, 314] width 47 height 19
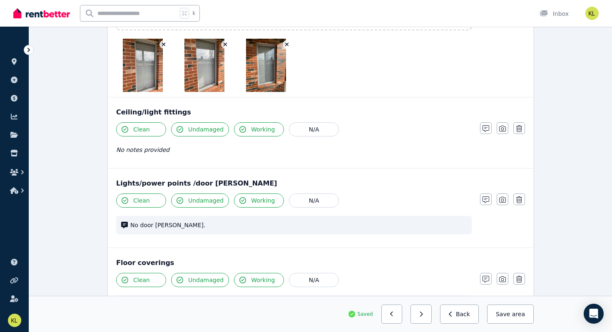
scroll to position [636, 0]
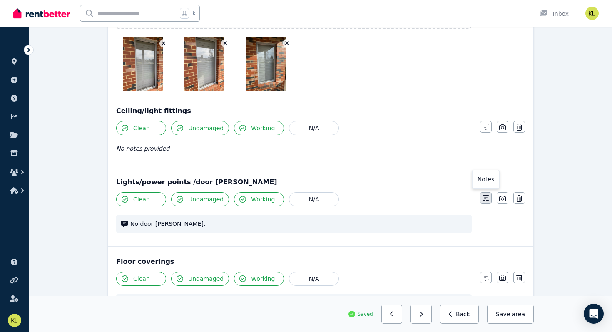
click at [482, 195] on icon "button" at bounding box center [485, 198] width 7 height 7
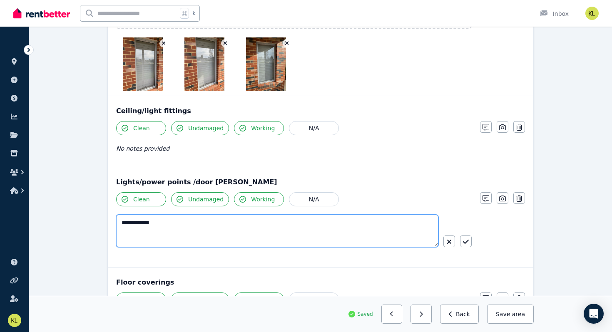
click at [184, 215] on textarea "**********" at bounding box center [277, 231] width 322 height 32
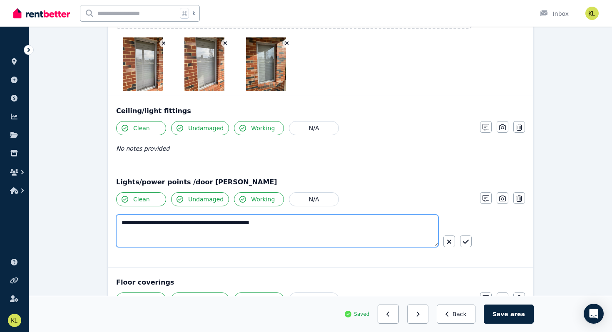
click at [205, 215] on textarea "**********" at bounding box center [277, 231] width 322 height 32
click at [218, 215] on textarea "**********" at bounding box center [277, 231] width 322 height 32
click at [216, 215] on textarea "**********" at bounding box center [277, 231] width 322 height 32
click at [331, 215] on textarea "**********" at bounding box center [277, 231] width 322 height 32
drag, startPoint x: 310, startPoint y: 216, endPoint x: 342, endPoint y: 213, distance: 32.6
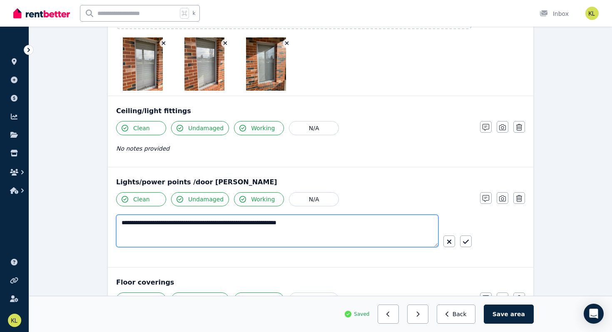
click at [342, 215] on textarea "**********" at bounding box center [277, 231] width 322 height 32
type textarea "**********"
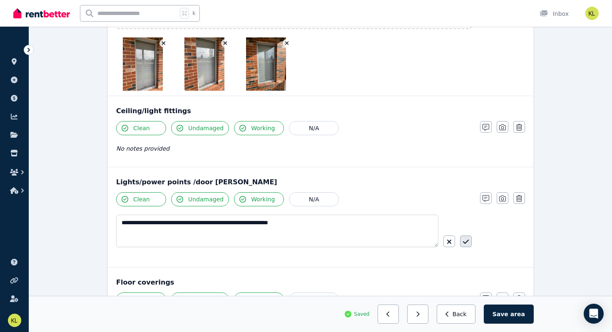
click at [466, 238] on icon "button" at bounding box center [466, 241] width 6 height 7
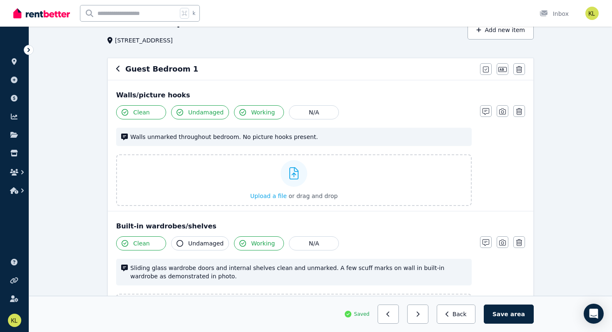
scroll to position [0, 0]
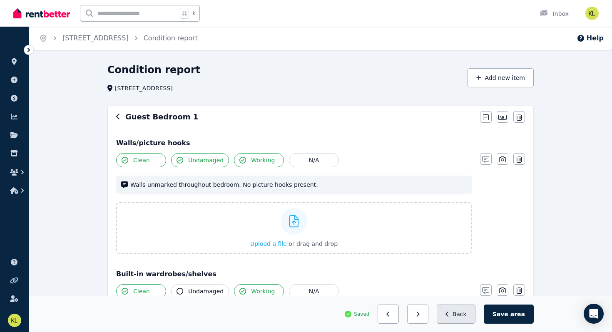
click at [469, 308] on button "Back" at bounding box center [456, 314] width 39 height 19
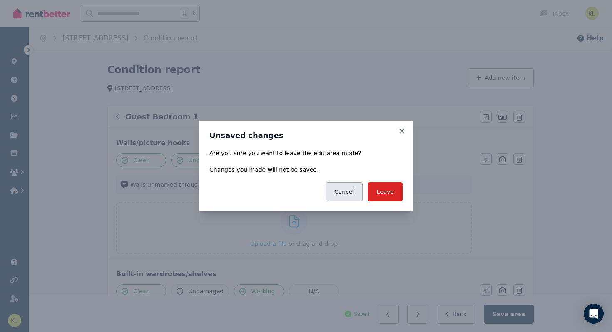
click at [350, 190] on button "Cancel" at bounding box center [343, 191] width 37 height 19
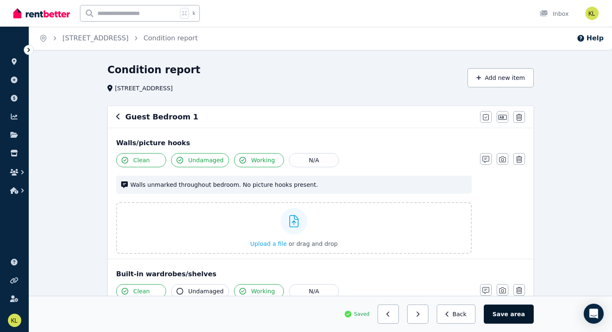
click at [512, 313] on span "area" at bounding box center [517, 314] width 15 height 8
click at [457, 315] on button "Back" at bounding box center [459, 314] width 39 height 19
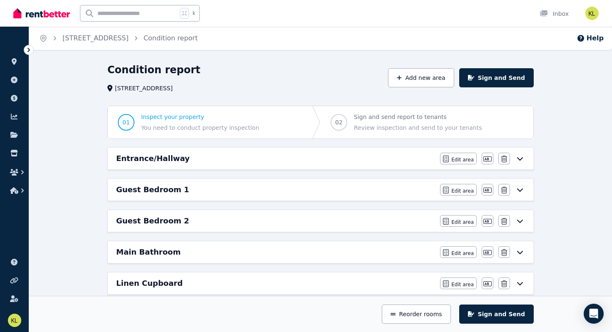
click at [150, 220] on h6 "Guest Bedroom 2" at bounding box center [152, 221] width 73 height 12
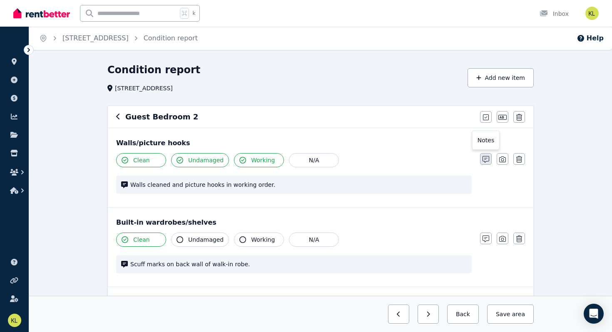
click at [484, 158] on icon "button" at bounding box center [485, 159] width 7 height 7
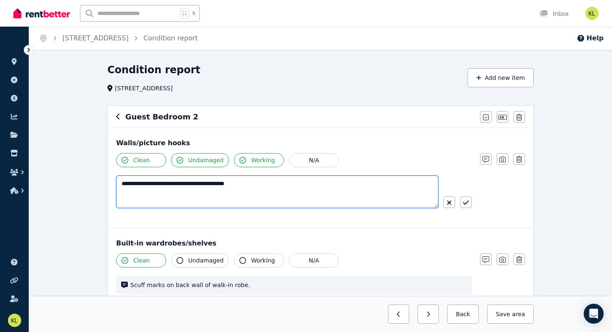
click at [280, 184] on textarea "**********" at bounding box center [277, 192] width 322 height 32
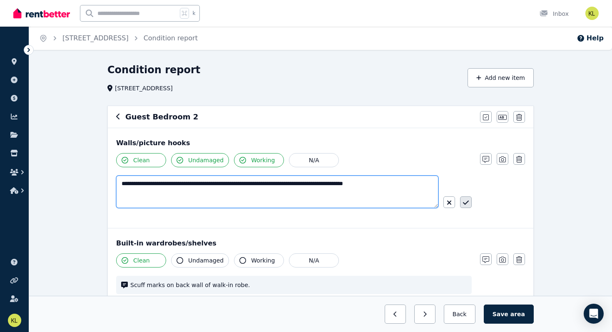
type textarea "**********"
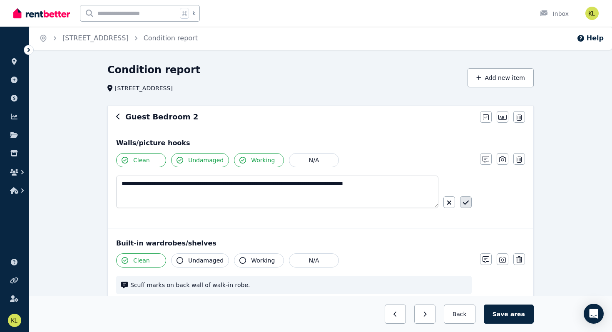
click at [466, 199] on icon "button" at bounding box center [466, 202] width 6 height 7
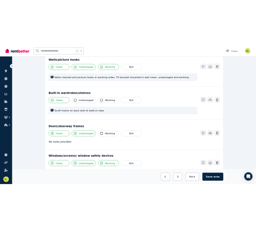
scroll to position [109, 0]
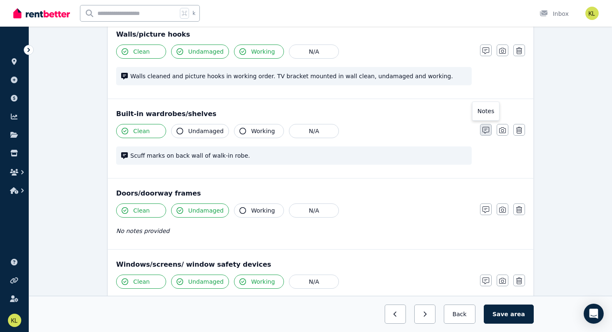
click at [484, 130] on icon "button" at bounding box center [485, 130] width 7 height 7
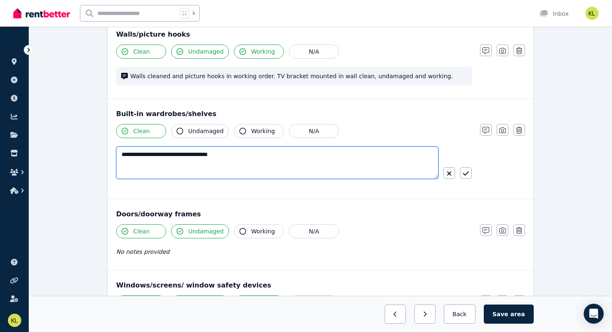
click at [243, 156] on textarea "**********" at bounding box center [277, 162] width 322 height 32
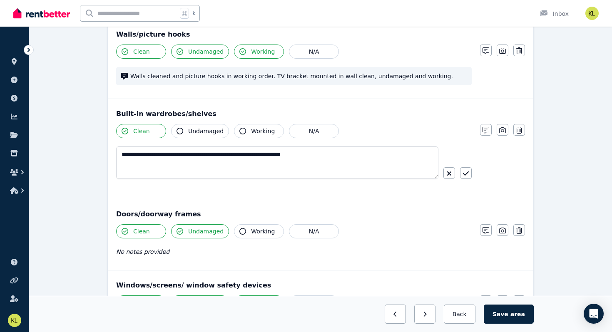
click at [248, 129] on button "Working" at bounding box center [259, 131] width 50 height 14
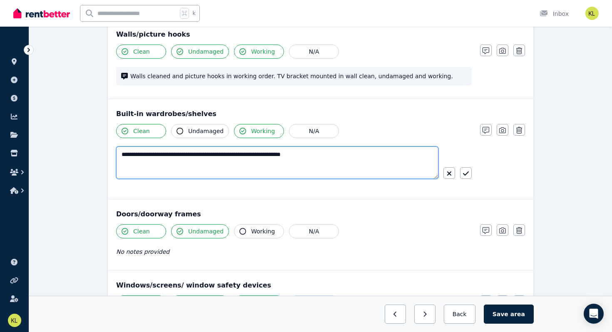
click at [229, 155] on textarea "**********" at bounding box center [277, 162] width 322 height 32
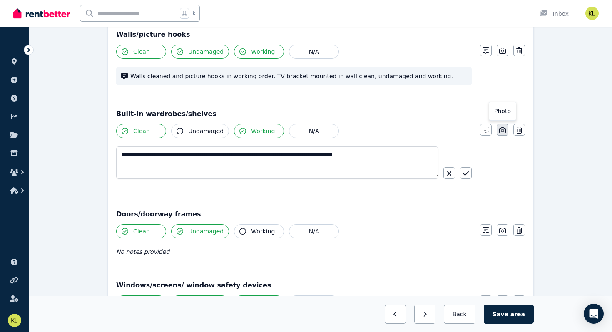
click at [502, 130] on icon "button" at bounding box center [502, 130] width 7 height 7
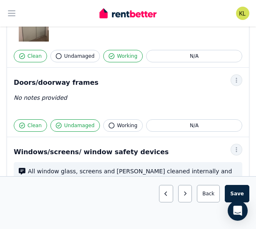
scroll to position [337, 0]
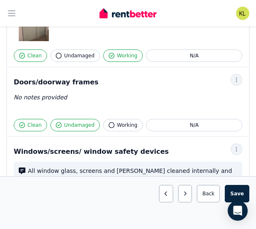
click at [118, 124] on span "Working" at bounding box center [127, 125] width 20 height 7
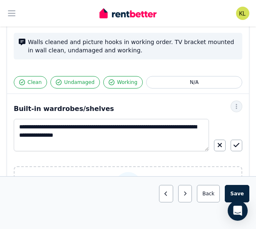
scroll to position [132, 0]
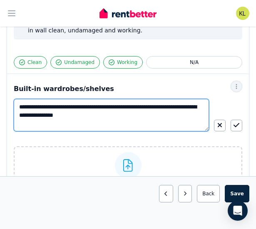
drag, startPoint x: 126, startPoint y: 108, endPoint x: 17, endPoint y: 104, distance: 109.1
click at [17, 104] on textarea "**********" at bounding box center [111, 115] width 195 height 32
drag, startPoint x: 201, startPoint y: 107, endPoint x: 8, endPoint y: 104, distance: 192.3
click at [8, 104] on div "**********" at bounding box center [128, 173] width 242 height 198
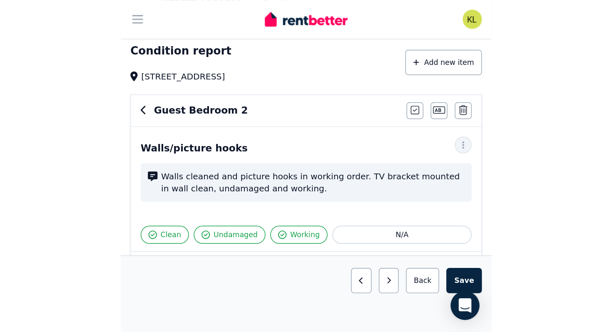
scroll to position [31, 0]
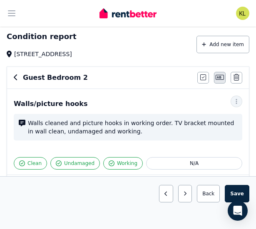
type textarea "**********"
click at [220, 79] on icon "button" at bounding box center [220, 77] width 8 height 7
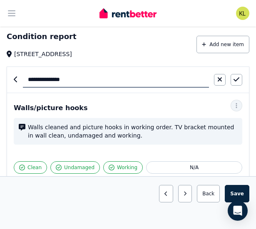
click at [218, 100] on div "Walls/picture hooks Clean Undamaged Working N/A Walls cleaned and picture hooks…" at bounding box center [128, 136] width 242 height 86
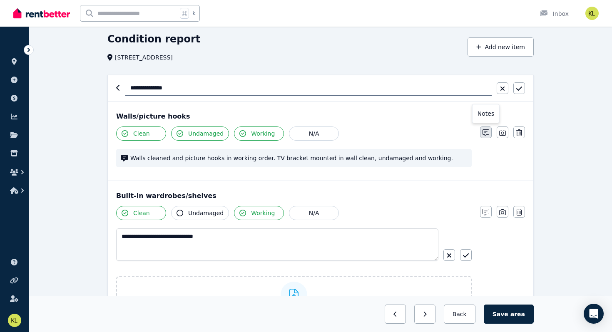
click at [484, 131] on icon "button" at bounding box center [485, 132] width 7 height 7
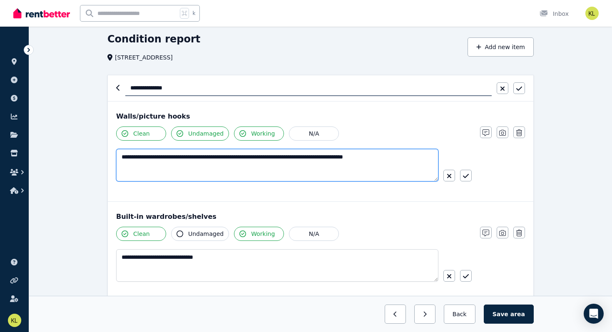
click at [317, 157] on textarea "**********" at bounding box center [277, 165] width 322 height 32
click at [424, 157] on textarea "**********" at bounding box center [277, 165] width 322 height 32
paste textarea "**********"
click at [416, 159] on textarea "**********" at bounding box center [277, 165] width 322 height 32
click at [153, 166] on textarea "**********" at bounding box center [277, 165] width 322 height 32
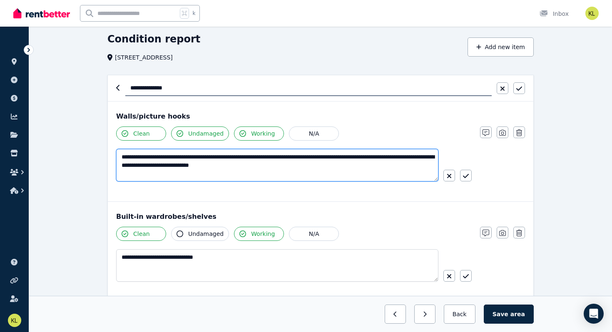
type textarea "**********"
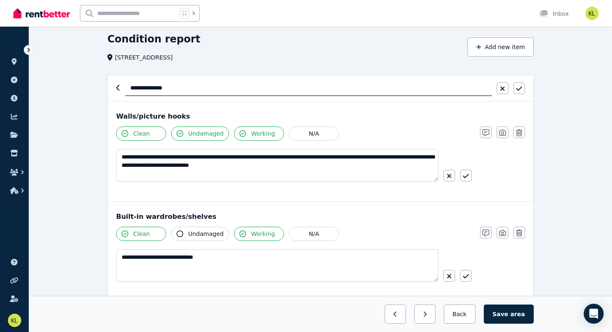
click at [205, 130] on span "Undamaged" at bounding box center [205, 133] width 35 height 8
click at [213, 231] on span "Undamaged" at bounding box center [205, 234] width 35 height 8
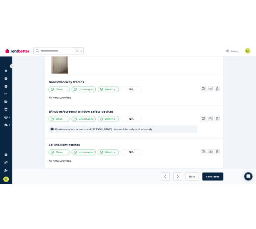
scroll to position [373, 0]
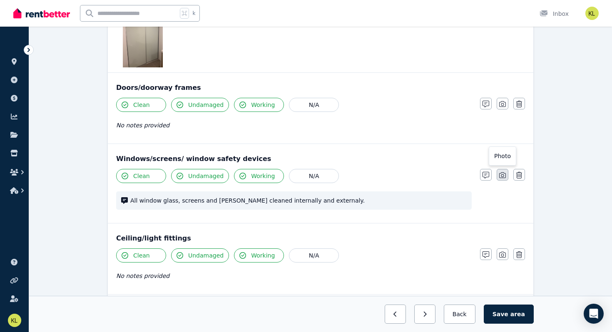
click at [501, 174] on icon "button" at bounding box center [502, 175] width 7 height 7
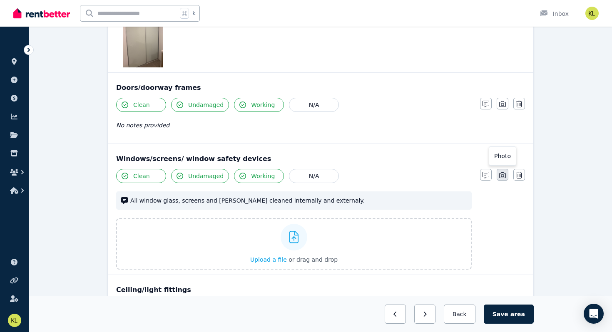
click at [503, 171] on button "button" at bounding box center [502, 175] width 12 height 12
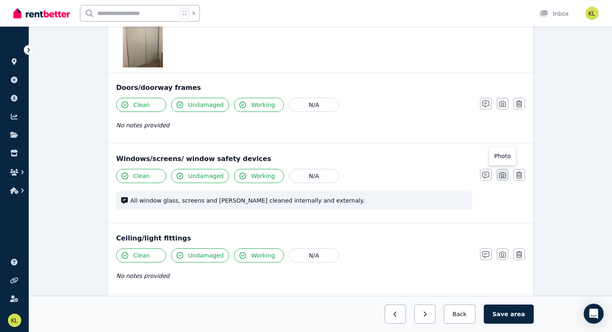
click at [503, 171] on button "button" at bounding box center [502, 175] width 12 height 12
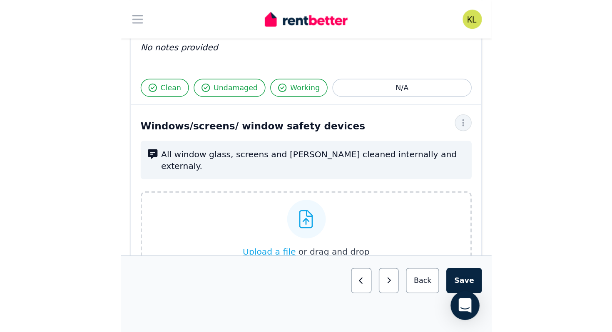
scroll to position [421, 0]
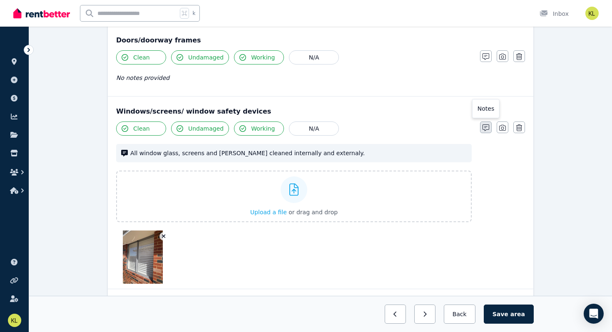
click at [485, 128] on icon "button" at bounding box center [485, 127] width 7 height 7
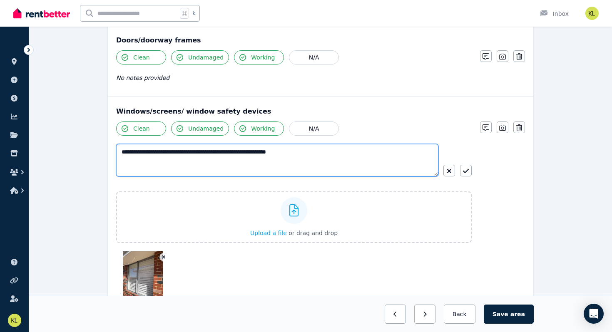
click at [169, 153] on textarea "**********" at bounding box center [277, 160] width 322 height 32
click at [321, 151] on textarea "**********" at bounding box center [277, 160] width 322 height 32
type textarea "**********"
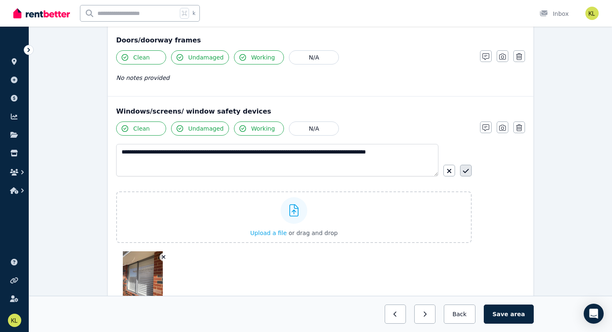
click at [466, 171] on icon "button" at bounding box center [466, 171] width 6 height 4
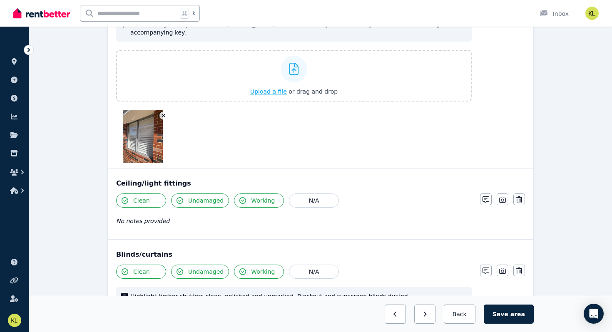
scroll to position [549, 0]
click at [484, 197] on icon "button" at bounding box center [485, 200] width 7 height 7
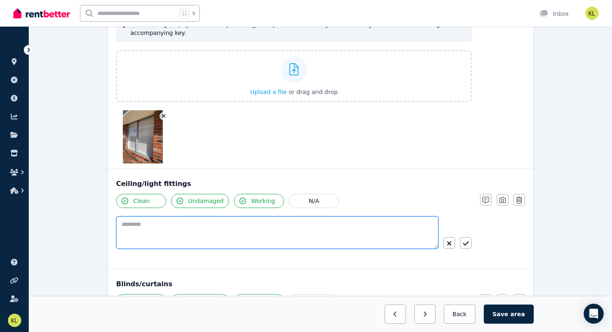
click at [152, 218] on textarea at bounding box center [277, 232] width 322 height 32
type textarea "**********"
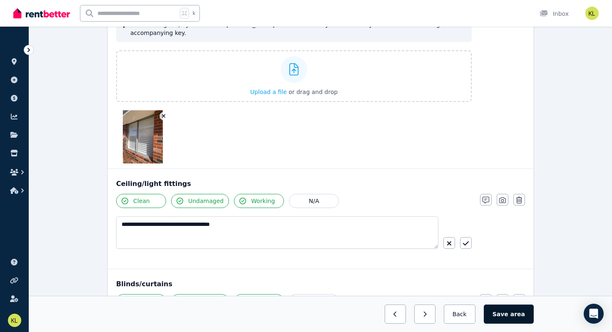
click at [502, 313] on button "Save area" at bounding box center [509, 314] width 50 height 19
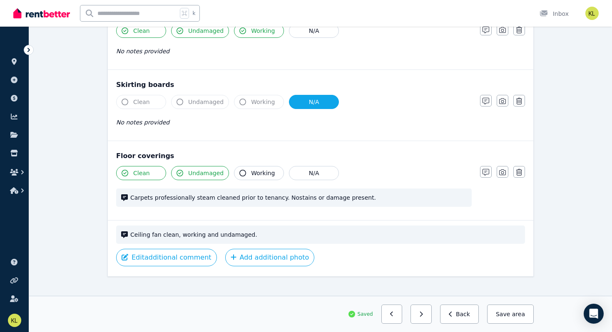
scroll to position [902, 0]
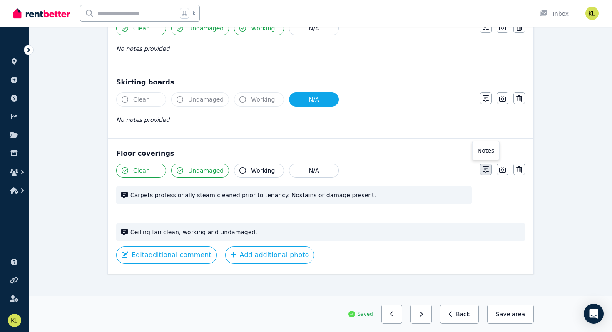
click at [486, 166] on icon "button" at bounding box center [485, 169] width 7 height 7
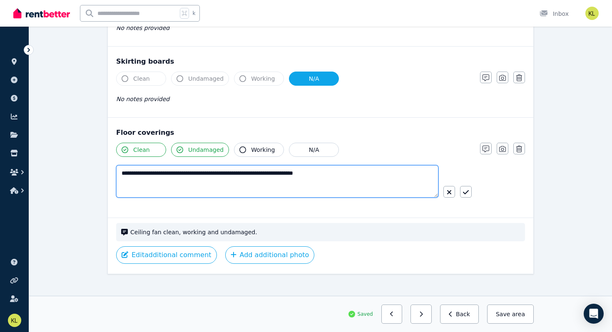
click at [277, 166] on textarea "**********" at bounding box center [277, 181] width 322 height 32
type textarea "**********"
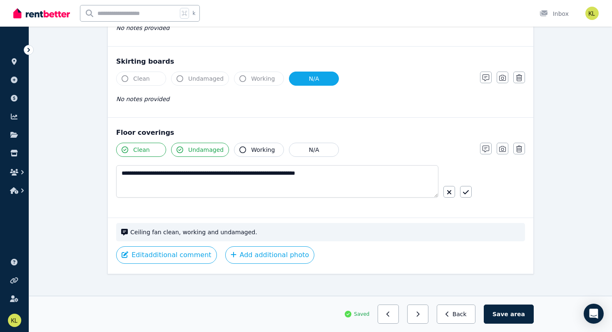
click at [260, 146] on span "Working" at bounding box center [263, 150] width 24 height 8
click at [502, 146] on icon "button" at bounding box center [502, 149] width 7 height 7
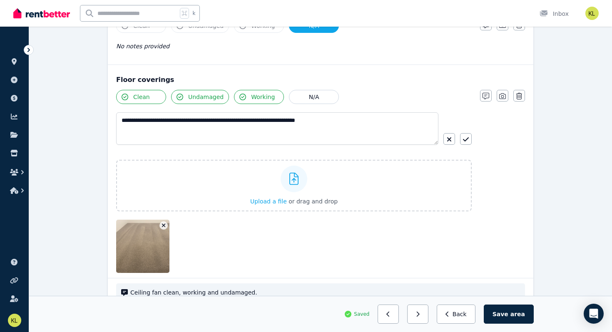
scroll to position [978, 0]
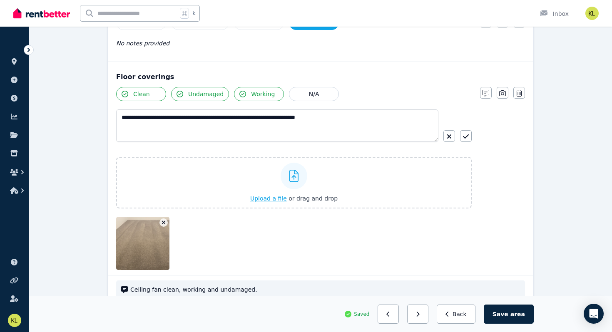
click at [275, 195] on span "Upload a file" at bounding box center [268, 198] width 37 height 7
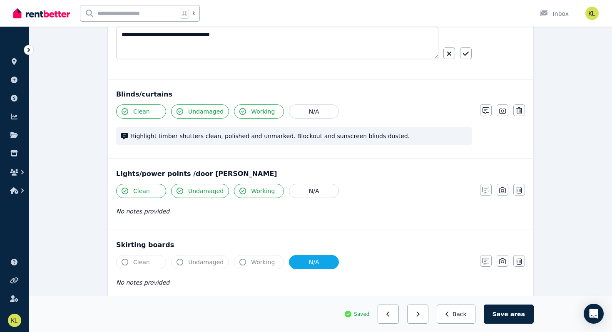
scroll to position [734, 0]
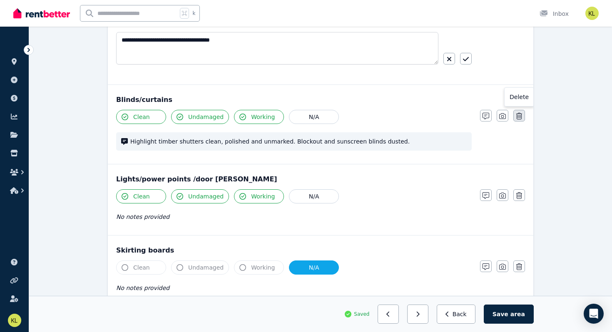
click at [520, 113] on icon "button" at bounding box center [519, 116] width 6 height 7
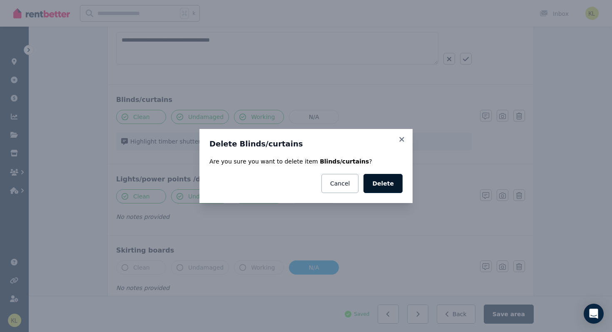
click at [379, 183] on button "Delete" at bounding box center [382, 183] width 39 height 19
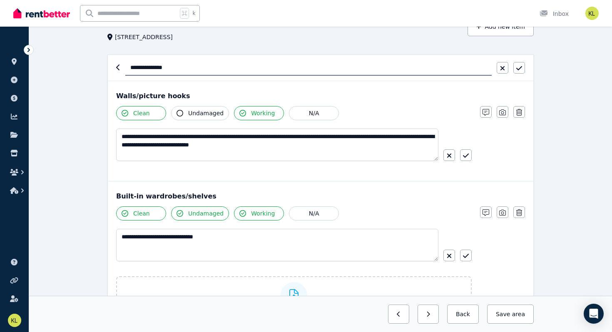
scroll to position [0, 0]
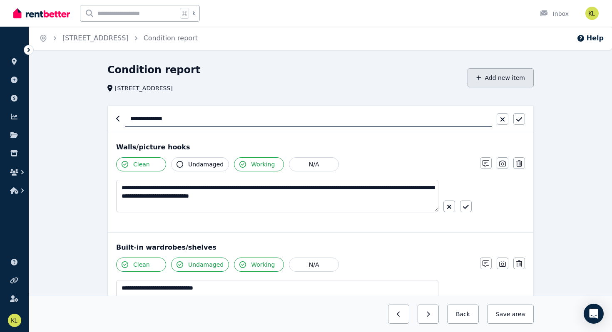
click at [488, 75] on button "Add new item" at bounding box center [500, 77] width 66 height 19
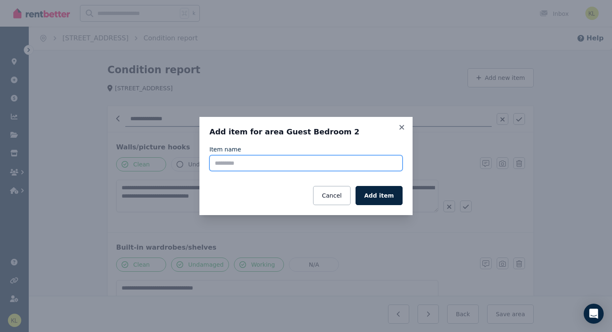
click at [279, 166] on input "Item name" at bounding box center [305, 163] width 193 height 16
type input "**********"
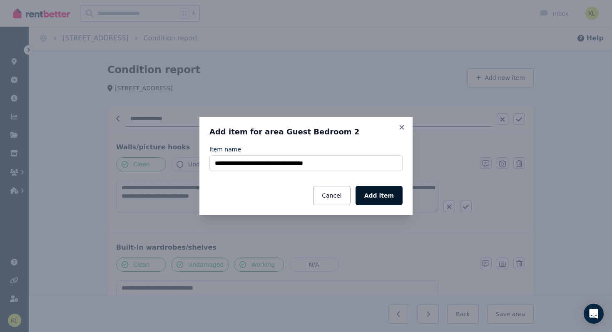
click at [379, 195] on button "Add item" at bounding box center [378, 195] width 47 height 19
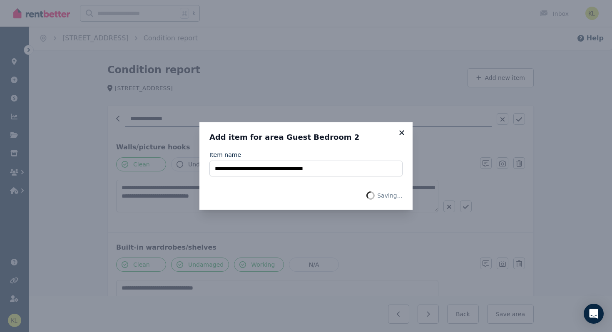
click at [400, 133] on icon at bounding box center [401, 132] width 5 height 5
click at [403, 132] on icon at bounding box center [401, 132] width 5 height 5
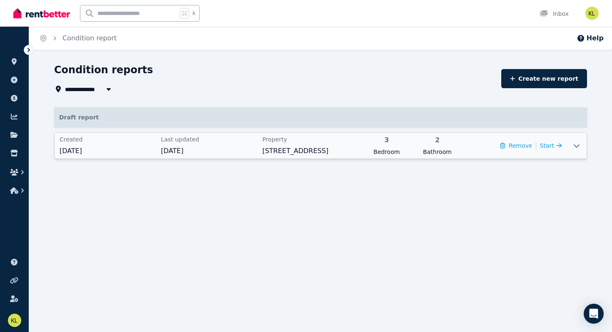
click at [221, 141] on span "Last updated" at bounding box center [209, 139] width 97 height 8
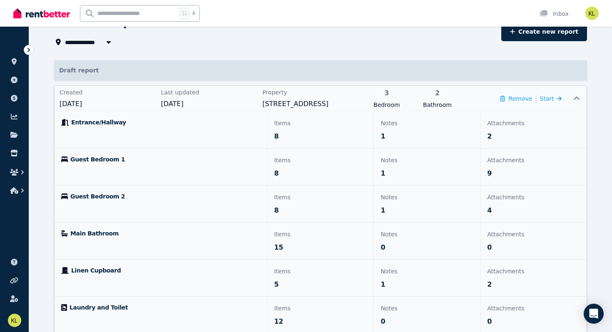
scroll to position [48, 0]
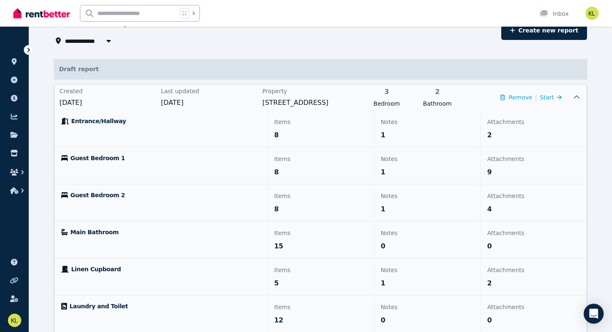
click at [104, 193] on span "Guest Bedroom 2" at bounding box center [97, 195] width 55 height 8
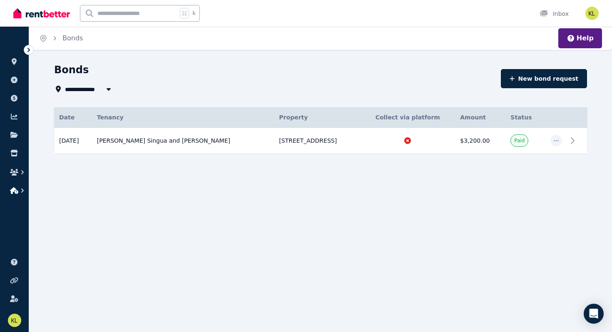
click at [15, 191] on icon "button" at bounding box center [14, 190] width 8 height 7
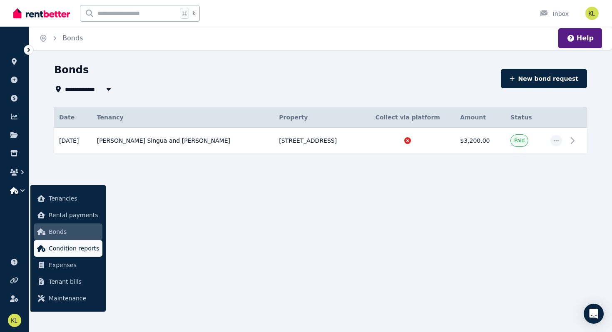
click at [67, 251] on span "Condition reports" at bounding box center [74, 248] width 50 height 10
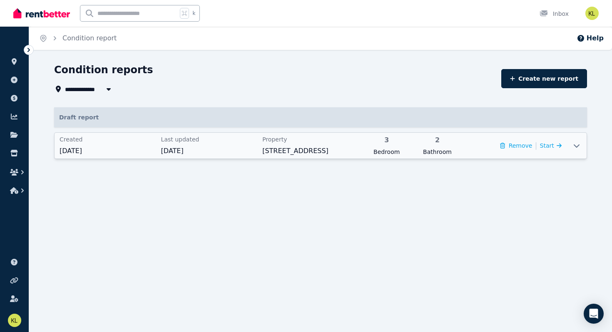
click at [312, 141] on span "Property" at bounding box center [310, 139] width 97 height 8
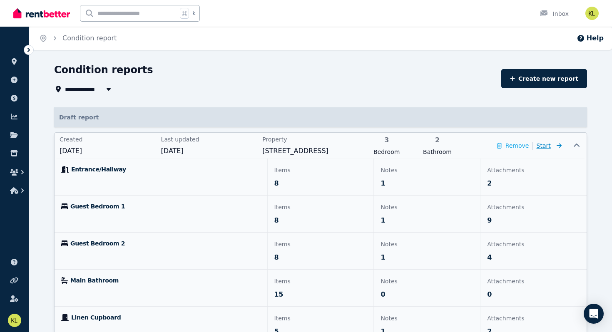
click at [548, 145] on span "Start" at bounding box center [543, 145] width 14 height 7
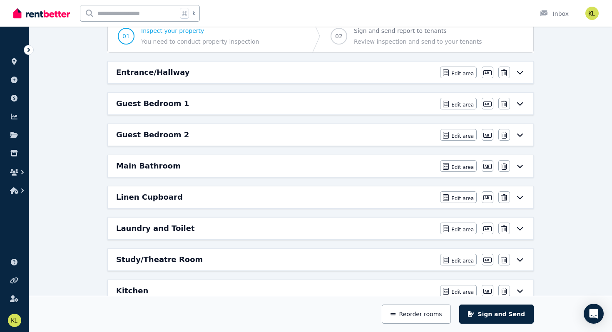
scroll to position [86, 0]
click at [162, 105] on h6 "Guest Bedroom 1" at bounding box center [152, 104] width 73 height 12
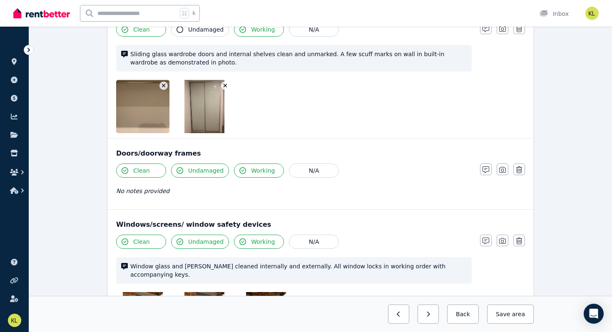
scroll to position [212, 0]
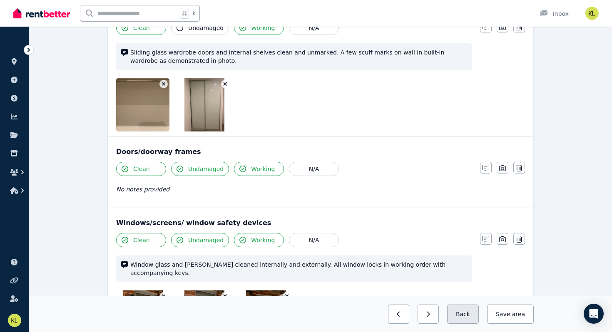
click at [465, 313] on button "Back" at bounding box center [463, 314] width 32 height 19
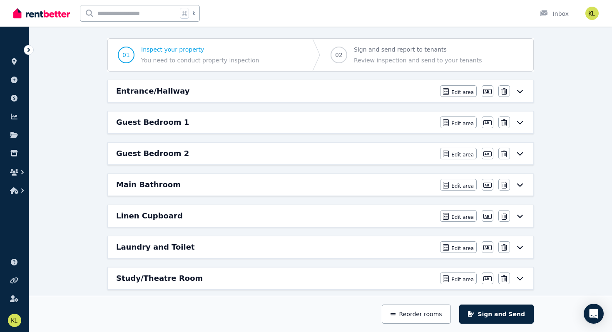
scroll to position [67, 0]
click at [153, 151] on h6 "Guest Bedroom 2" at bounding box center [152, 154] width 73 height 12
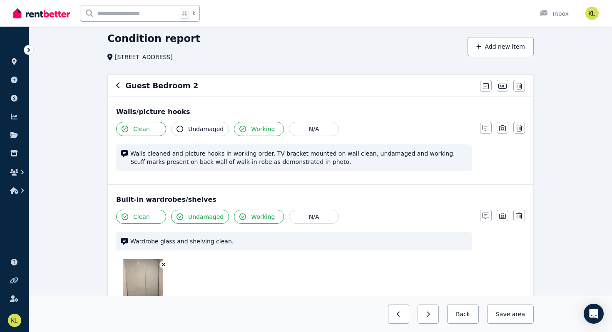
scroll to position [32, 0]
click at [498, 45] on button "Add new item" at bounding box center [500, 46] width 66 height 19
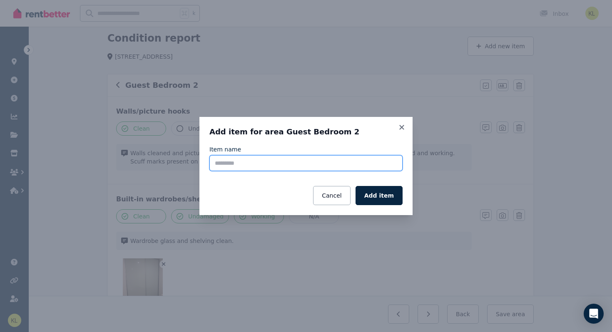
click at [243, 161] on input "Item name" at bounding box center [305, 163] width 193 height 16
click at [215, 163] on input "**********" at bounding box center [305, 163] width 193 height 16
type input "**********"
click button "Add item" at bounding box center [378, 195] width 47 height 19
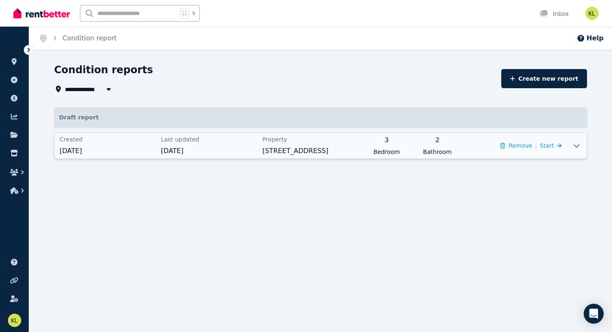
click at [408, 146] on div "3 Bedroom" at bounding box center [387, 145] width 46 height 21
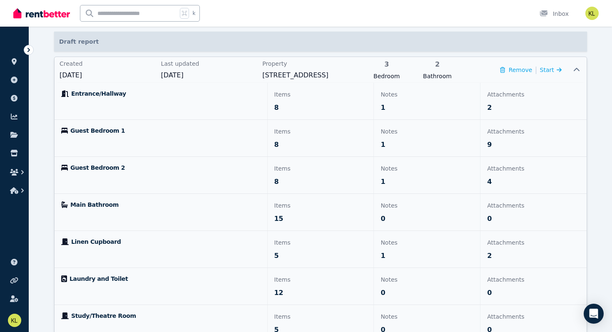
scroll to position [75, 0]
click at [433, 144] on p "1" at bounding box center [426, 146] width 93 height 10
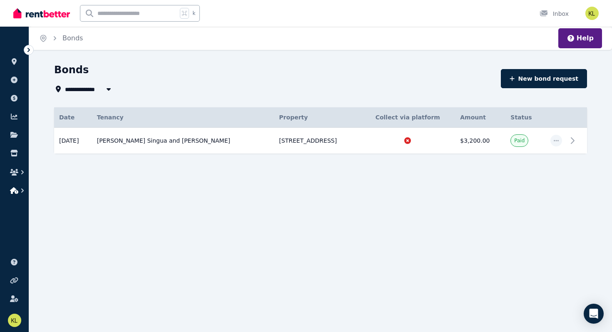
click at [15, 191] on icon "button" at bounding box center [14, 190] width 8 height 7
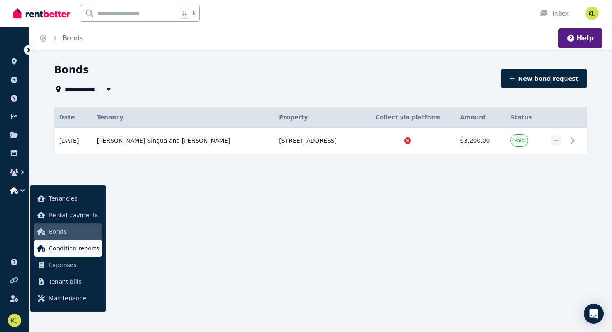
click at [55, 251] on span "Condition reports" at bounding box center [74, 248] width 50 height 10
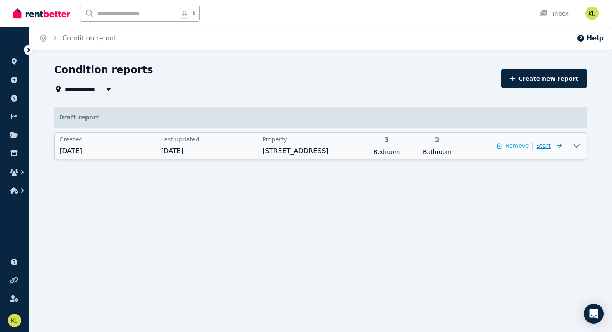
click at [544, 144] on span "Start" at bounding box center [543, 145] width 14 height 7
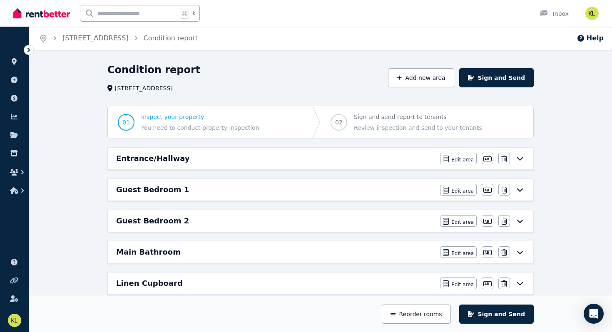
click at [163, 221] on h6 "Guest Bedroom 2" at bounding box center [152, 221] width 73 height 12
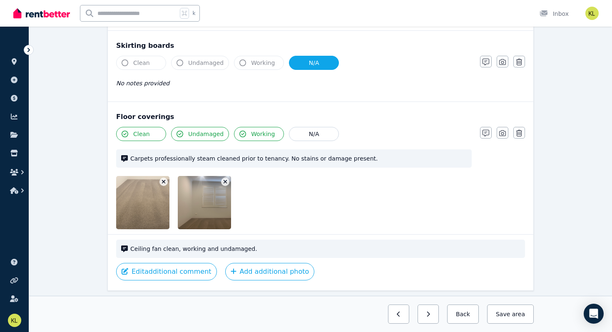
scroll to position [697, 0]
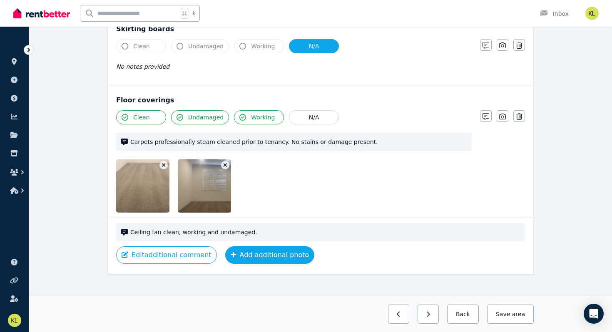
click at [249, 246] on button "Add additional photo" at bounding box center [269, 254] width 89 height 17
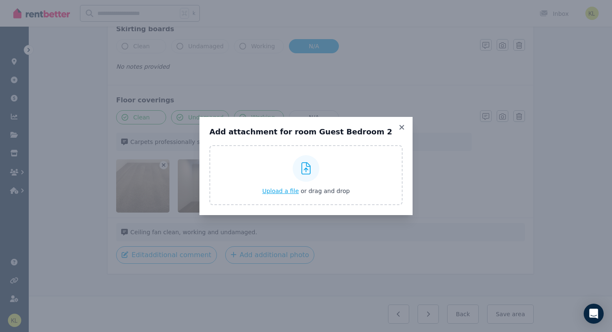
click at [273, 189] on span "Upload a file" at bounding box center [280, 191] width 37 height 7
click at [401, 128] on icon at bounding box center [401, 127] width 8 height 7
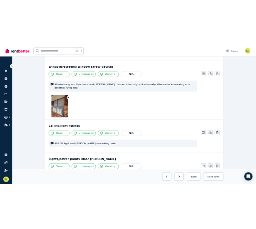
scroll to position [375, 0]
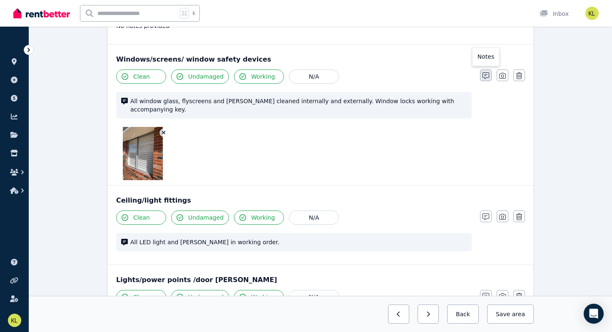
click at [484, 74] on icon "button" at bounding box center [485, 75] width 7 height 7
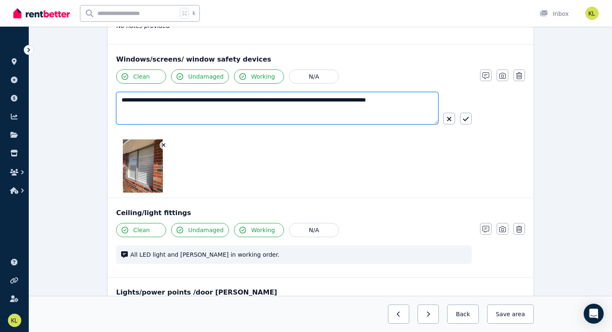
click at [161, 107] on textarea "**********" at bounding box center [277, 108] width 322 height 32
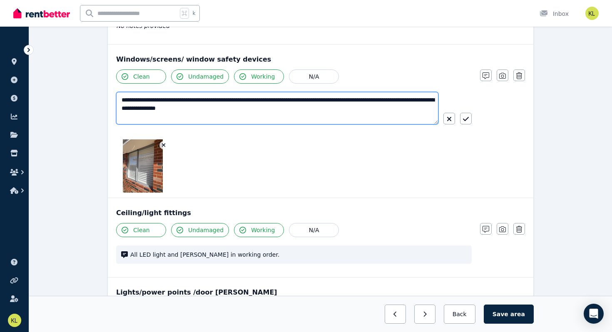
type textarea "**********"
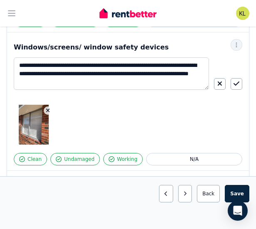
scroll to position [331, 0]
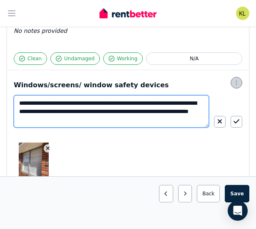
click at [236, 83] on icon "button" at bounding box center [236, 82] width 1 height 5
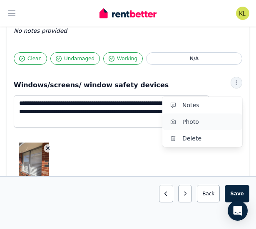
click at [206, 123] on span "Photo" at bounding box center [208, 122] width 53 height 10
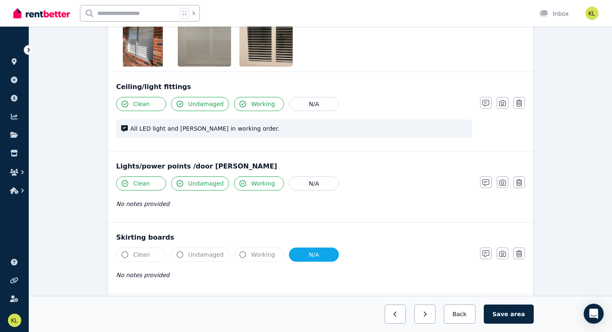
scroll to position [569, 0]
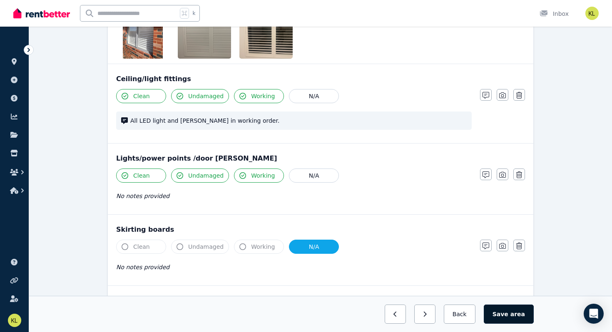
click at [514, 315] on span "area" at bounding box center [517, 314] width 15 height 8
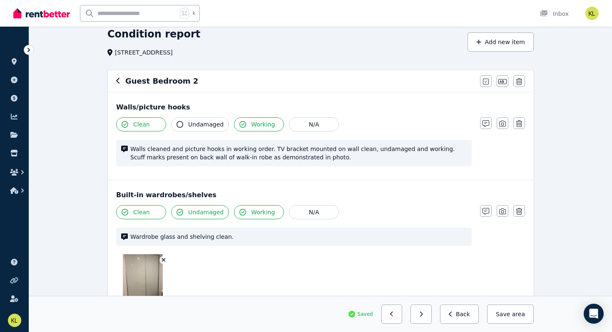
scroll to position [33, 0]
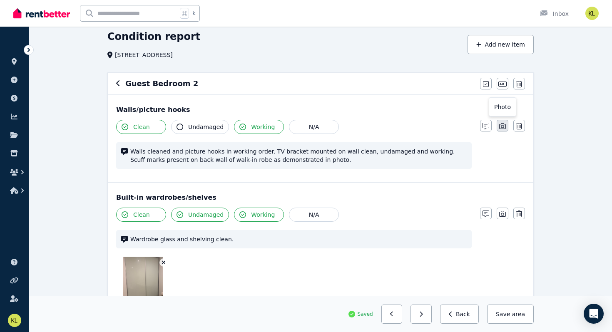
click at [499, 127] on icon "button" at bounding box center [502, 126] width 7 height 7
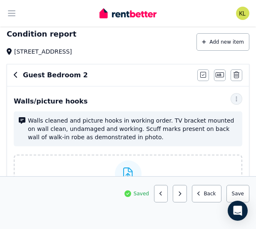
drag, startPoint x: 154, startPoint y: 169, endPoint x: 134, endPoint y: 169, distance: 19.6
click at [134, 169] on div "Upload a file or drag and drop" at bounding box center [127, 181] width 87 height 50
click at [0, 0] on input "Upload a file or drag and drop" at bounding box center [0, 0] width 0 height 0
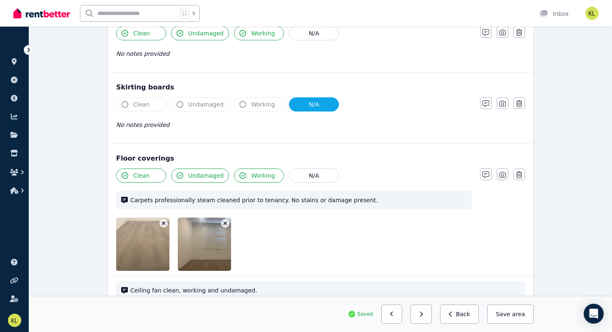
scroll to position [825, 0]
click at [224, 224] on icon "button" at bounding box center [225, 223] width 4 height 4
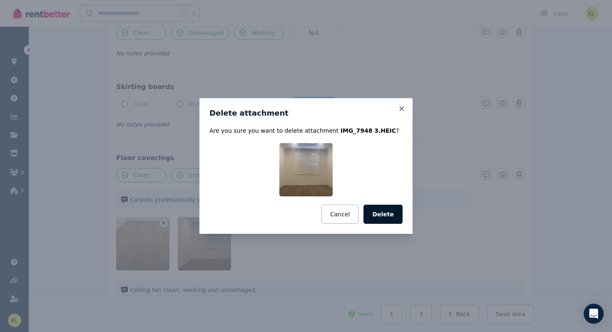
click at [379, 217] on button "Delete" at bounding box center [382, 214] width 39 height 19
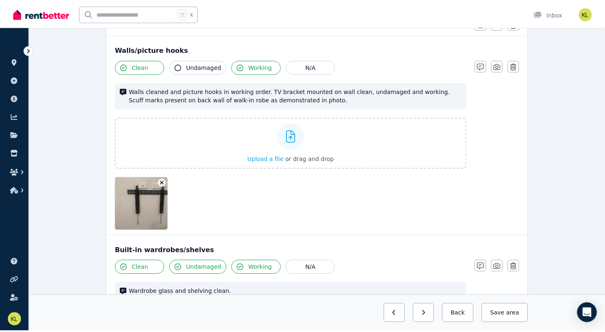
scroll to position [93, 0]
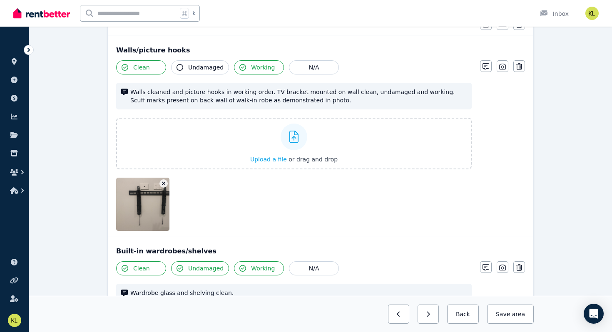
click at [297, 138] on icon at bounding box center [294, 137] width 10 height 12
click at [0, 0] on input "Upload a file or drag and drop" at bounding box center [0, 0] width 0 height 0
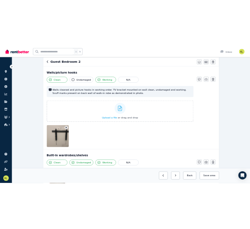
scroll to position [80, 0]
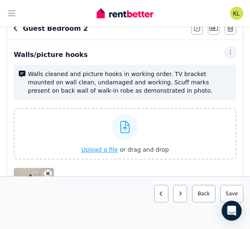
click at [107, 151] on span "Upload a file" at bounding box center [99, 149] width 37 height 7
click at [0, 149] on html "Open main menu k Inbox Open user menu ORGANISE Properties Add property Payments…" at bounding box center [125, 34] width 250 height 229
click at [102, 148] on span "Upload a file" at bounding box center [99, 149] width 37 height 7
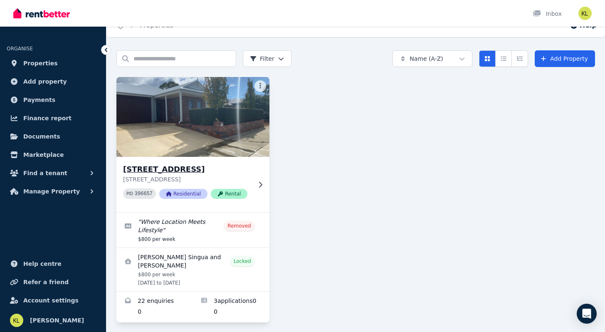
scroll to position [12, 0]
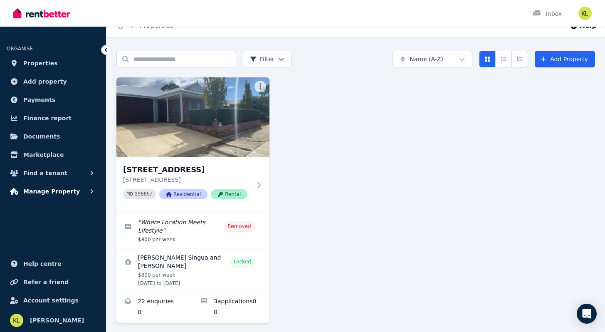
click at [54, 198] on button "Manage Property" at bounding box center [53, 191] width 93 height 17
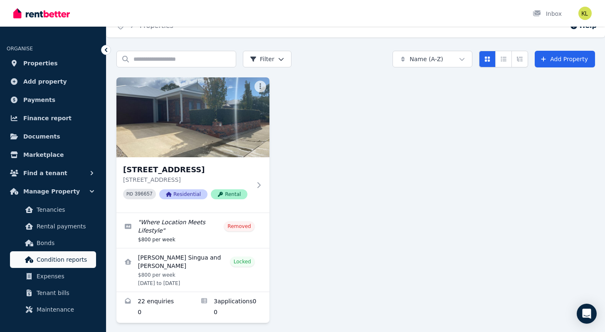
click at [61, 258] on span "Condition reports" at bounding box center [65, 260] width 56 height 10
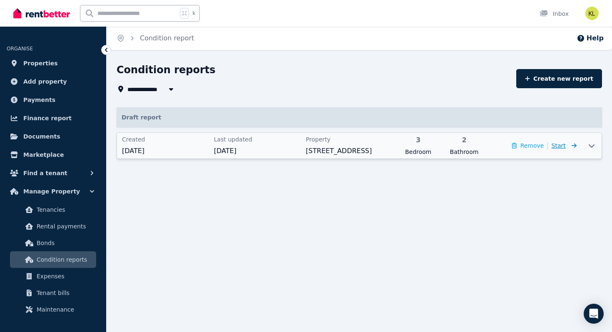
click at [568, 147] on icon at bounding box center [572, 146] width 8 height 6
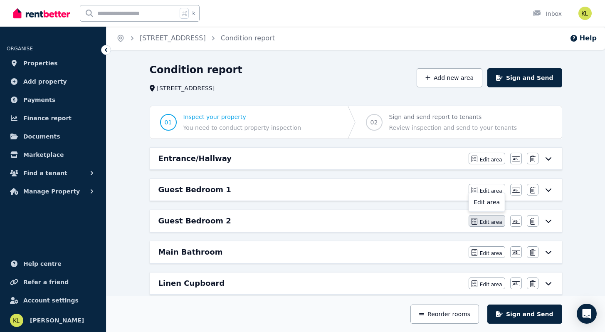
click at [482, 221] on span "Edit area" at bounding box center [491, 222] width 22 height 7
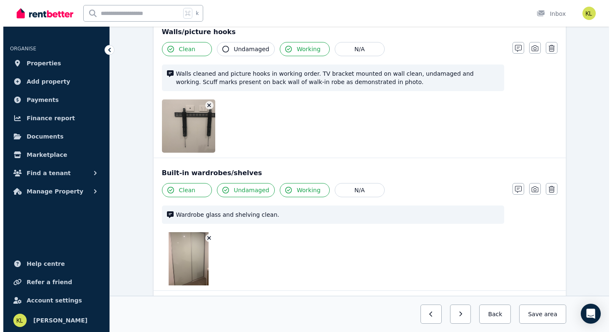
scroll to position [111, 0]
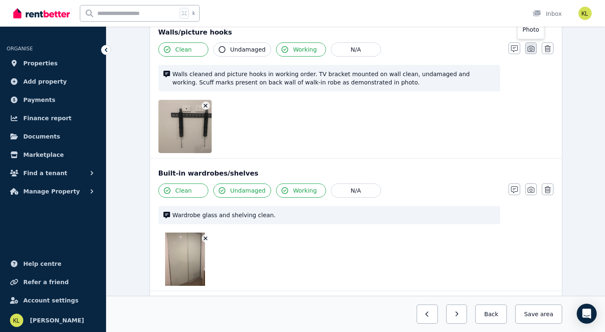
click at [532, 51] on icon "button" at bounding box center [531, 48] width 7 height 7
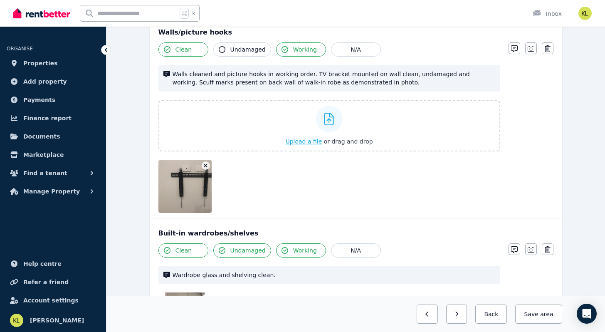
click at [309, 141] on span "Upload a file" at bounding box center [303, 141] width 37 height 7
click at [298, 144] on span "Upload a file" at bounding box center [303, 141] width 37 height 7
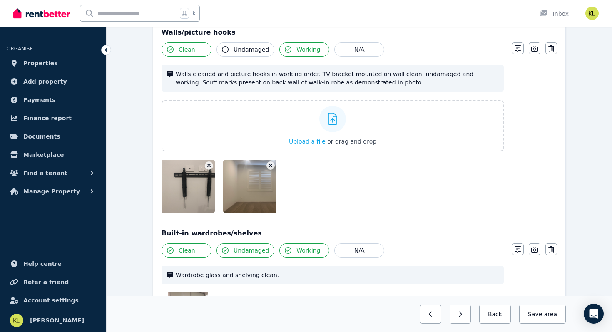
click at [310, 137] on button "Upload a file or drag and drop" at bounding box center [332, 141] width 87 height 8
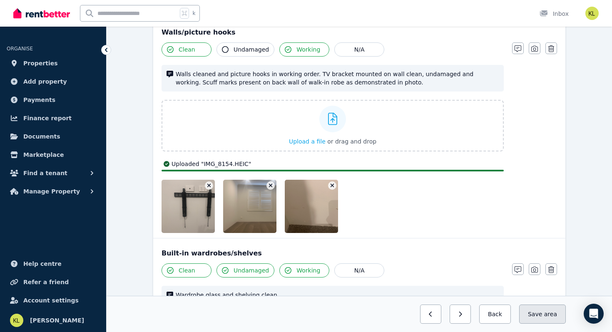
click at [539, 314] on button "Save area" at bounding box center [542, 314] width 47 height 19
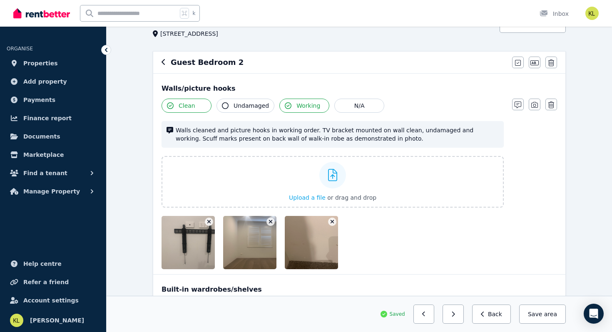
scroll to position [37, 0]
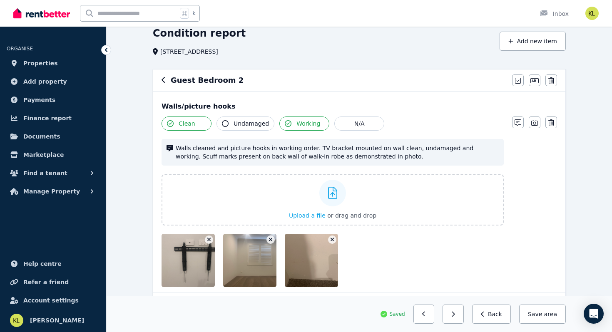
click at [163, 81] on icon "button" at bounding box center [162, 80] width 3 height 6
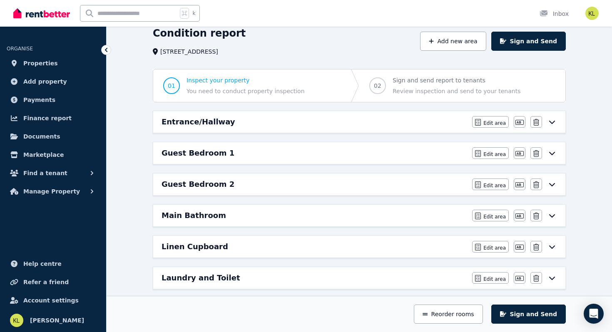
click at [244, 151] on div "Guest Bedroom 1" at bounding box center [313, 153] width 305 height 12
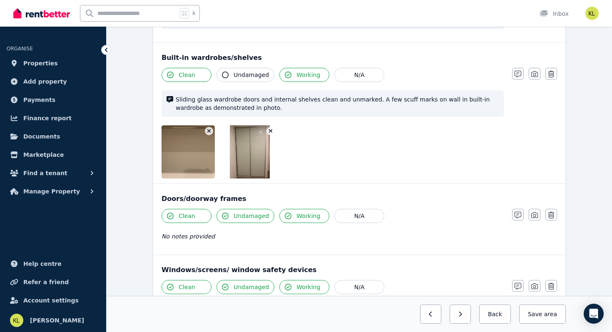
scroll to position [171, 0]
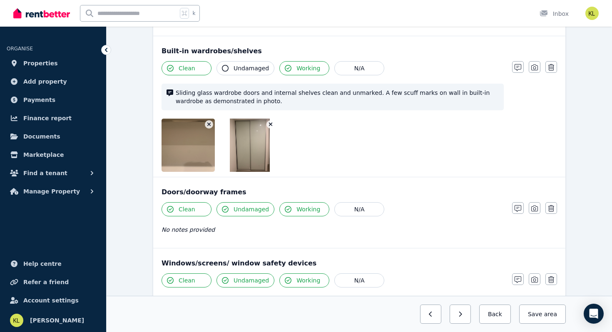
click at [248, 71] on span "Undamaged" at bounding box center [250, 68] width 35 height 8
click at [538, 315] on button "Save area" at bounding box center [541, 314] width 50 height 19
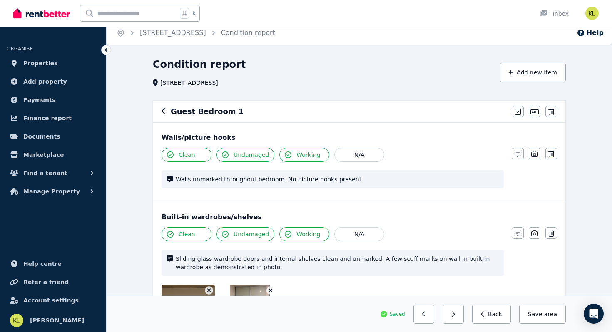
scroll to position [0, 0]
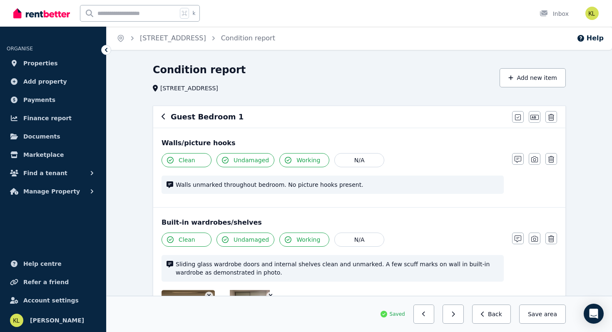
click at [256, 163] on span "Undamaged" at bounding box center [250, 160] width 35 height 8
click at [541, 316] on button "Save area" at bounding box center [541, 314] width 50 height 19
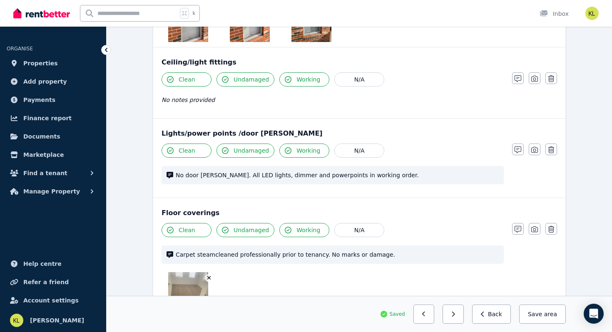
scroll to position [514, 0]
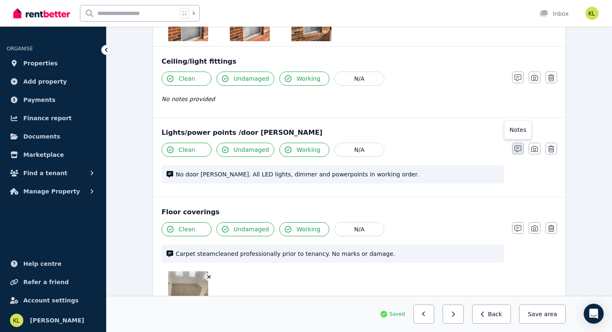
click at [516, 146] on icon "button" at bounding box center [517, 149] width 7 height 7
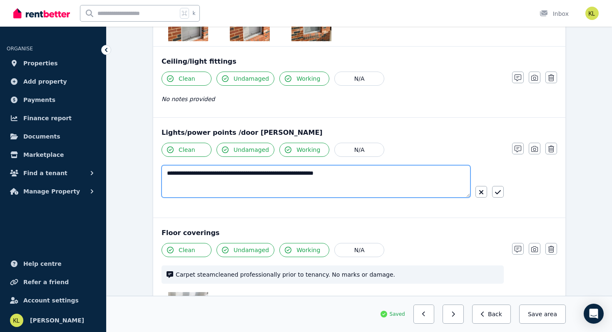
drag, startPoint x: 359, startPoint y: 165, endPoint x: 161, endPoint y: 148, distance: 198.4
click at [161, 148] on div "**********" at bounding box center [359, 168] width 412 height 100
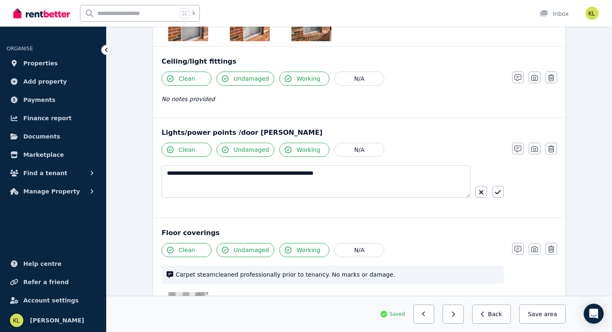
click at [106, 51] on icon at bounding box center [106, 50] width 2 height 4
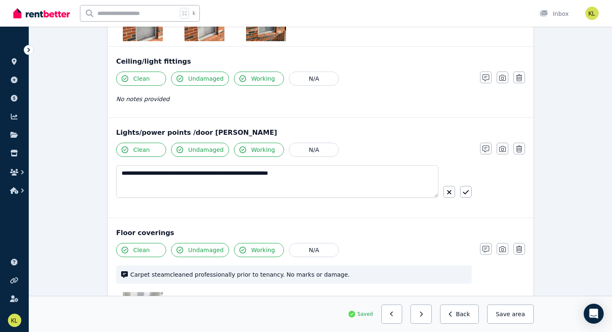
click at [30, 50] on icon at bounding box center [29, 50] width 8 height 8
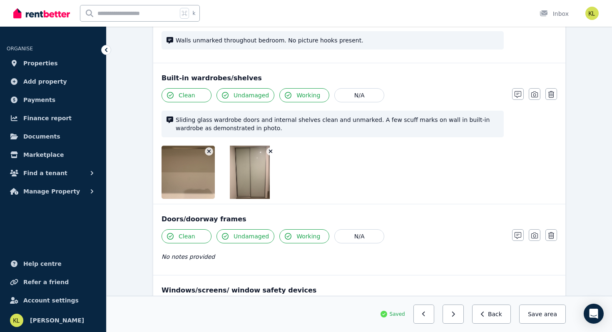
scroll to position [0, 0]
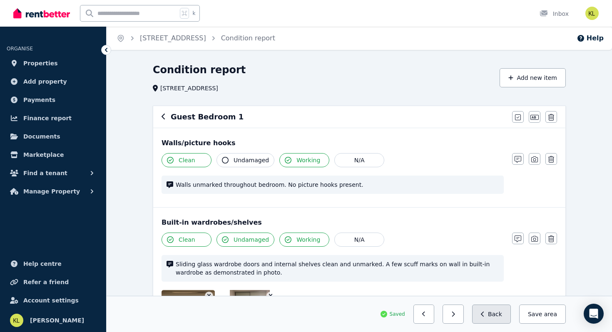
click at [499, 315] on button "Back" at bounding box center [491, 314] width 39 height 19
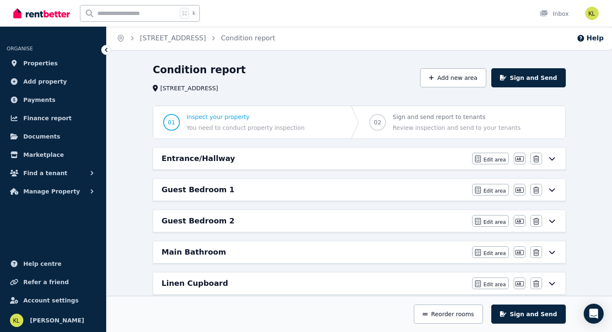
click at [212, 222] on h6 "Guest Bedroom 2" at bounding box center [197, 221] width 73 height 12
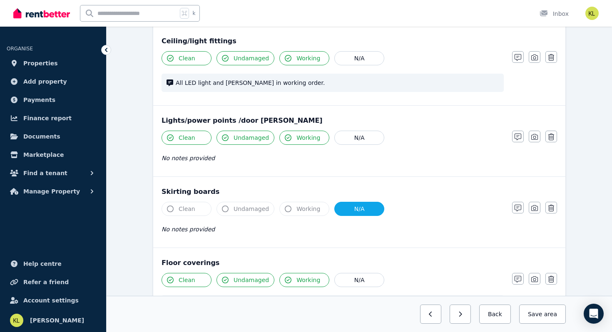
scroll to position [590, 0]
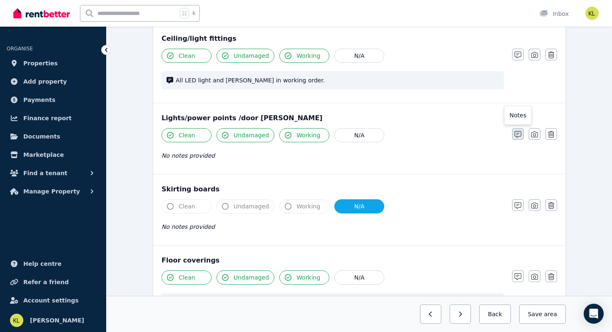
click at [516, 135] on icon "button" at bounding box center [517, 134] width 7 height 7
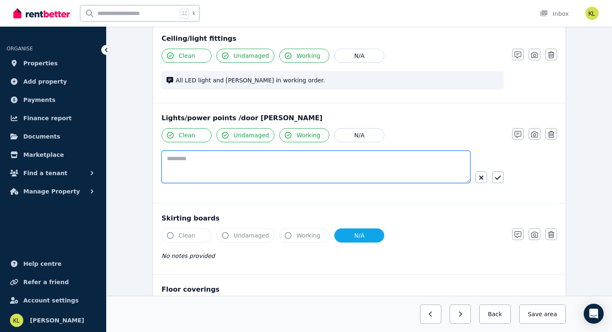
click at [182, 159] on textarea at bounding box center [315, 167] width 309 height 32
paste textarea "**********"
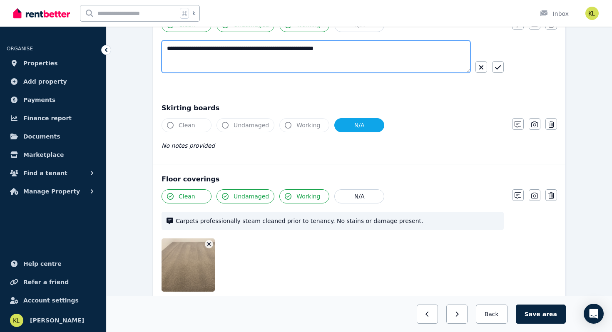
scroll to position [702, 0]
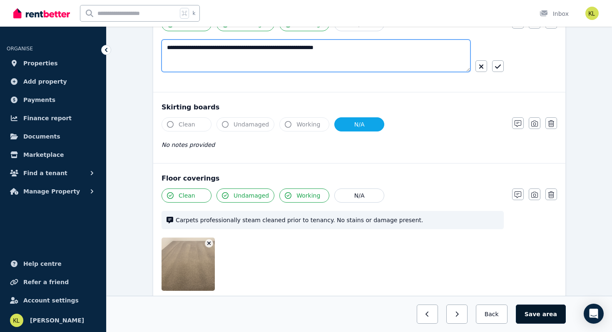
type textarea "**********"
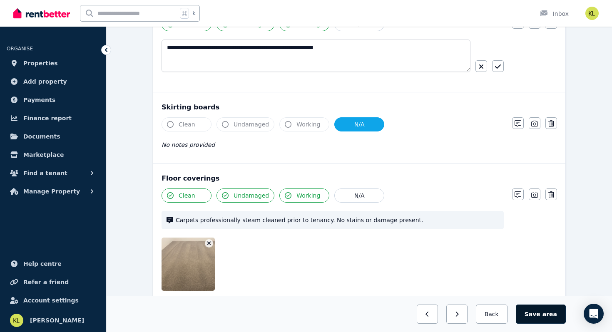
click at [543, 312] on button "Save area" at bounding box center [541, 314] width 50 height 19
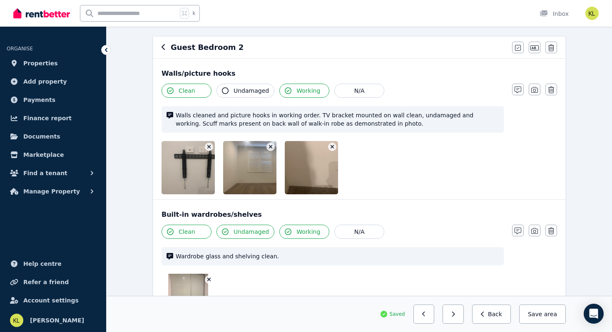
scroll to position [0, 0]
